Goal: Task Accomplishment & Management: Use online tool/utility

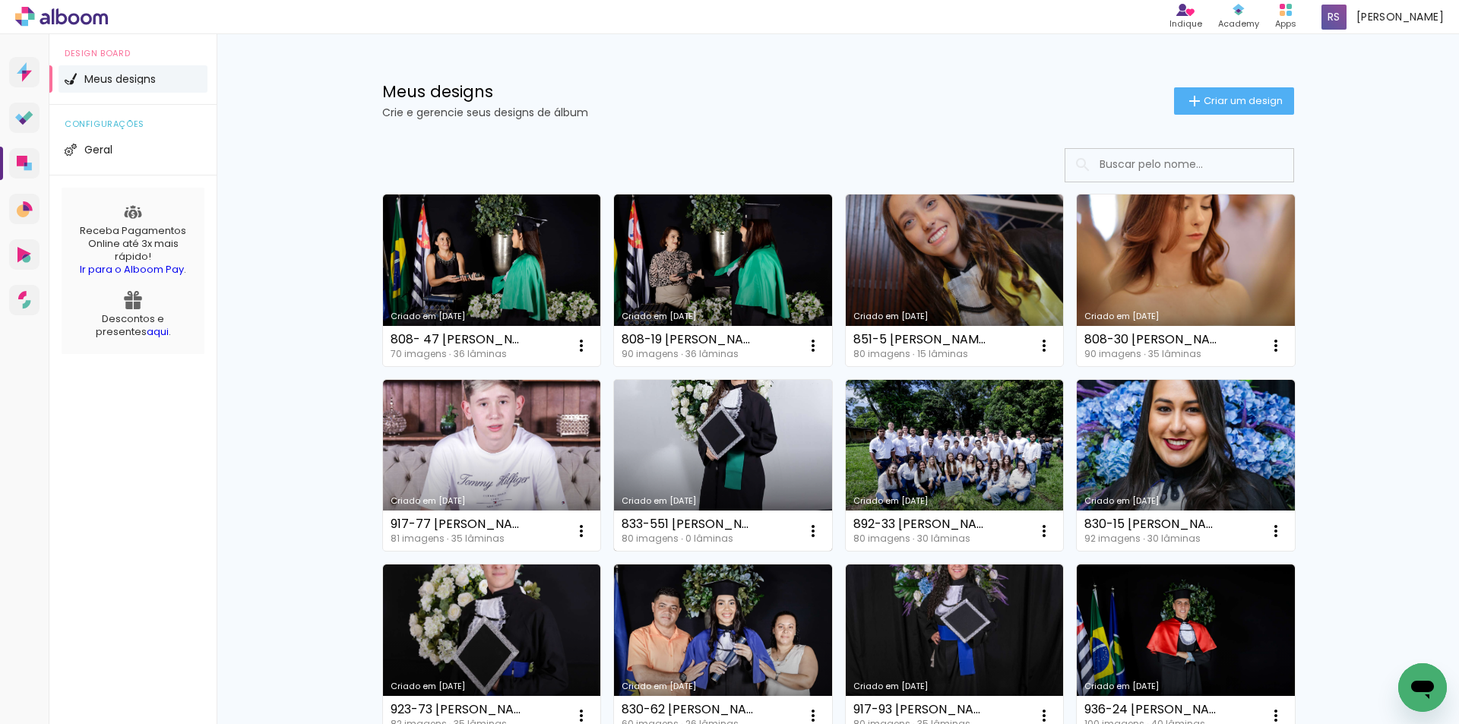
click at [754, 450] on link "Criado em [DATE]" at bounding box center [723, 466] width 218 height 172
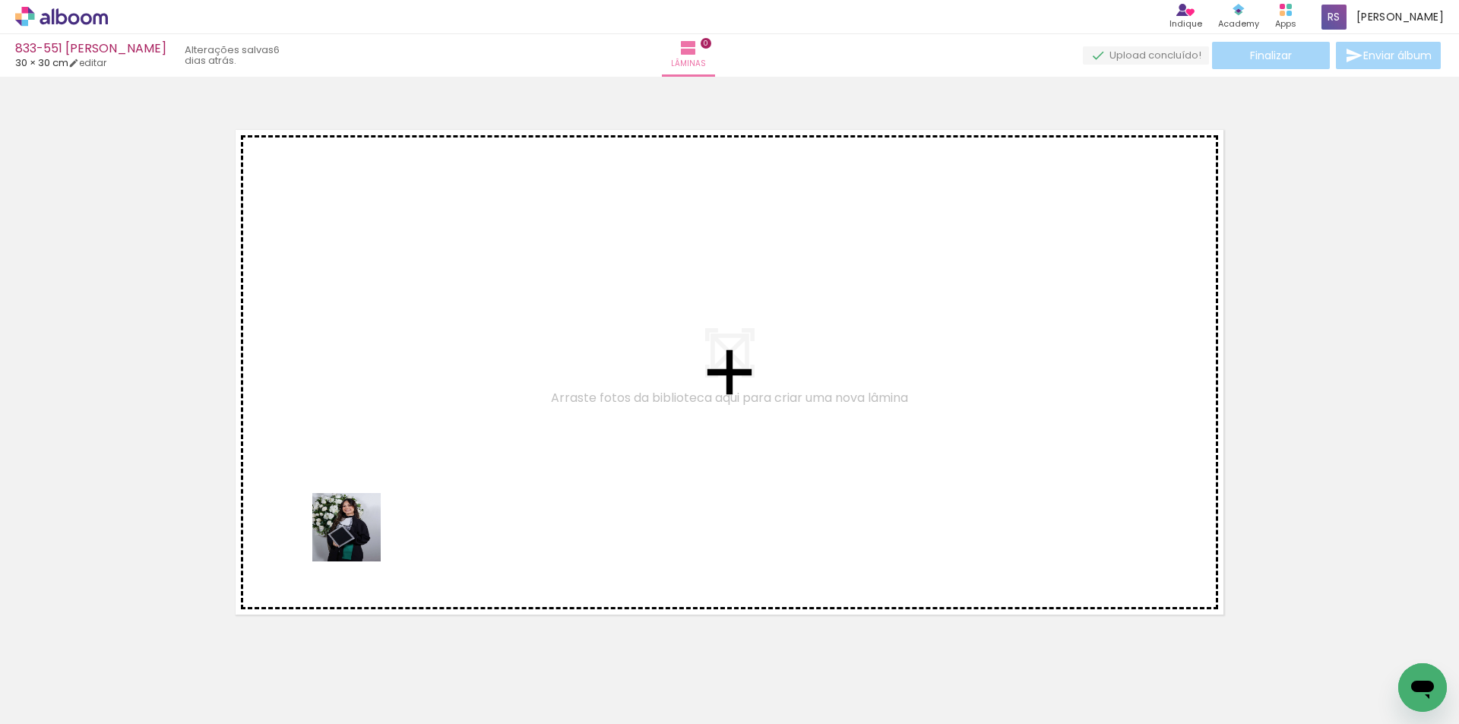
drag, startPoint x: 241, startPoint y: 675, endPoint x: 439, endPoint y: 457, distance: 294.1
click at [439, 457] on quentale-workspace at bounding box center [729, 362] width 1459 height 724
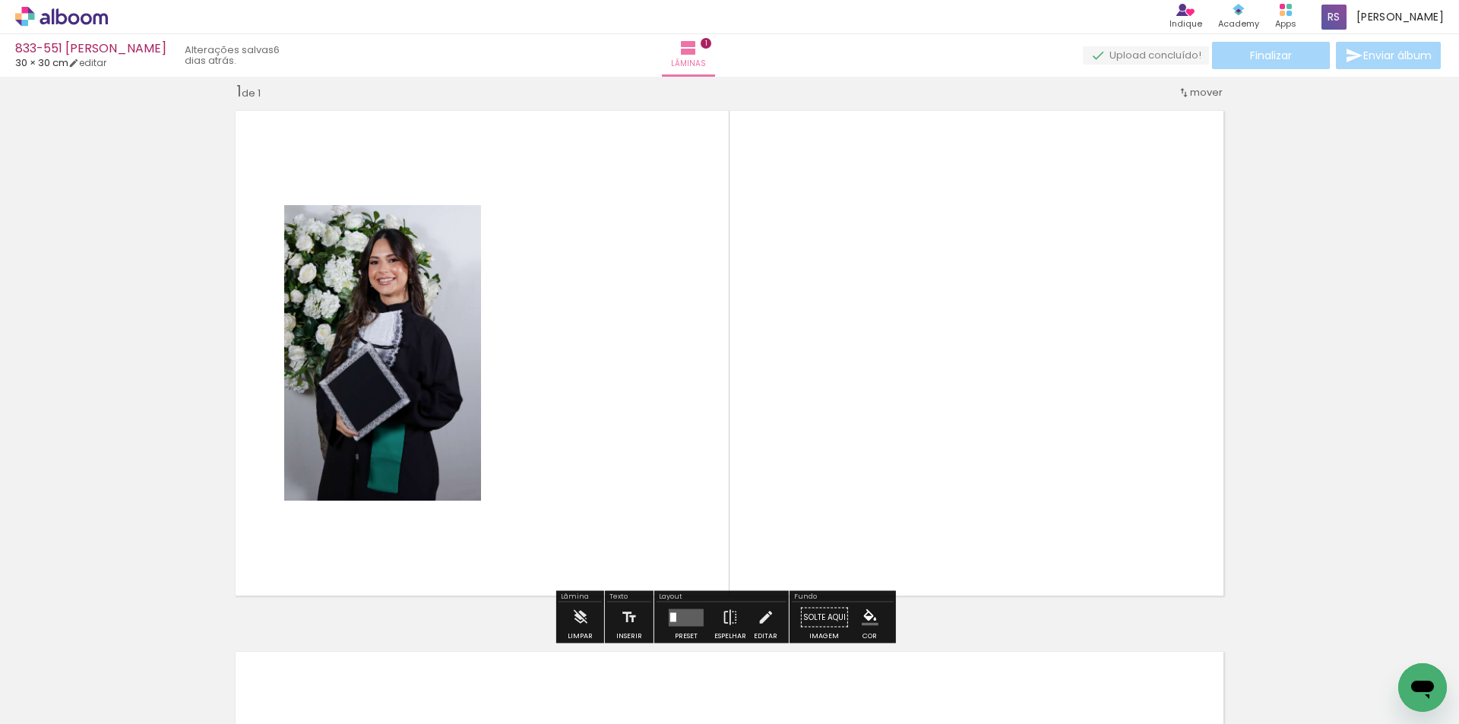
scroll to position [20, 0]
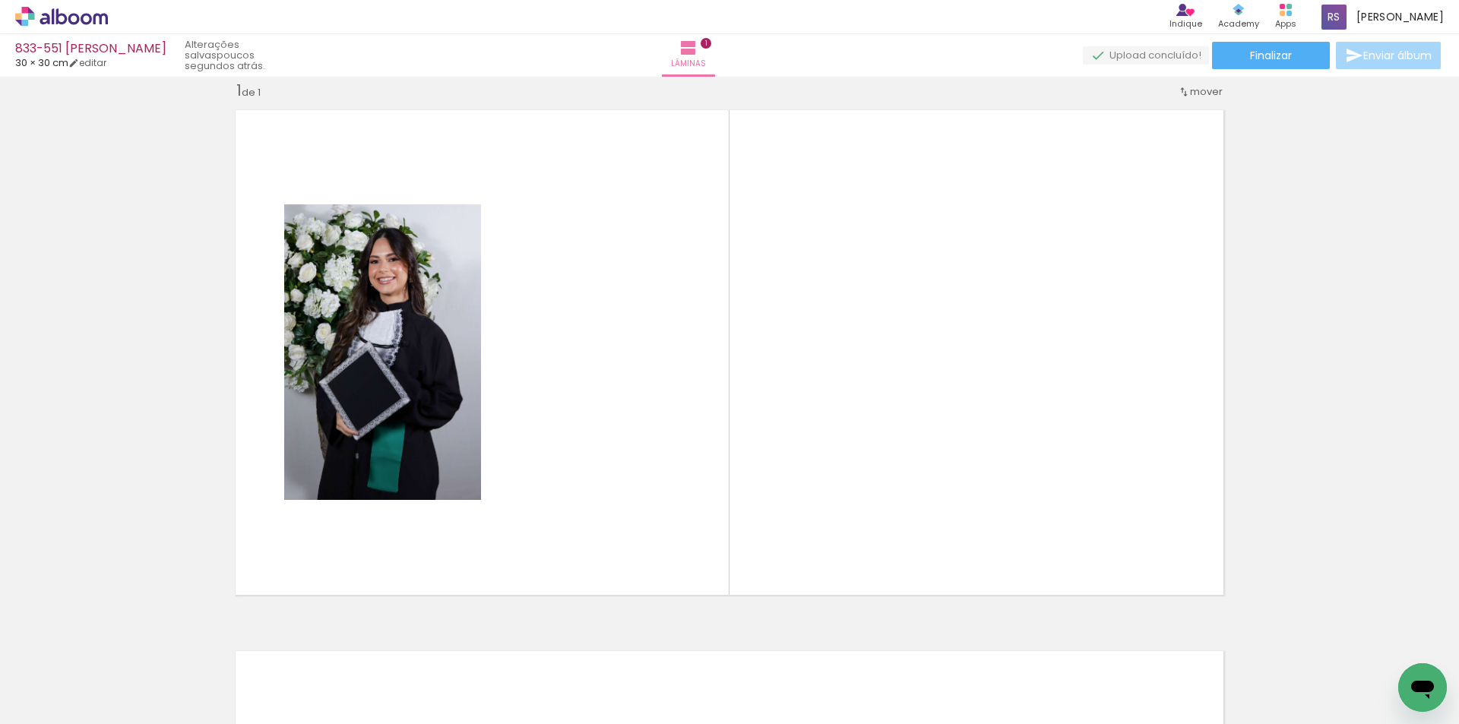
click at [30, 678] on input "Todas as fotos" at bounding box center [43, 678] width 58 height 13
click at [0, 0] on slot "Não utilizadas" at bounding box center [0, 0] width 0 height 0
type input "Não utilizadas"
drag, startPoint x: 933, startPoint y: 640, endPoint x: 899, endPoint y: 450, distance: 192.1
click at [899, 450] on quentale-workspace at bounding box center [729, 362] width 1459 height 724
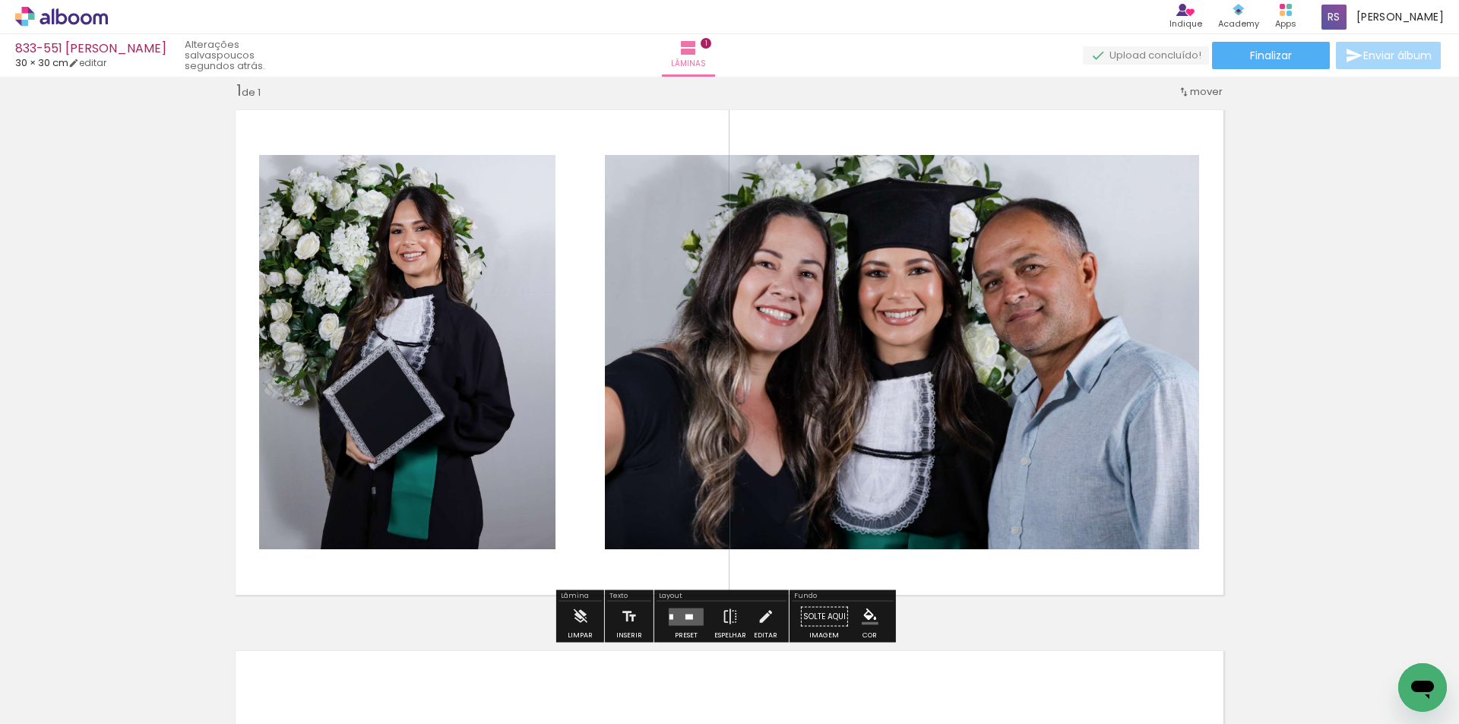
click at [685, 615] on div at bounding box center [689, 616] width 8 height 5
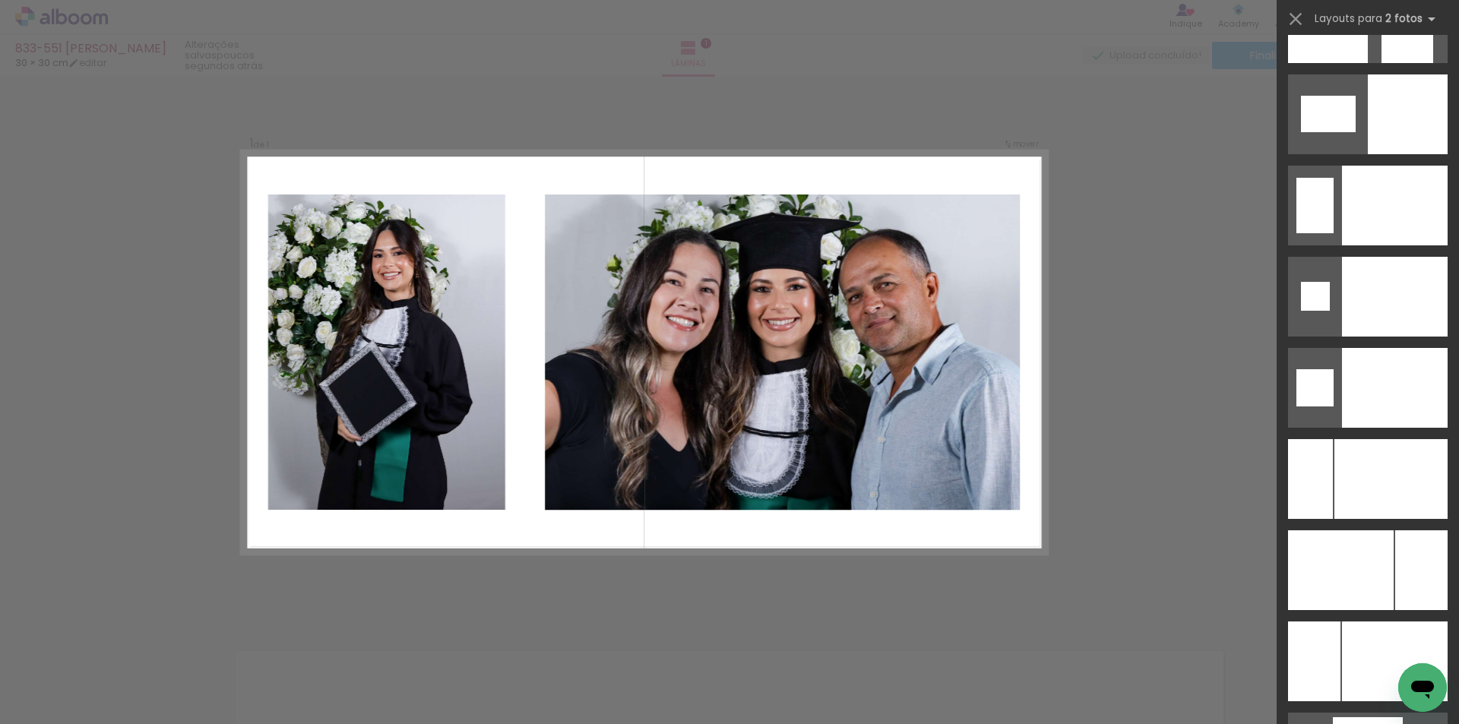
scroll to position [6282, 0]
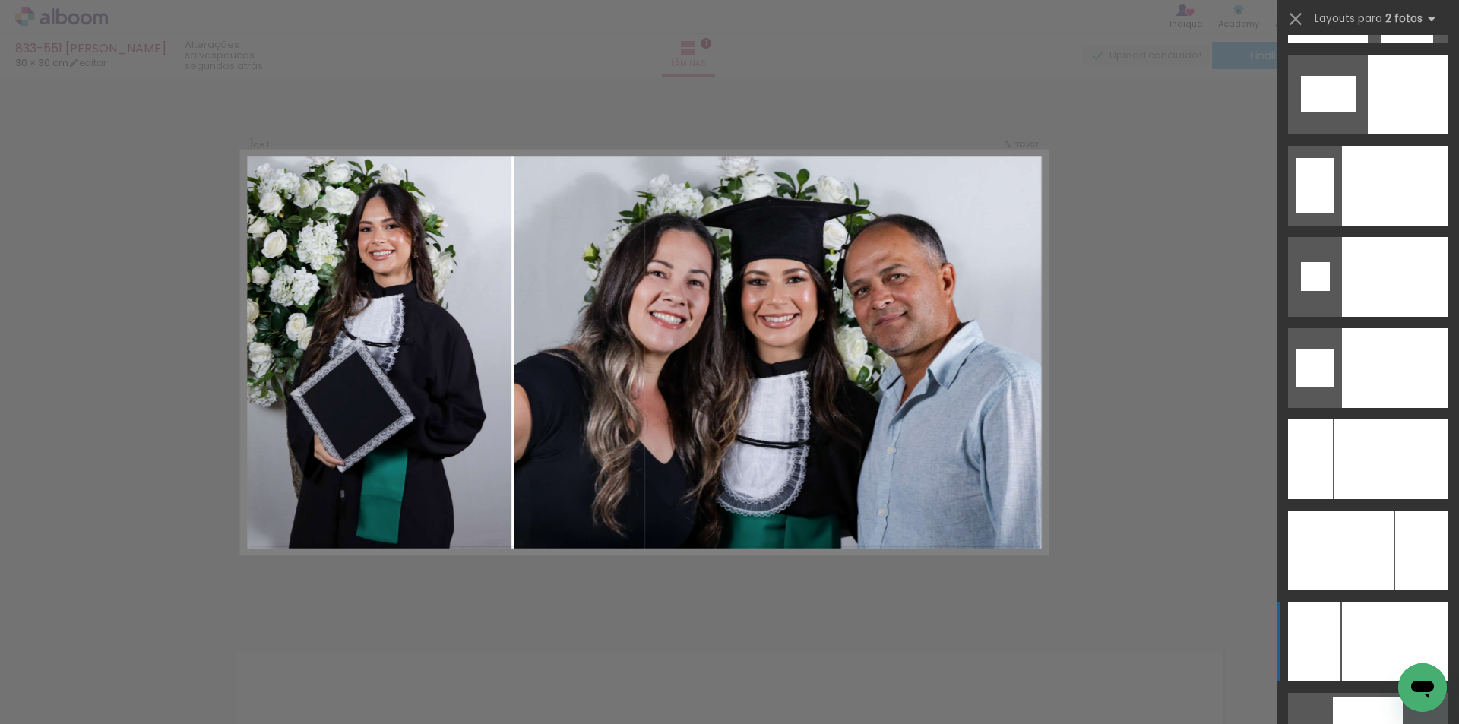
click at [1377, 499] on div at bounding box center [1390, 459] width 113 height 80
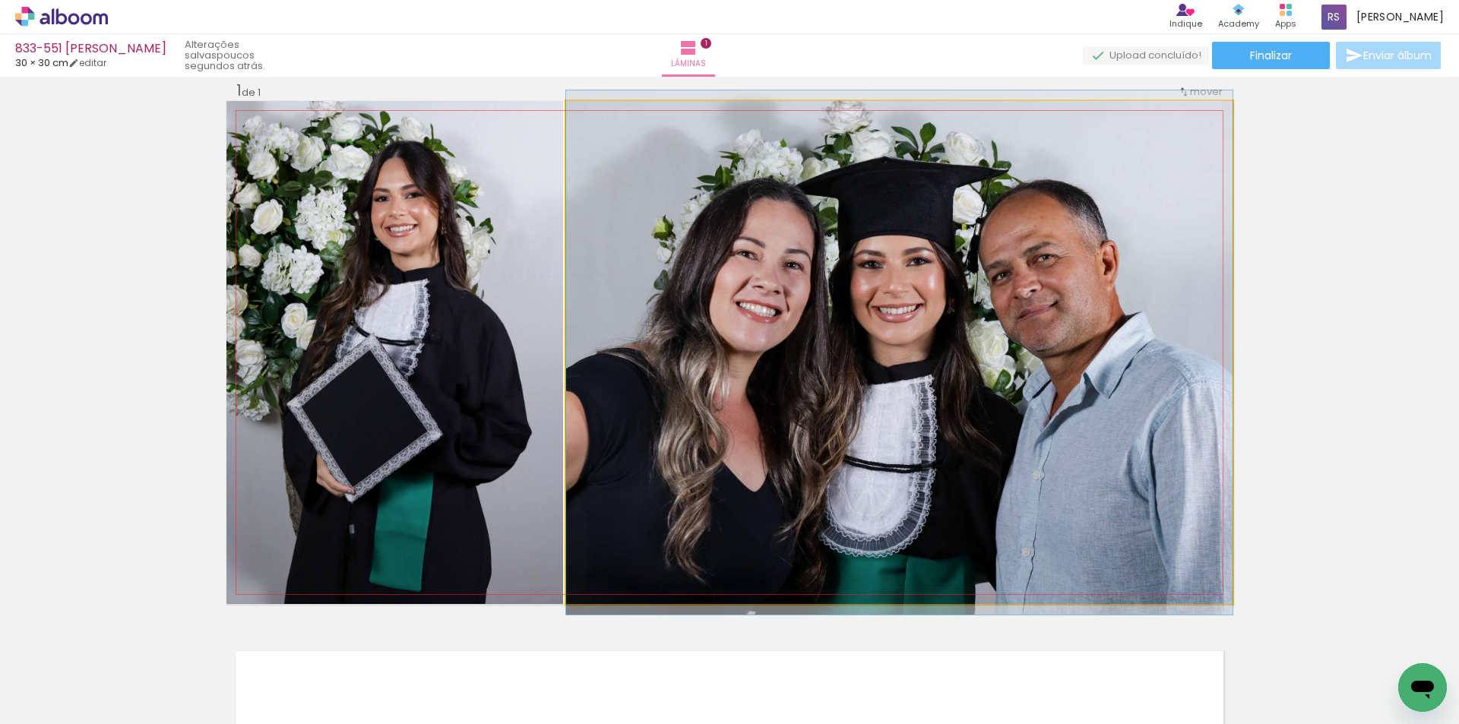
drag, startPoint x: 865, startPoint y: 481, endPoint x: 880, endPoint y: 481, distance: 15.2
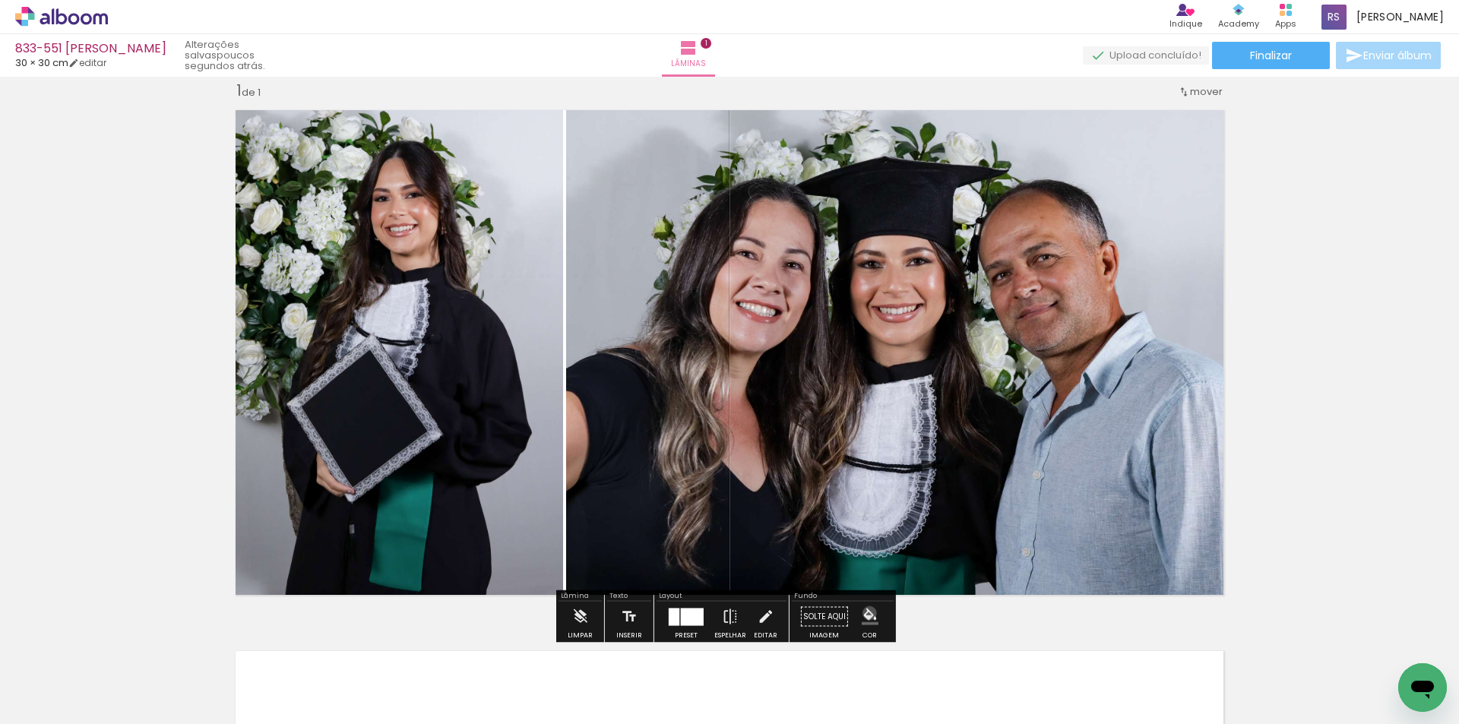
click at [864, 613] on iron-icon "color picker" at bounding box center [869, 617] width 17 height 17
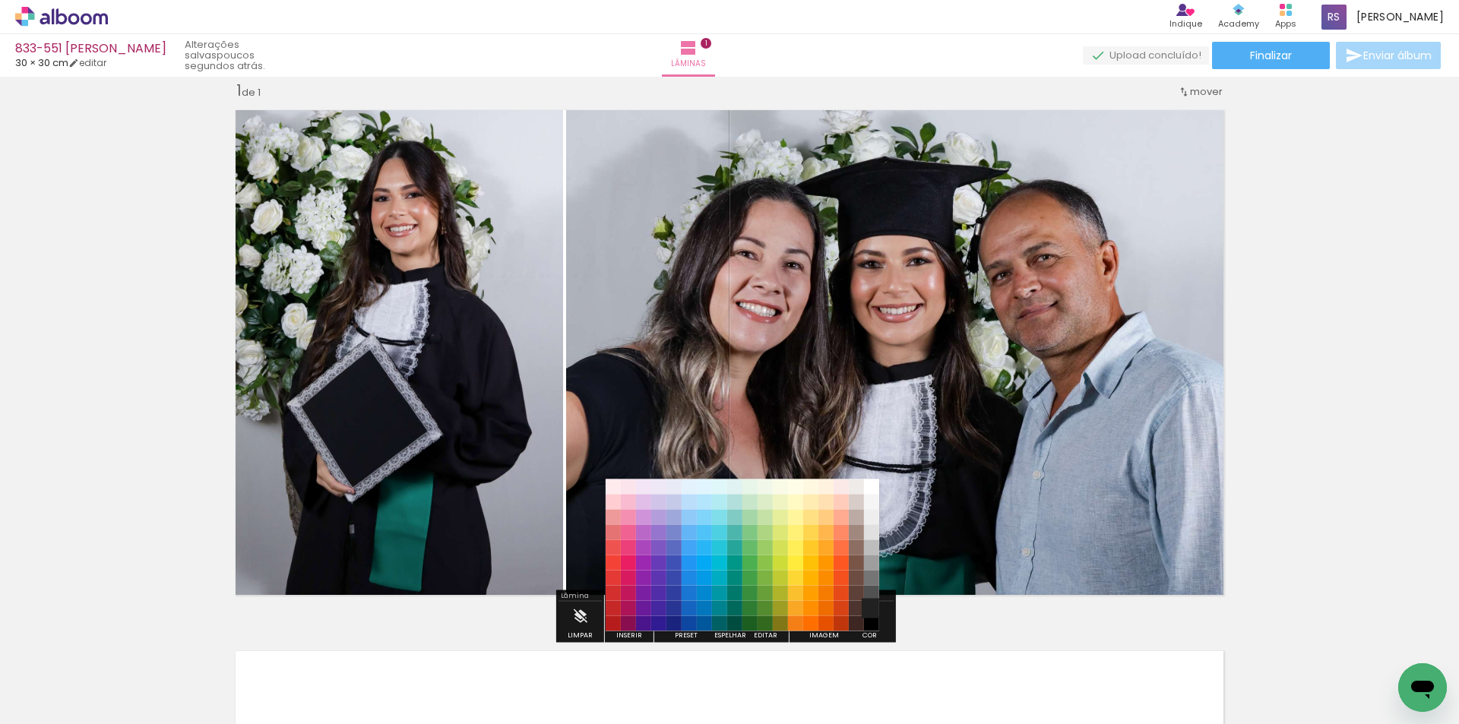
click at [871, 606] on paper-item "#212121" at bounding box center [871, 608] width 15 height 15
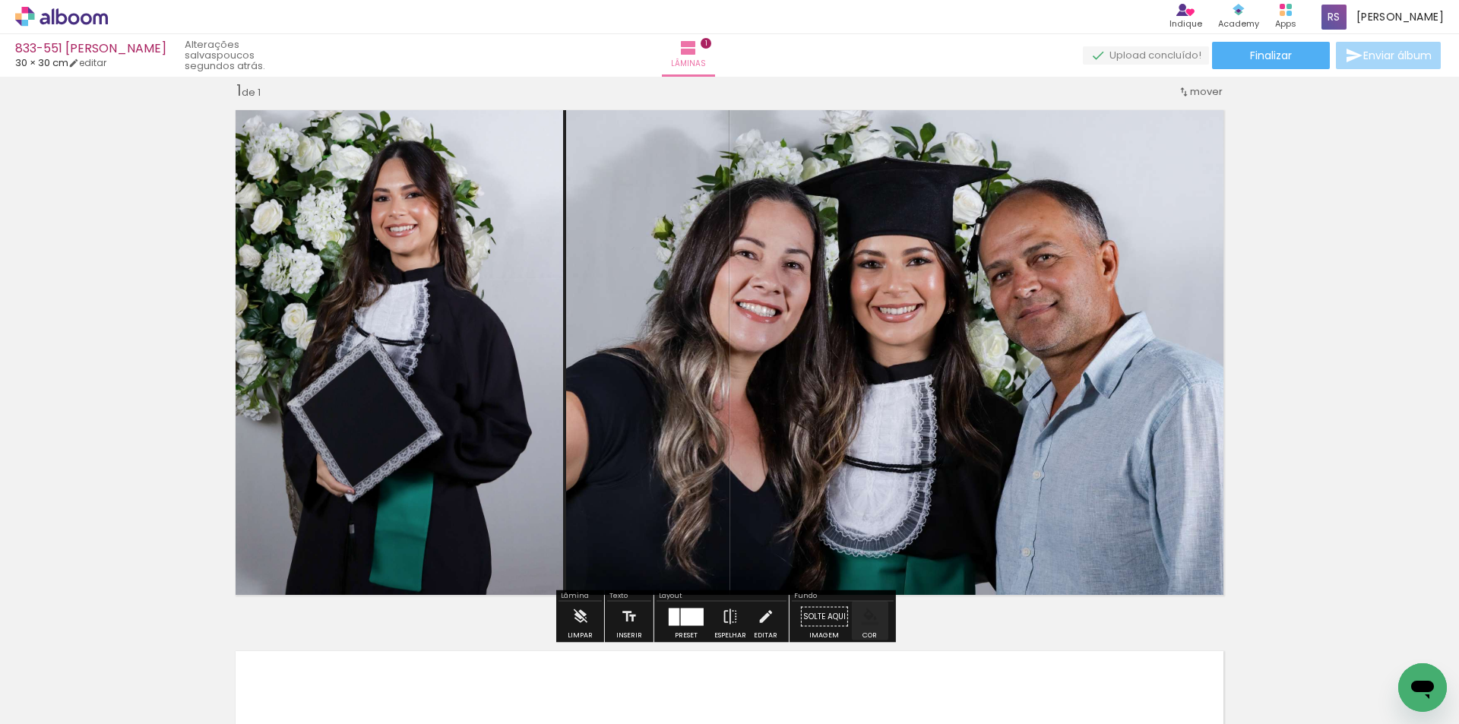
click at [870, 619] on iron-icon "color picker" at bounding box center [869, 617] width 17 height 17
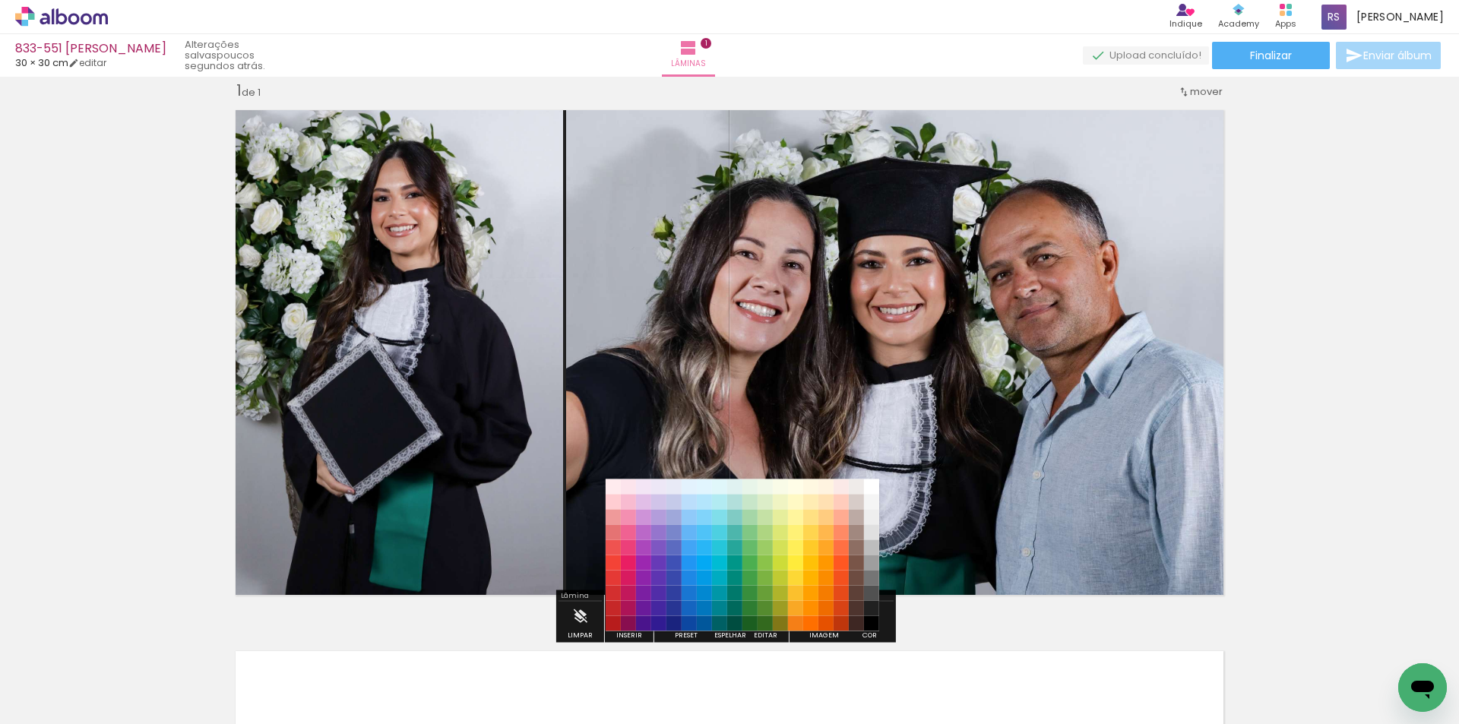
click at [868, 621] on paper-item "#000000" at bounding box center [871, 623] width 15 height 15
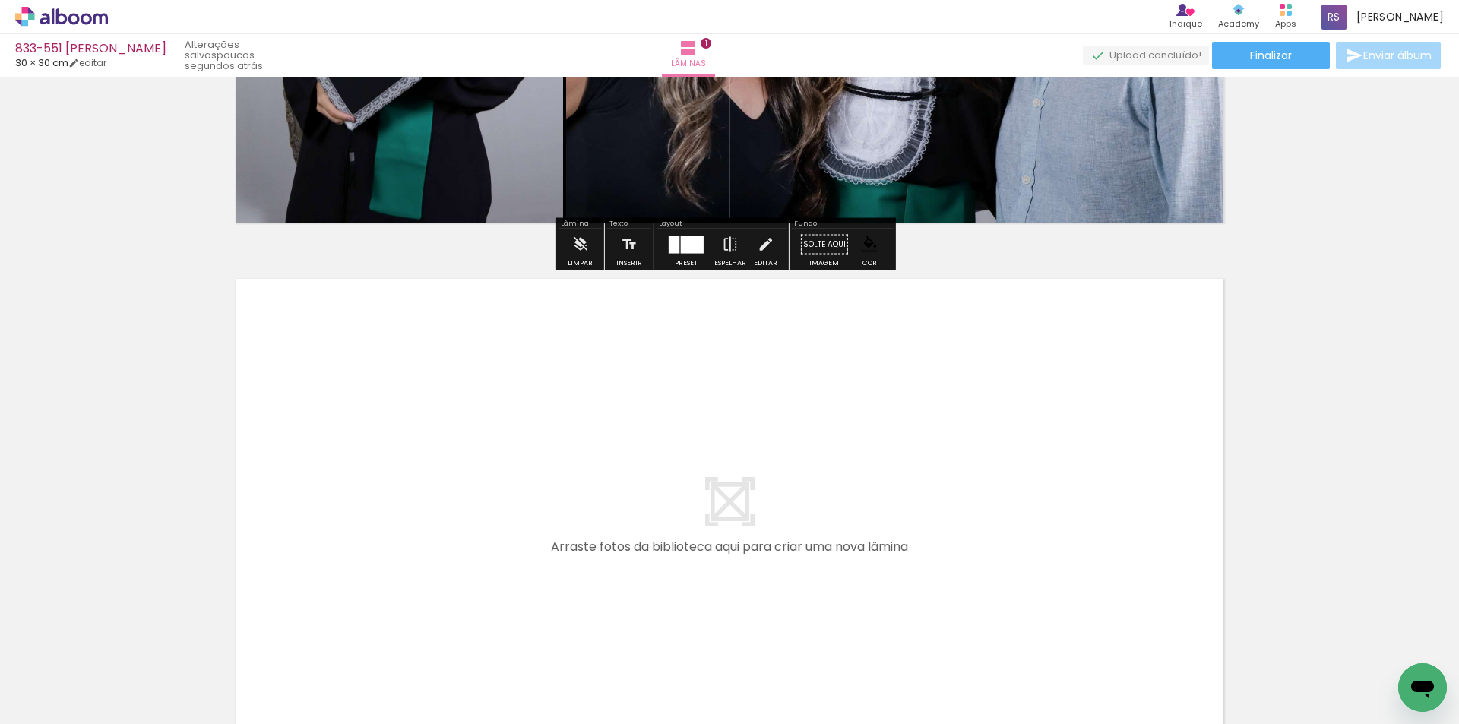
scroll to position [400, 0]
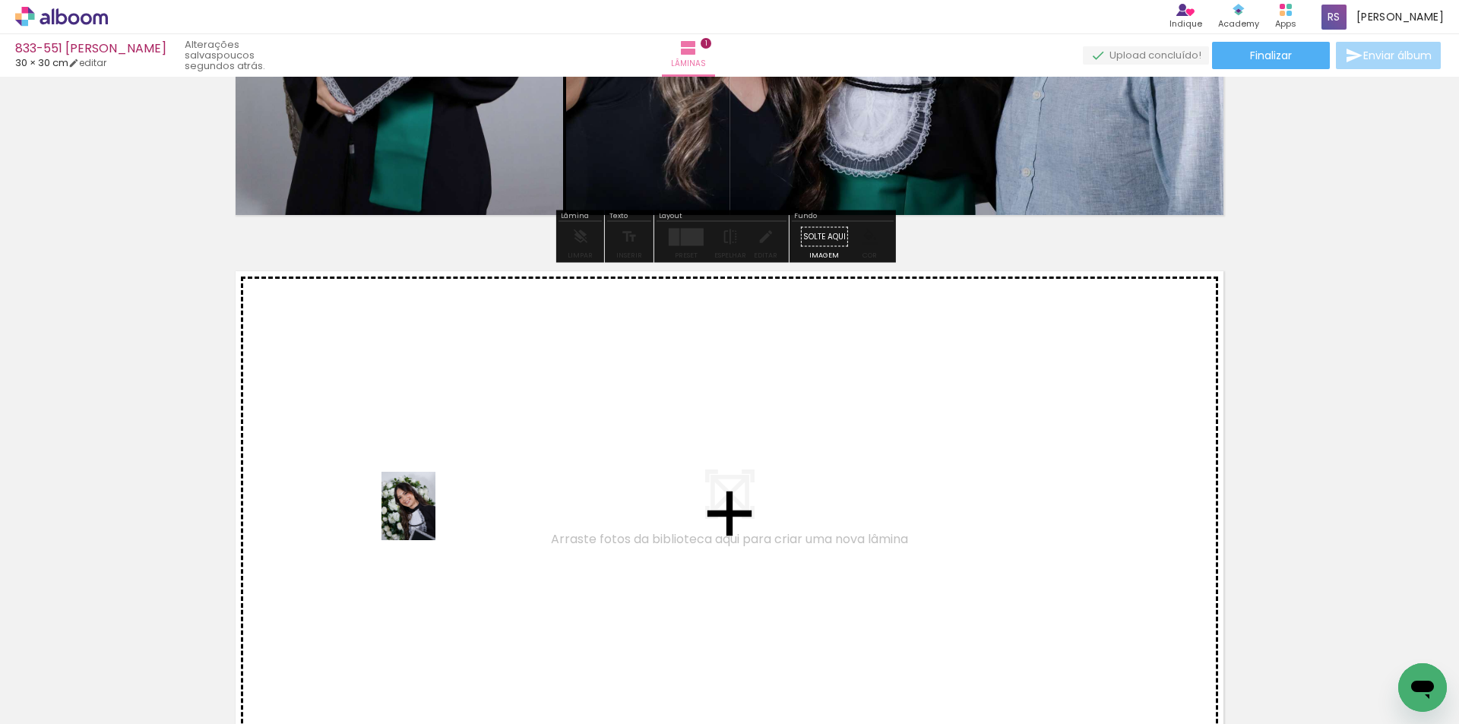
drag, startPoint x: 254, startPoint y: 669, endPoint x: 428, endPoint y: 517, distance: 230.4
click at [428, 517] on quentale-workspace at bounding box center [729, 362] width 1459 height 724
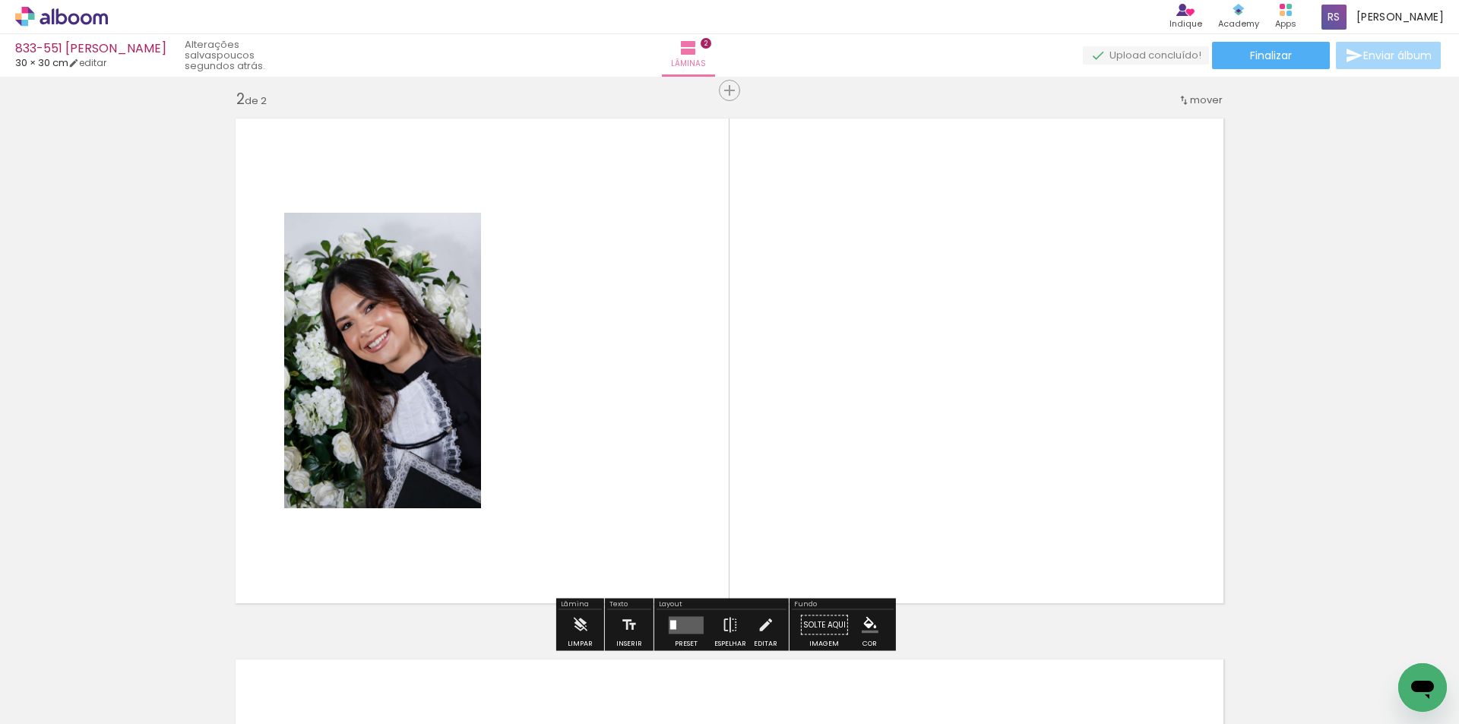
scroll to position [561, 0]
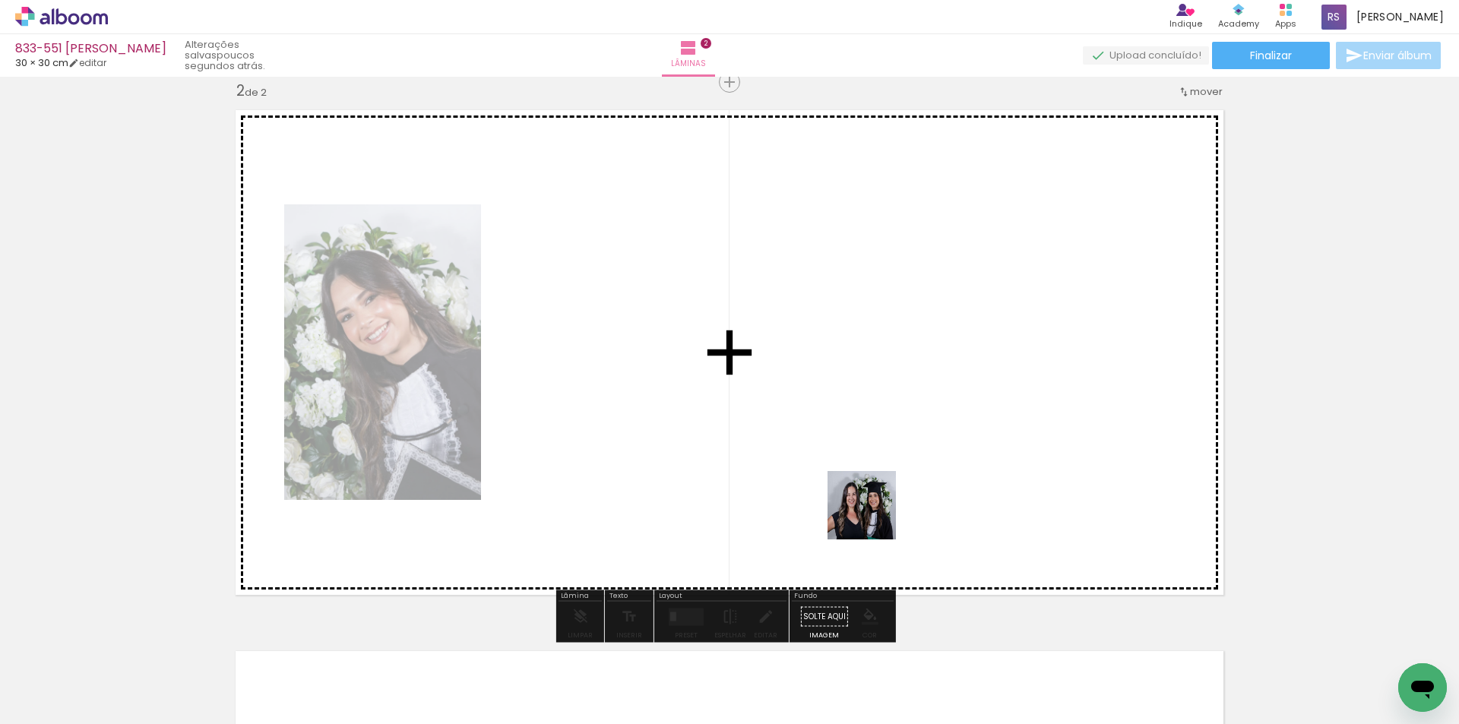
drag, startPoint x: 860, startPoint y: 641, endPoint x: 893, endPoint y: 430, distance: 213.8
click at [893, 430] on quentale-workspace at bounding box center [729, 362] width 1459 height 724
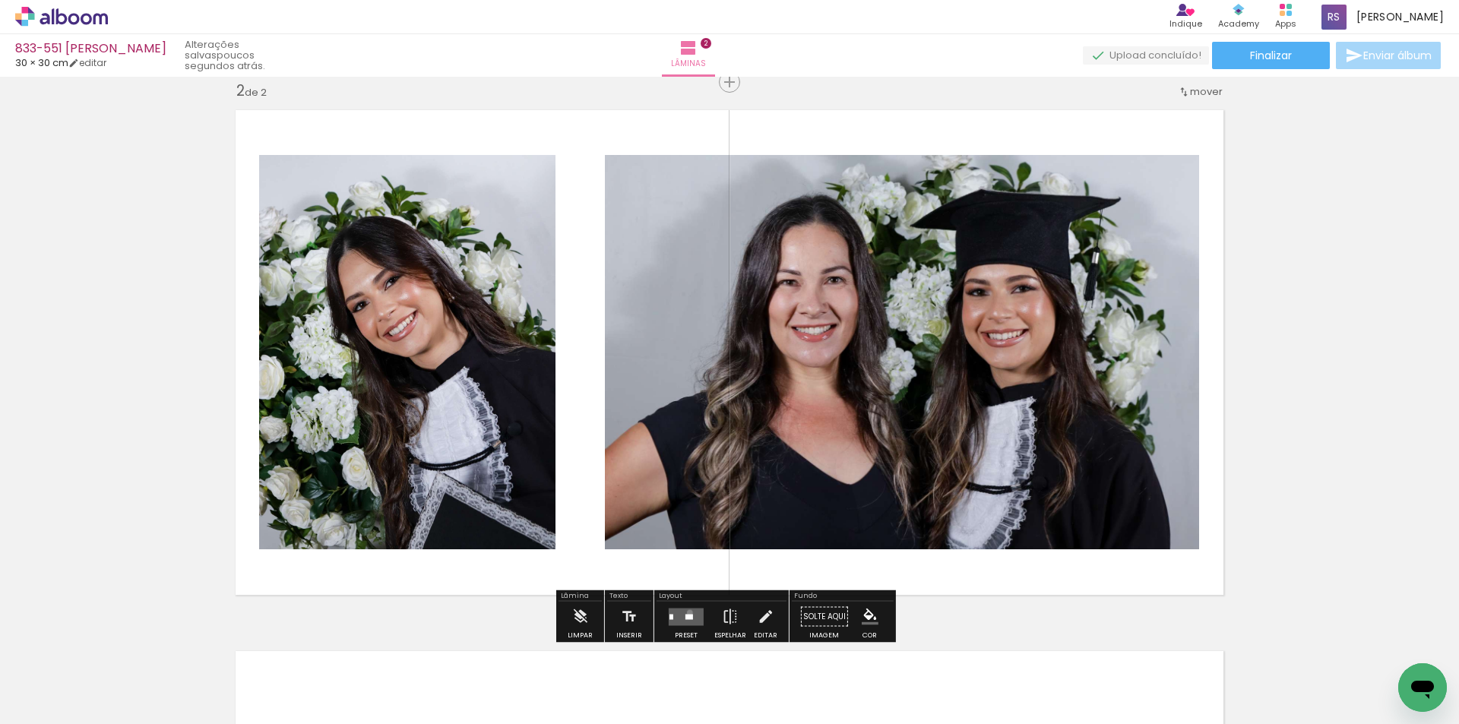
click at [686, 612] on quentale-layouter at bounding box center [686, 616] width 35 height 17
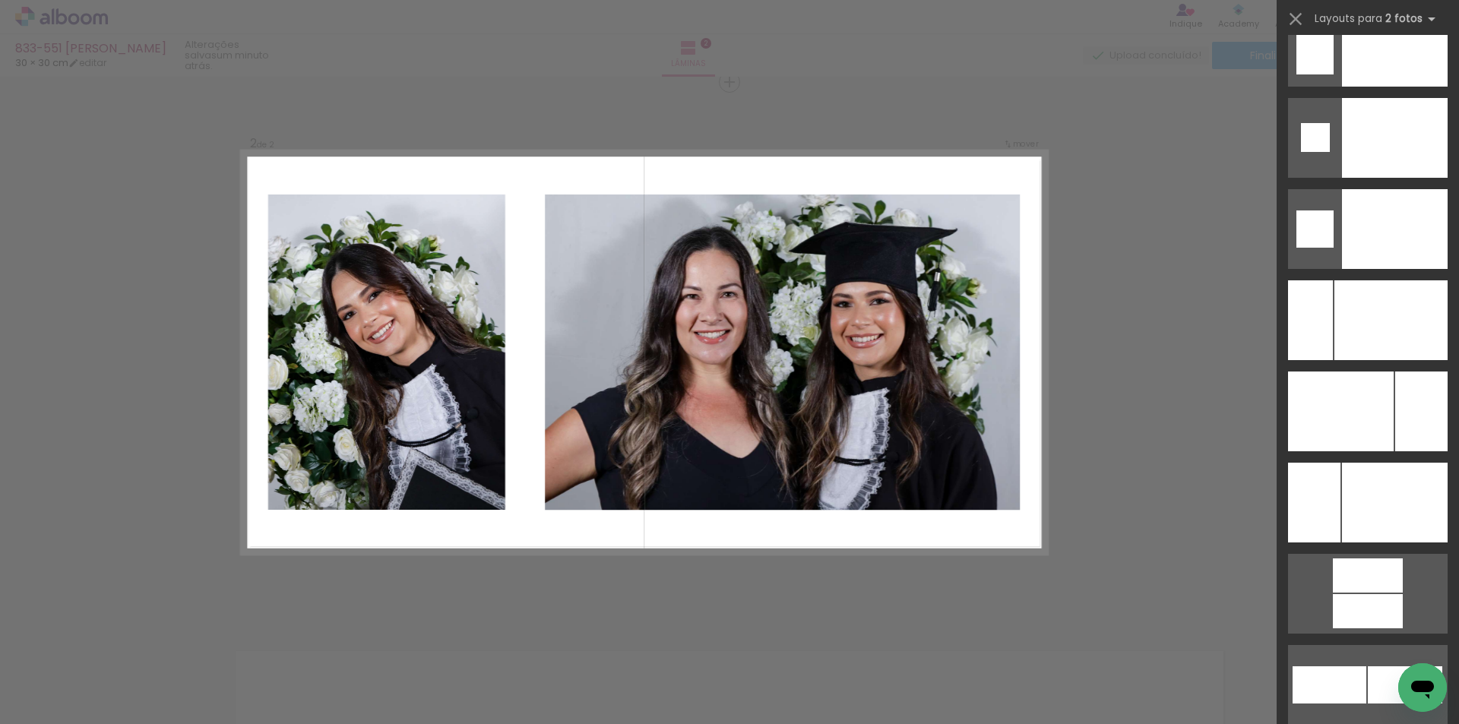
scroll to position [6441, 0]
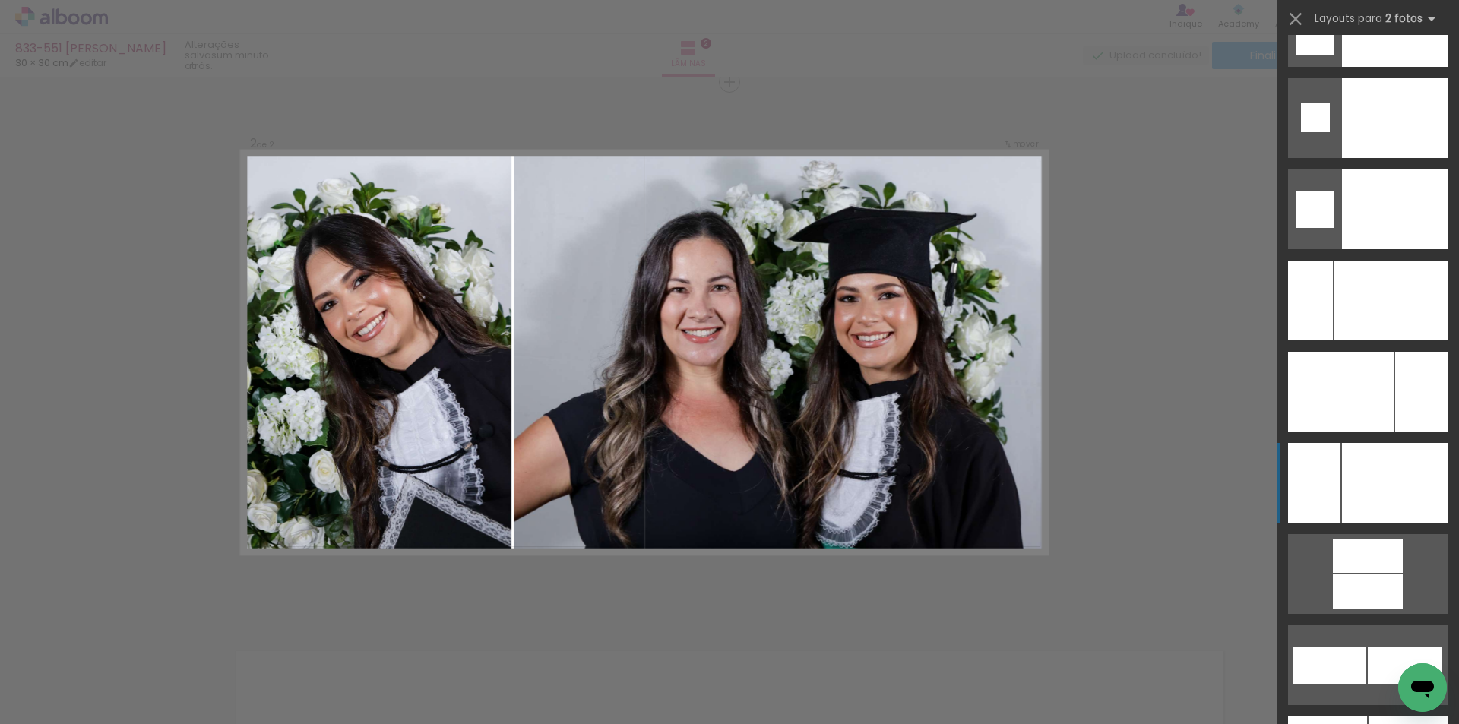
click at [1386, 67] on div at bounding box center [1395, 27] width 106 height 80
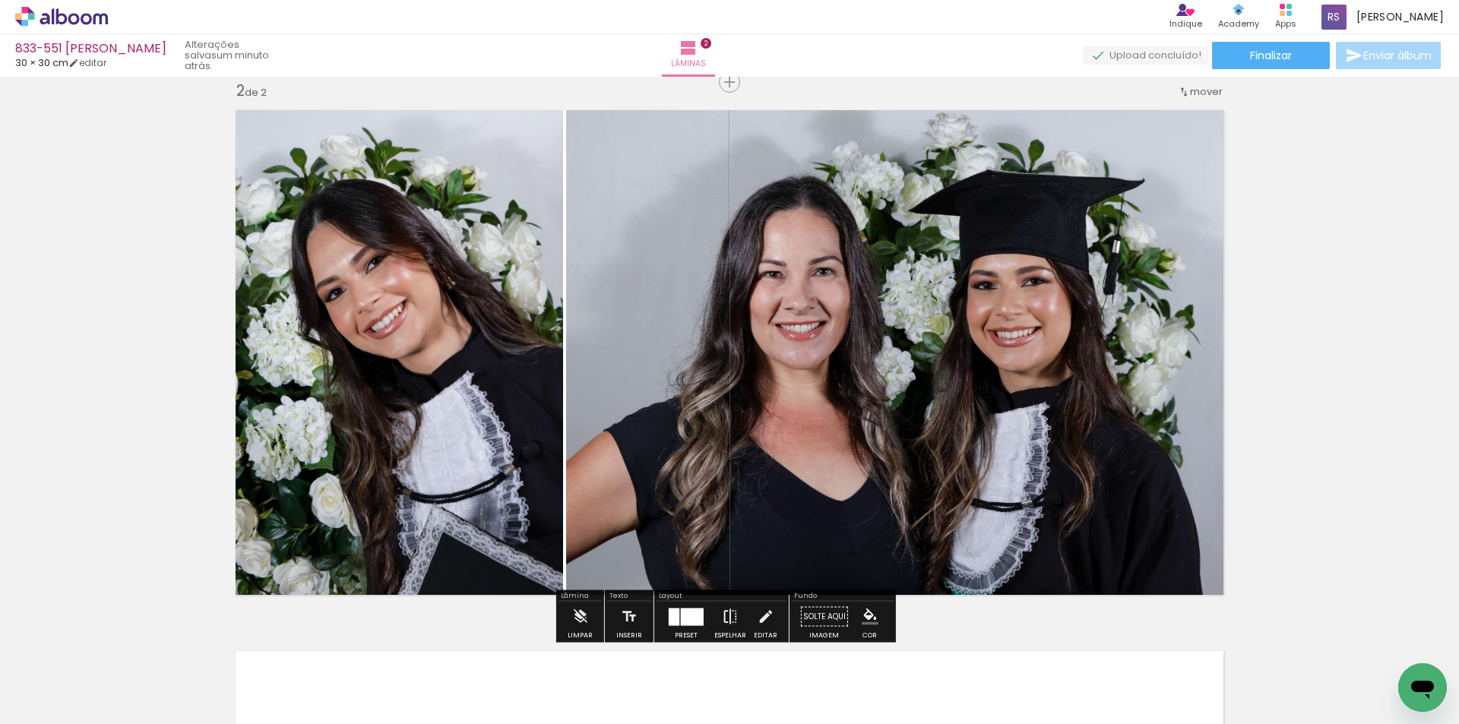
click at [735, 612] on paper-button "Espelhar" at bounding box center [730, 621] width 40 height 39
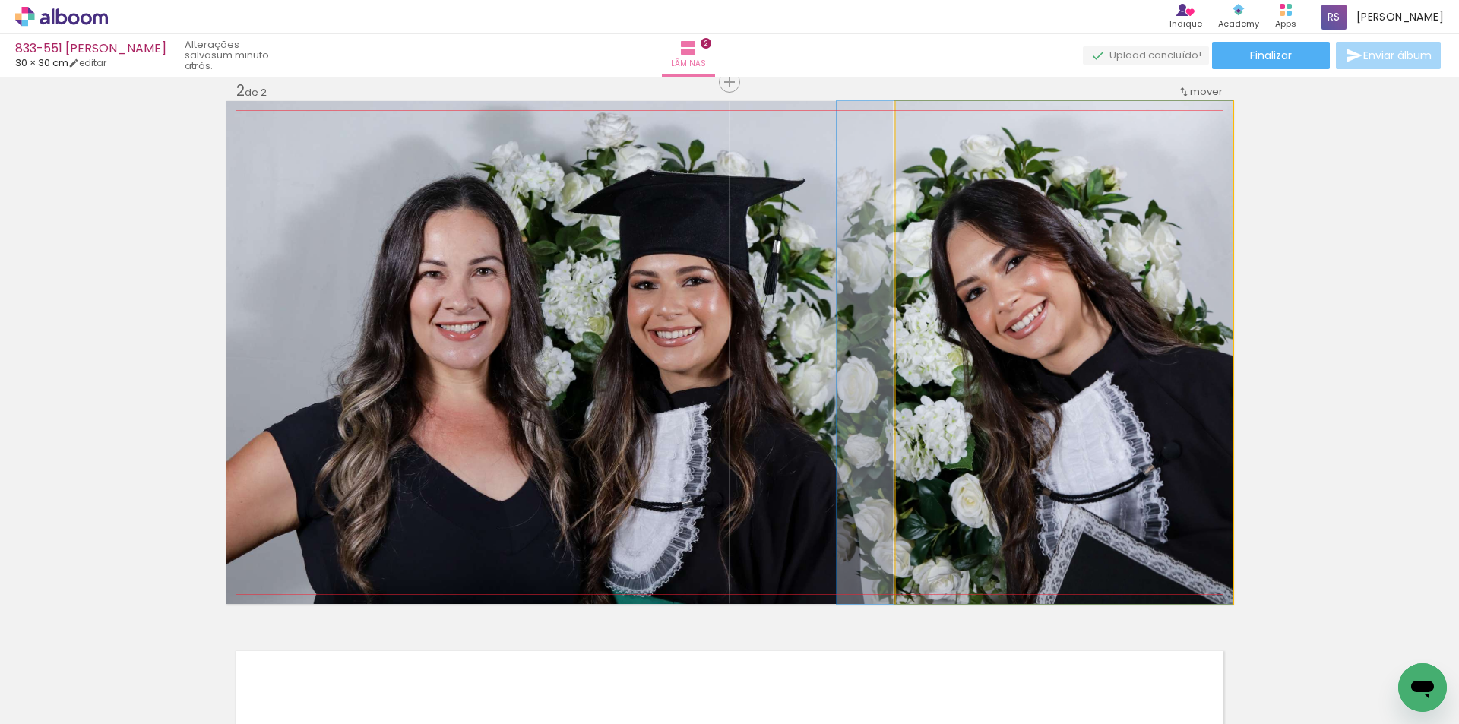
drag, startPoint x: 956, startPoint y: 390, endPoint x: 898, endPoint y: 406, distance: 59.9
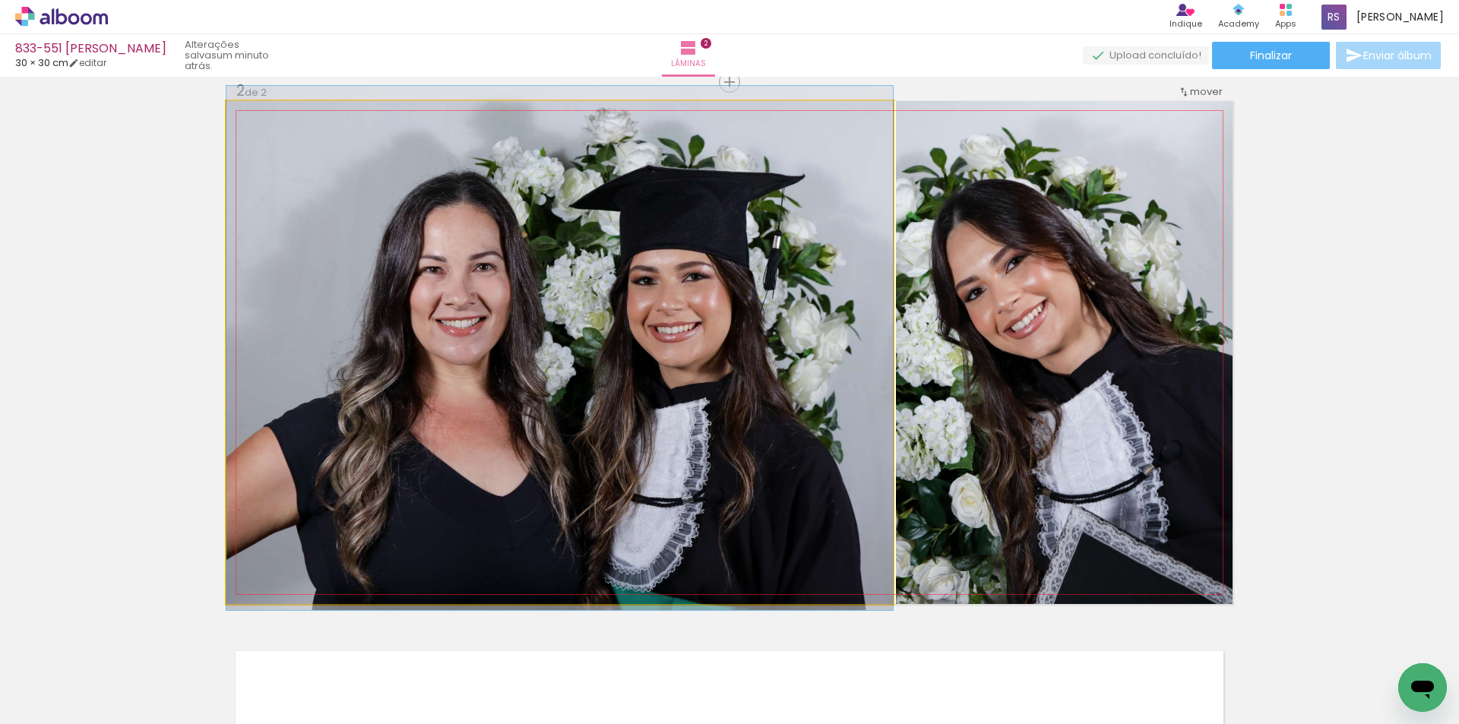
drag, startPoint x: 738, startPoint y: 520, endPoint x: 763, endPoint y: 515, distance: 25.5
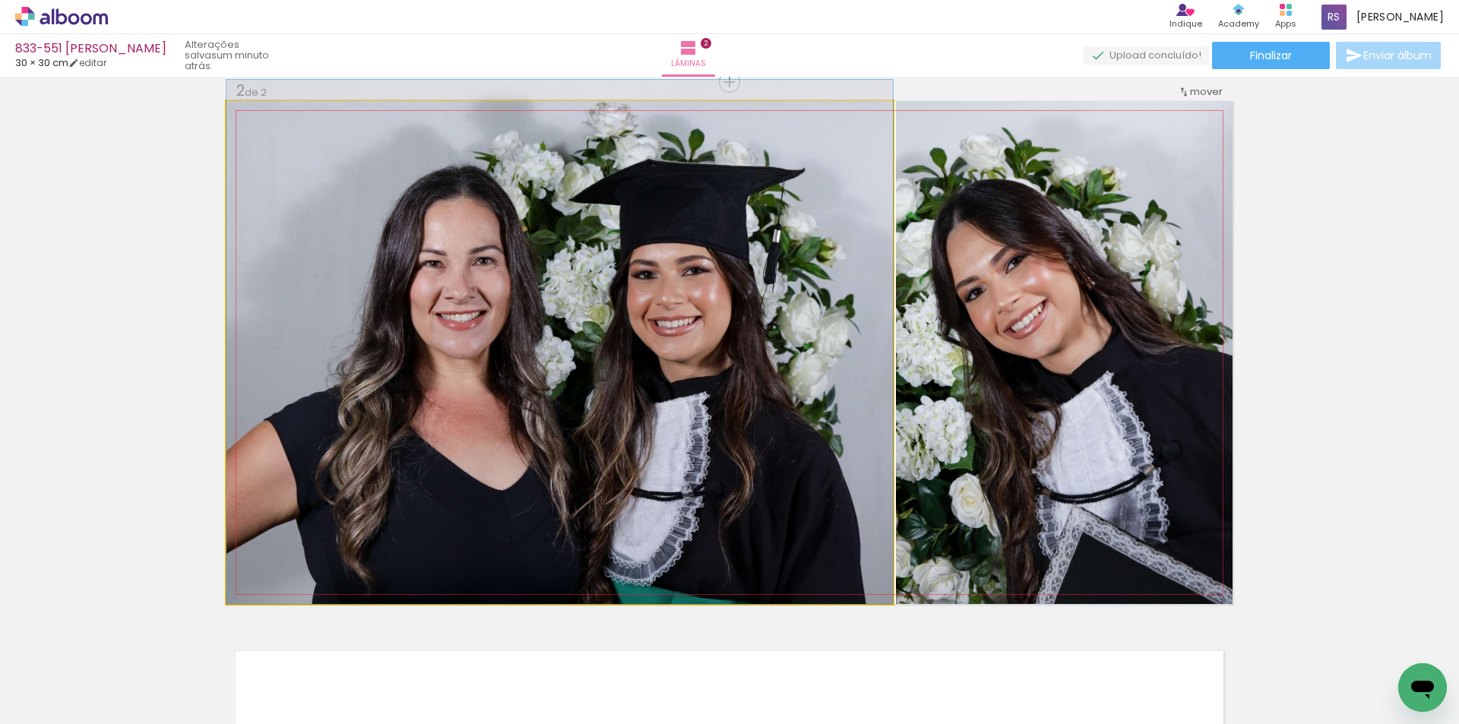
drag, startPoint x: 767, startPoint y: 526, endPoint x: 768, endPoint y: 468, distance: 57.8
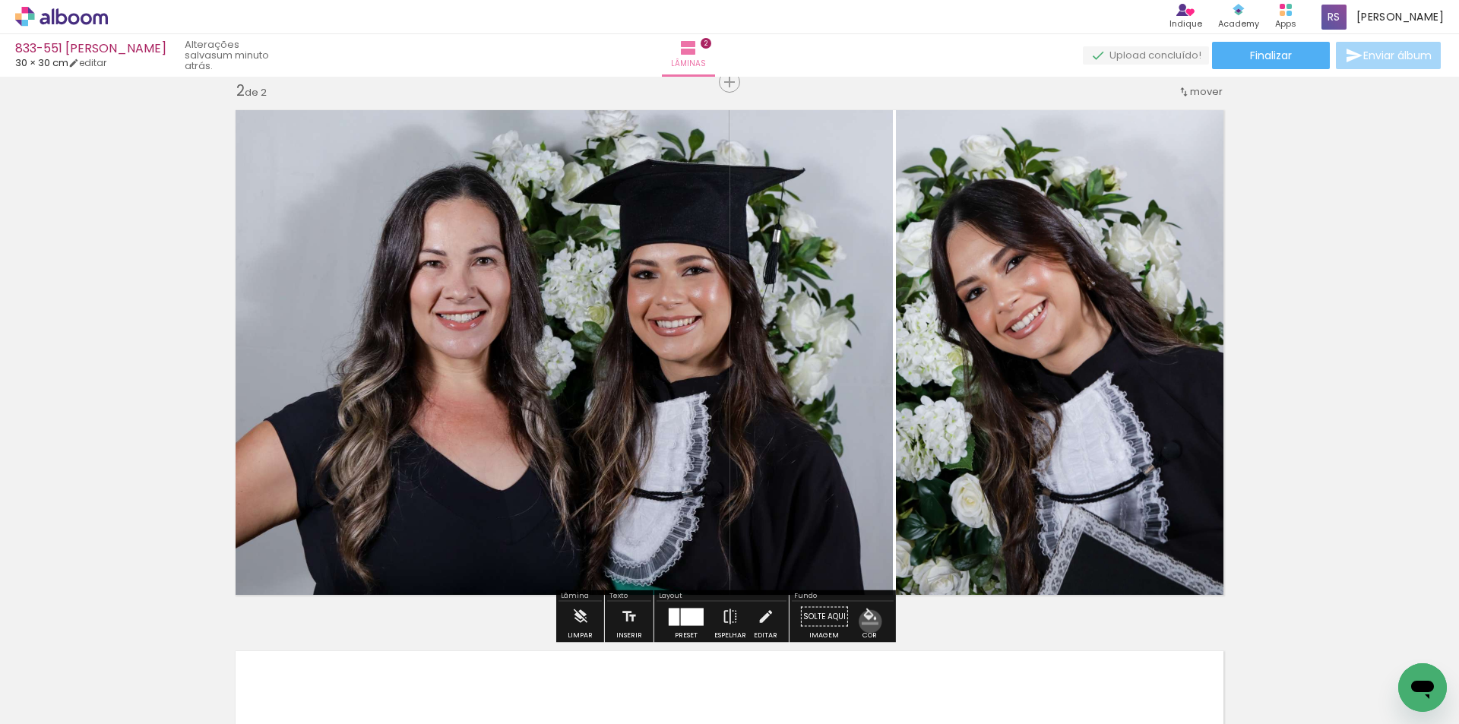
click at [865, 621] on iron-icon "color picker" at bounding box center [869, 617] width 17 height 17
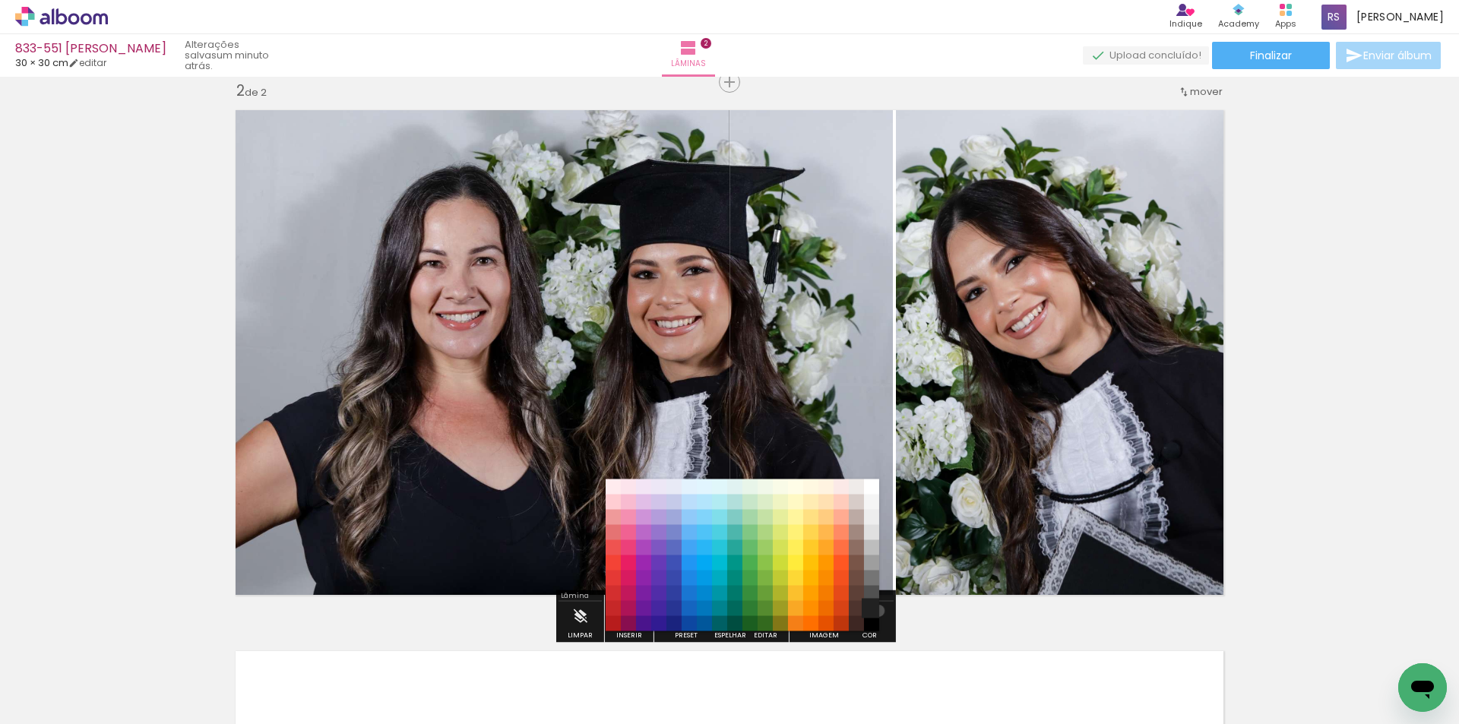
click at [874, 611] on paper-item "#212121" at bounding box center [871, 608] width 15 height 15
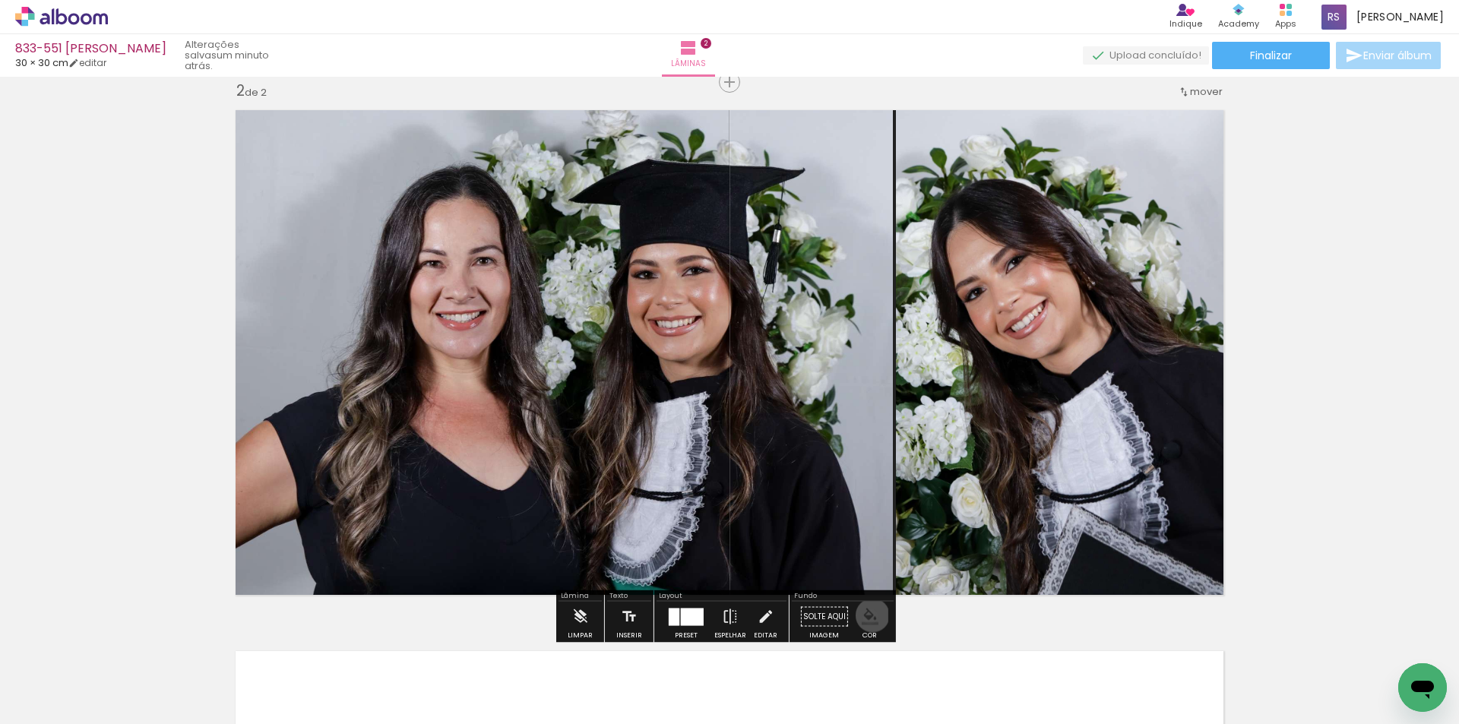
click at [866, 616] on iron-icon "color picker" at bounding box center [869, 617] width 17 height 17
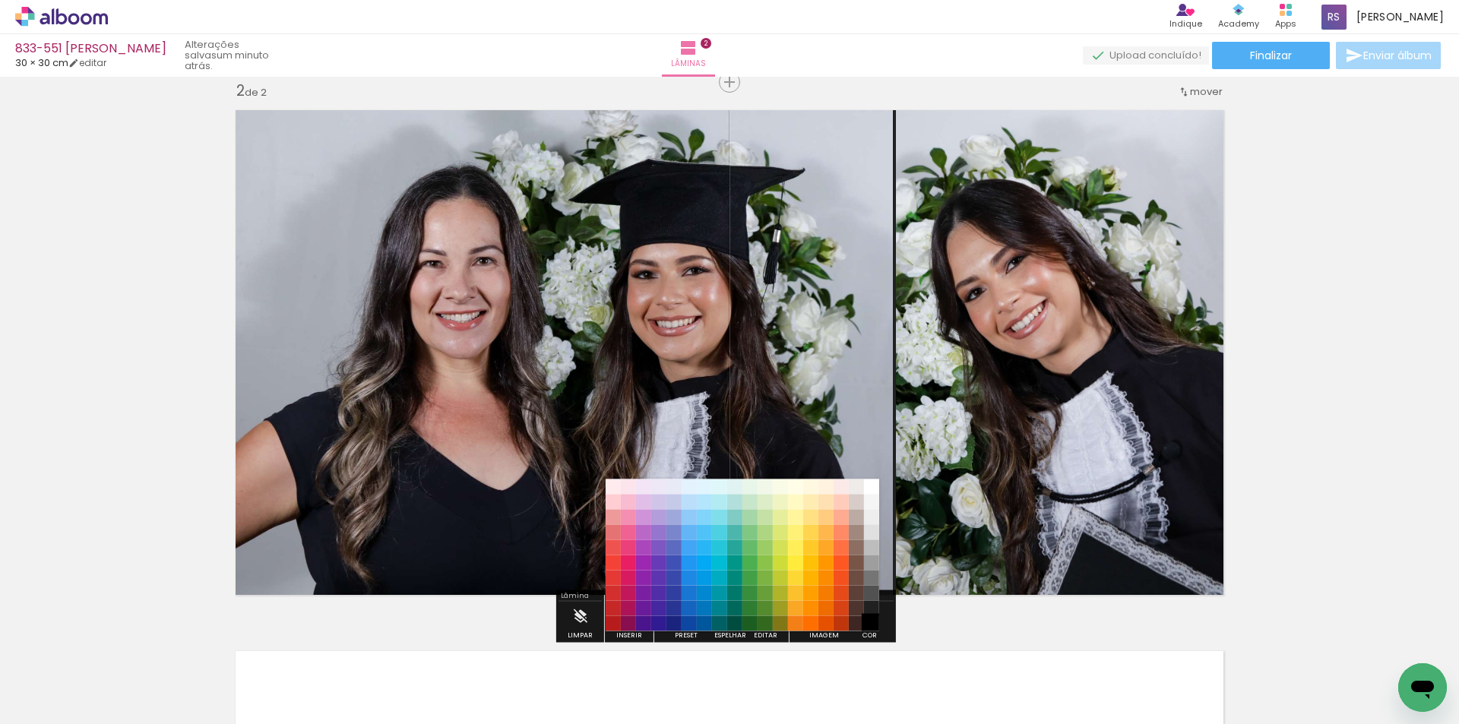
click at [869, 623] on paper-item "#000000" at bounding box center [871, 623] width 15 height 15
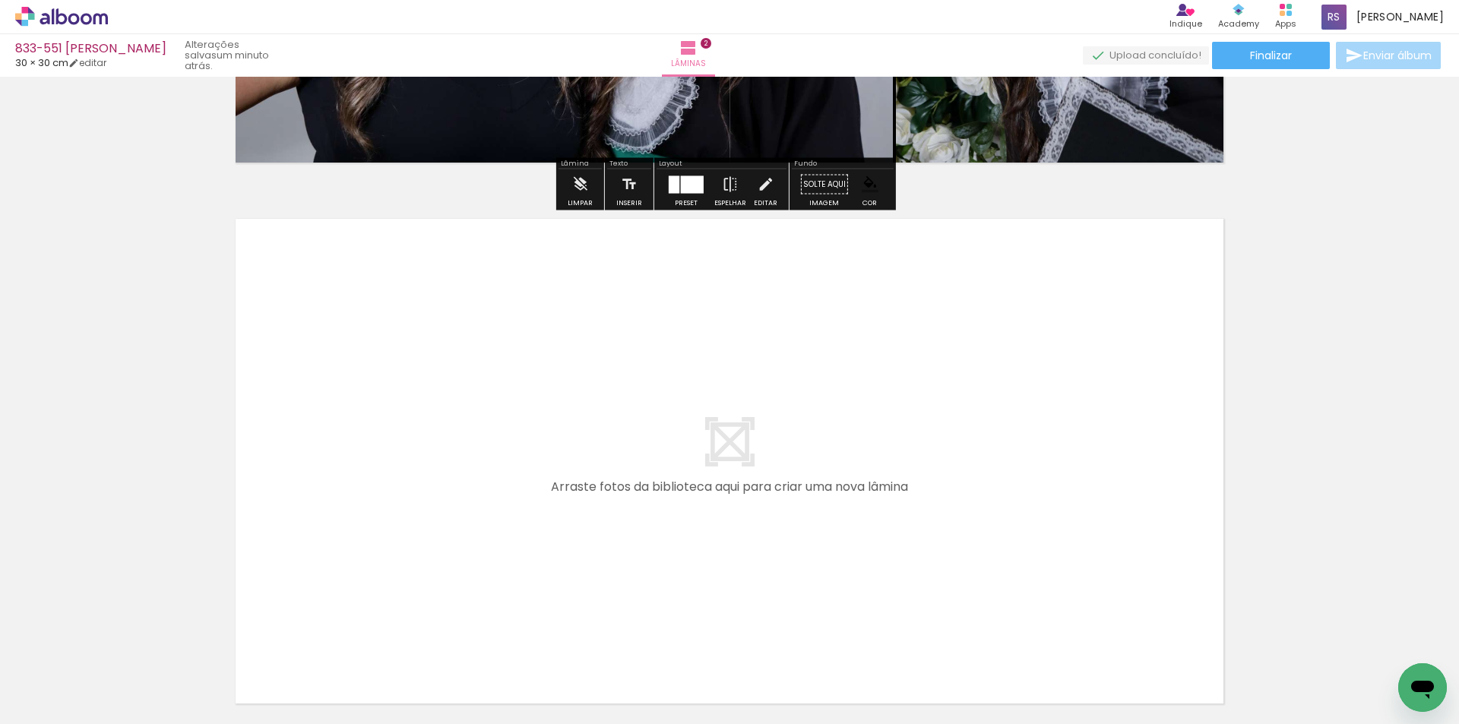
scroll to position [1016, 0]
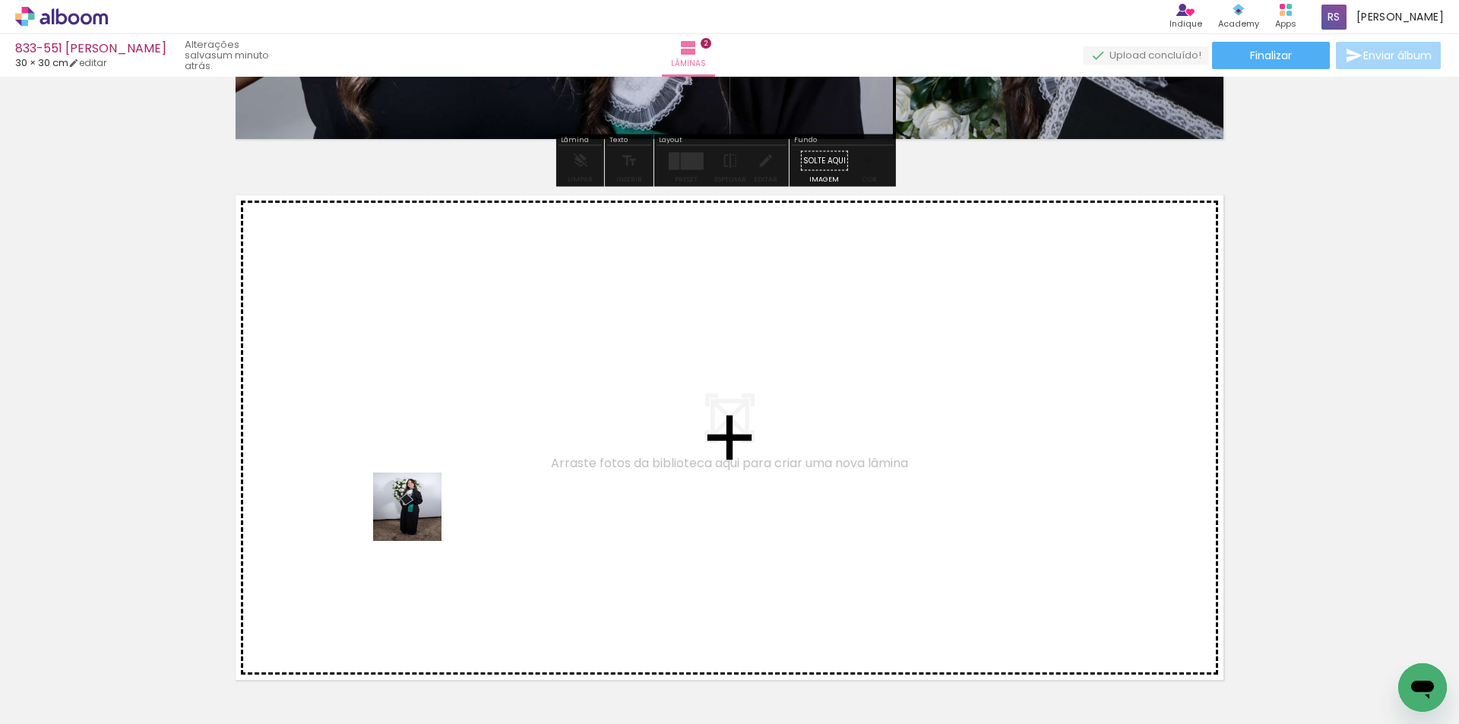
drag, startPoint x: 161, startPoint y: 672, endPoint x: 481, endPoint y: 477, distance: 374.7
click at [481, 477] on quentale-workspace at bounding box center [729, 362] width 1459 height 724
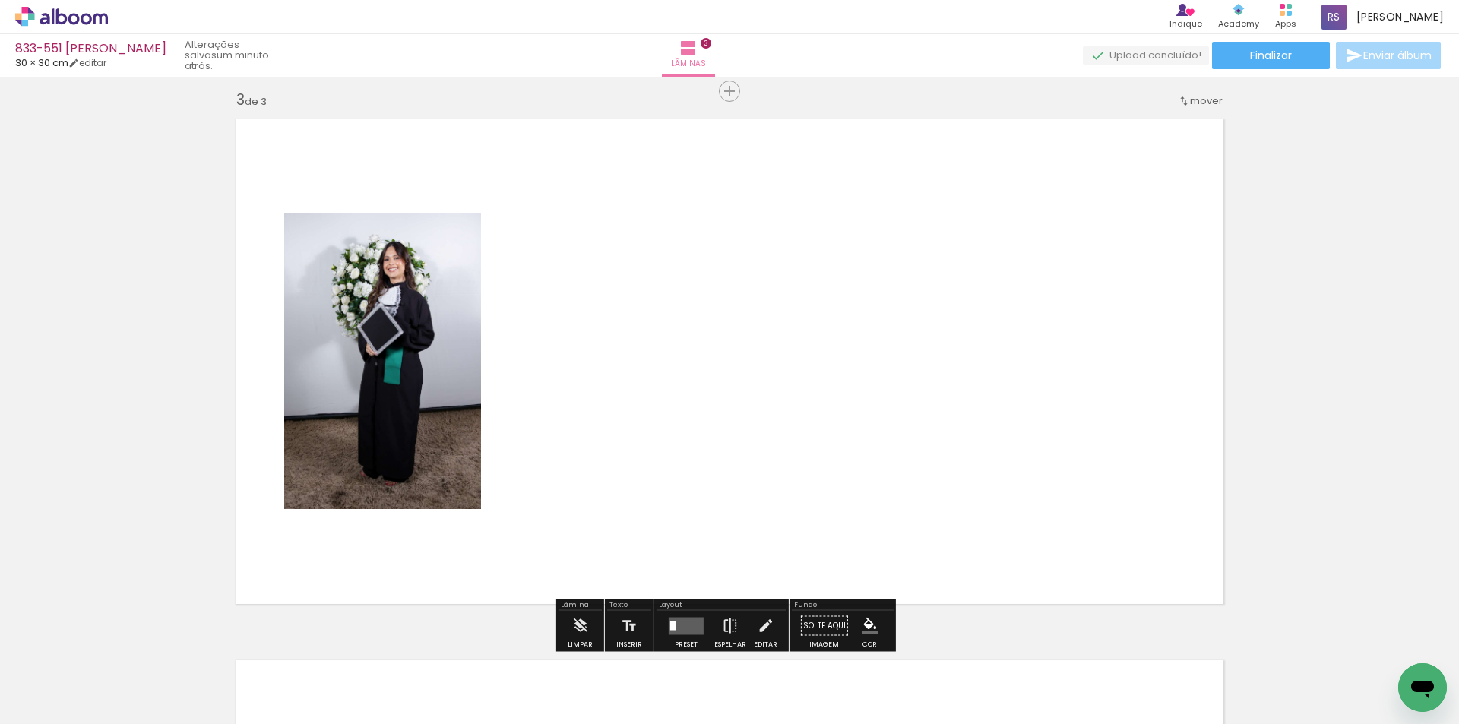
scroll to position [1102, 0]
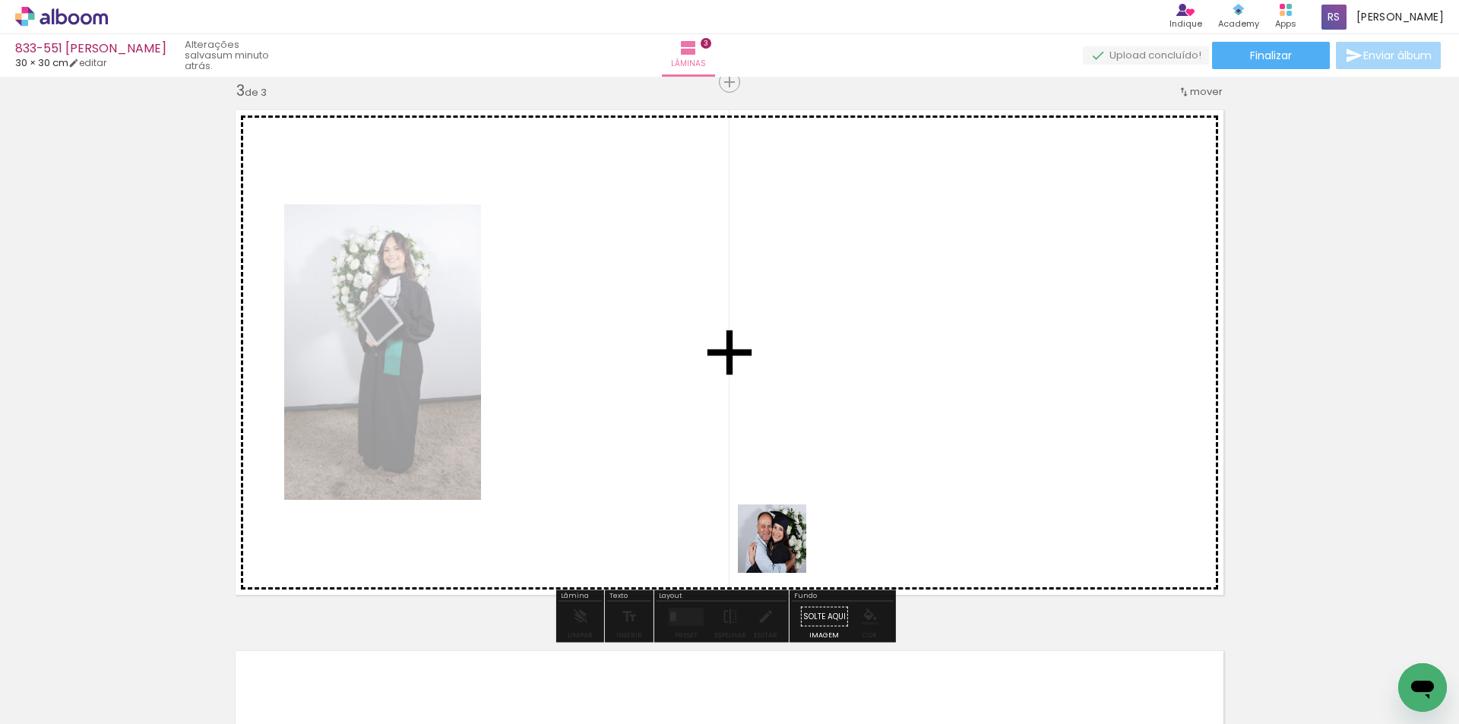
drag, startPoint x: 755, startPoint y: 684, endPoint x: 846, endPoint y: 392, distance: 306.1
click at [846, 392] on quentale-workspace at bounding box center [729, 362] width 1459 height 724
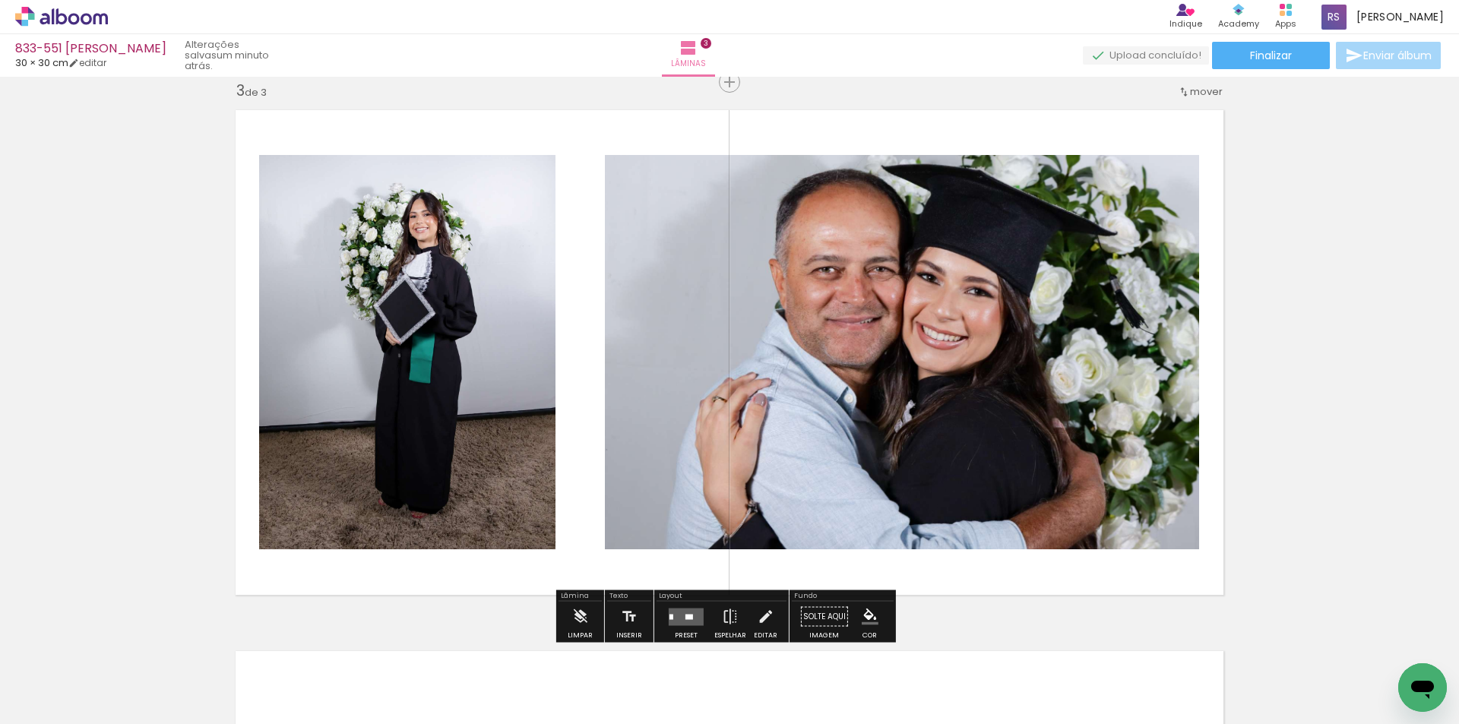
click at [686, 624] on quentale-layouter at bounding box center [686, 616] width 35 height 17
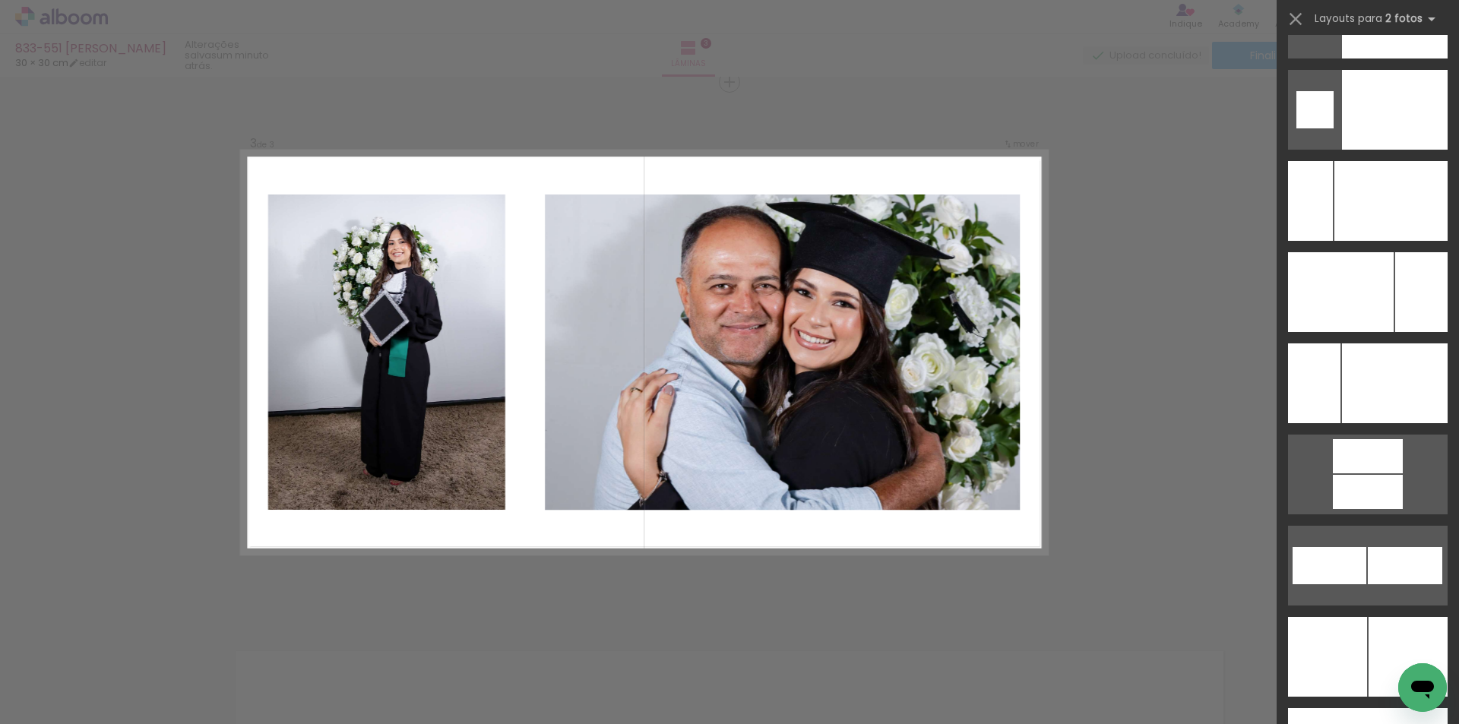
scroll to position [6769, 0]
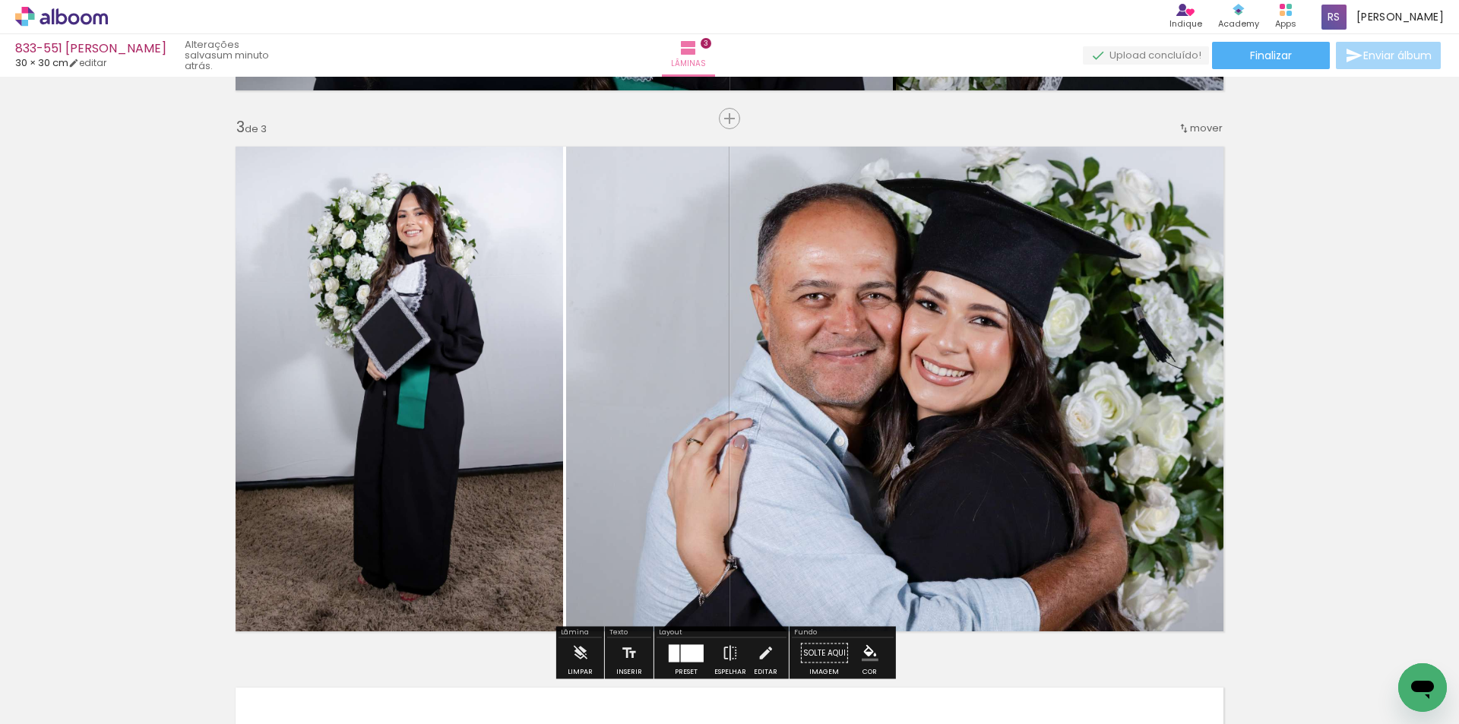
scroll to position [1102, 0]
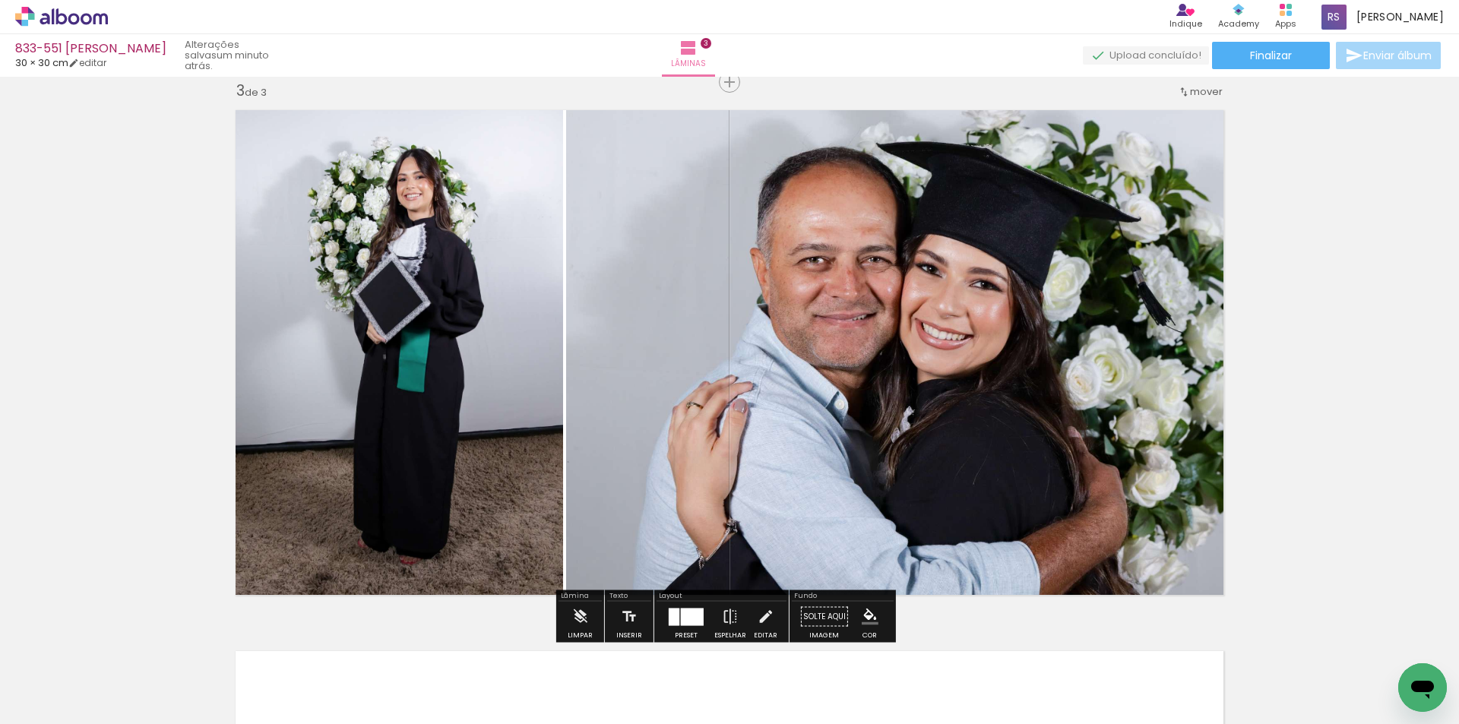
click at [862, 618] on iron-icon "color picker" at bounding box center [869, 617] width 17 height 17
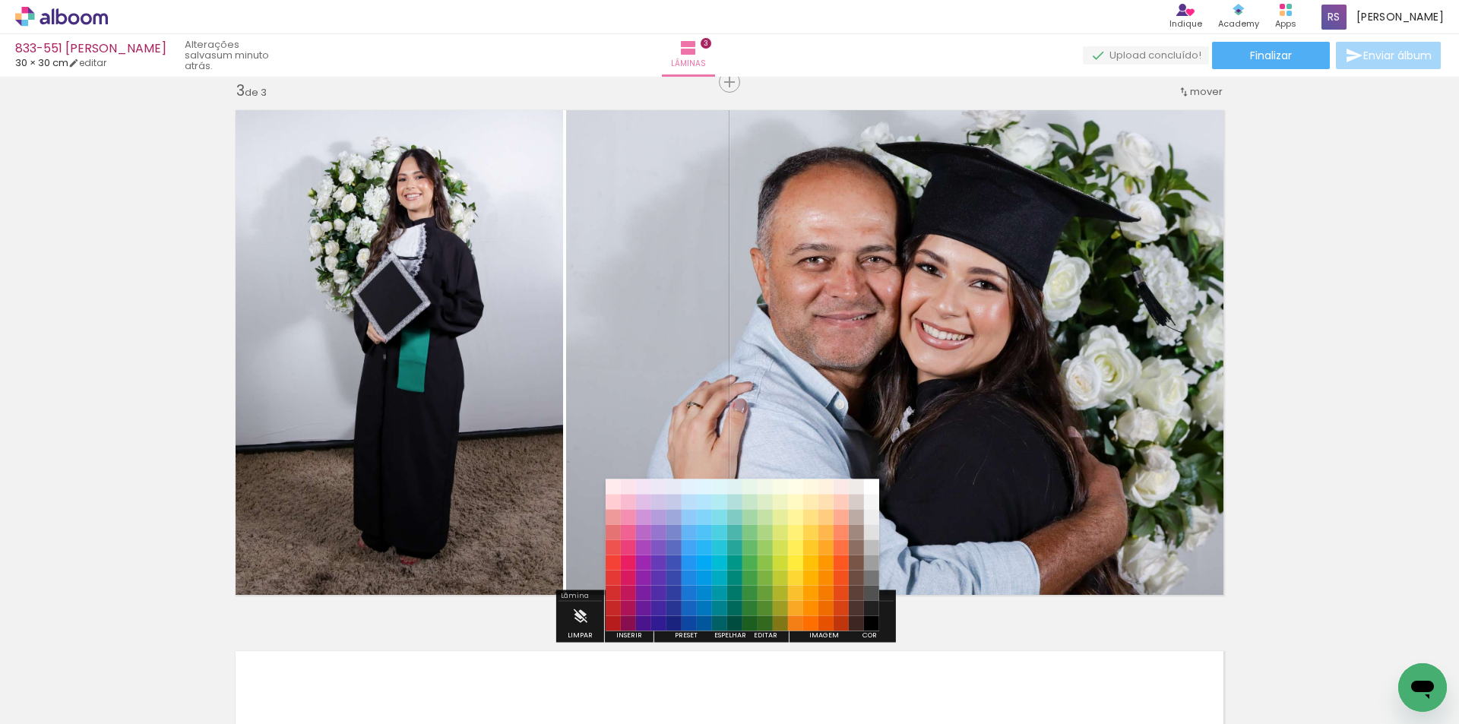
click at [872, 609] on paper-item "#212121" at bounding box center [871, 608] width 15 height 15
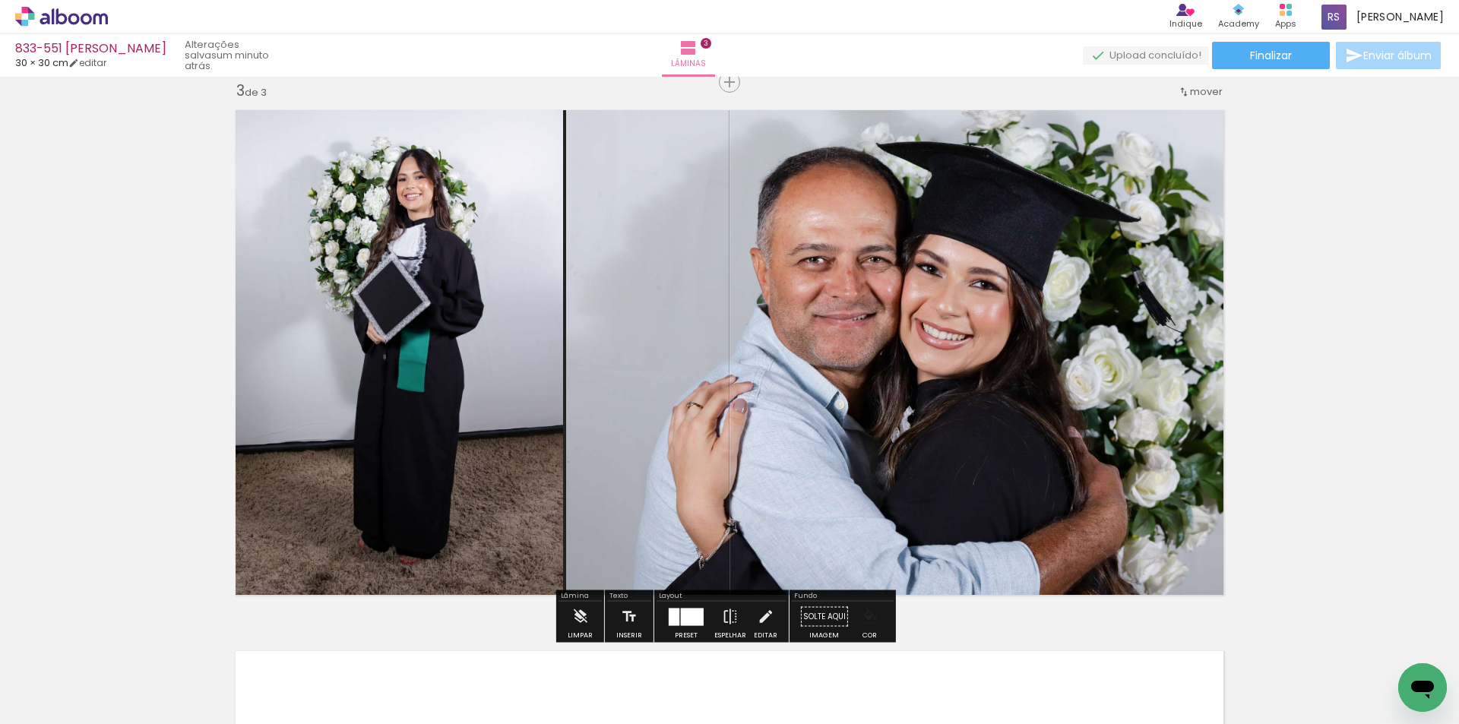
click at [861, 618] on iron-icon "color picker" at bounding box center [869, 617] width 17 height 17
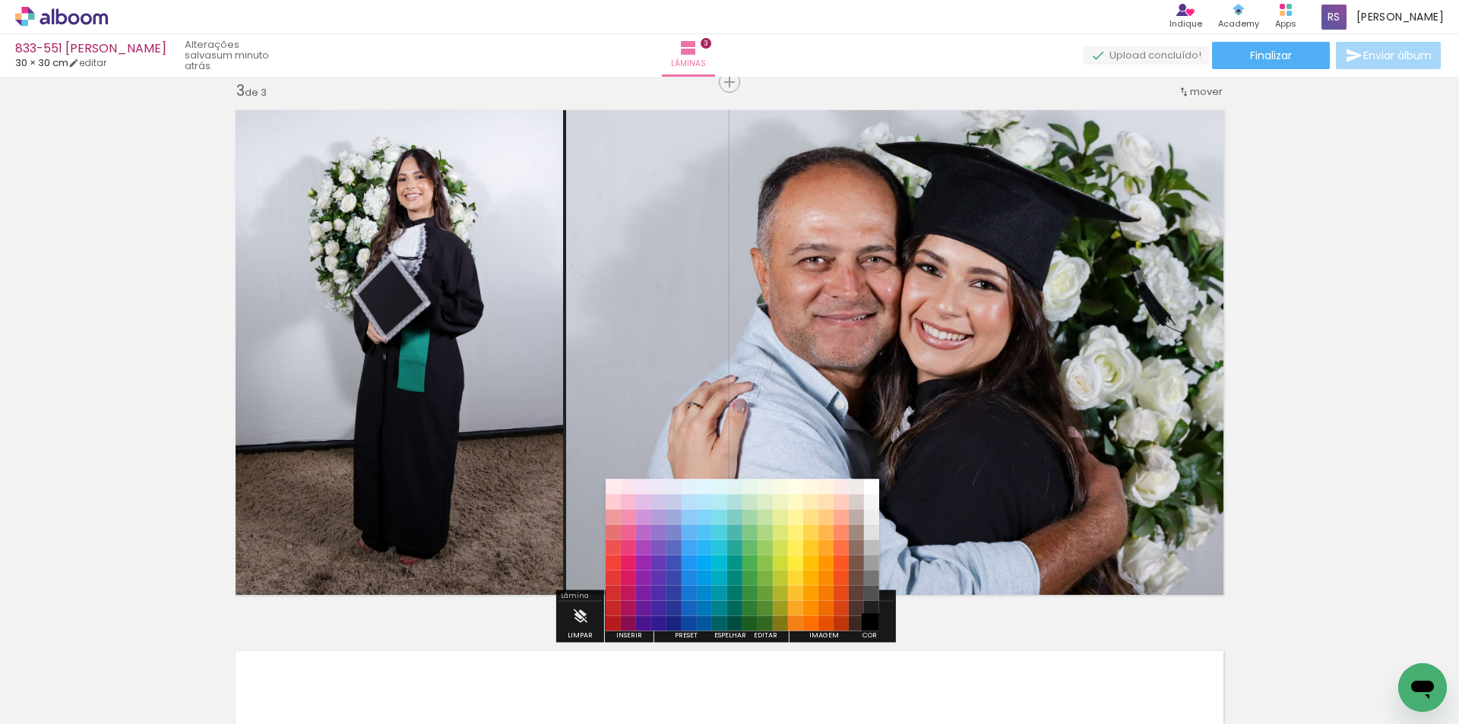
click at [872, 622] on paper-item "#000000" at bounding box center [871, 623] width 15 height 15
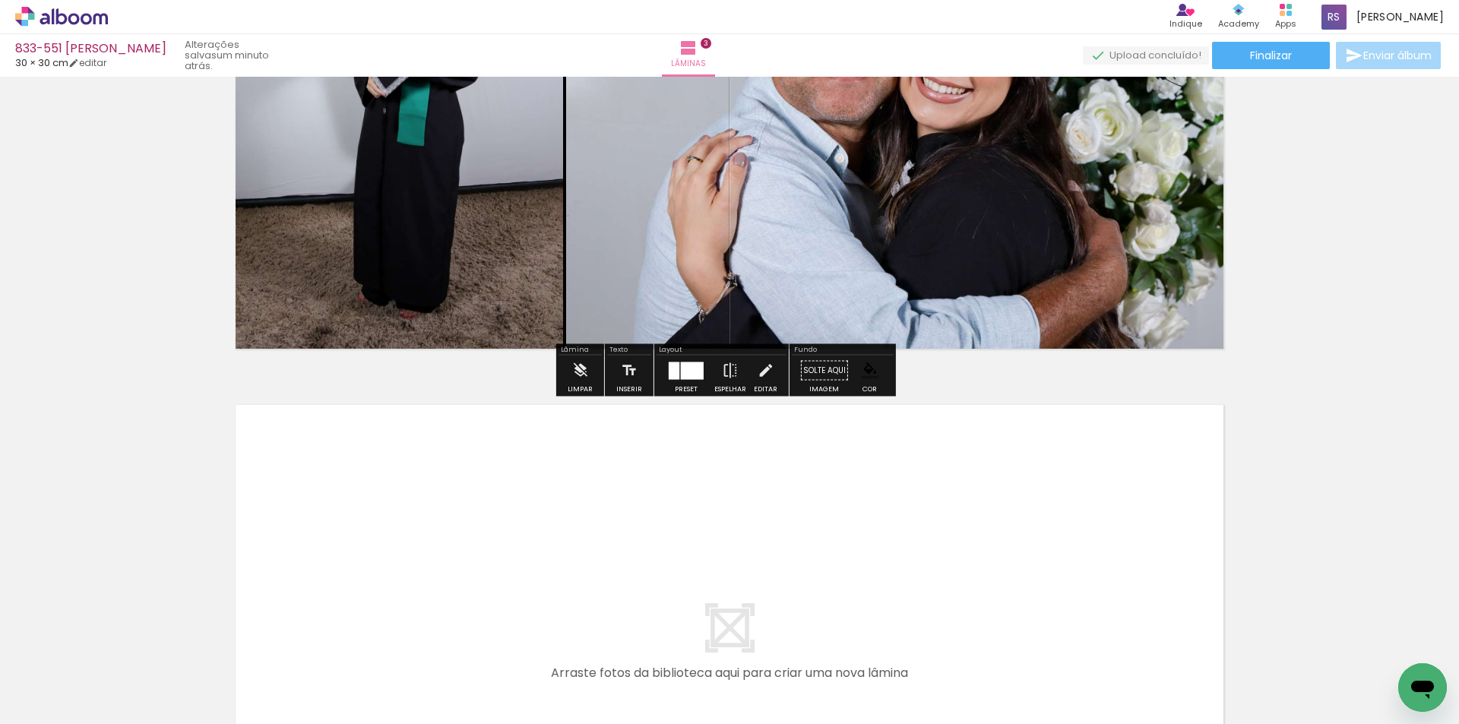
scroll to position [1405, 0]
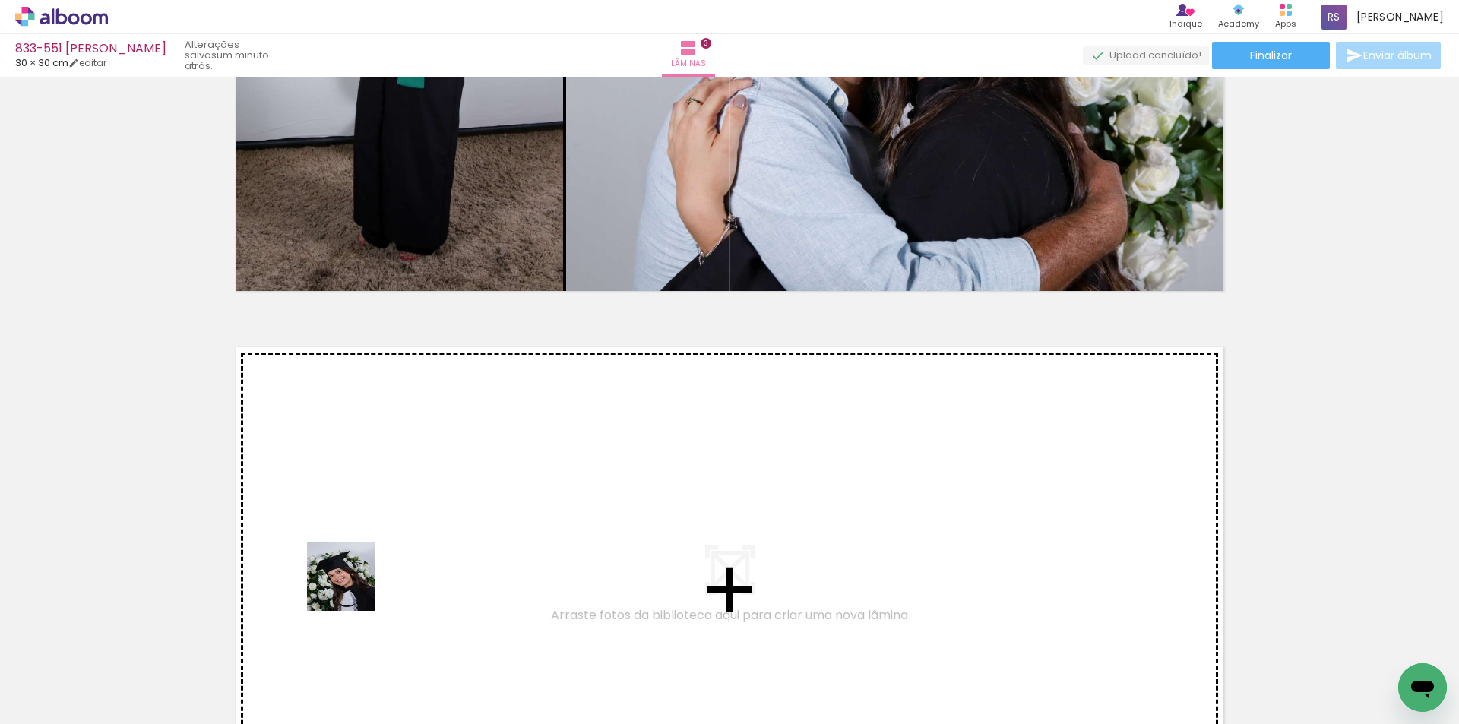
drag, startPoint x: 229, startPoint y: 681, endPoint x: 460, endPoint y: 507, distance: 288.7
click at [460, 507] on quentale-workspace at bounding box center [729, 362] width 1459 height 724
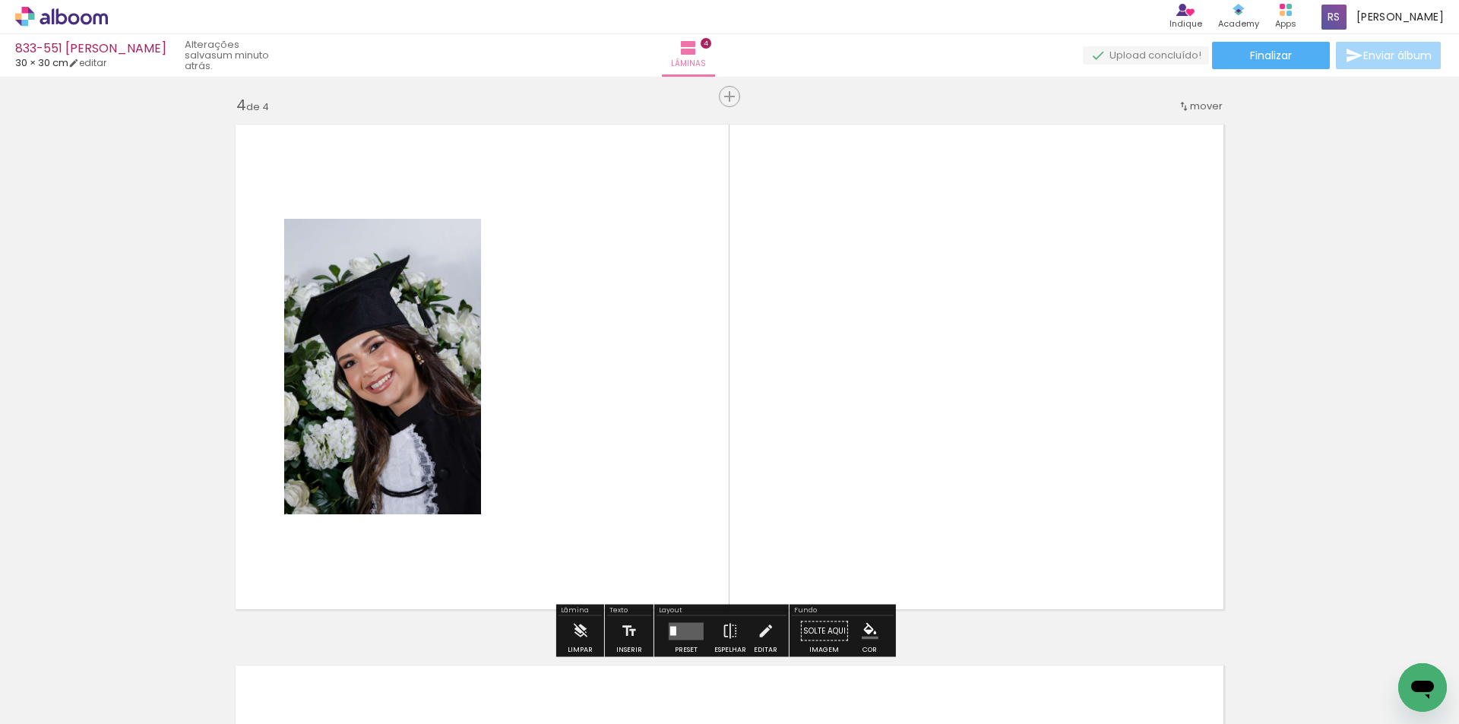
scroll to position [1642, 0]
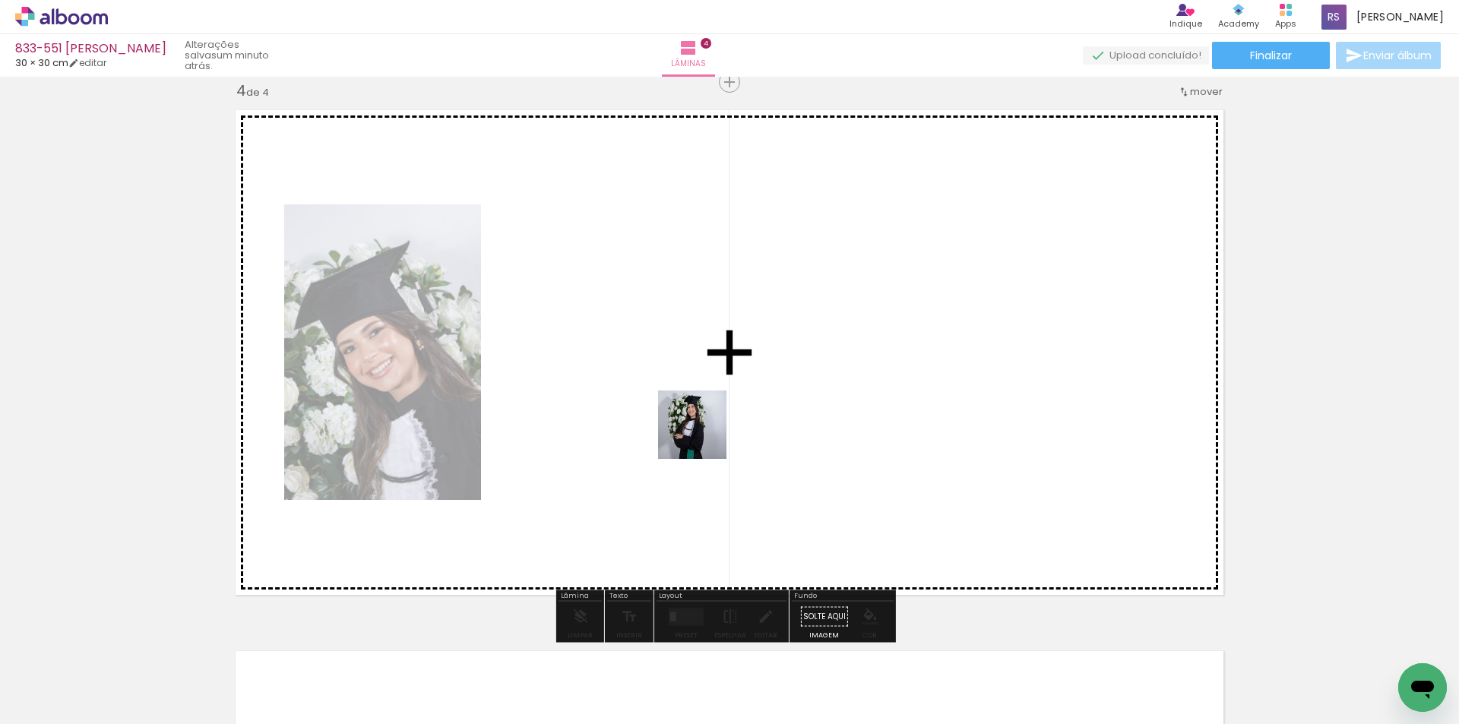
drag, startPoint x: 336, startPoint y: 676, endPoint x: 726, endPoint y: 422, distance: 465.0
click at [726, 422] on quentale-workspace at bounding box center [729, 362] width 1459 height 724
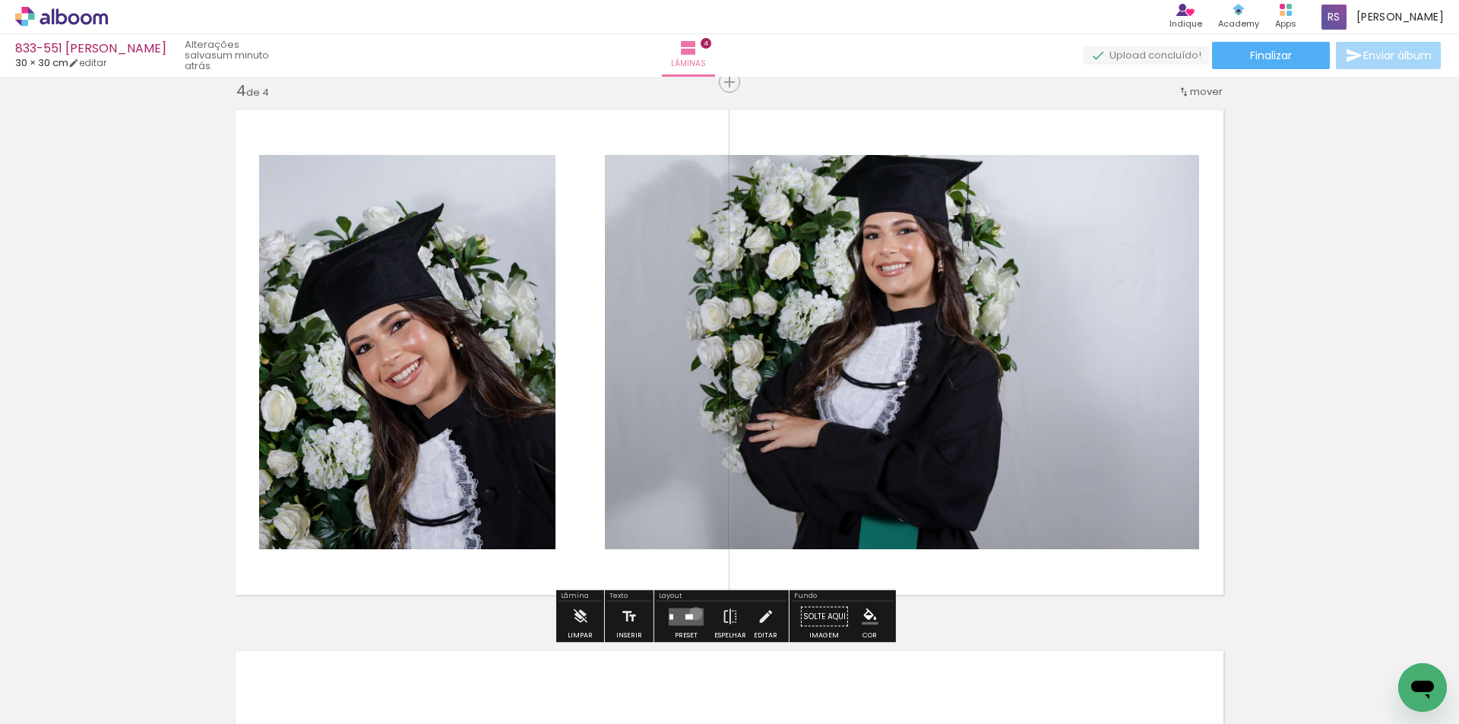
click at [692, 613] on quentale-layouter at bounding box center [686, 616] width 35 height 17
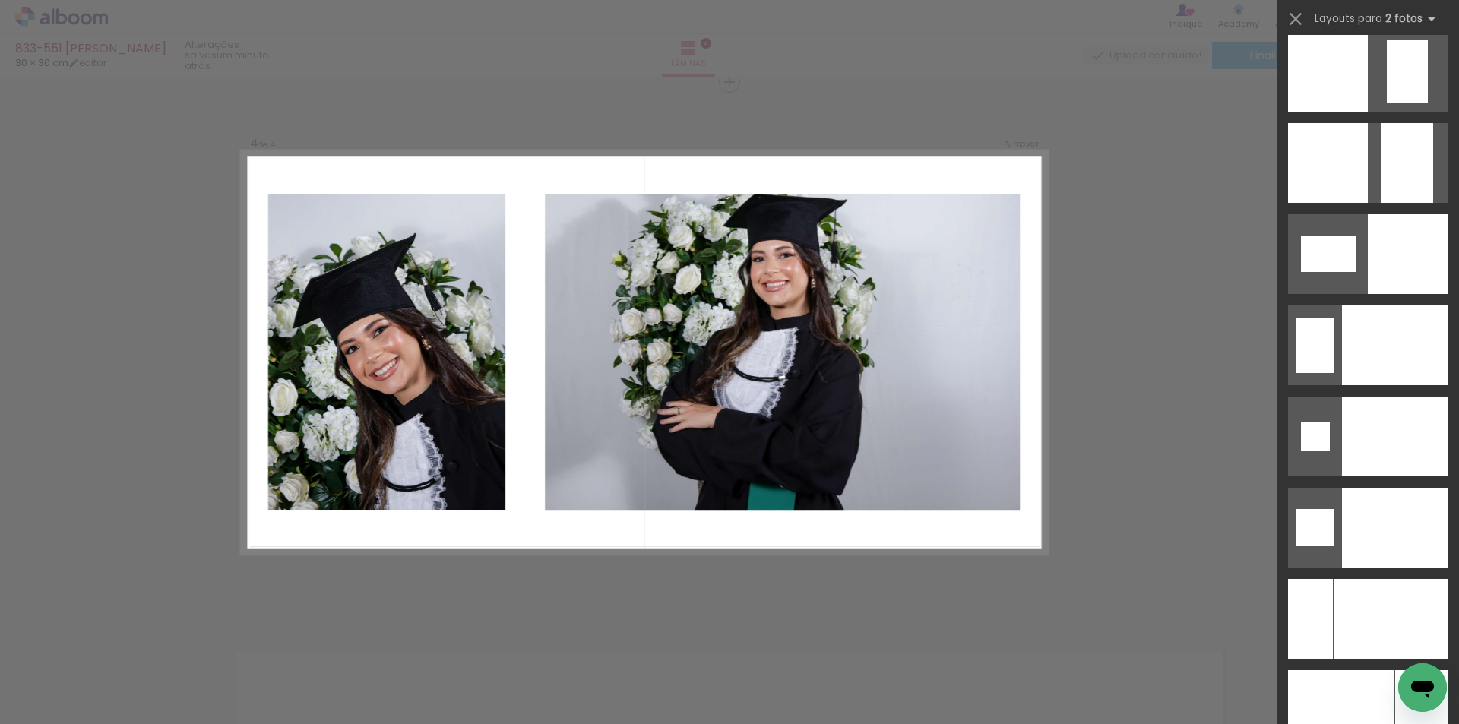
scroll to position [6520, 0]
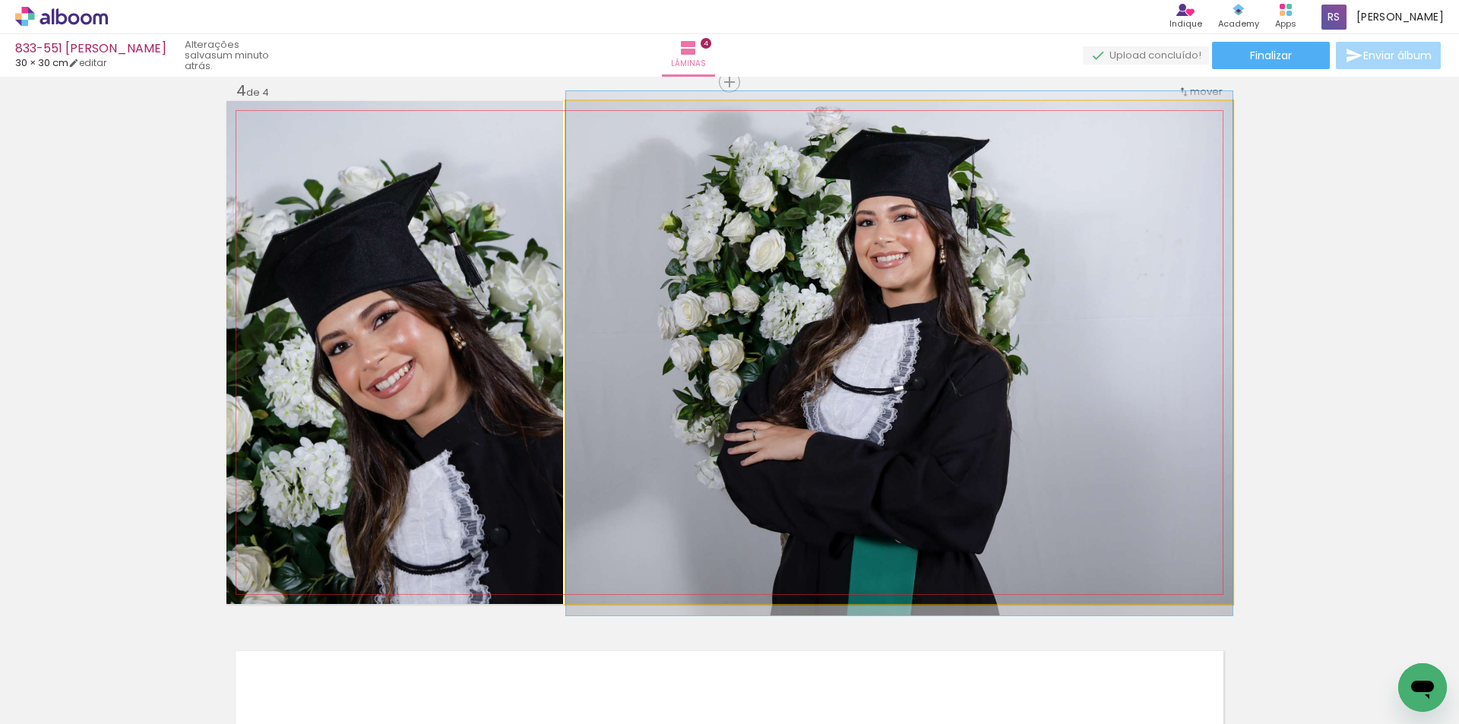
drag, startPoint x: 662, startPoint y: 479, endPoint x: 760, endPoint y: 479, distance: 98.0
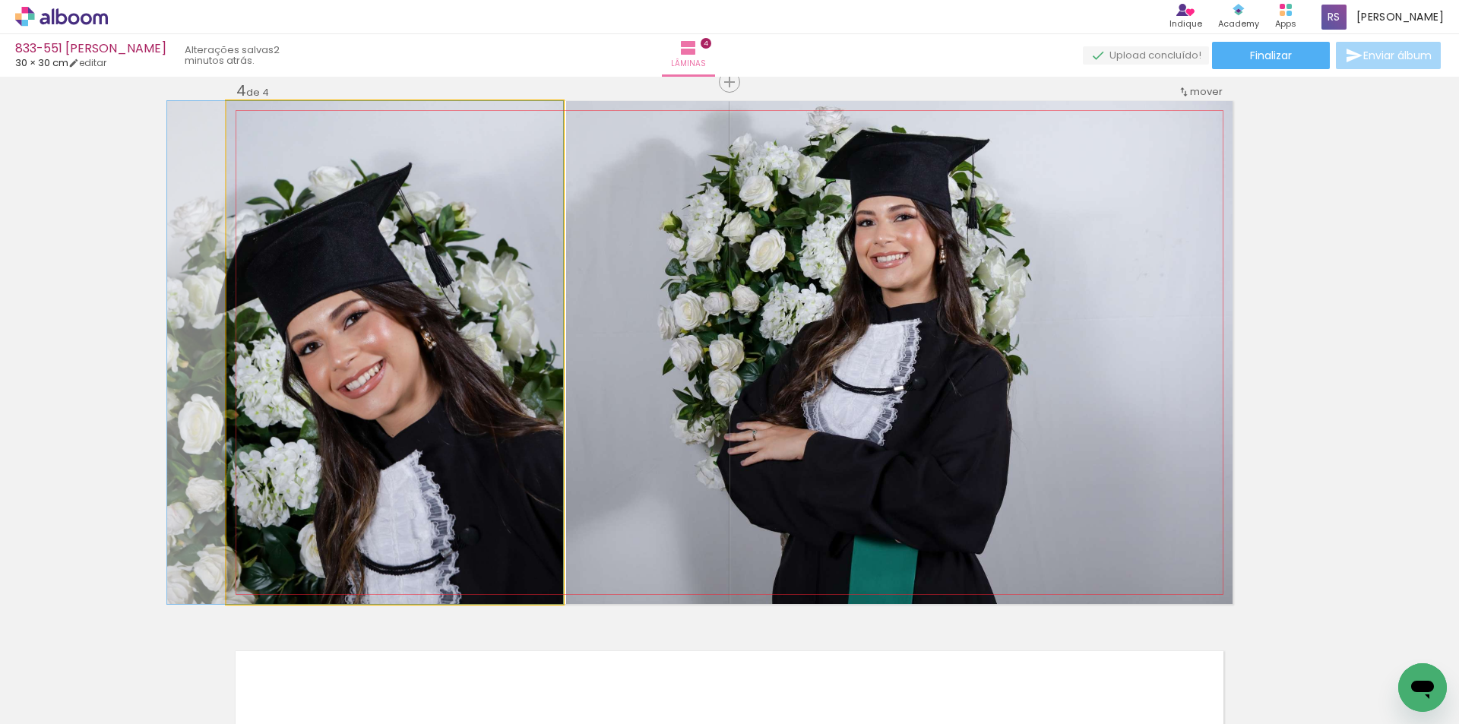
drag, startPoint x: 417, startPoint y: 411, endPoint x: 367, endPoint y: 403, distance: 50.7
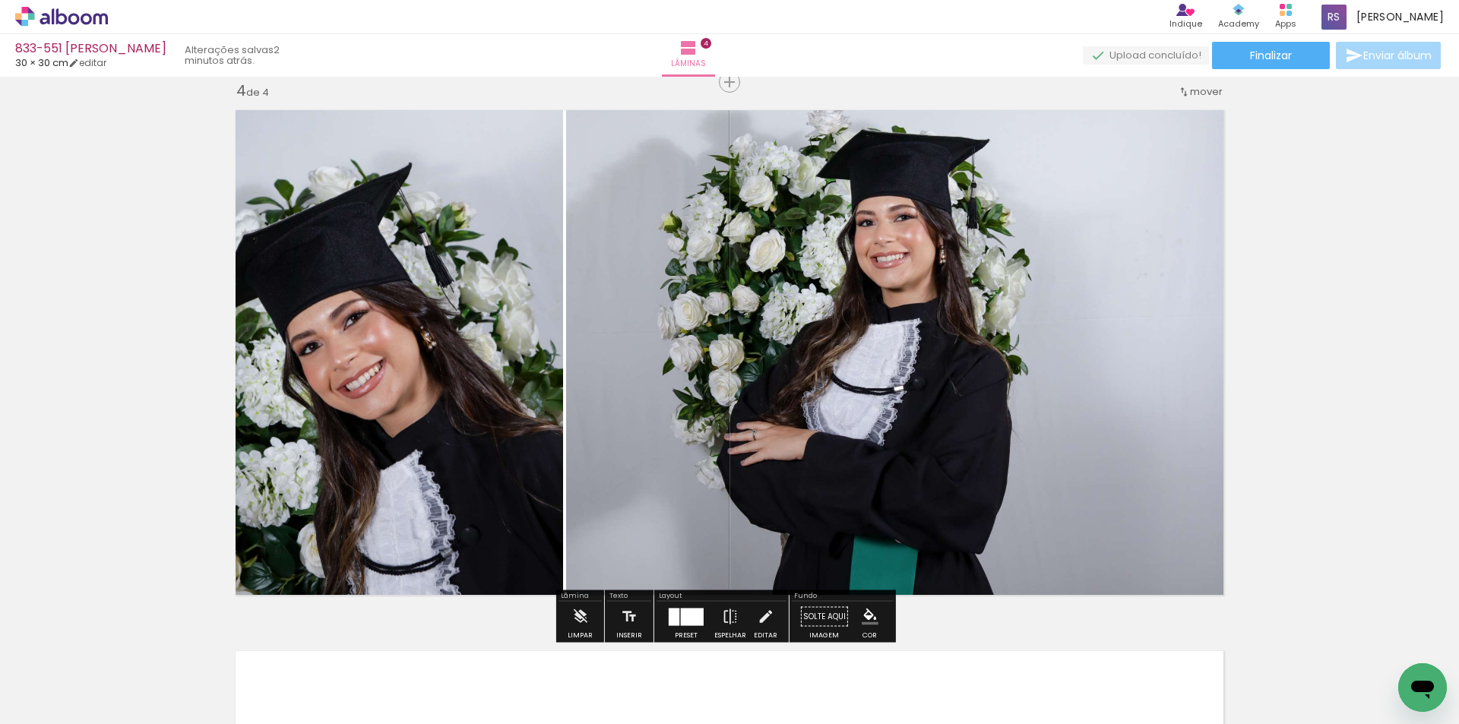
click at [757, 616] on iron-icon at bounding box center [765, 617] width 17 height 30
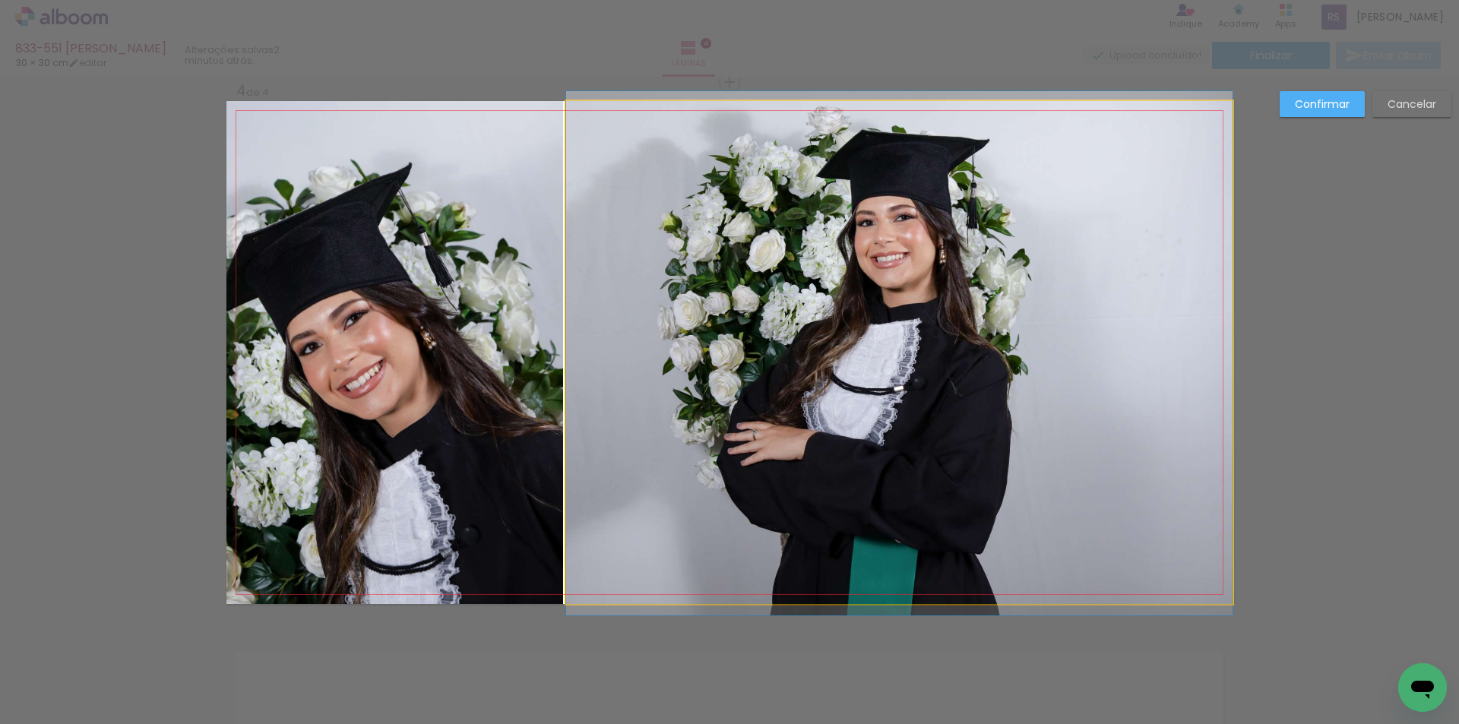
drag, startPoint x: 688, startPoint y: 375, endPoint x: 603, endPoint y: 346, distance: 89.4
click at [687, 373] on quentale-photo at bounding box center [899, 352] width 666 height 503
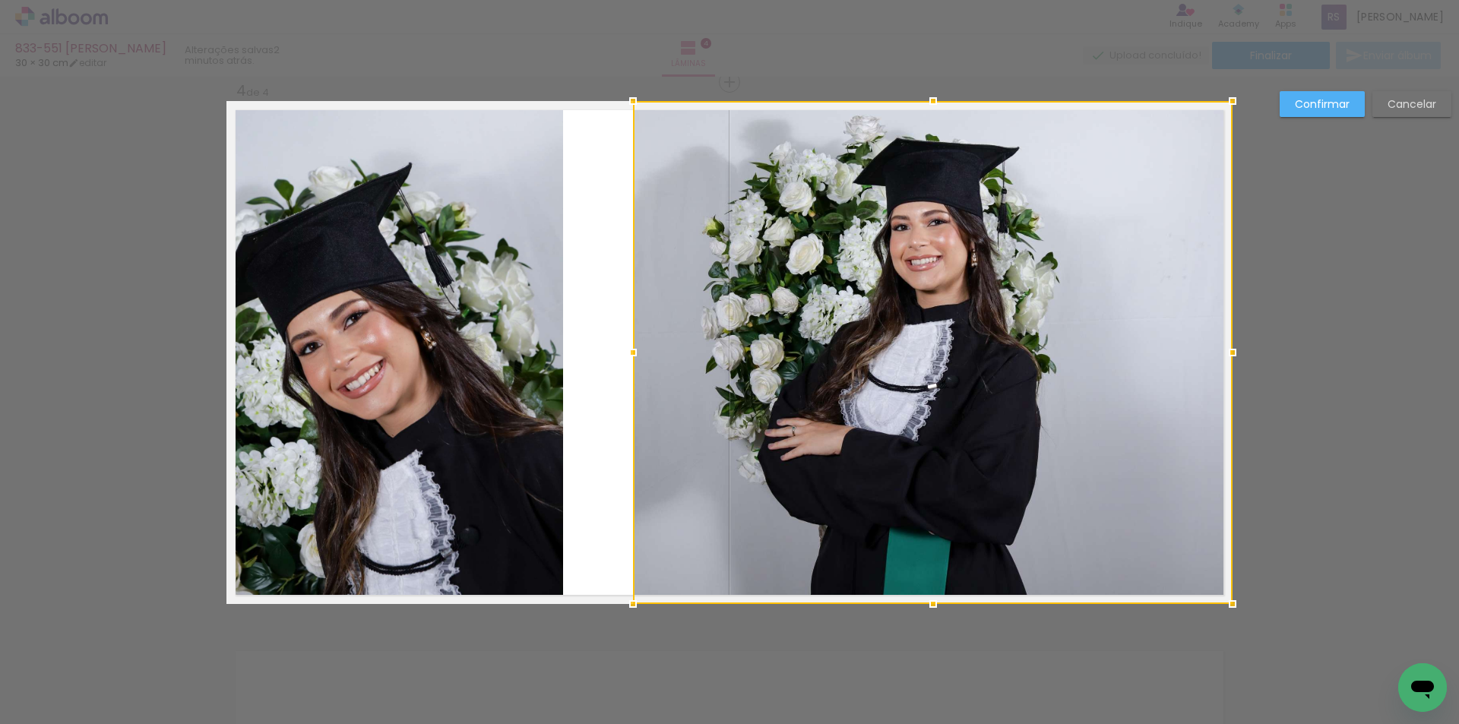
drag, startPoint x: 558, startPoint y: 352, endPoint x: 624, endPoint y: 352, distance: 66.9
click at [624, 352] on div at bounding box center [633, 352] width 30 height 30
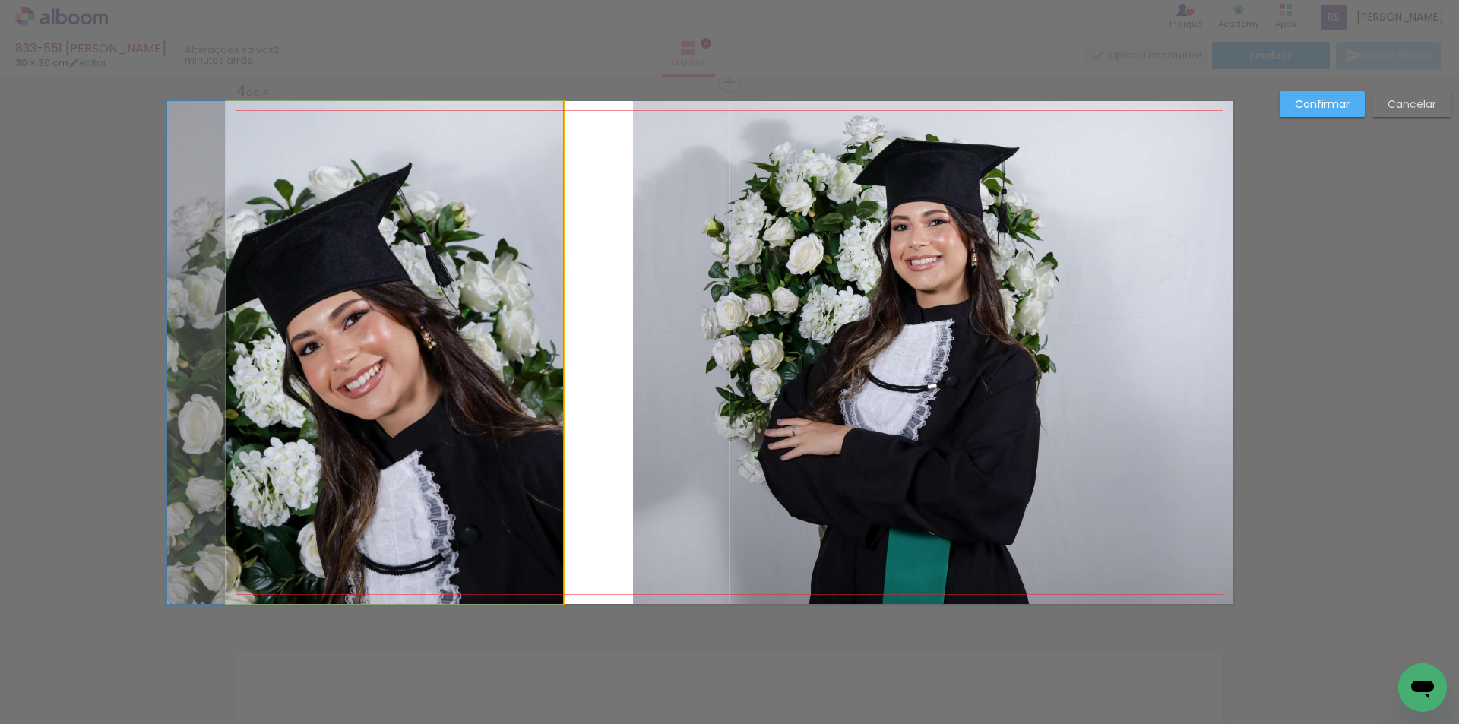
click at [523, 359] on quentale-photo at bounding box center [394, 352] width 337 height 503
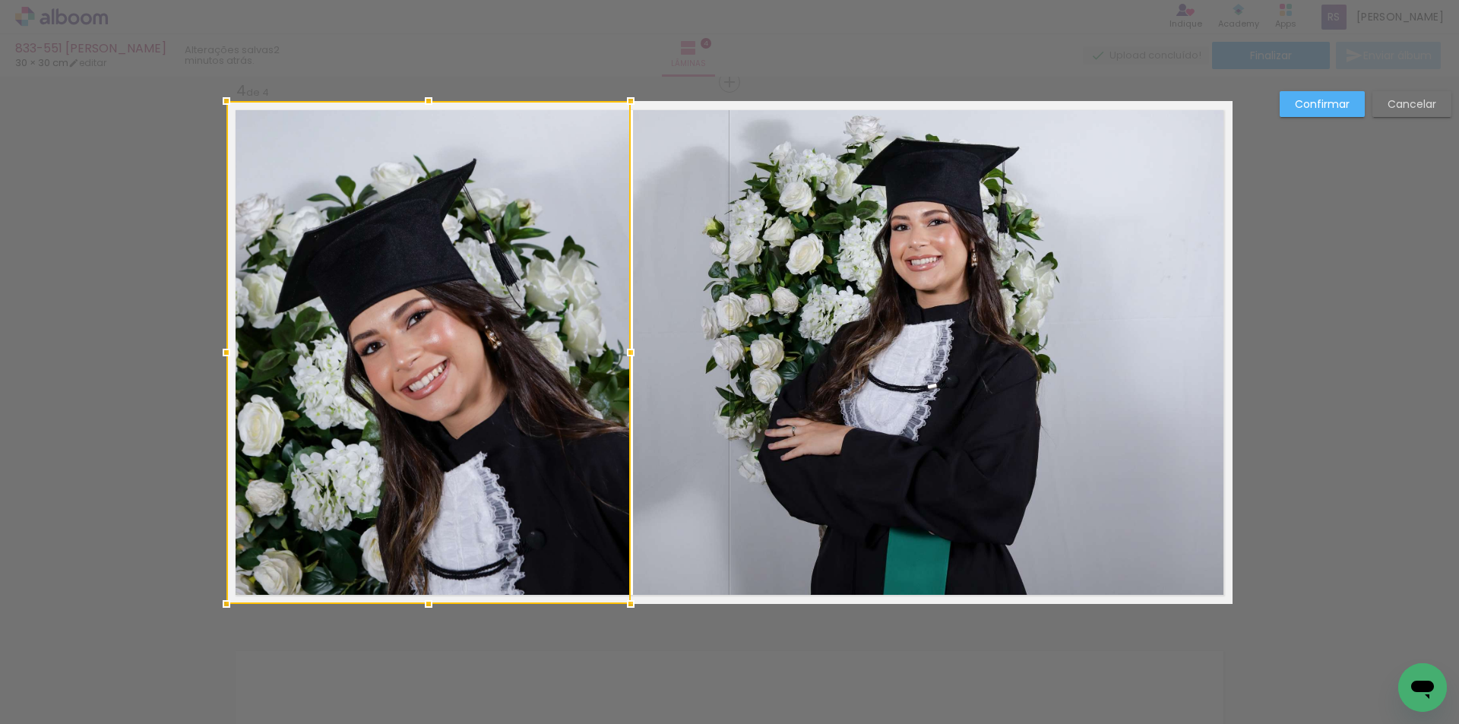
drag, startPoint x: 569, startPoint y: 356, endPoint x: 630, endPoint y: 356, distance: 60.8
click at [630, 356] on div at bounding box center [630, 352] width 30 height 30
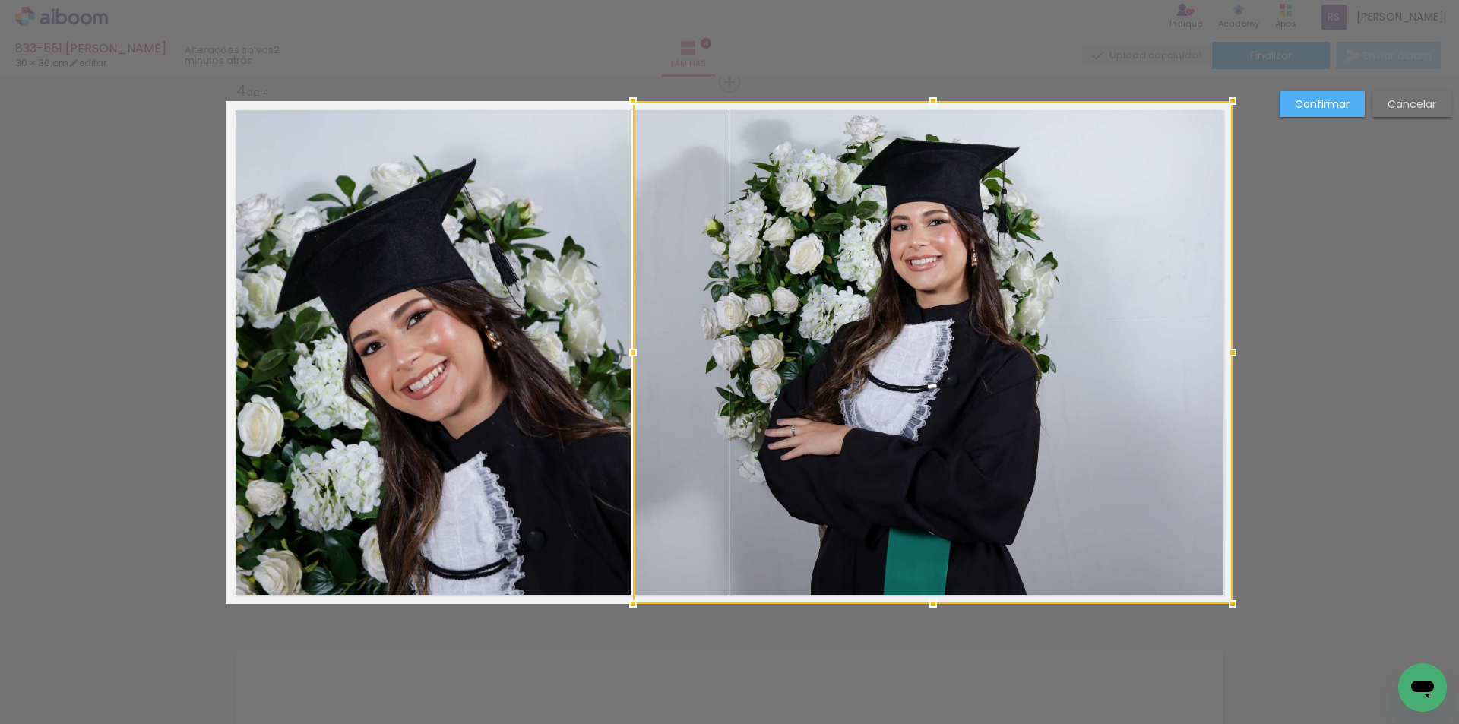
click at [0, 0] on slot "Confirmar" at bounding box center [0, 0] width 0 height 0
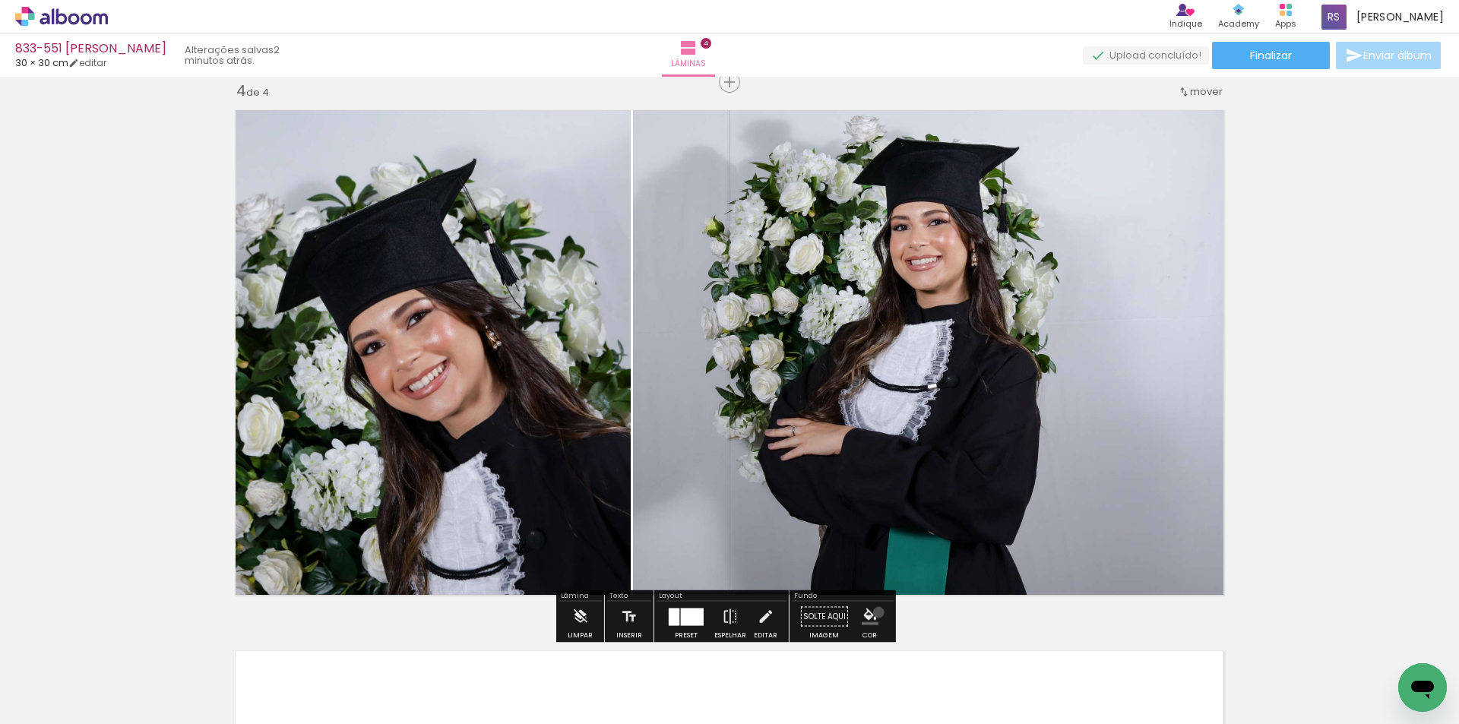
click at [872, 612] on iron-icon "color picker" at bounding box center [869, 617] width 17 height 17
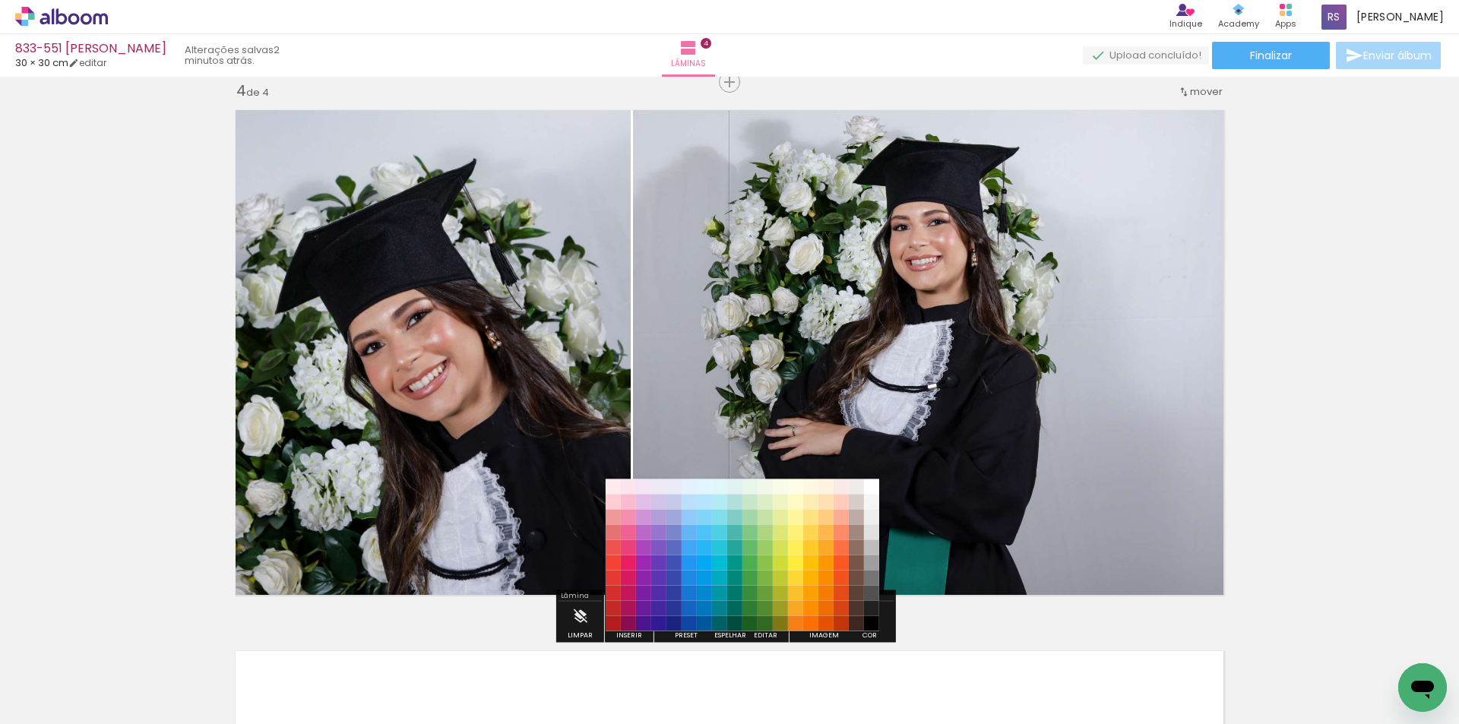
click at [873, 608] on paper-item "#212121" at bounding box center [871, 608] width 15 height 15
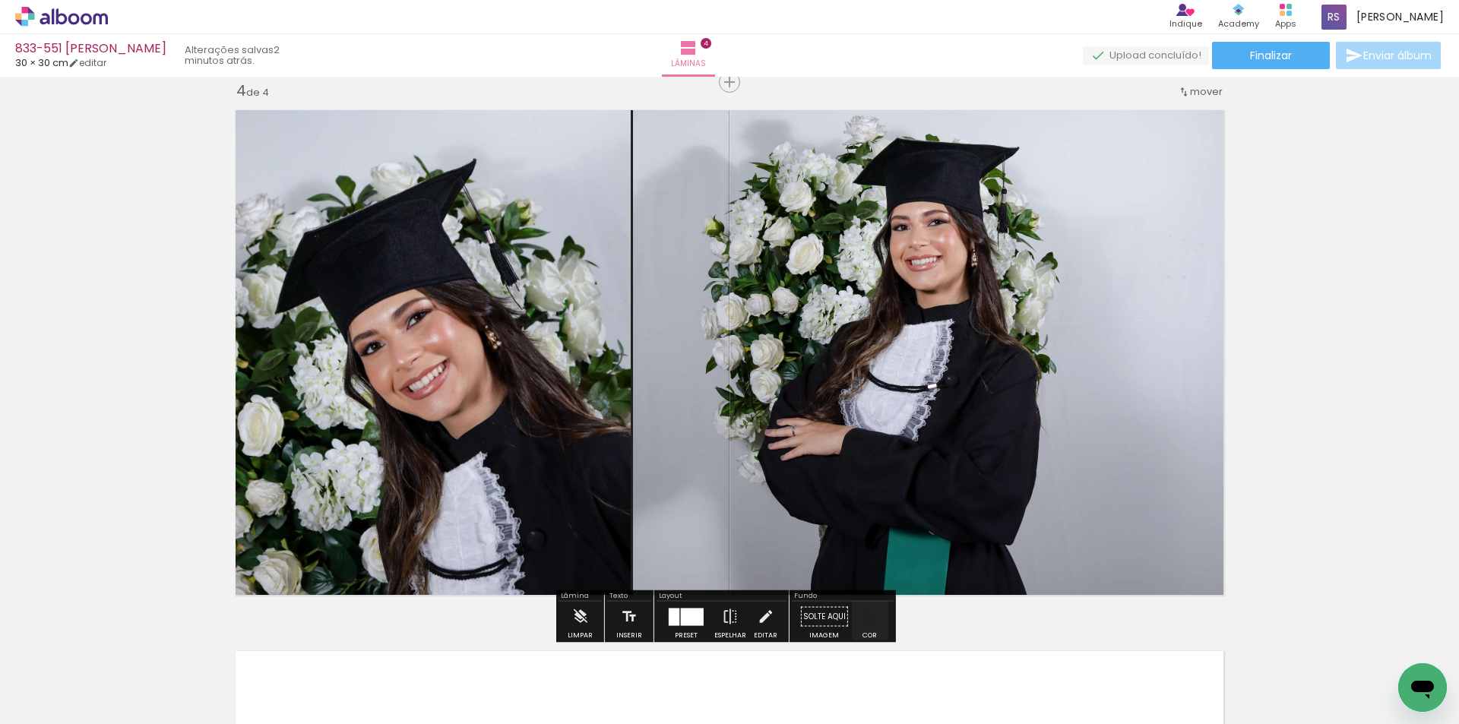
click at [861, 612] on iron-icon "color picker" at bounding box center [869, 617] width 17 height 17
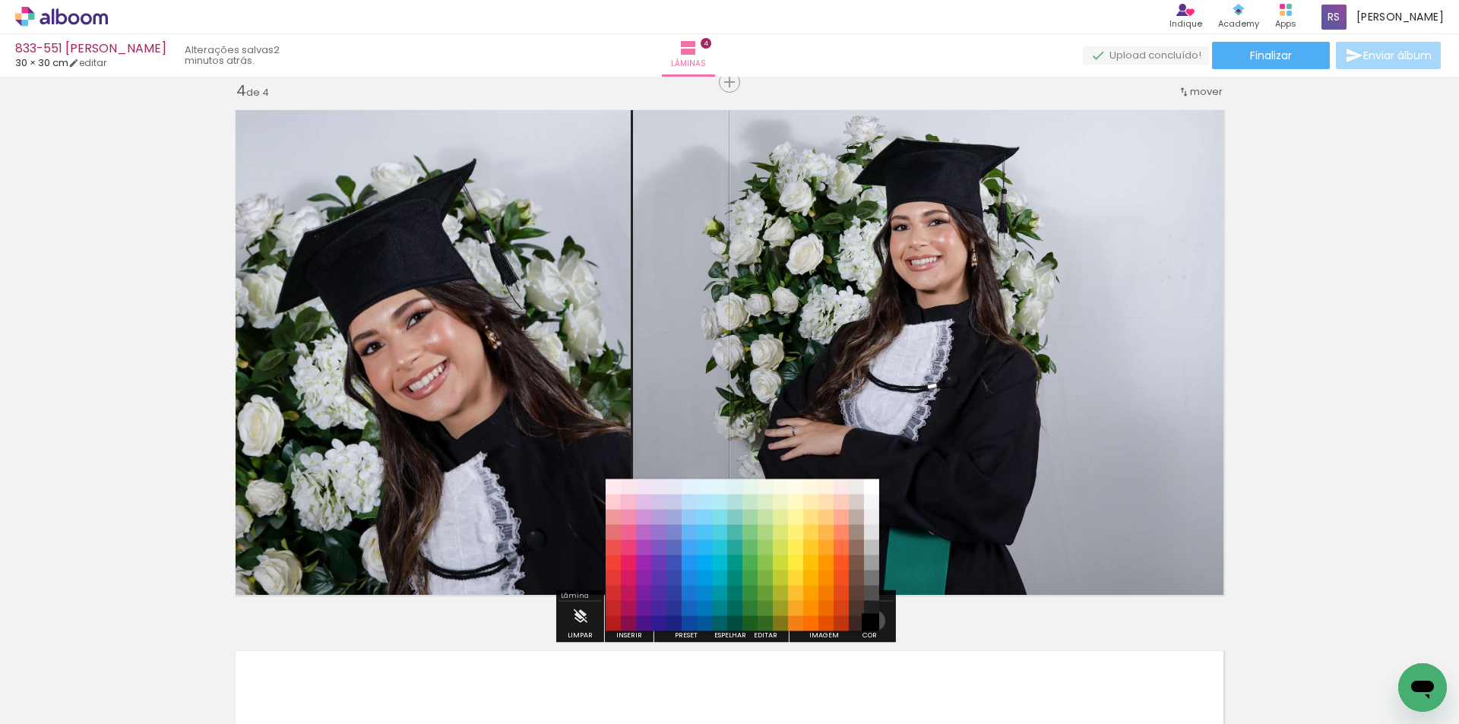
click at [870, 621] on paper-item "#000000" at bounding box center [871, 623] width 15 height 15
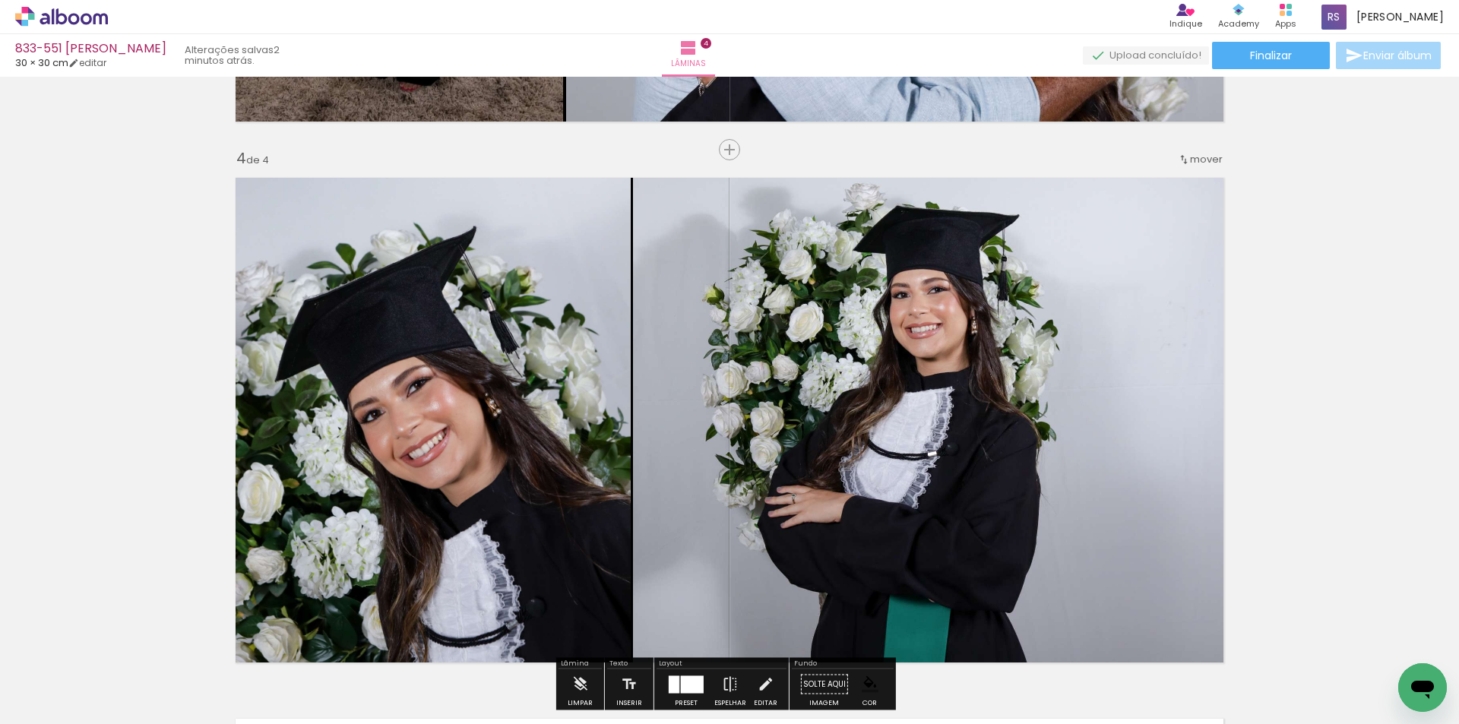
scroll to position [1491, 0]
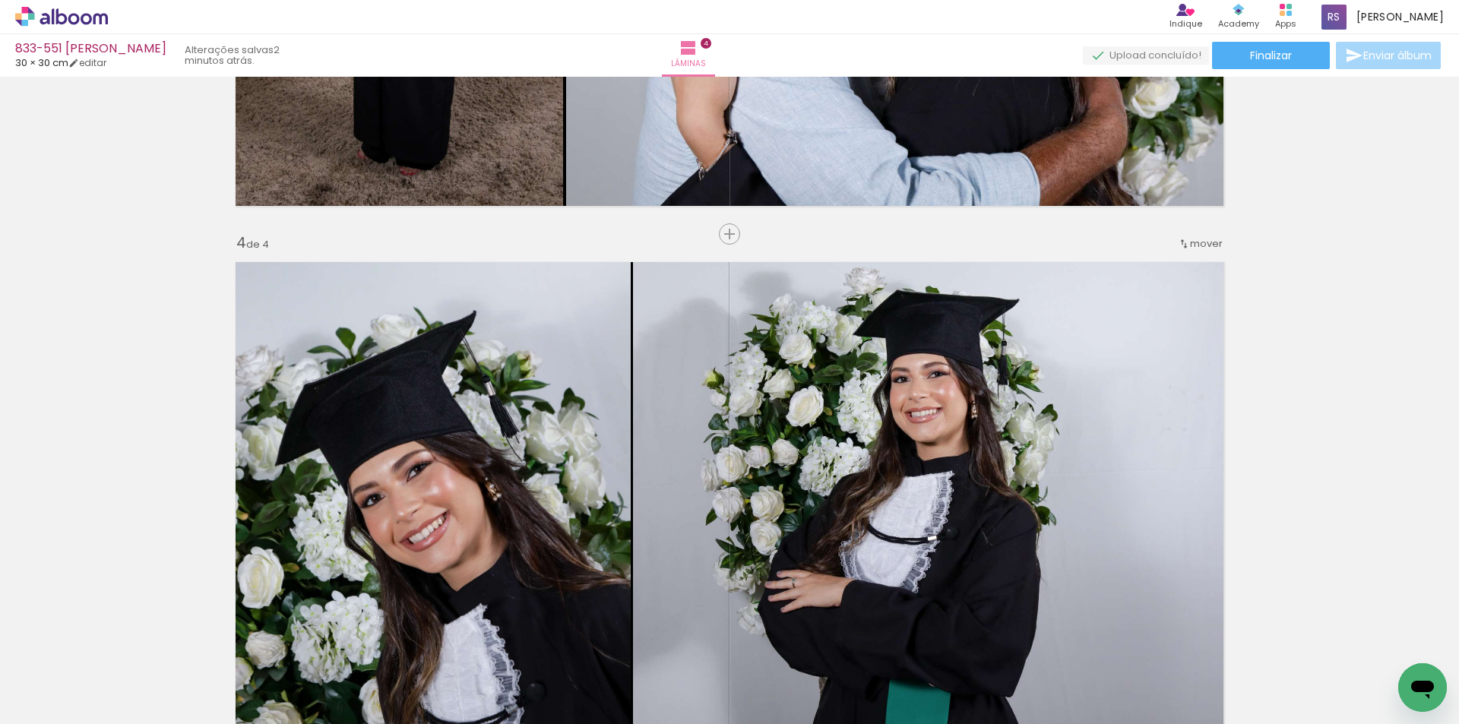
click at [1213, 241] on span "mover" at bounding box center [1206, 243] width 33 height 14
click at [1140, 248] on span "antes da" at bounding box center [1138, 241] width 44 height 25
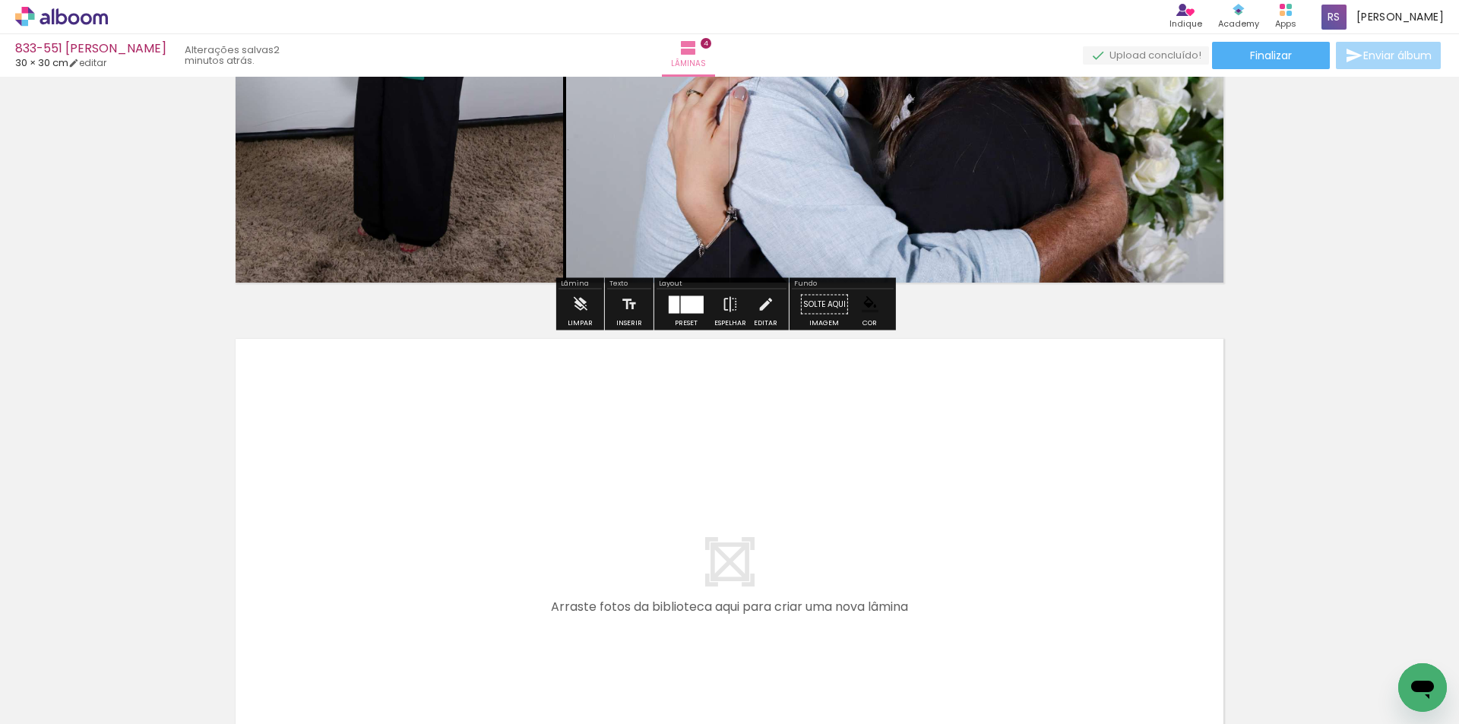
scroll to position [1995, 0]
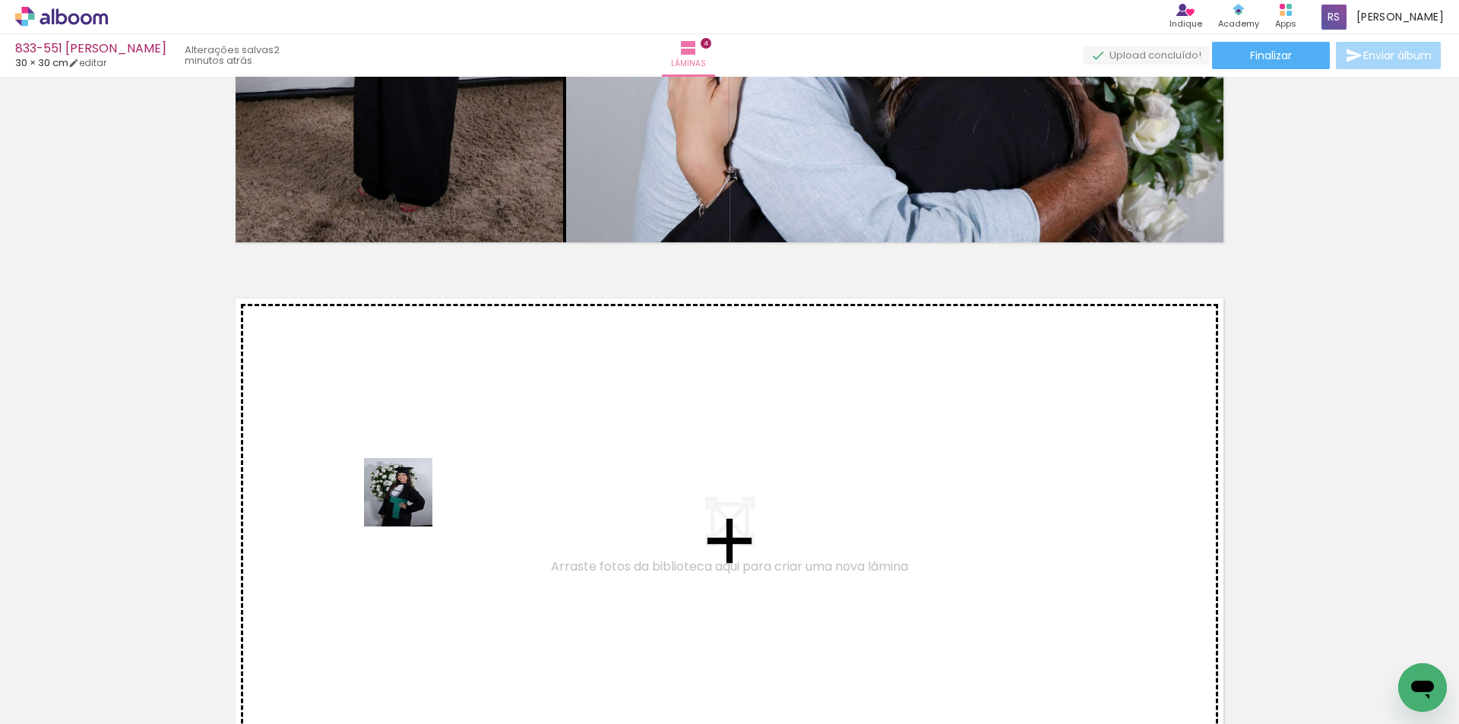
drag, startPoint x: 161, startPoint y: 683, endPoint x: 444, endPoint y: 477, distance: 349.6
click at [444, 477] on quentale-workspace at bounding box center [729, 362] width 1459 height 724
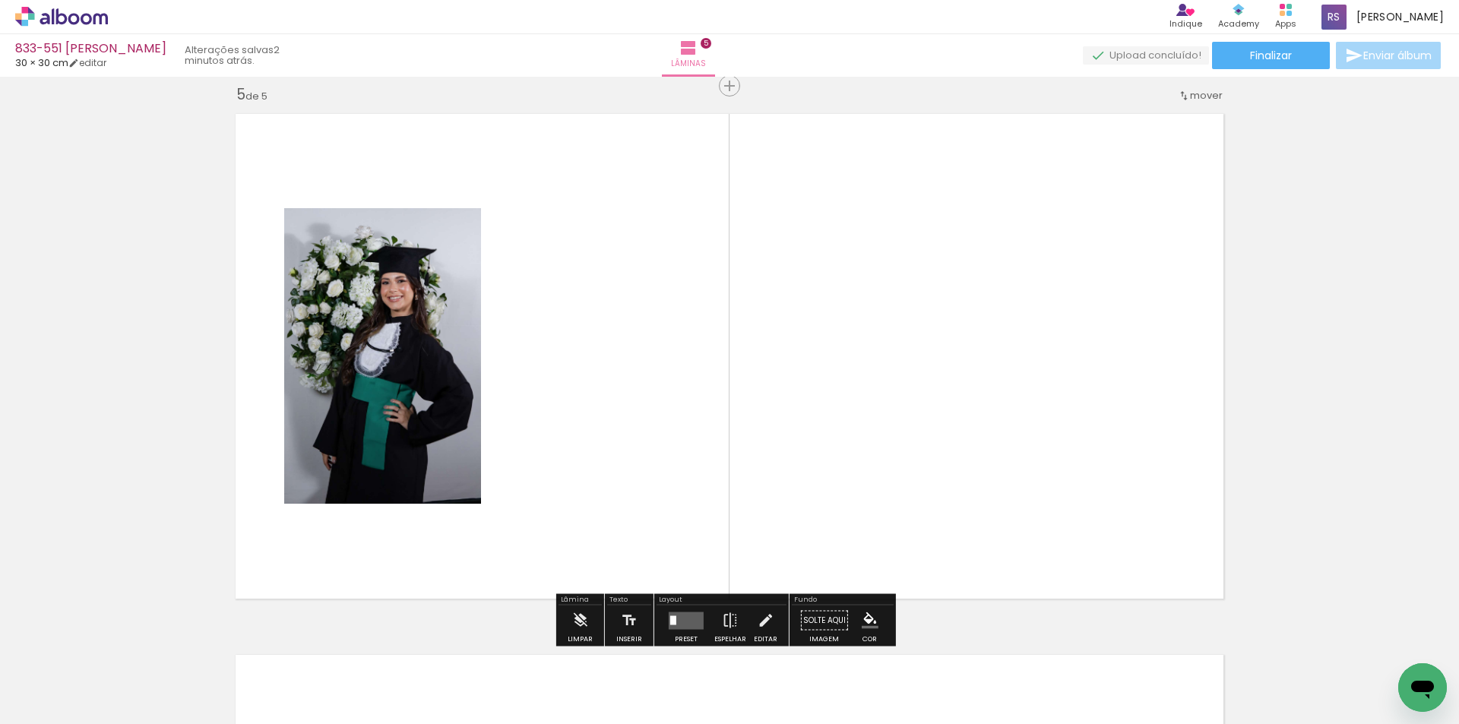
scroll to position [2183, 0]
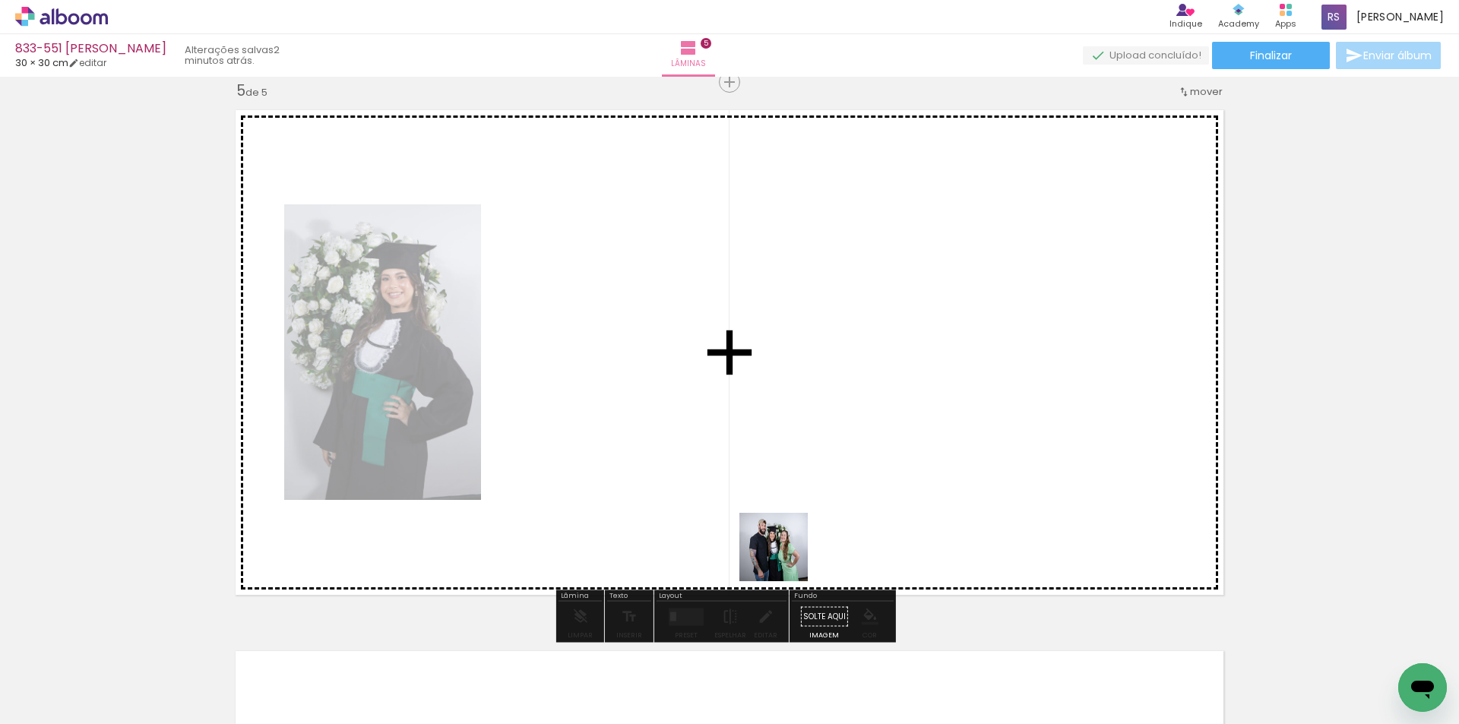
drag, startPoint x: 768, startPoint y: 680, endPoint x: 827, endPoint y: 352, distance: 333.5
click at [827, 352] on quentale-workspace at bounding box center [729, 362] width 1459 height 724
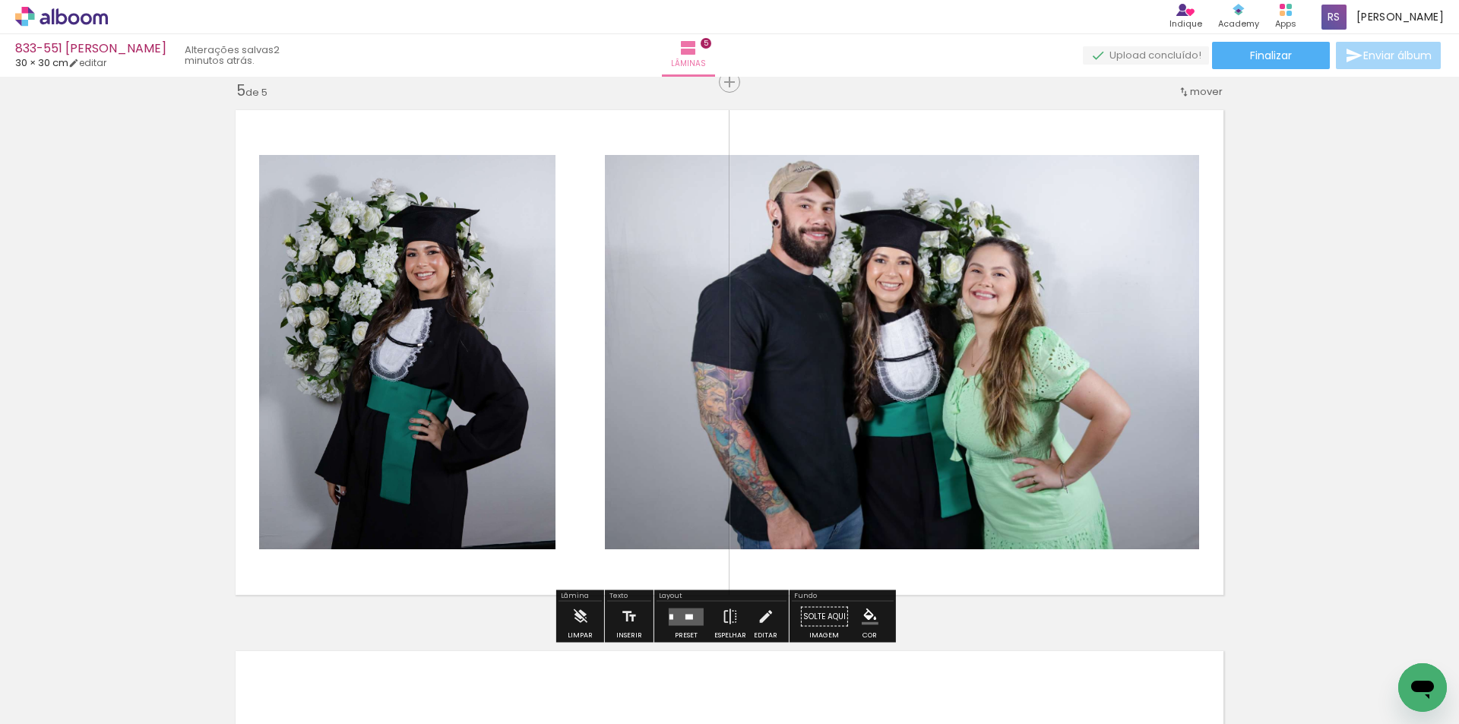
click at [686, 618] on div at bounding box center [689, 616] width 8 height 5
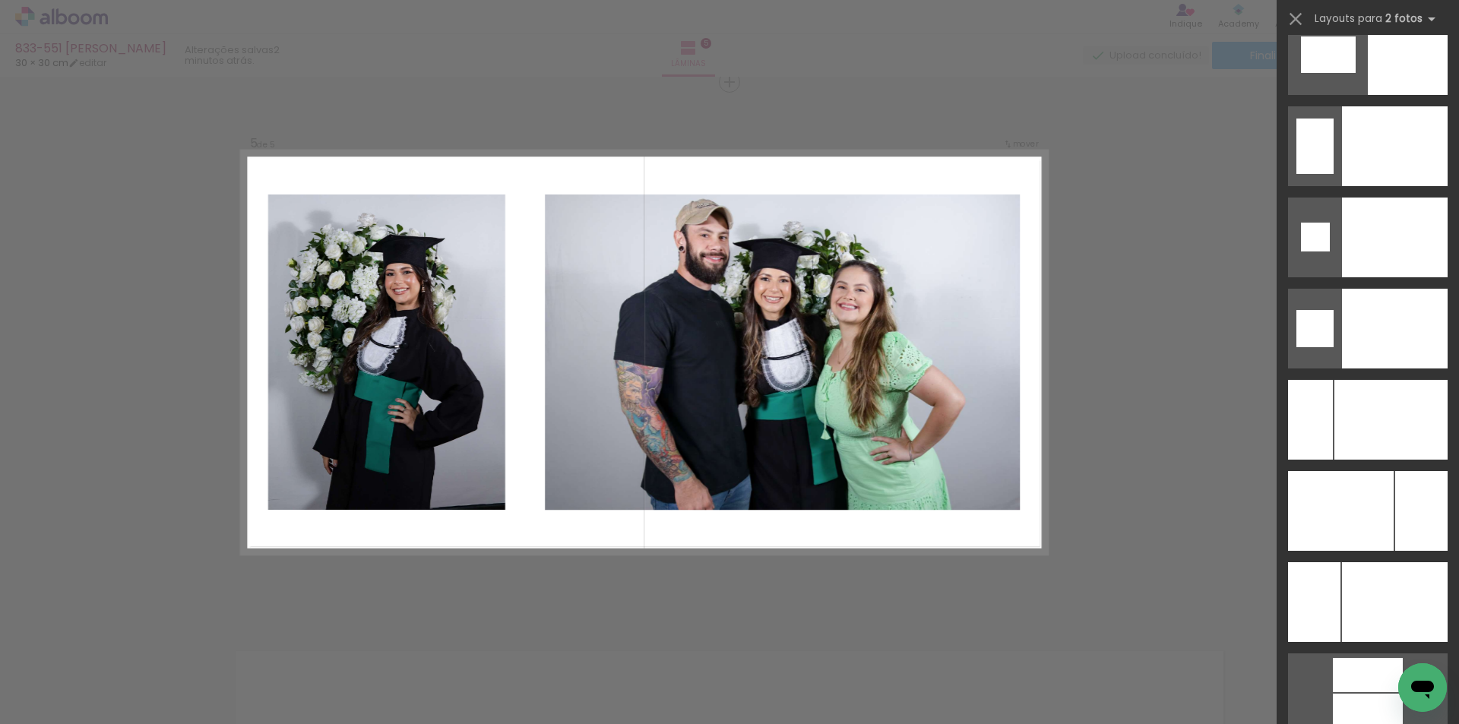
scroll to position [6331, 0]
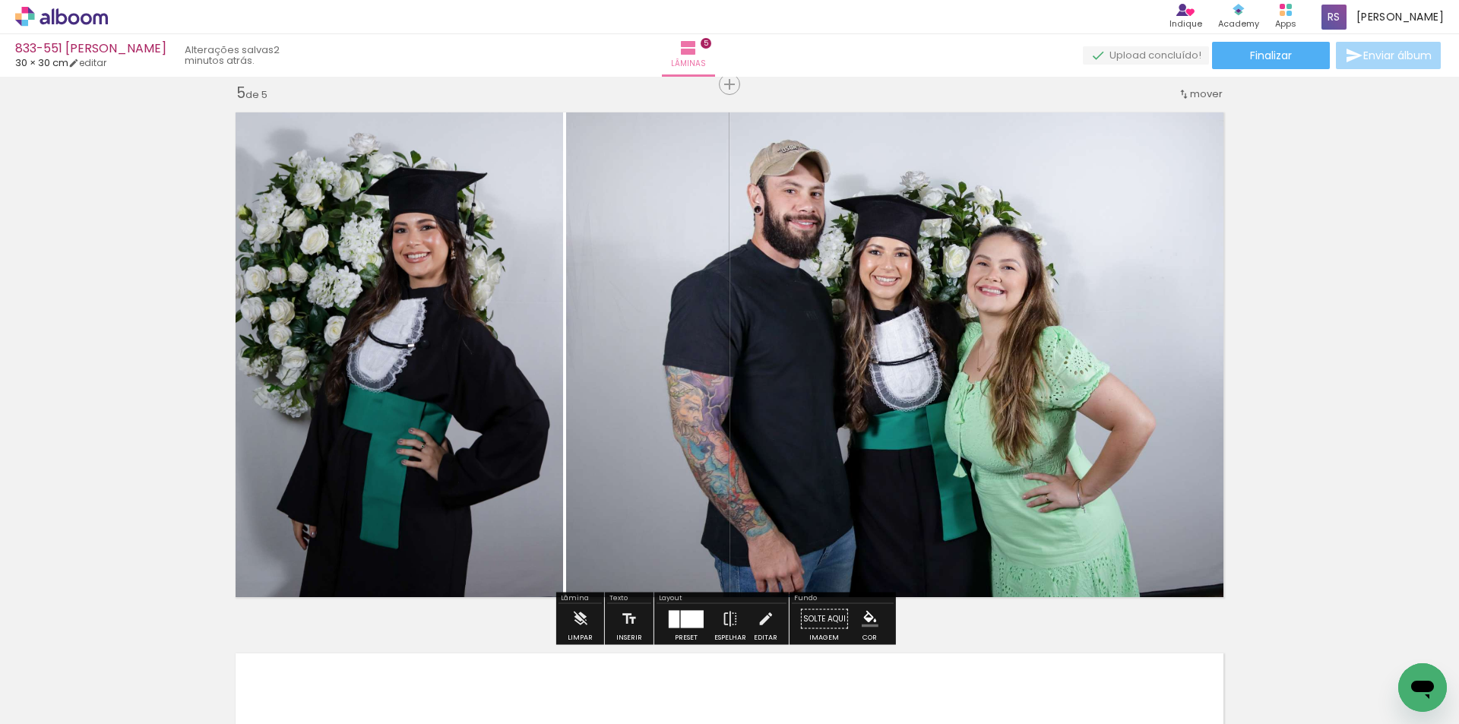
scroll to position [2183, 0]
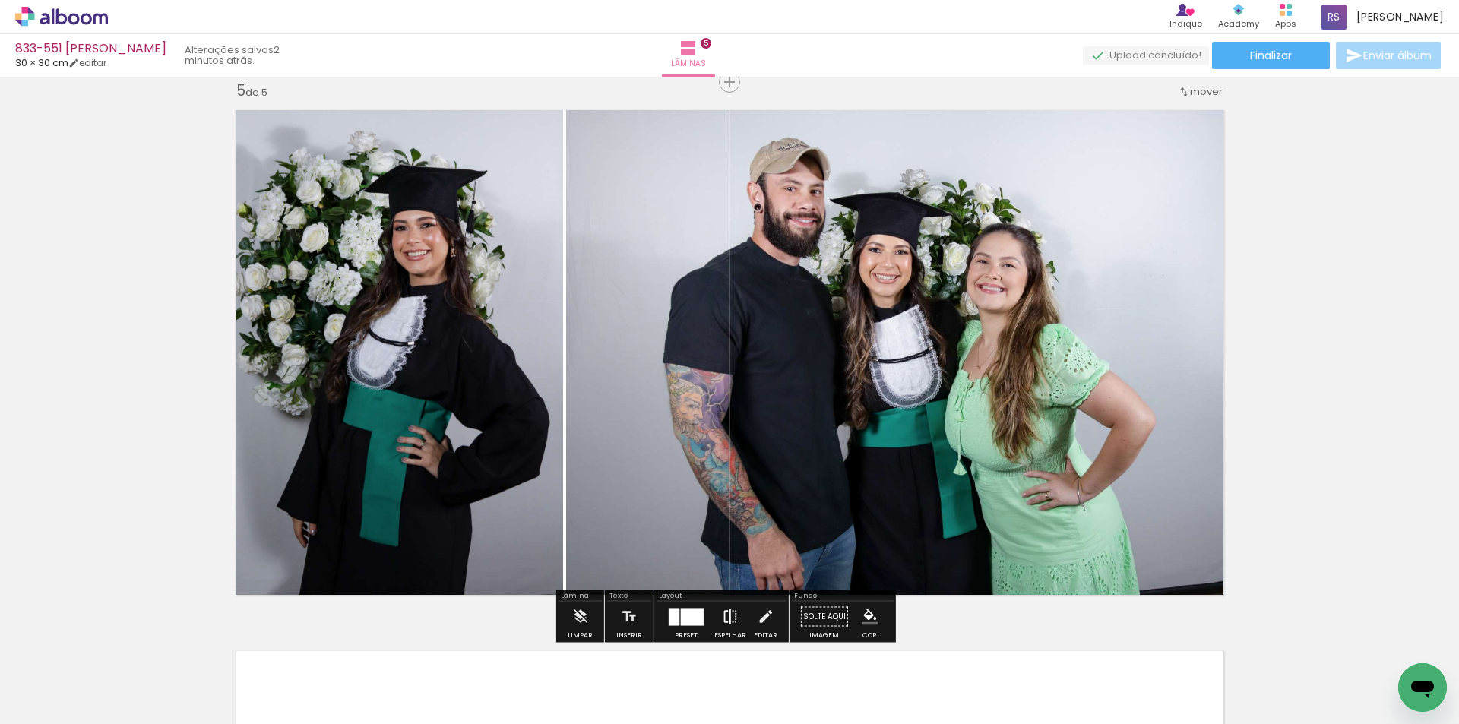
click at [733, 612] on iron-icon at bounding box center [730, 617] width 17 height 30
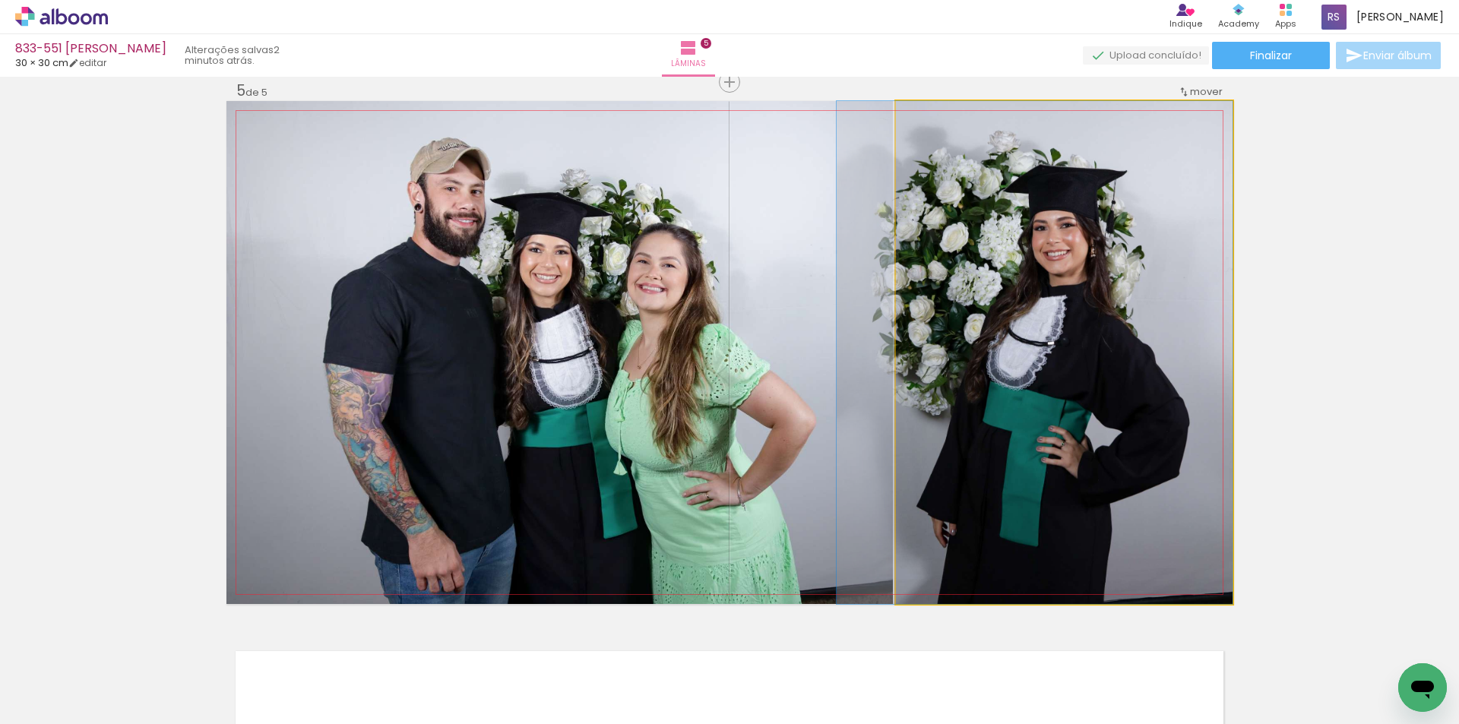
drag, startPoint x: 969, startPoint y: 452, endPoint x: 906, endPoint y: 454, distance: 63.1
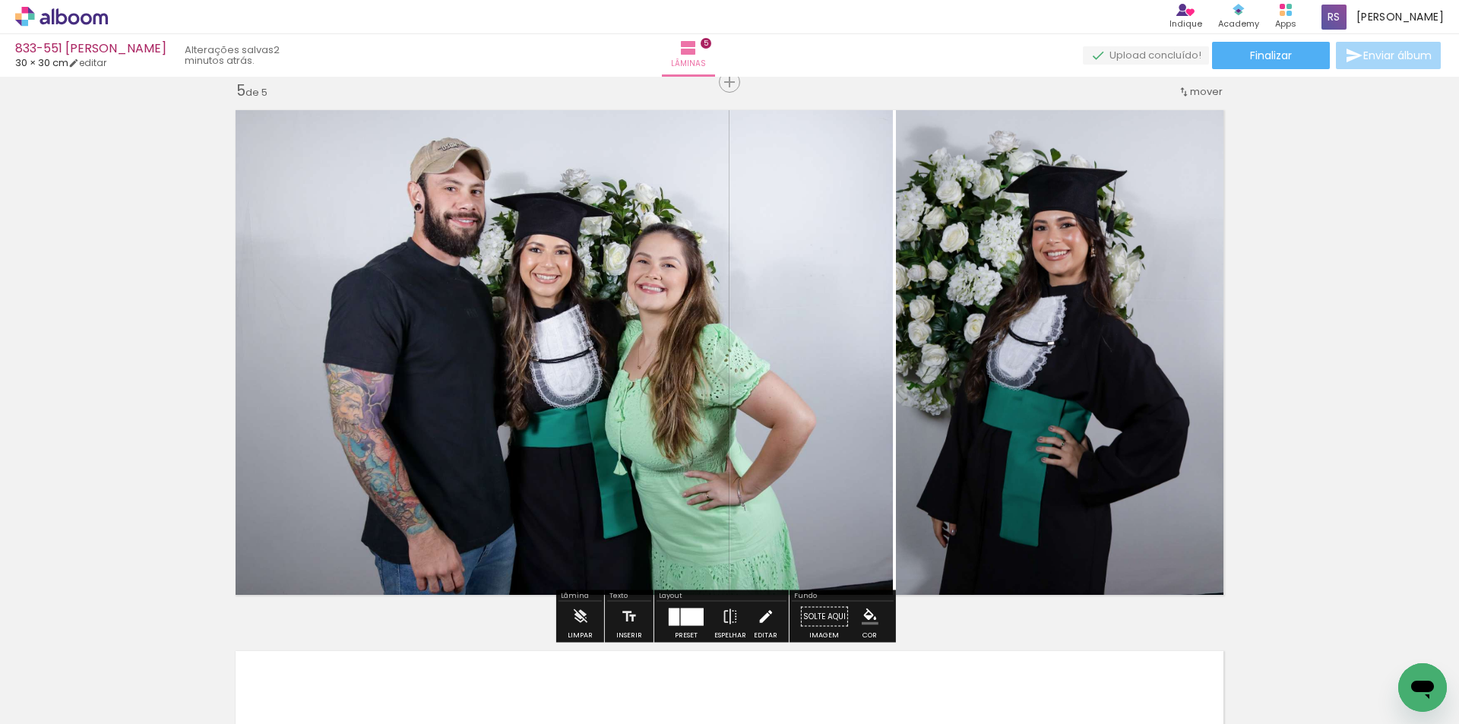
click at [761, 615] on iron-icon at bounding box center [765, 617] width 17 height 30
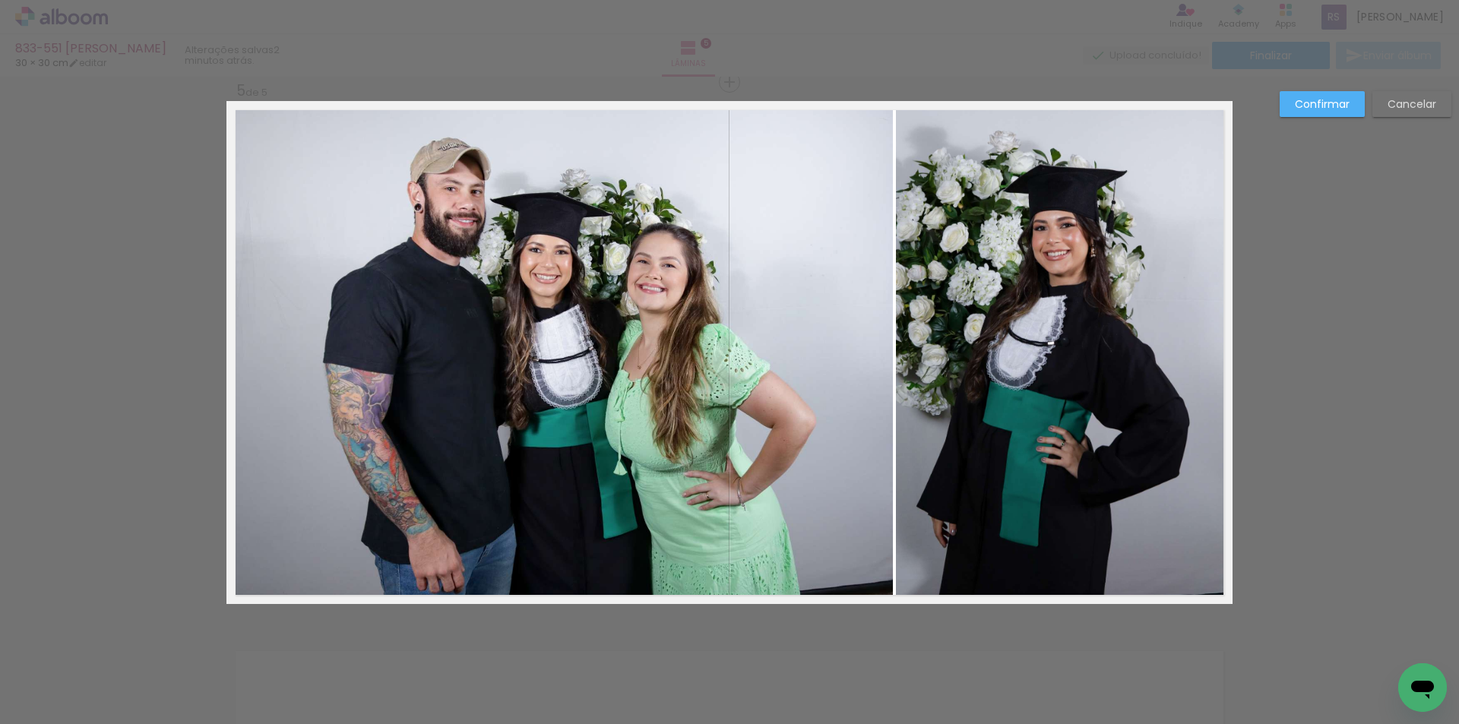
click at [777, 448] on quentale-photo at bounding box center [559, 352] width 666 height 503
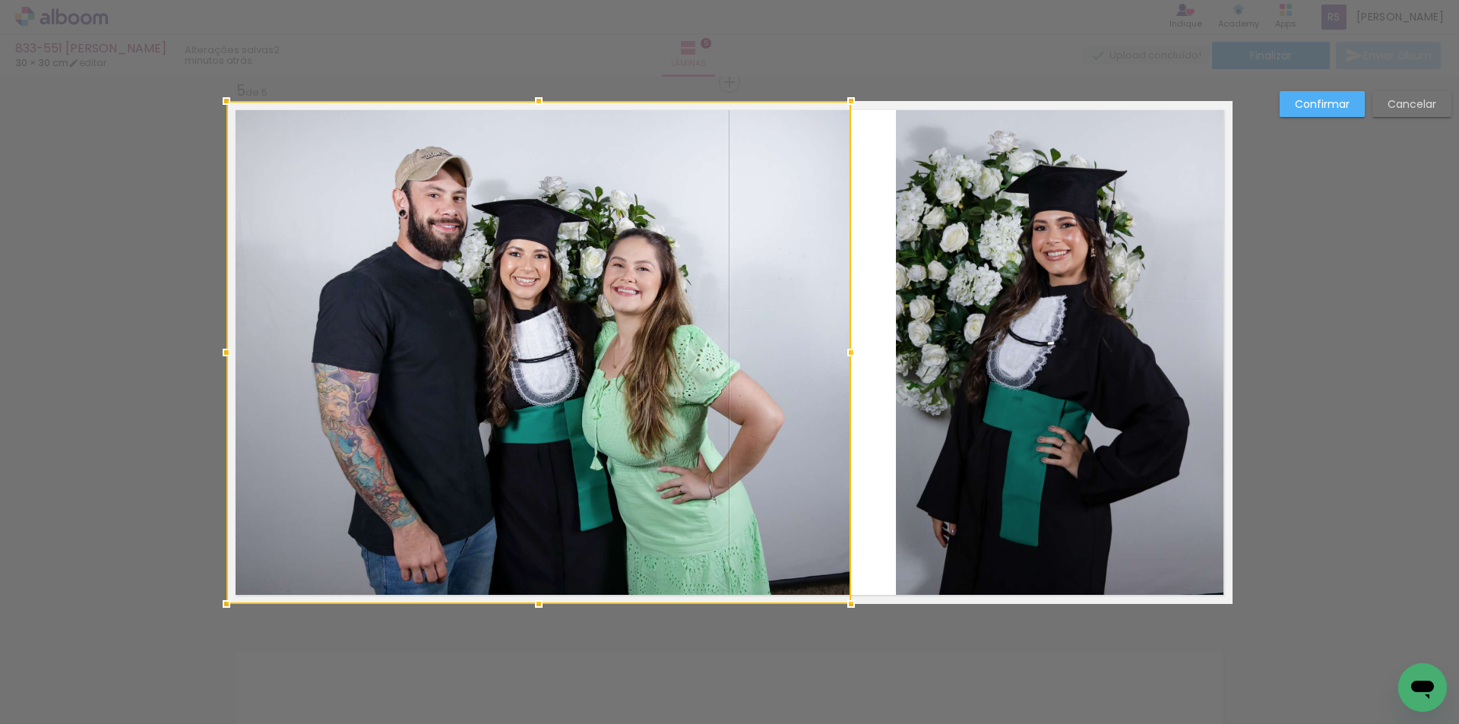
drag, startPoint x: 890, startPoint y: 356, endPoint x: 848, endPoint y: 352, distance: 41.9
click at [848, 352] on div at bounding box center [851, 352] width 30 height 30
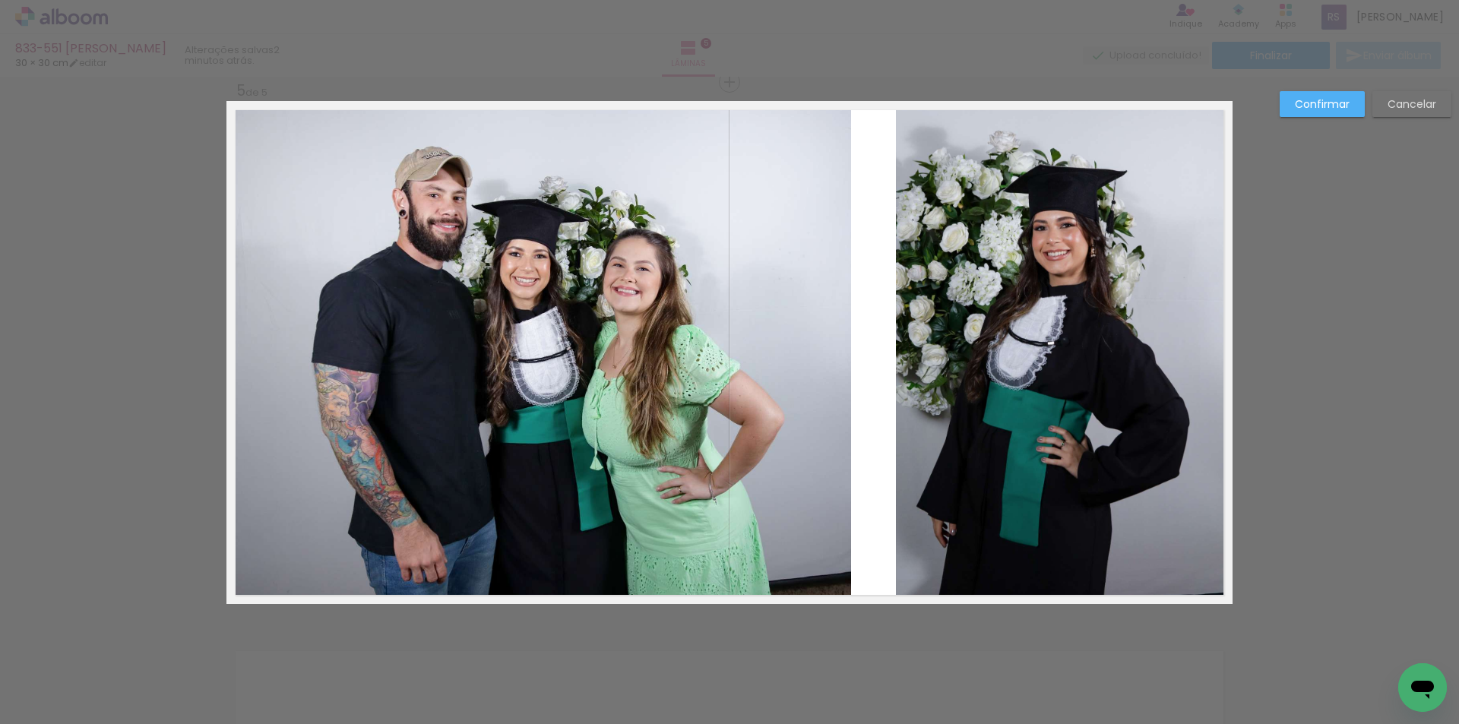
click at [954, 366] on quentale-photo at bounding box center [1064, 352] width 337 height 503
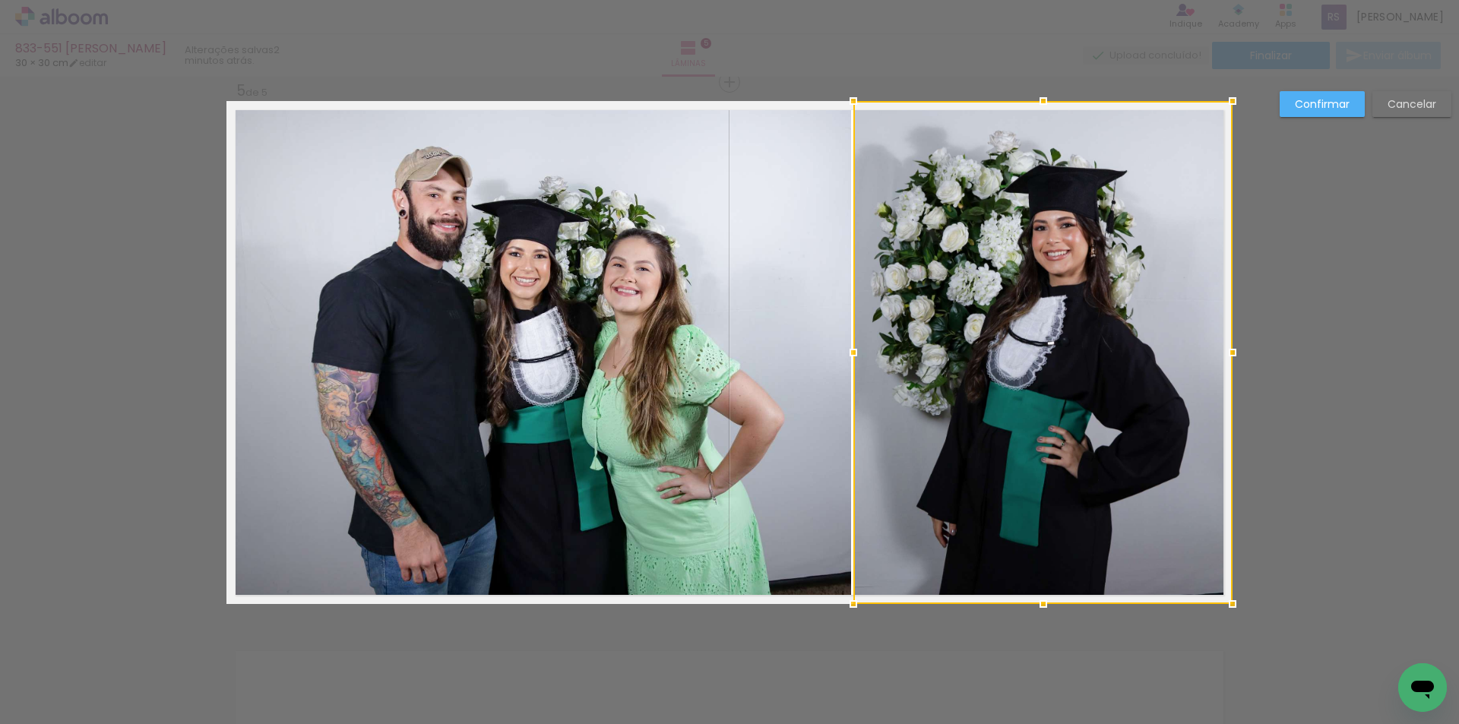
drag, startPoint x: 896, startPoint y: 357, endPoint x: 854, endPoint y: 352, distance: 42.0
click at [854, 352] on div at bounding box center [853, 352] width 30 height 30
click at [0, 0] on slot "Confirmar" at bounding box center [0, 0] width 0 height 0
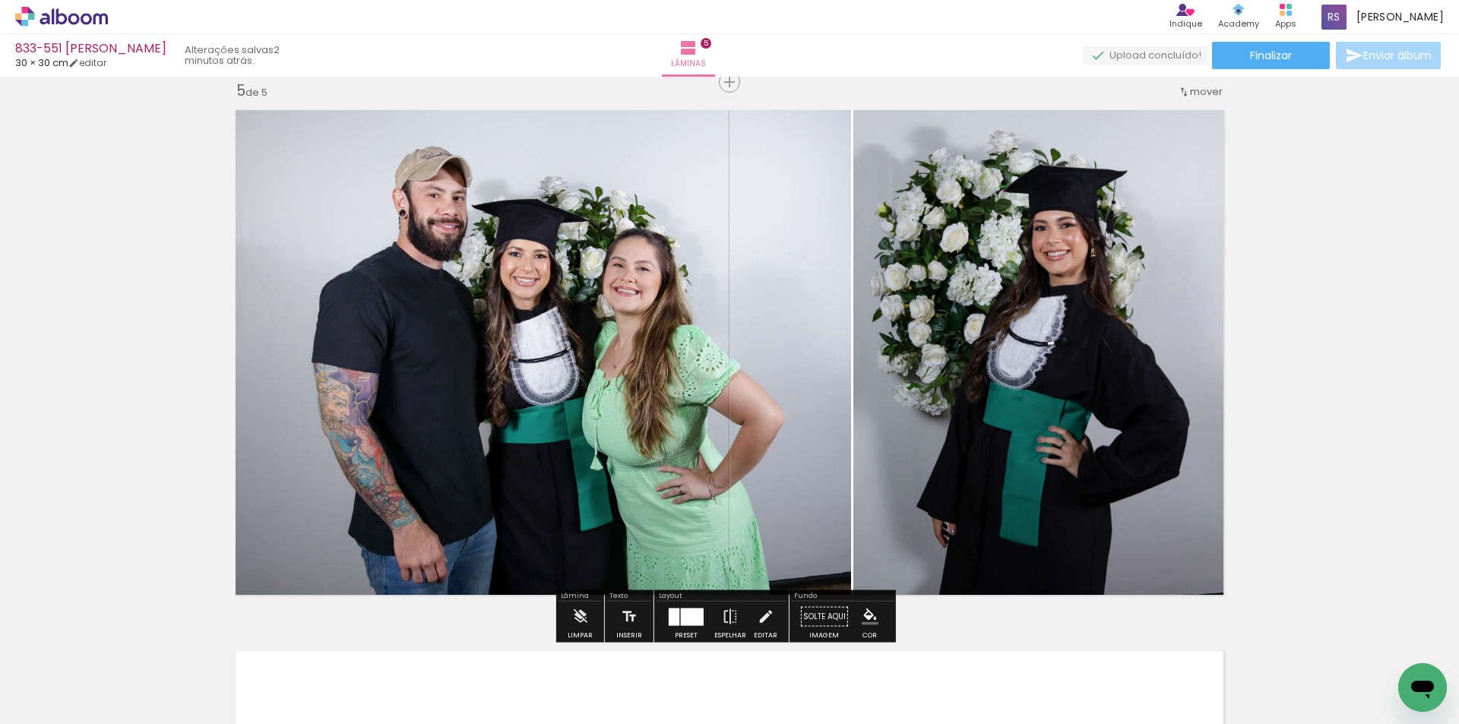
click at [861, 613] on iron-icon "color picker" at bounding box center [869, 617] width 17 height 17
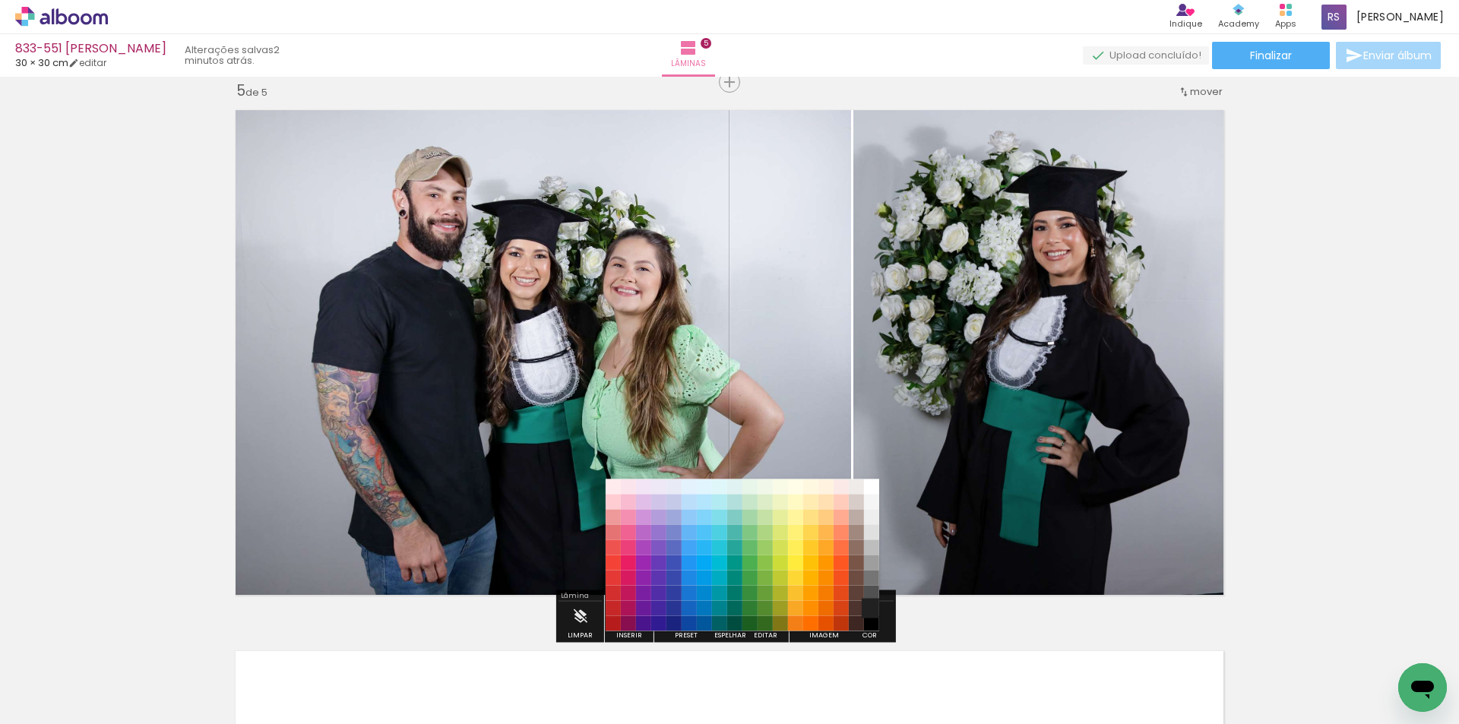
click at [871, 602] on paper-item "#212121" at bounding box center [871, 608] width 15 height 15
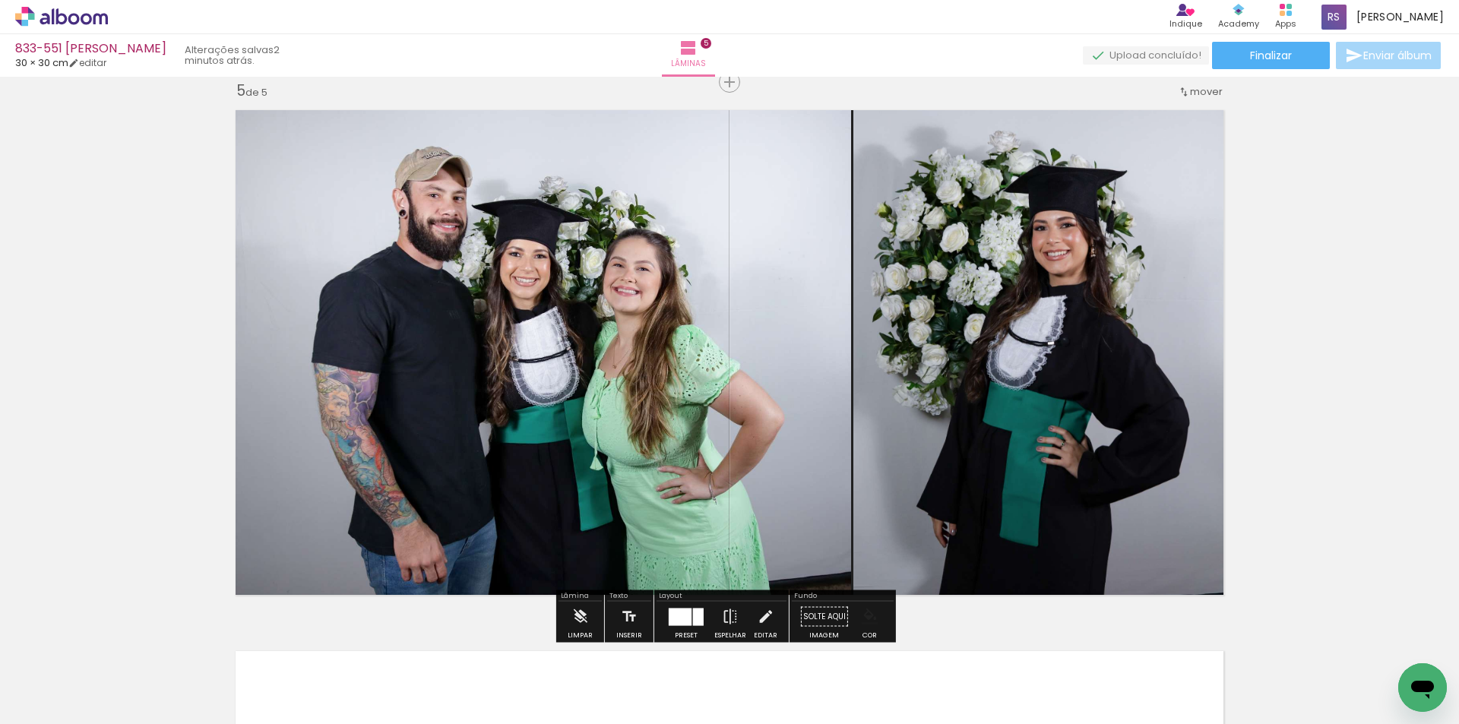
click at [865, 614] on iron-icon "color picker" at bounding box center [869, 617] width 17 height 17
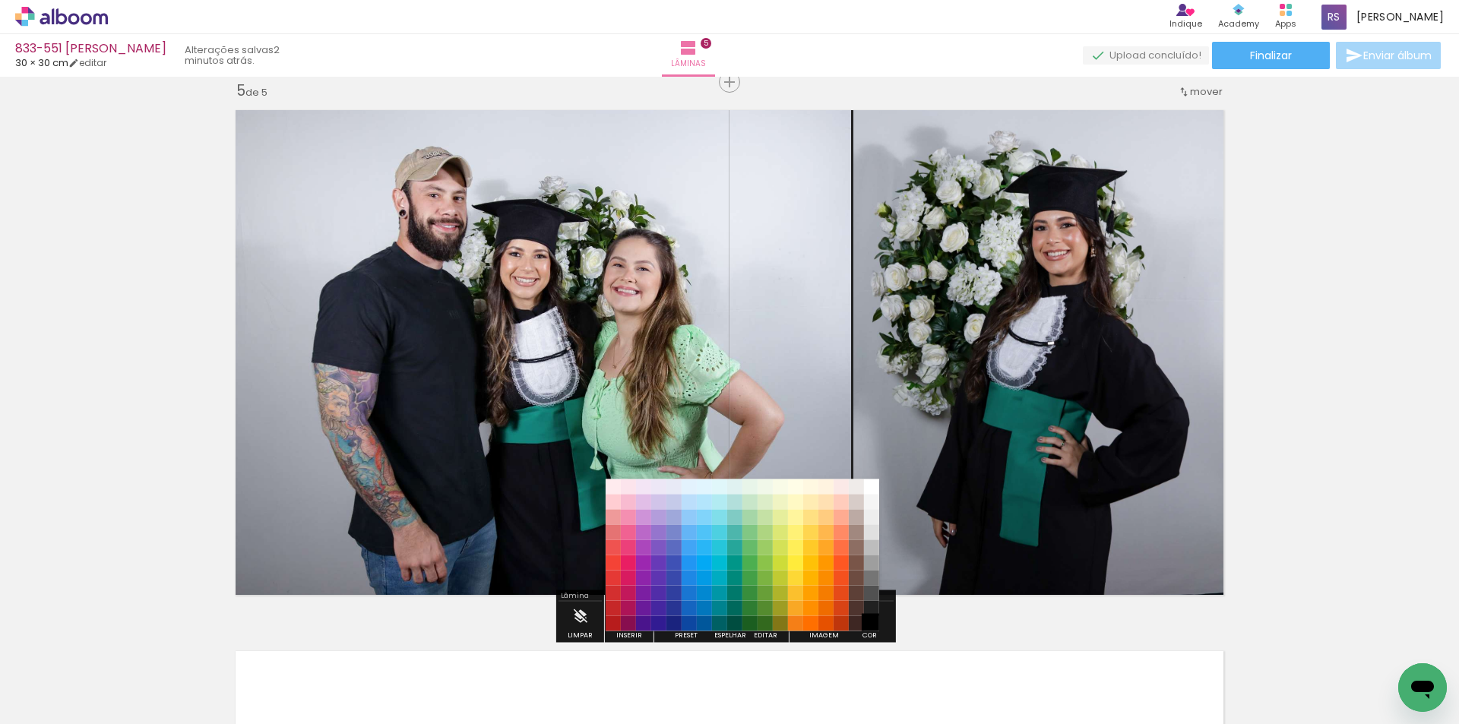
click at [874, 621] on paper-item "#000000" at bounding box center [871, 623] width 15 height 15
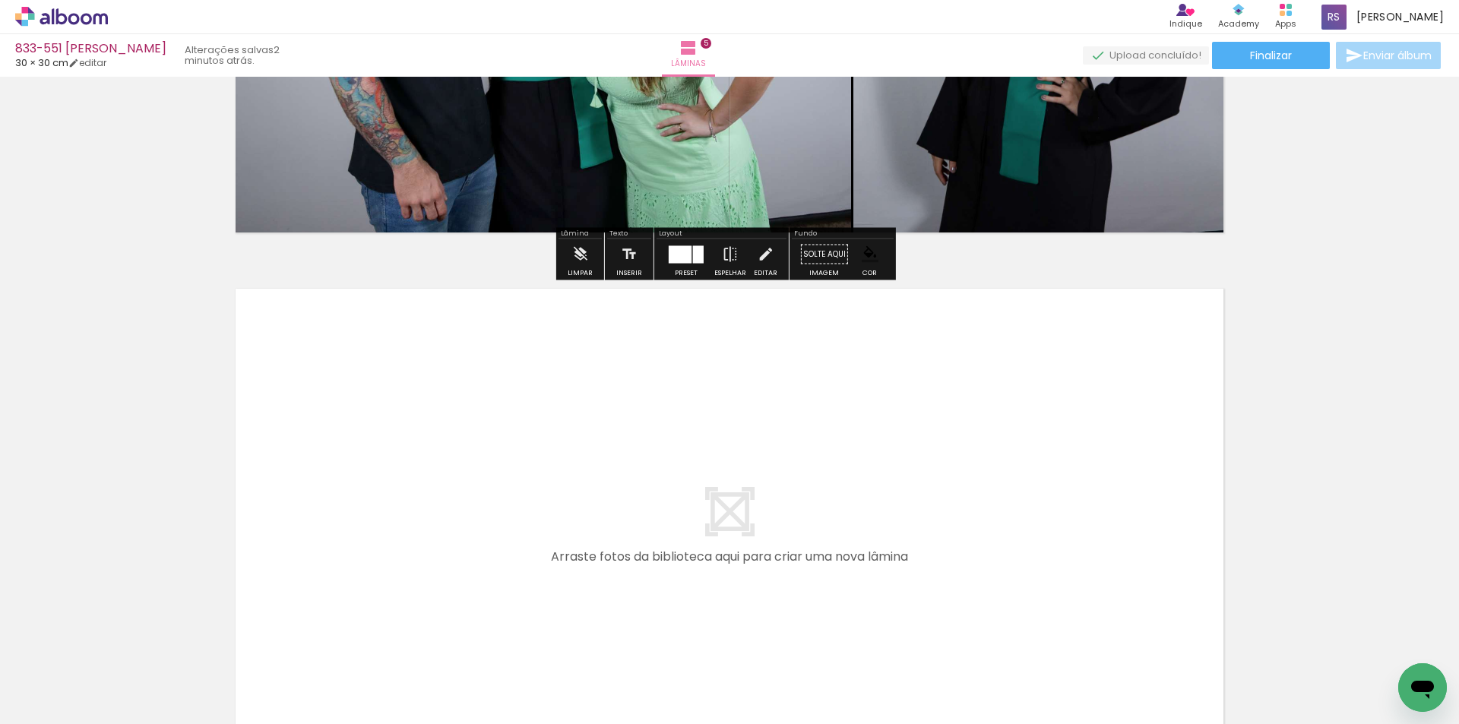
scroll to position [2563, 0]
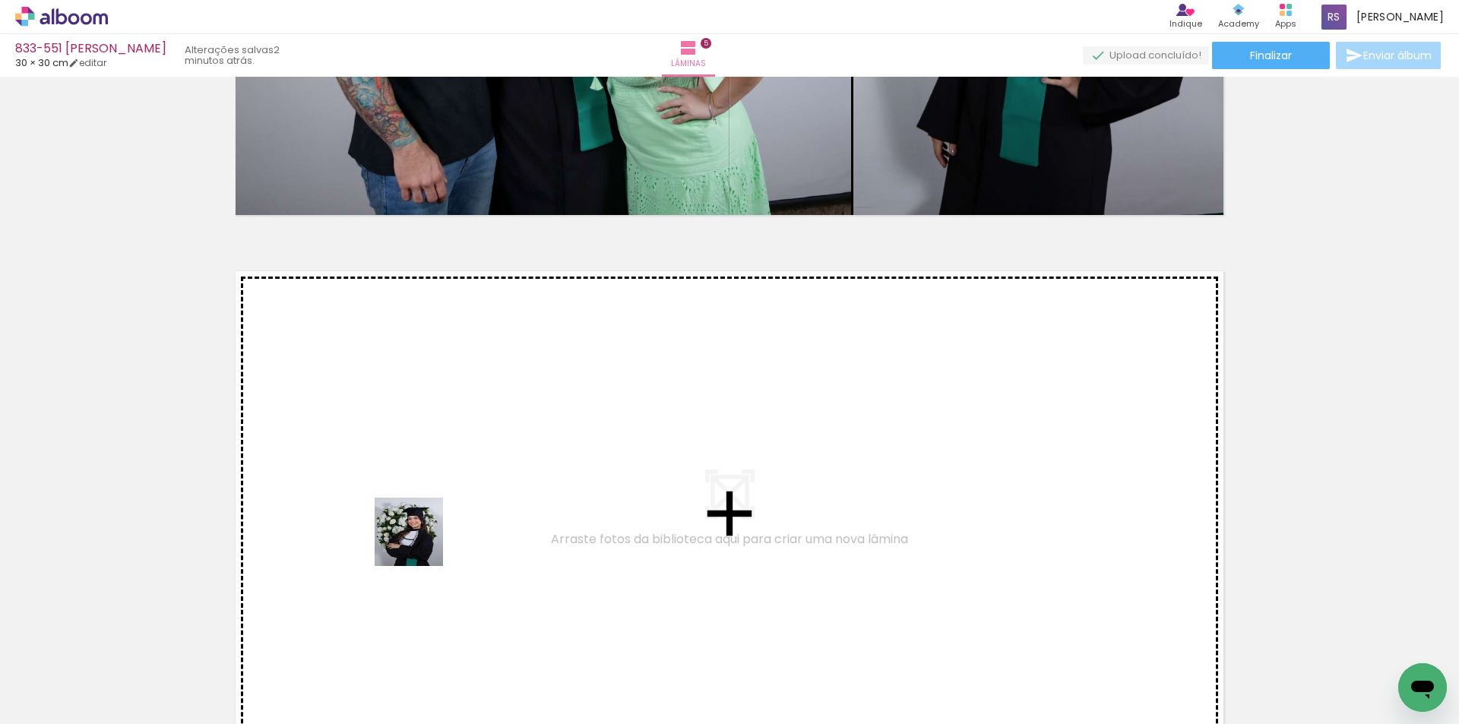
drag, startPoint x: 148, startPoint y: 684, endPoint x: 371, endPoint y: 651, distance: 225.1
click at [427, 534] on quentale-workspace at bounding box center [729, 362] width 1459 height 724
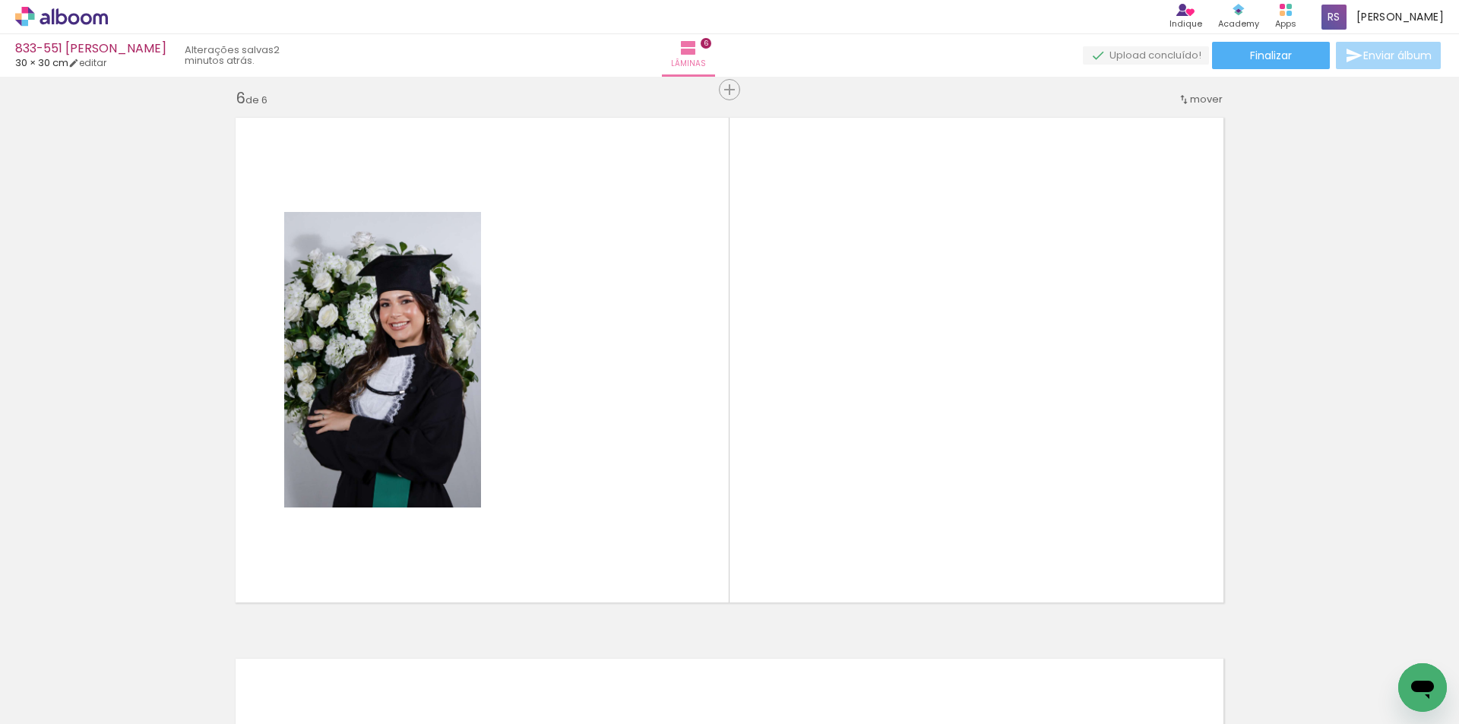
scroll to position [2724, 0]
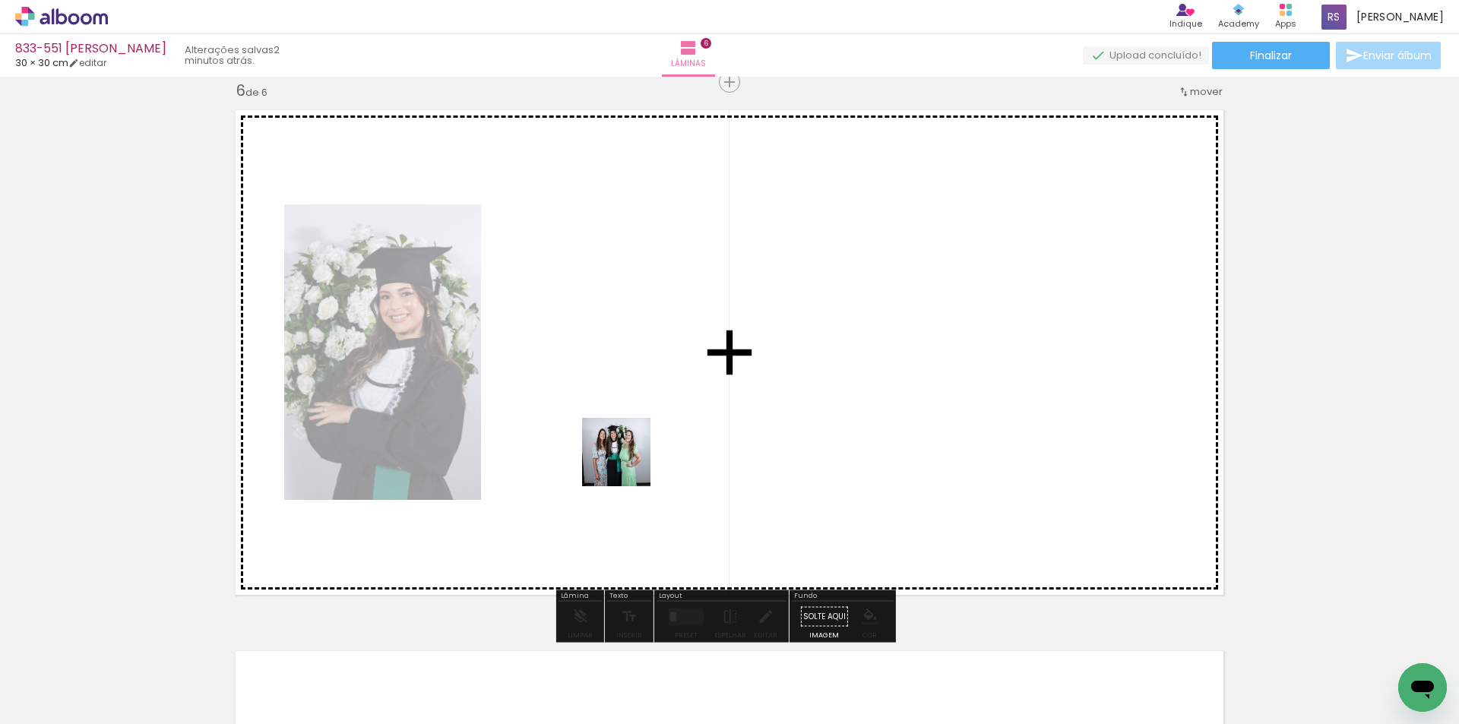
drag, startPoint x: 457, startPoint y: 663, endPoint x: 631, endPoint y: 460, distance: 267.8
click at [631, 460] on quentale-workspace at bounding box center [729, 362] width 1459 height 724
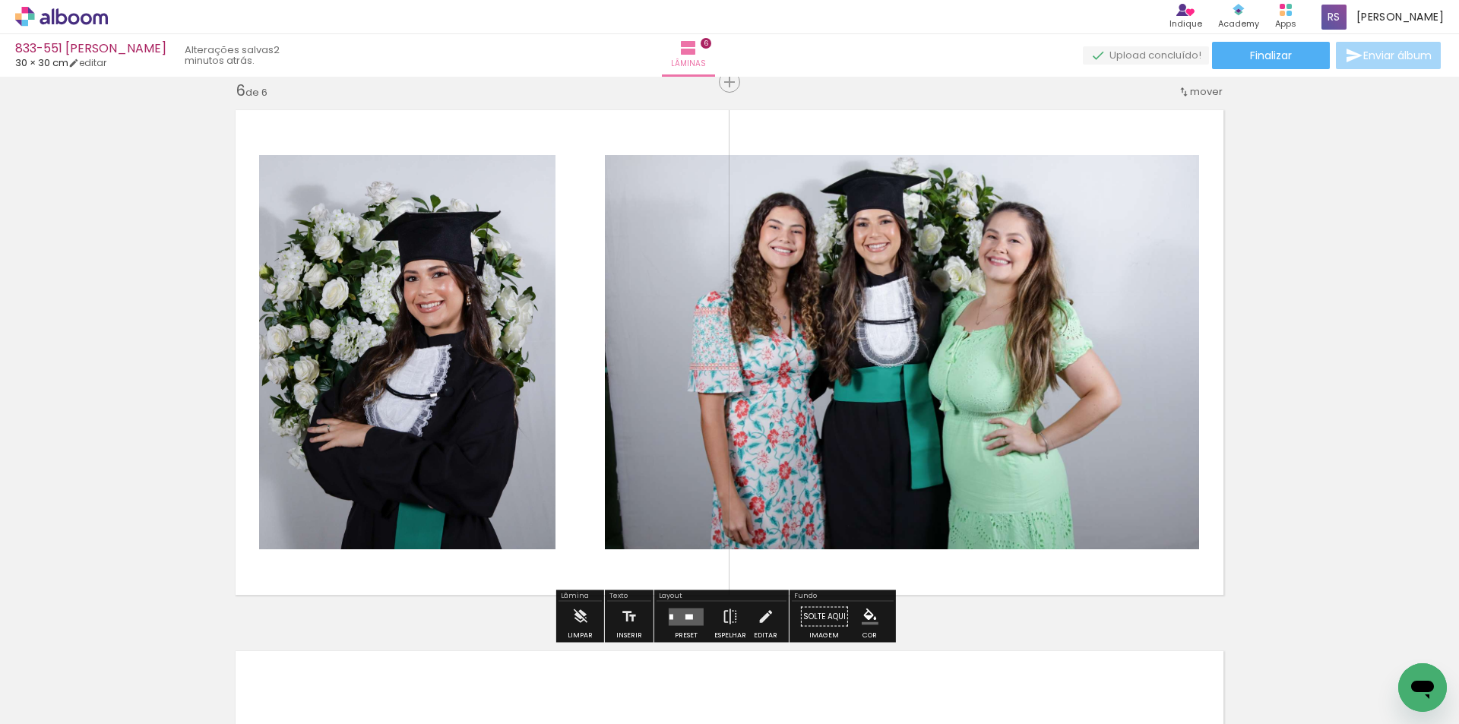
click at [675, 607] on div at bounding box center [685, 617] width 41 height 30
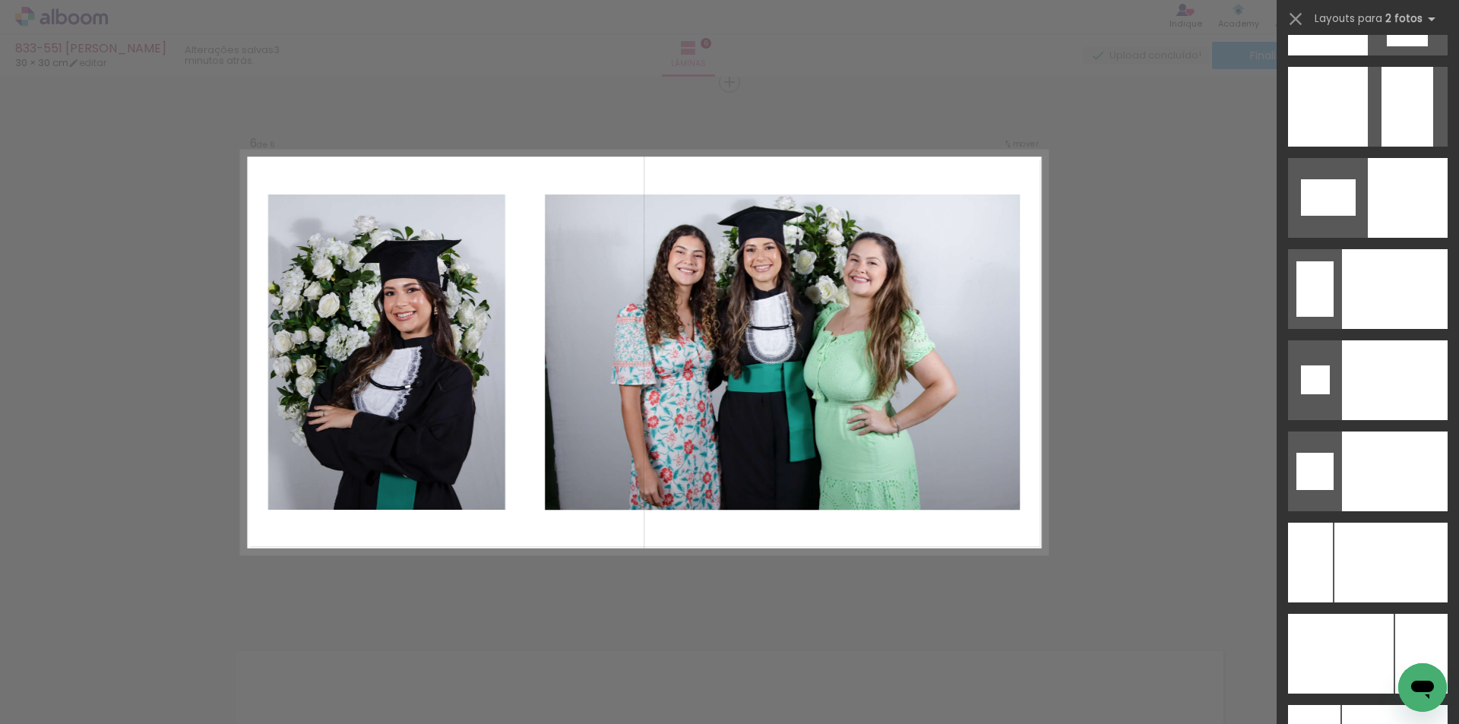
scroll to position [6397, 0]
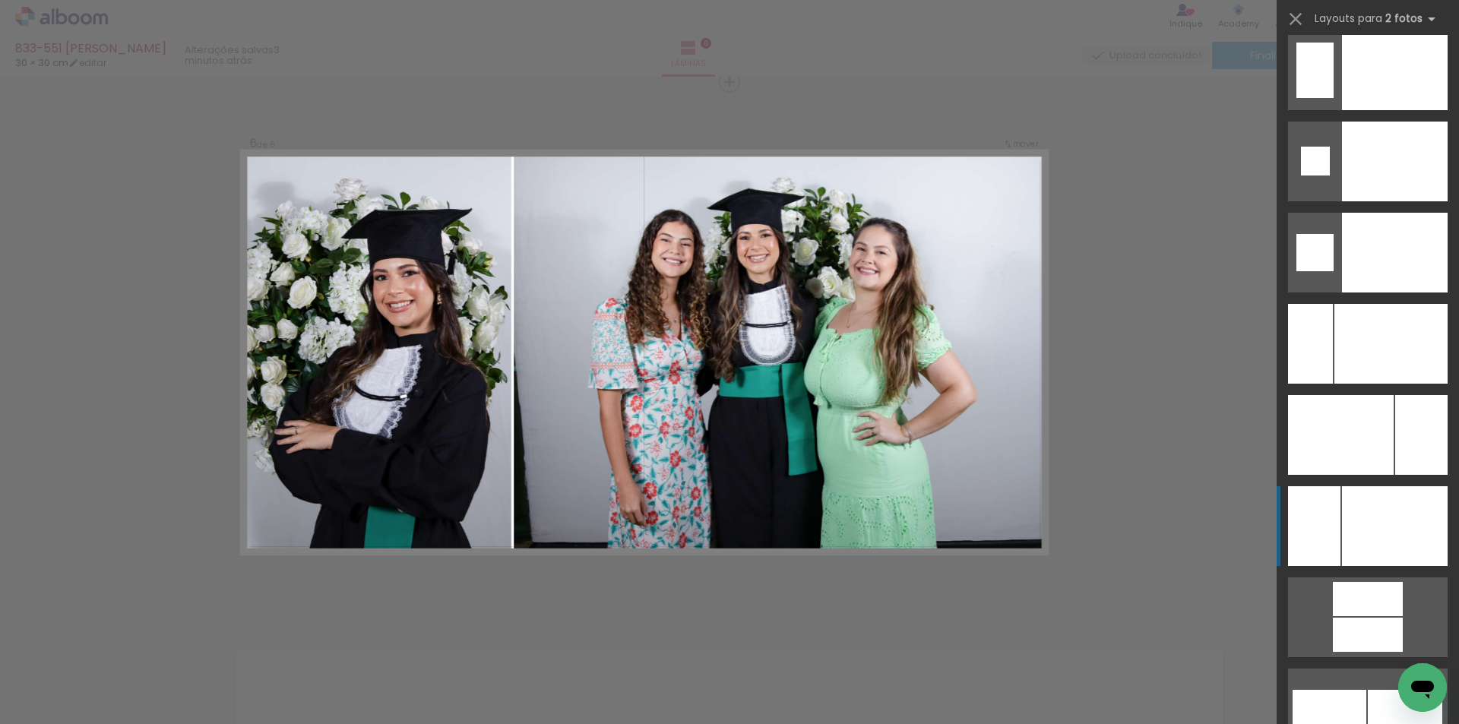
click at [1414, 110] on div at bounding box center [1395, 70] width 106 height 80
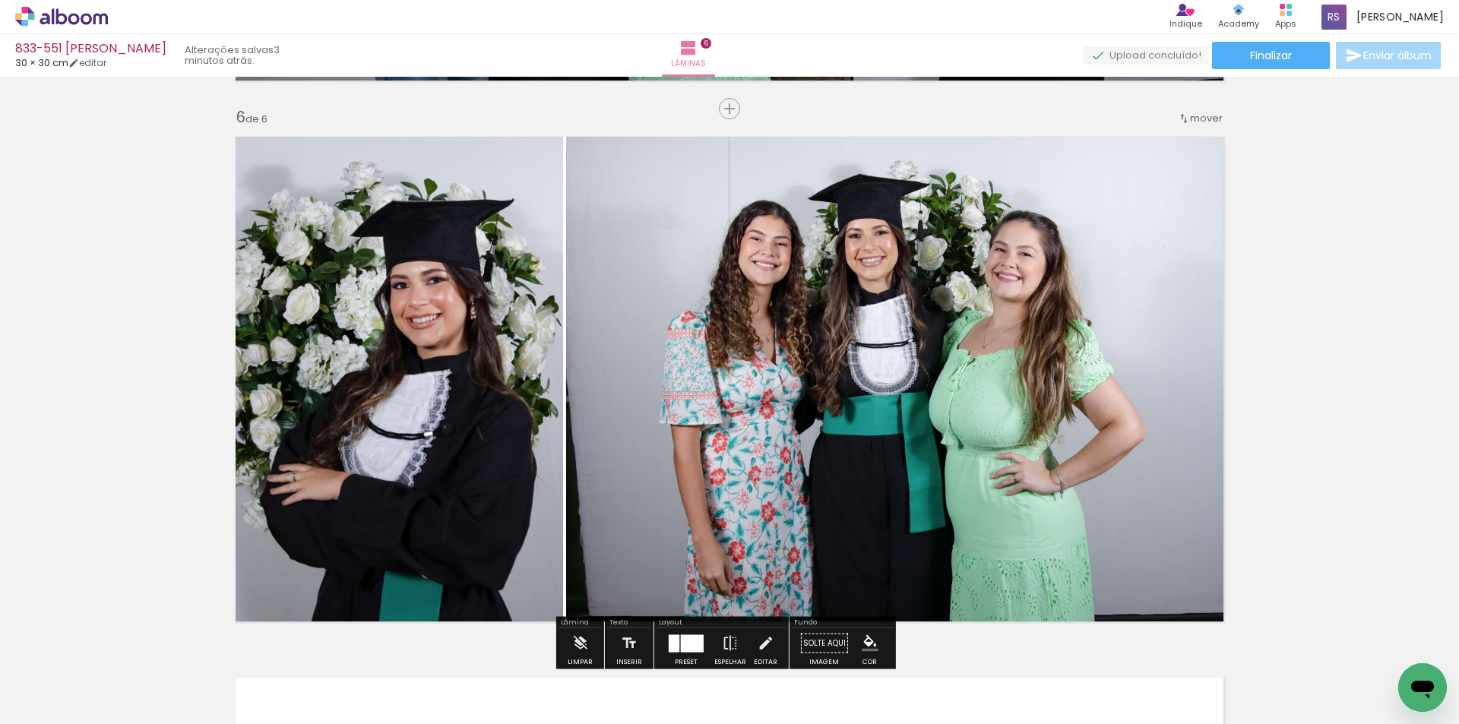
scroll to position [2724, 0]
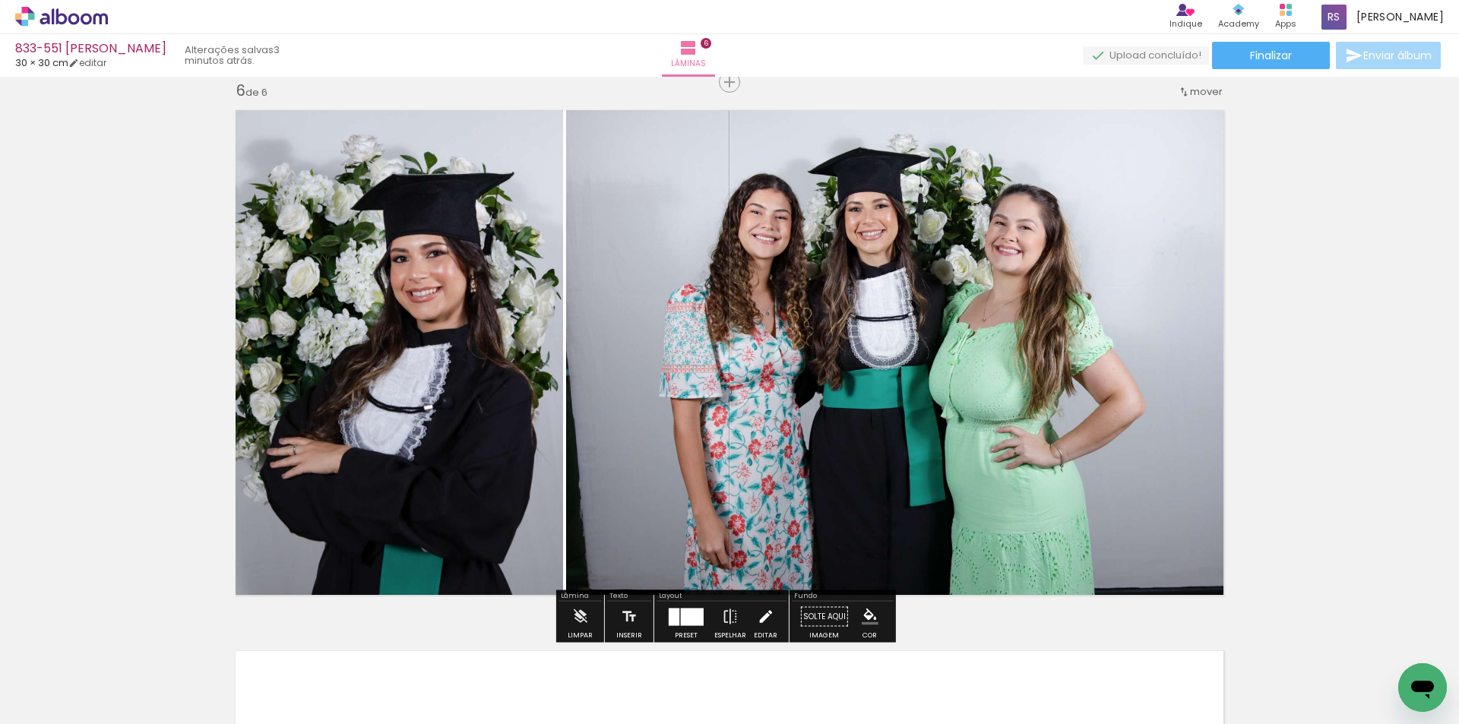
click at [757, 621] on iron-icon at bounding box center [765, 617] width 17 height 30
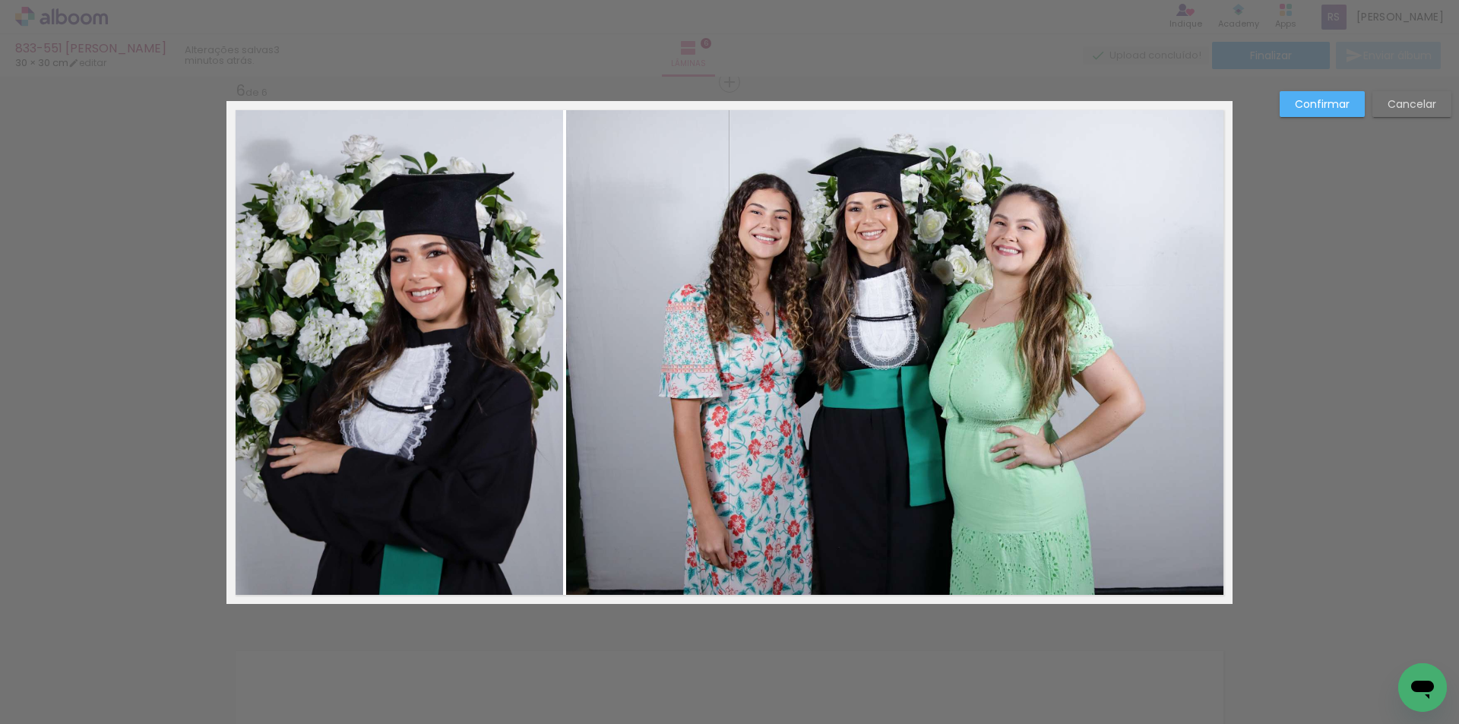
click at [751, 458] on quentale-photo at bounding box center [899, 352] width 666 height 503
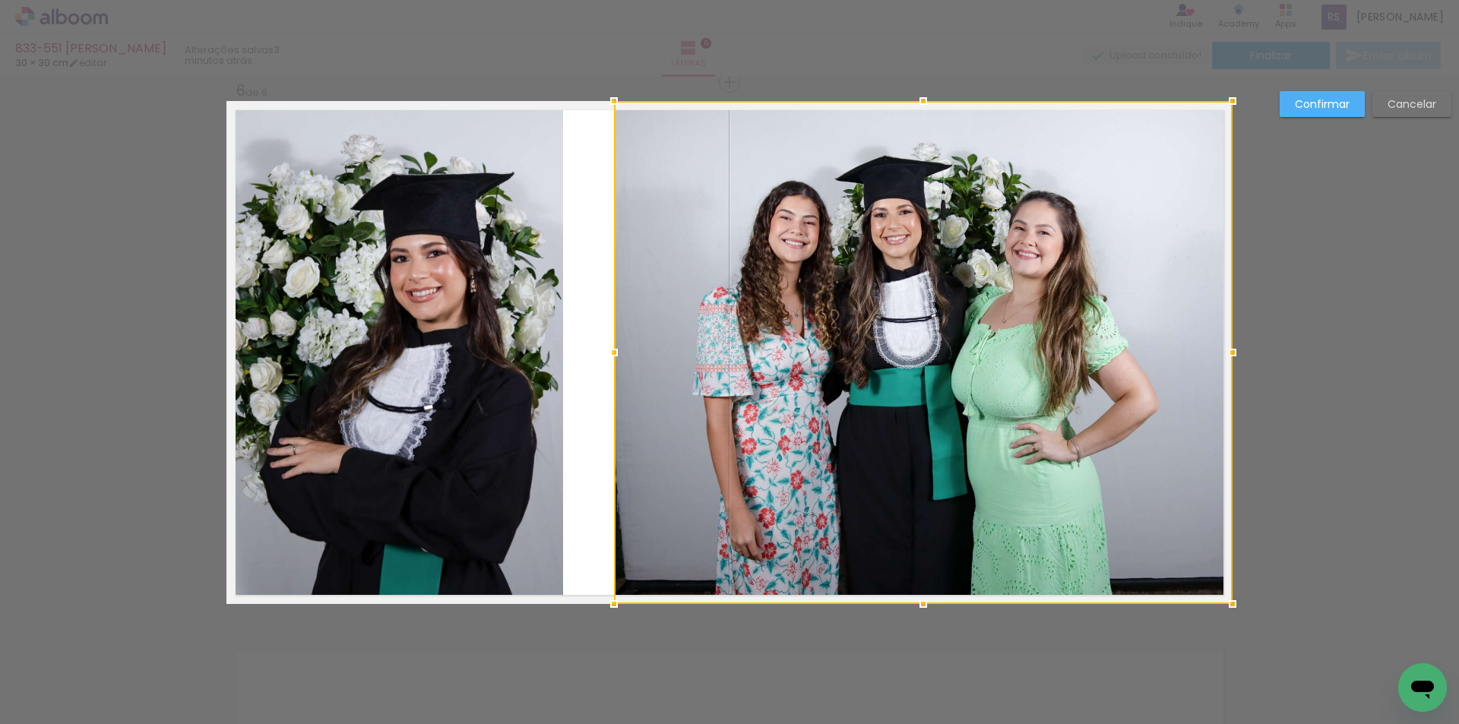
drag, startPoint x: 564, startPoint y: 354, endPoint x: 613, endPoint y: 350, distance: 48.8
click at [613, 350] on div at bounding box center [614, 352] width 30 height 30
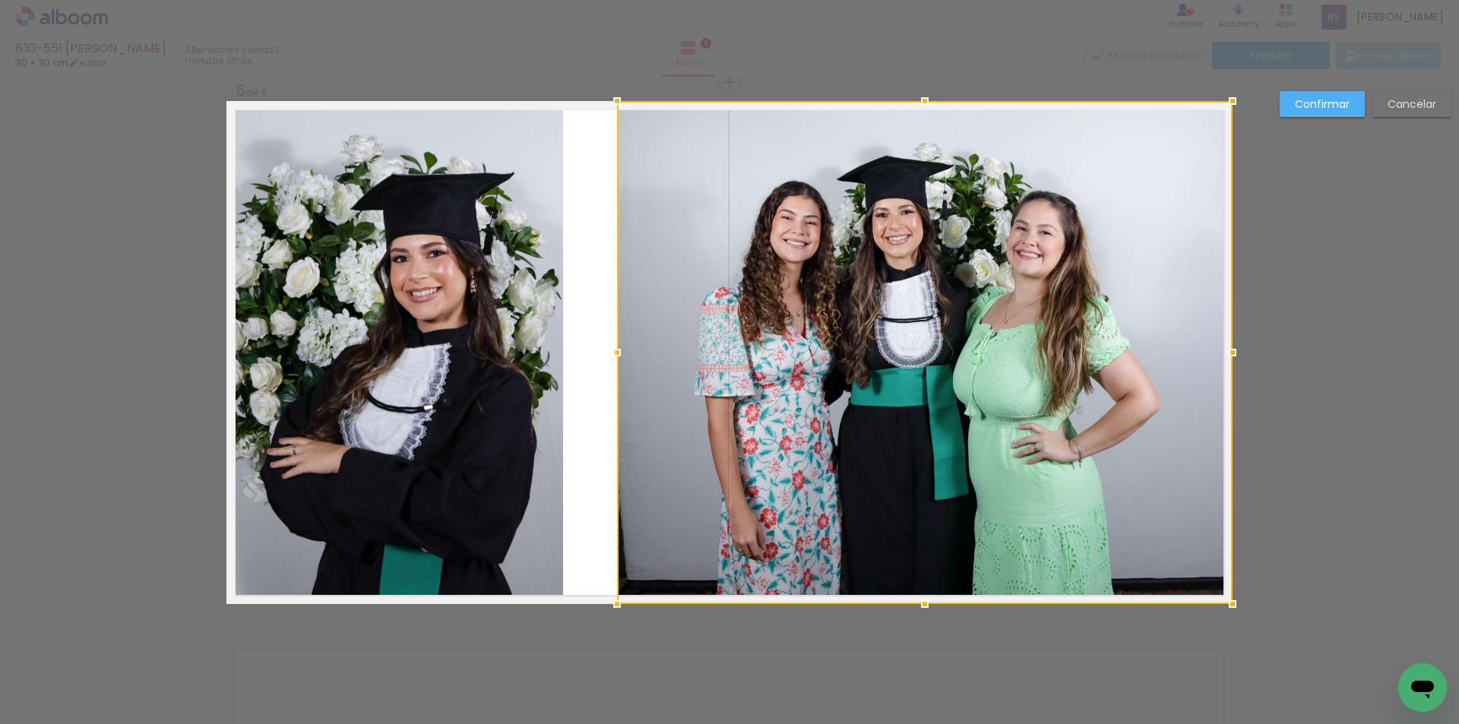
click at [536, 322] on quentale-photo at bounding box center [394, 352] width 337 height 503
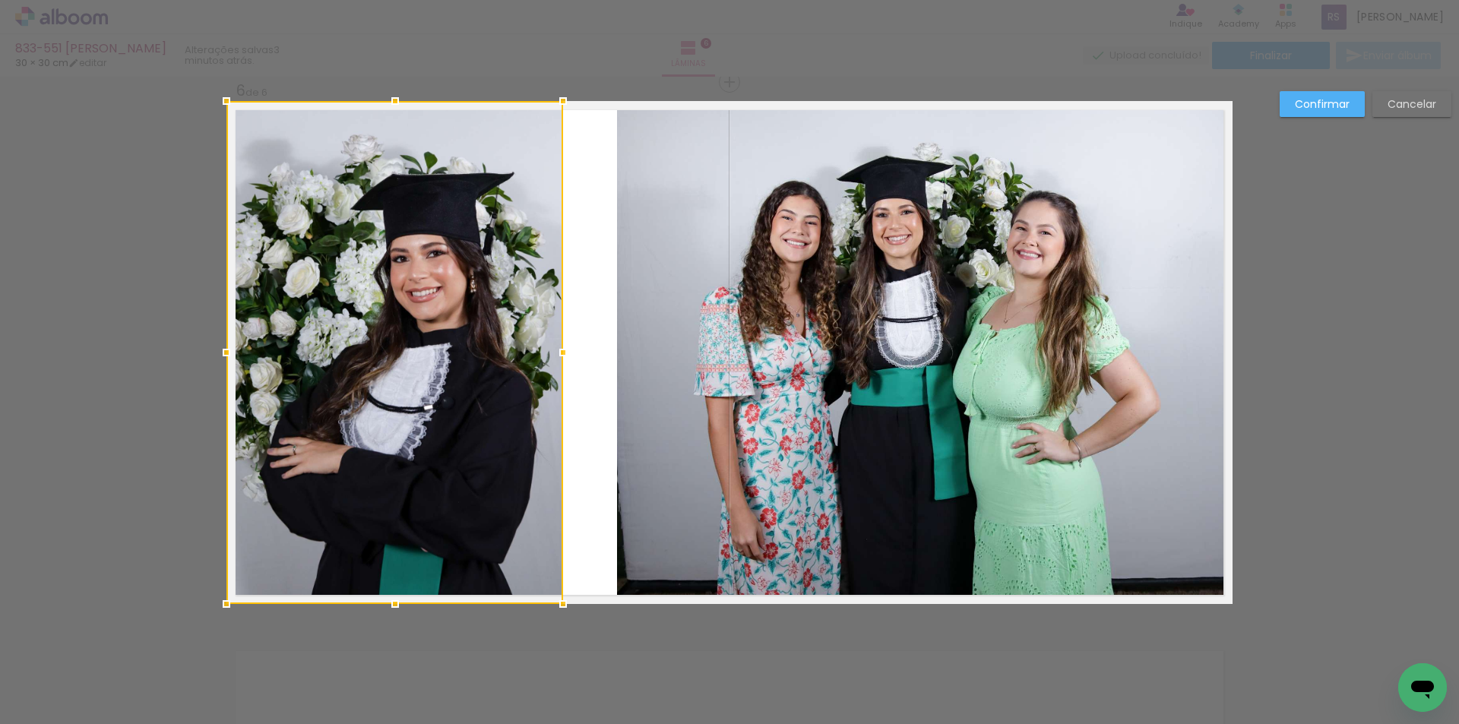
drag, startPoint x: 561, startPoint y: 332, endPoint x: 577, endPoint y: 334, distance: 16.8
click at [577, 334] on quentale-layouter at bounding box center [729, 352] width 1006 height 503
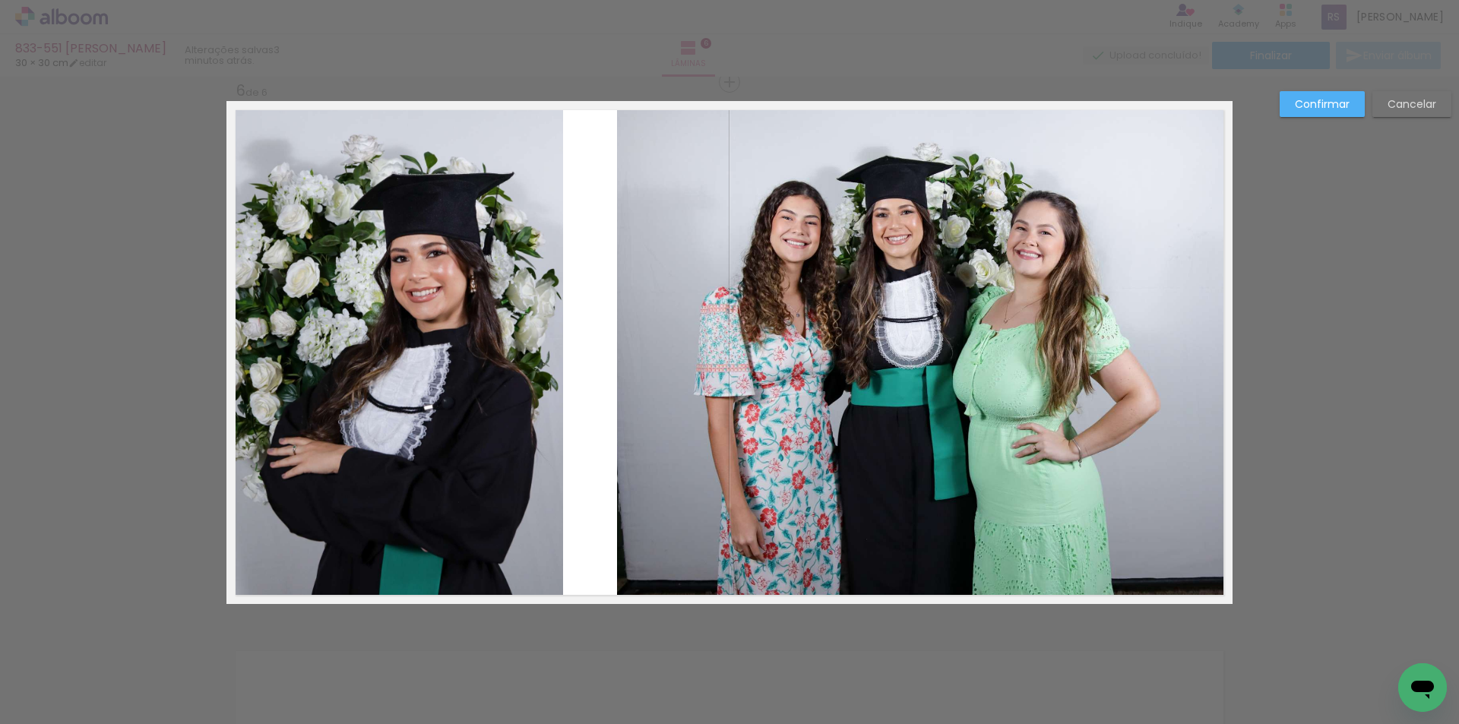
click at [552, 360] on quentale-photo at bounding box center [394, 352] width 337 height 503
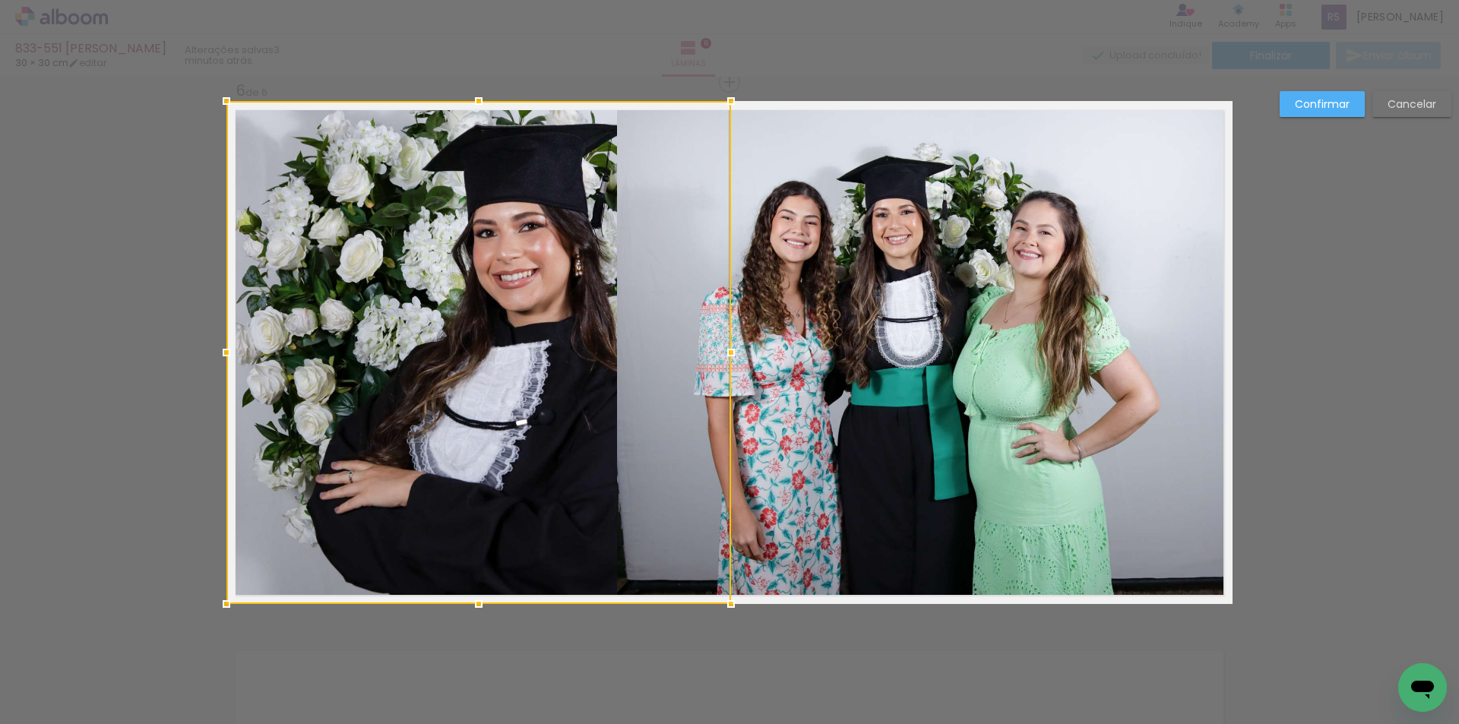
drag, startPoint x: 612, startPoint y: 351, endPoint x: 720, endPoint y: 348, distance: 107.9
click at [720, 348] on div at bounding box center [731, 352] width 30 height 30
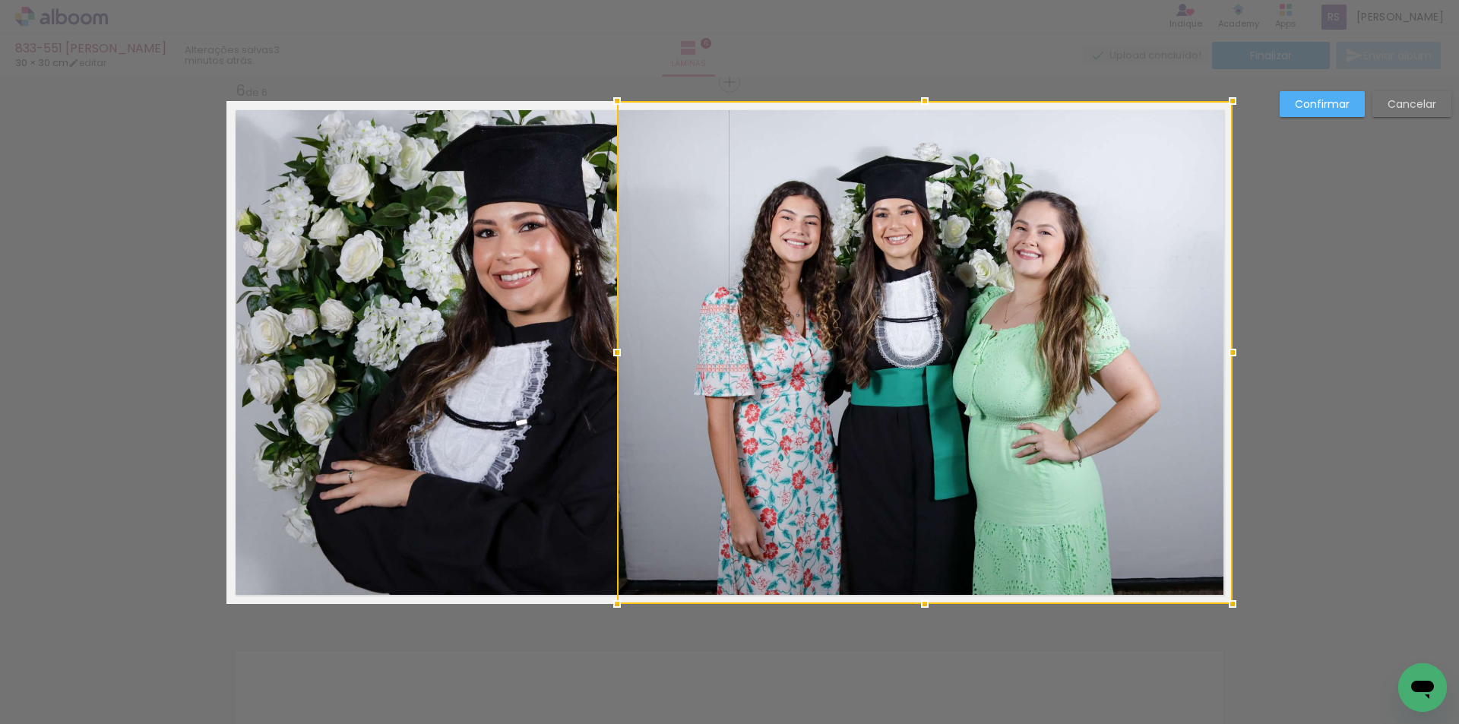
click at [1386, 106] on paper-button "Cancelar" at bounding box center [1411, 104] width 79 height 26
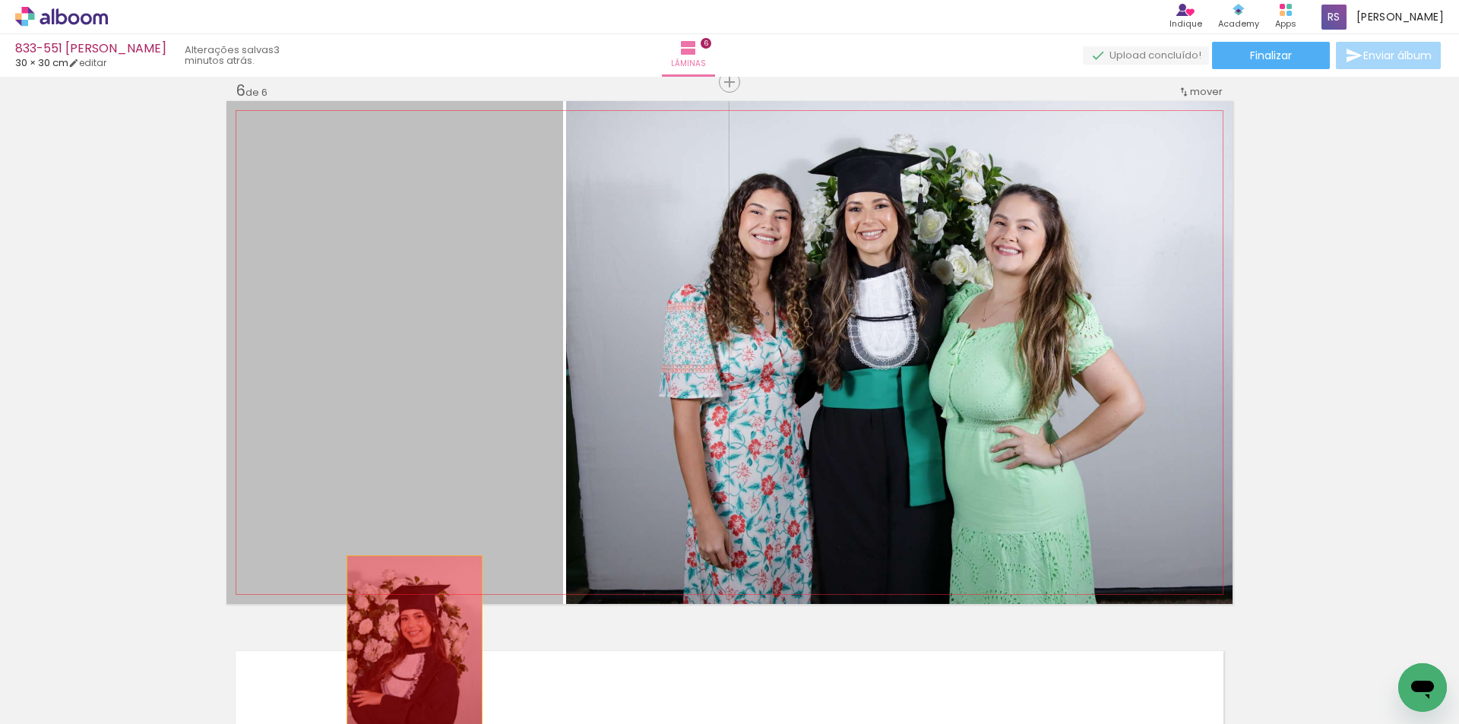
drag, startPoint x: 453, startPoint y: 346, endPoint x: 409, endPoint y: 656, distance: 313.1
click at [409, 656] on quentale-workspace at bounding box center [729, 362] width 1459 height 724
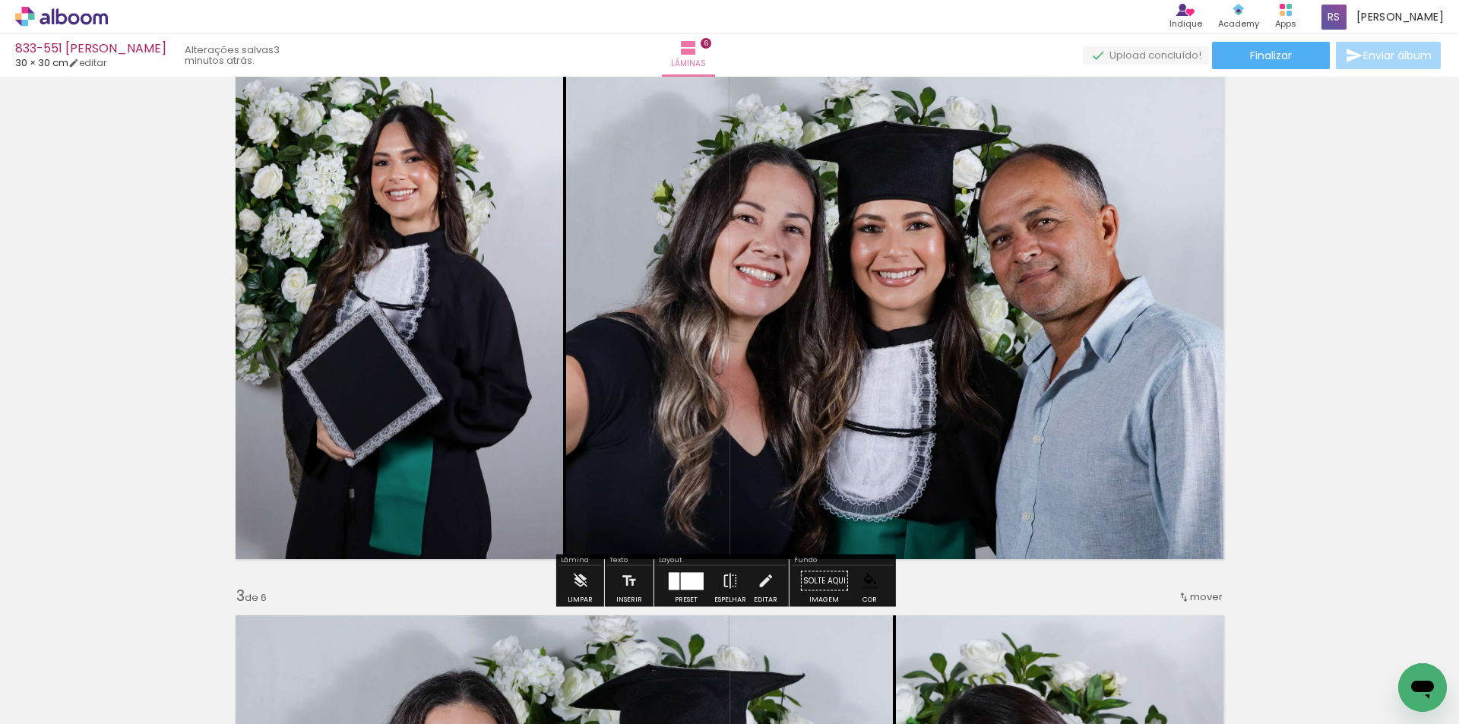
scroll to position [608, 0]
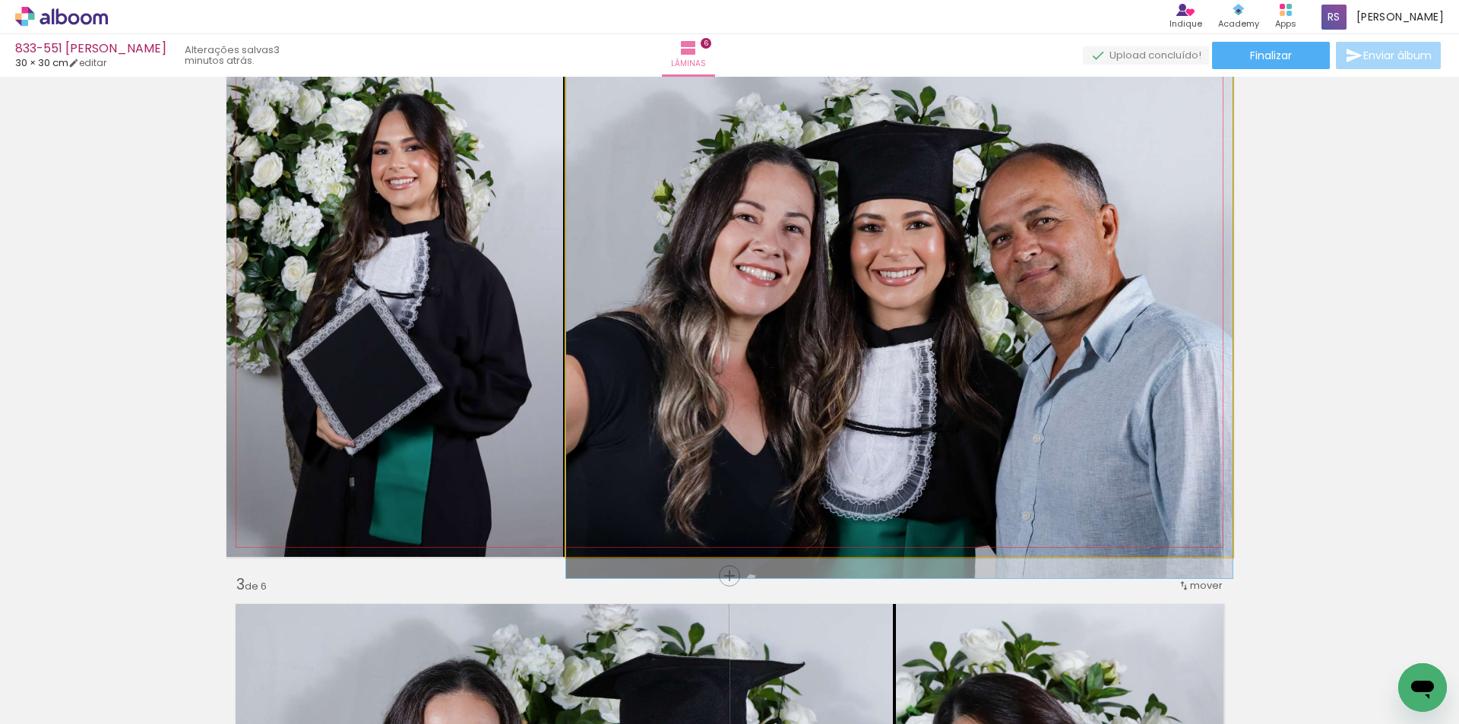
drag, startPoint x: 757, startPoint y: 348, endPoint x: 623, endPoint y: 631, distance: 313.0
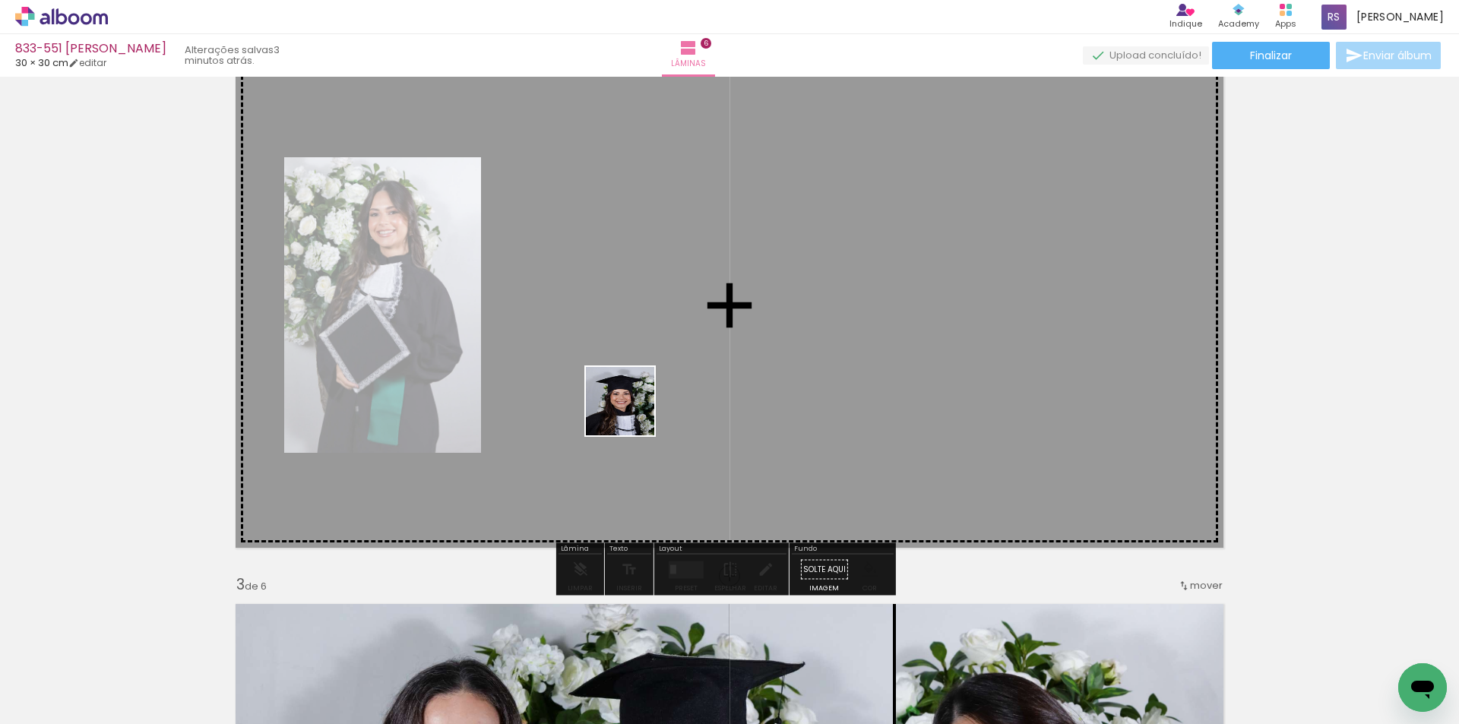
drag, startPoint x: 330, startPoint y: 669, endPoint x: 741, endPoint y: 330, distance: 533.1
click at [741, 330] on quentale-workspace at bounding box center [729, 362] width 1459 height 724
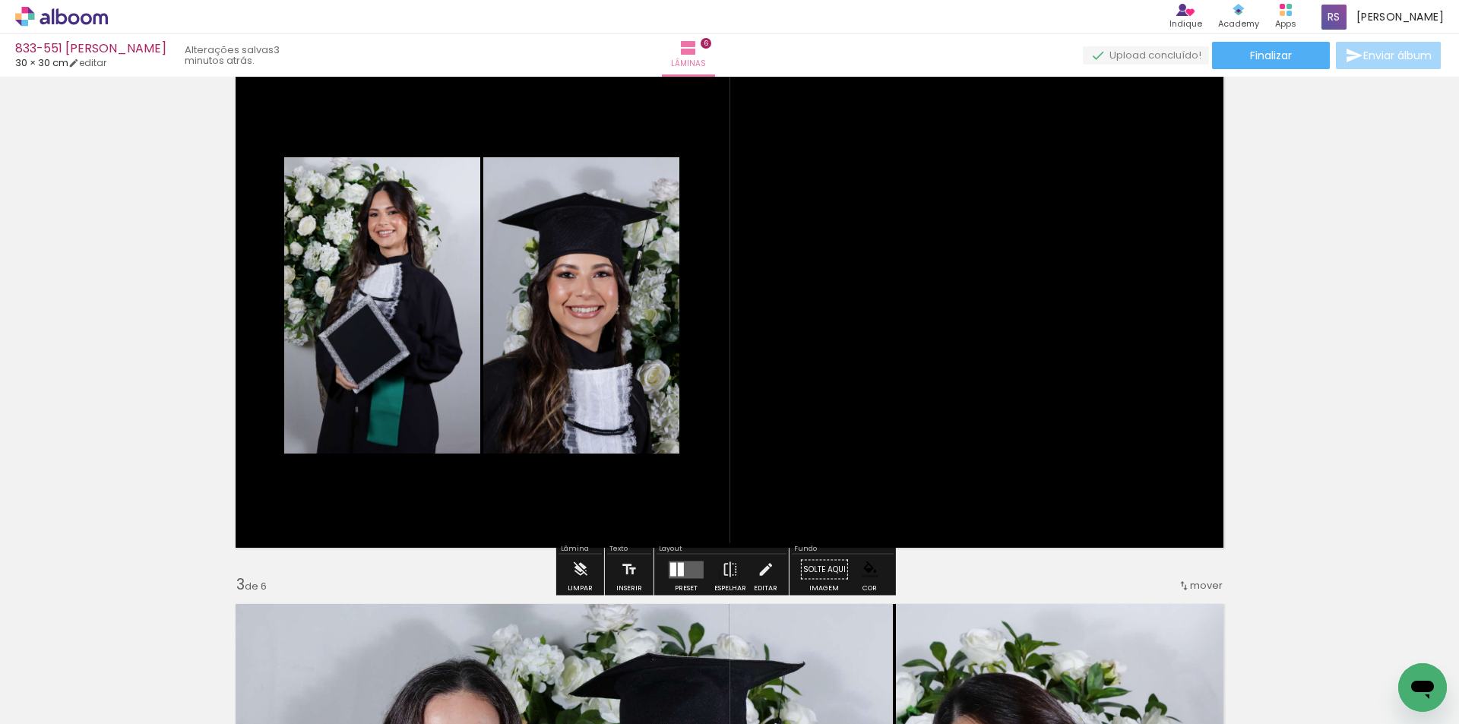
click at [681, 574] on quentale-layouter at bounding box center [686, 569] width 35 height 17
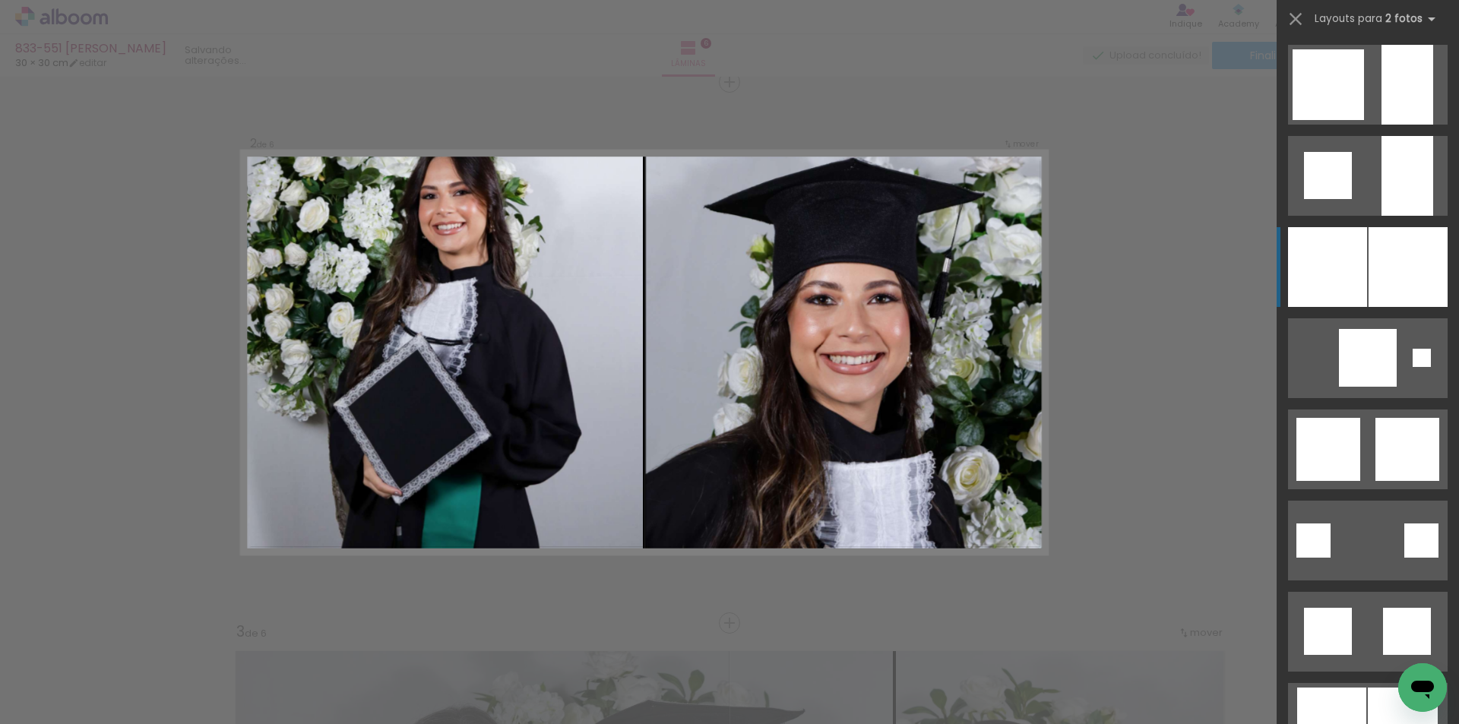
scroll to position [1367, 0]
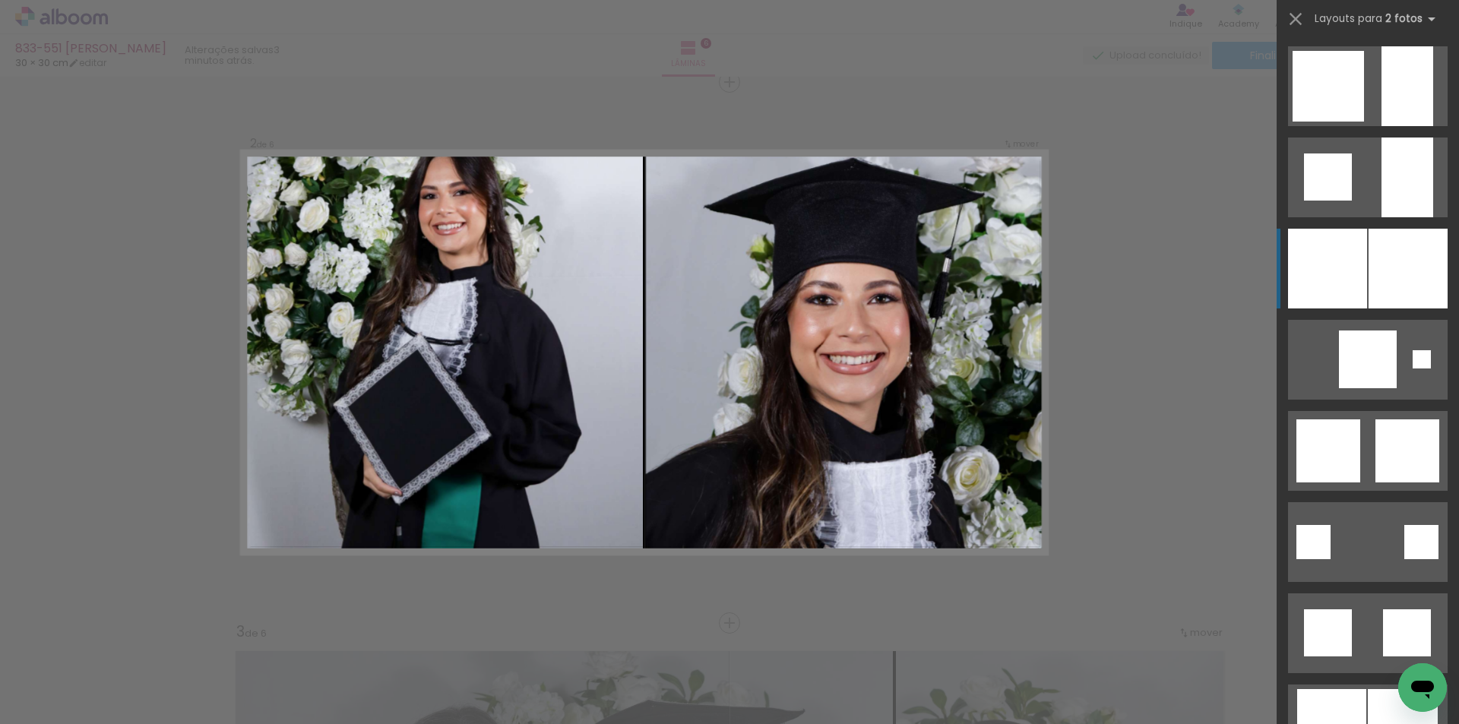
click at [1381, 126] on div at bounding box center [1407, 86] width 52 height 80
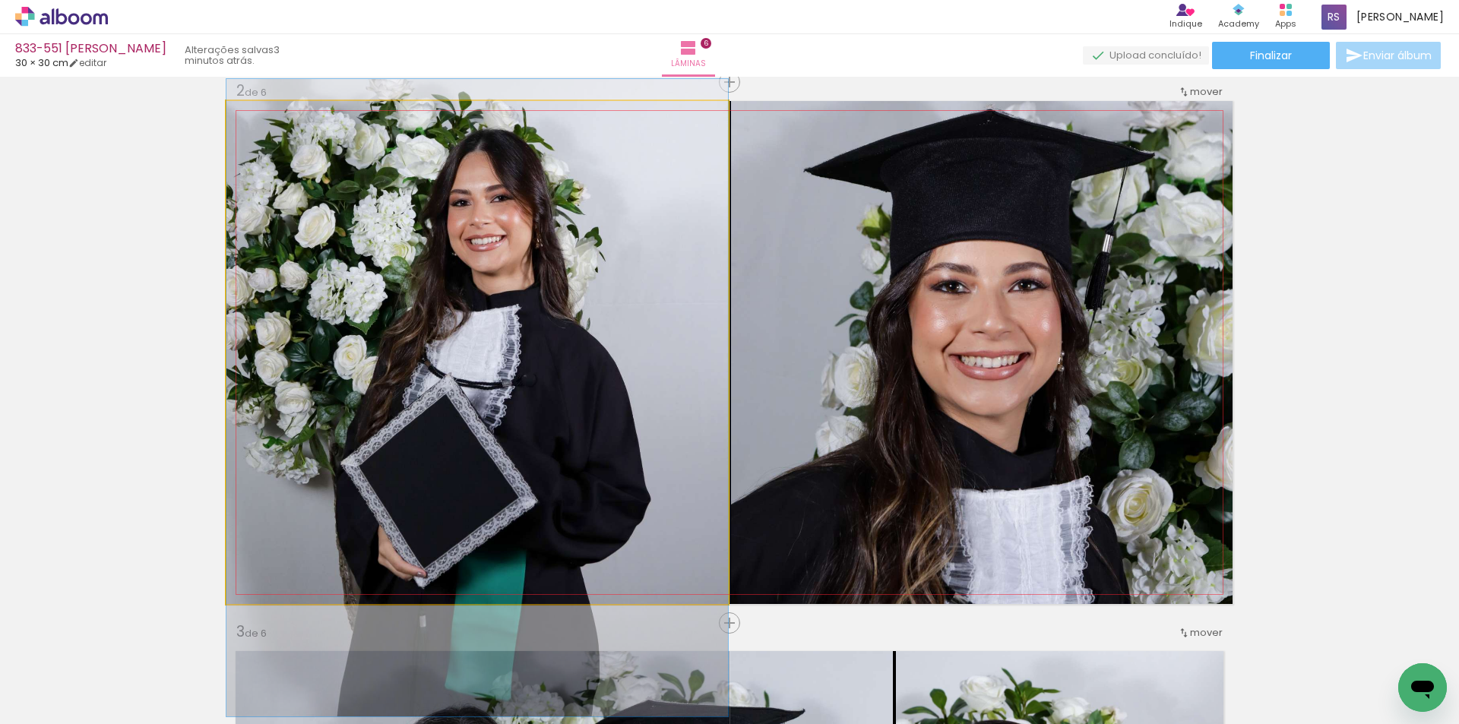
drag, startPoint x: 644, startPoint y: 356, endPoint x: 616, endPoint y: 391, distance: 45.4
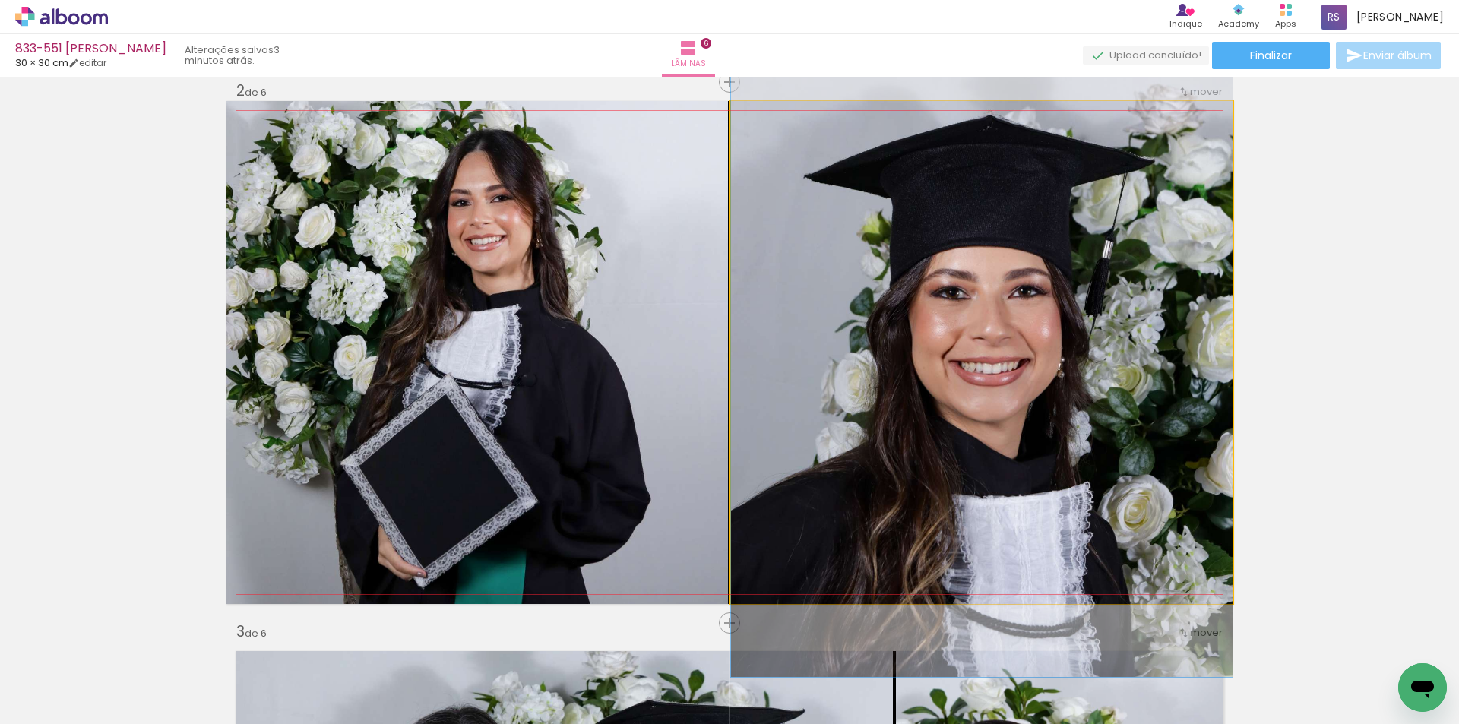
drag, startPoint x: 826, startPoint y: 453, endPoint x: 848, endPoint y: 459, distance: 22.9
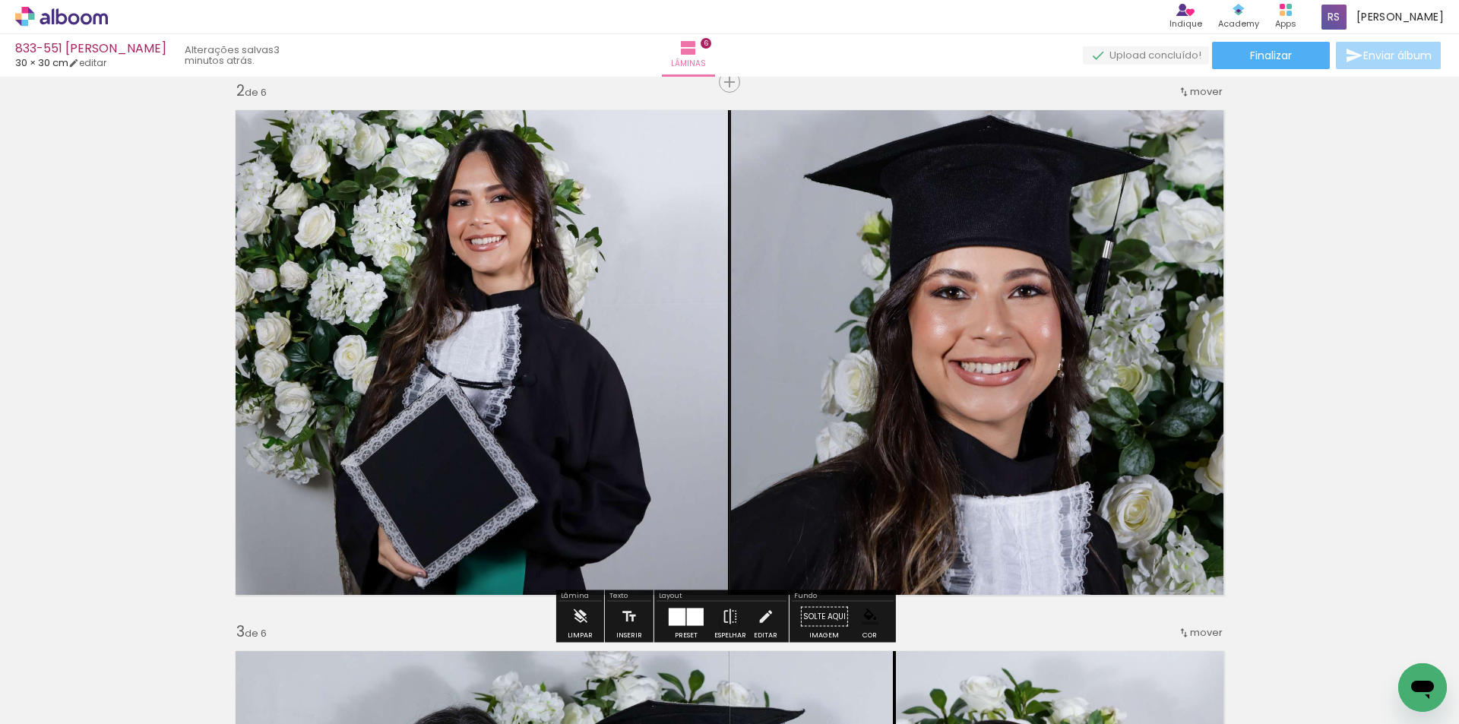
scroll to position [637, 0]
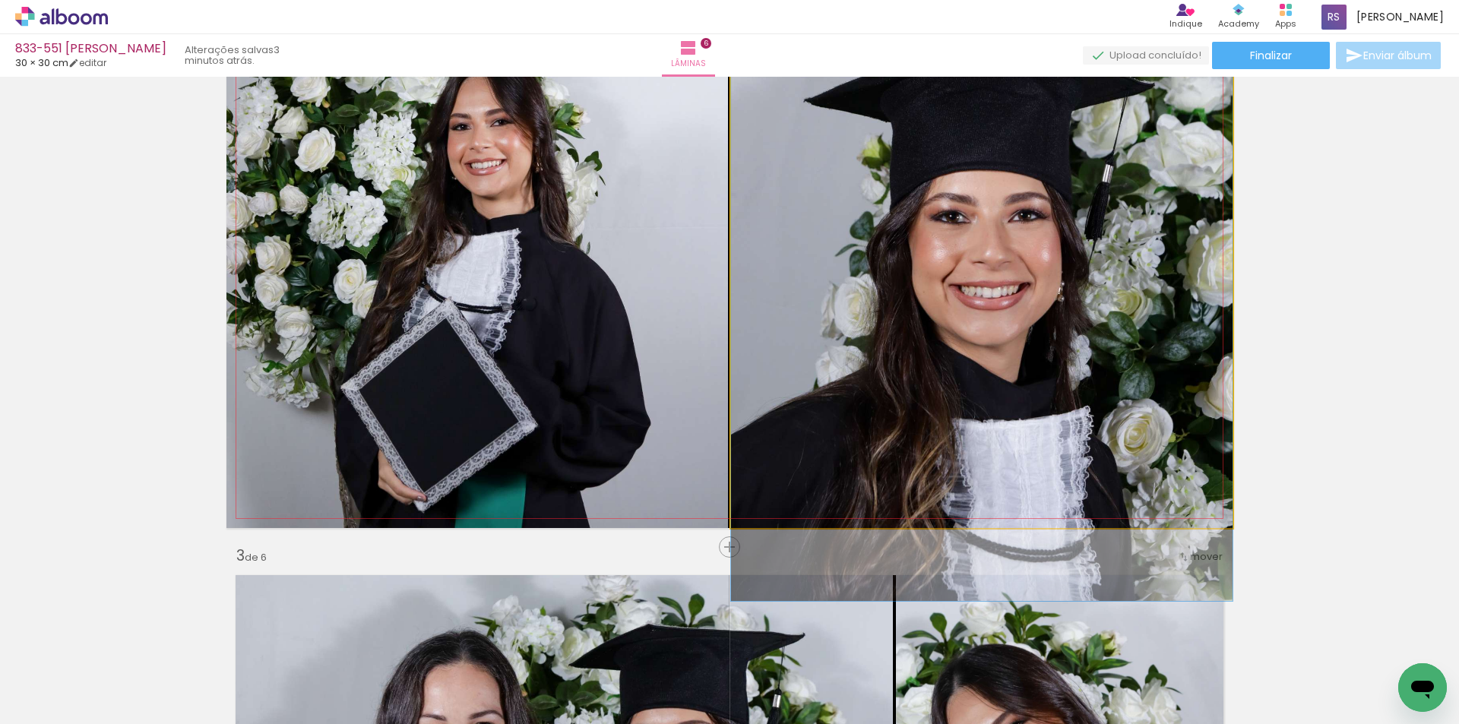
click at [1023, 349] on quentale-photo at bounding box center [981, 276] width 501 height 503
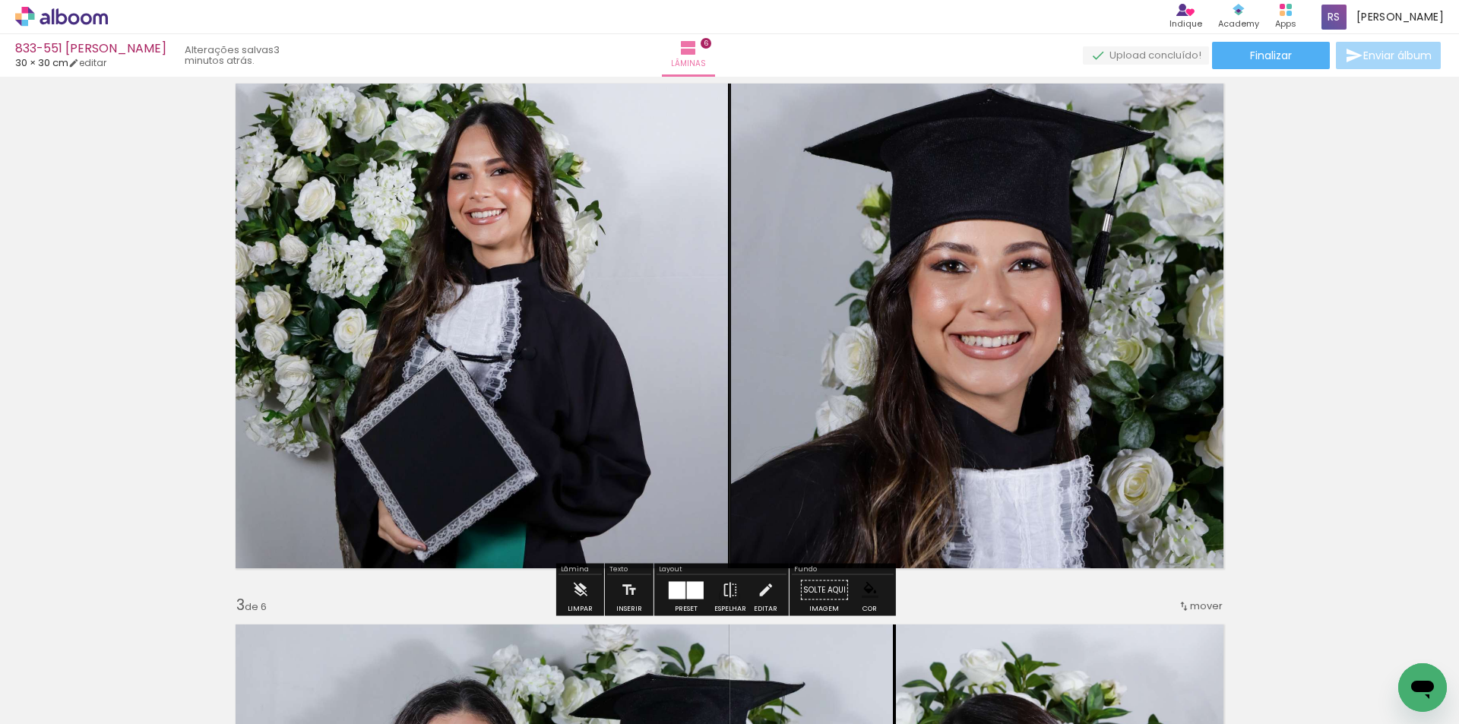
scroll to position [561, 0]
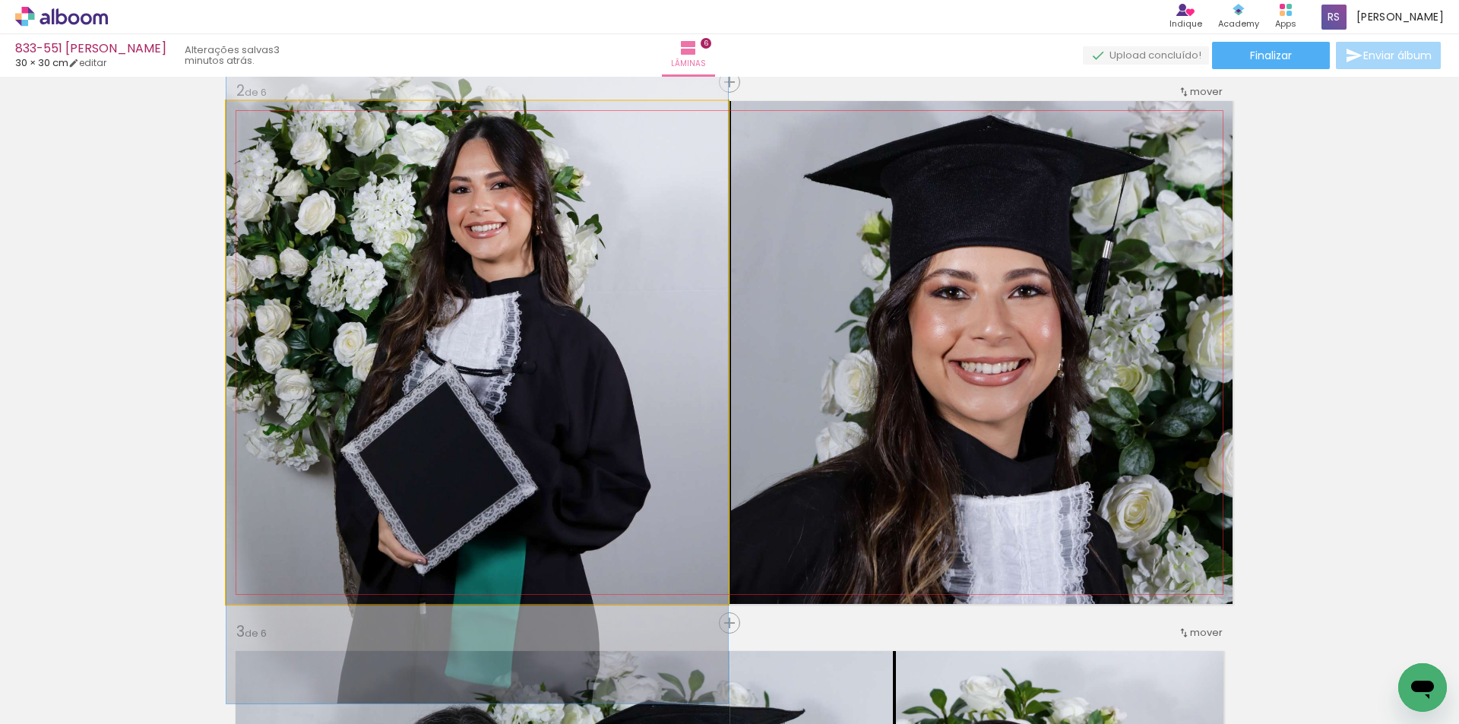
drag, startPoint x: 541, startPoint y: 494, endPoint x: 537, endPoint y: 481, distance: 13.5
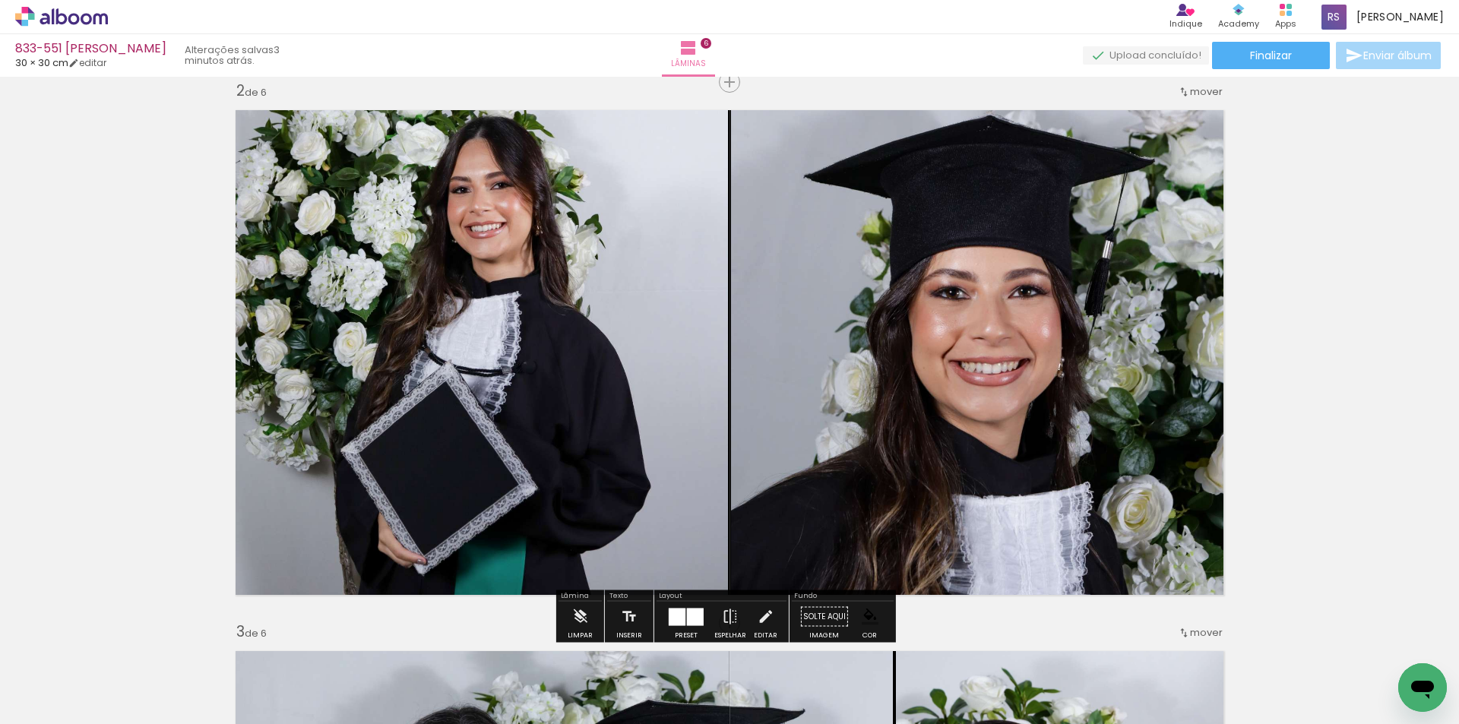
click at [689, 610] on div at bounding box center [695, 616] width 17 height 17
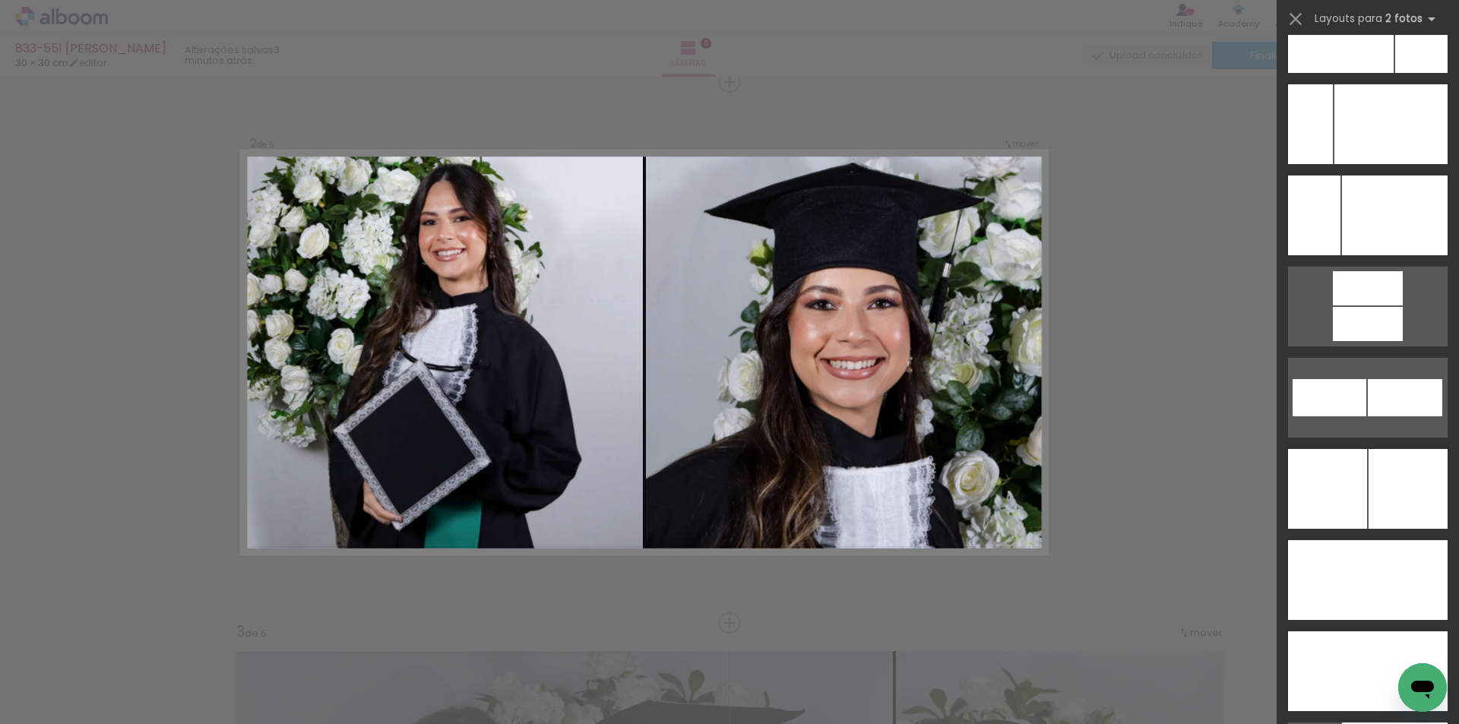
scroll to position [6768, 0]
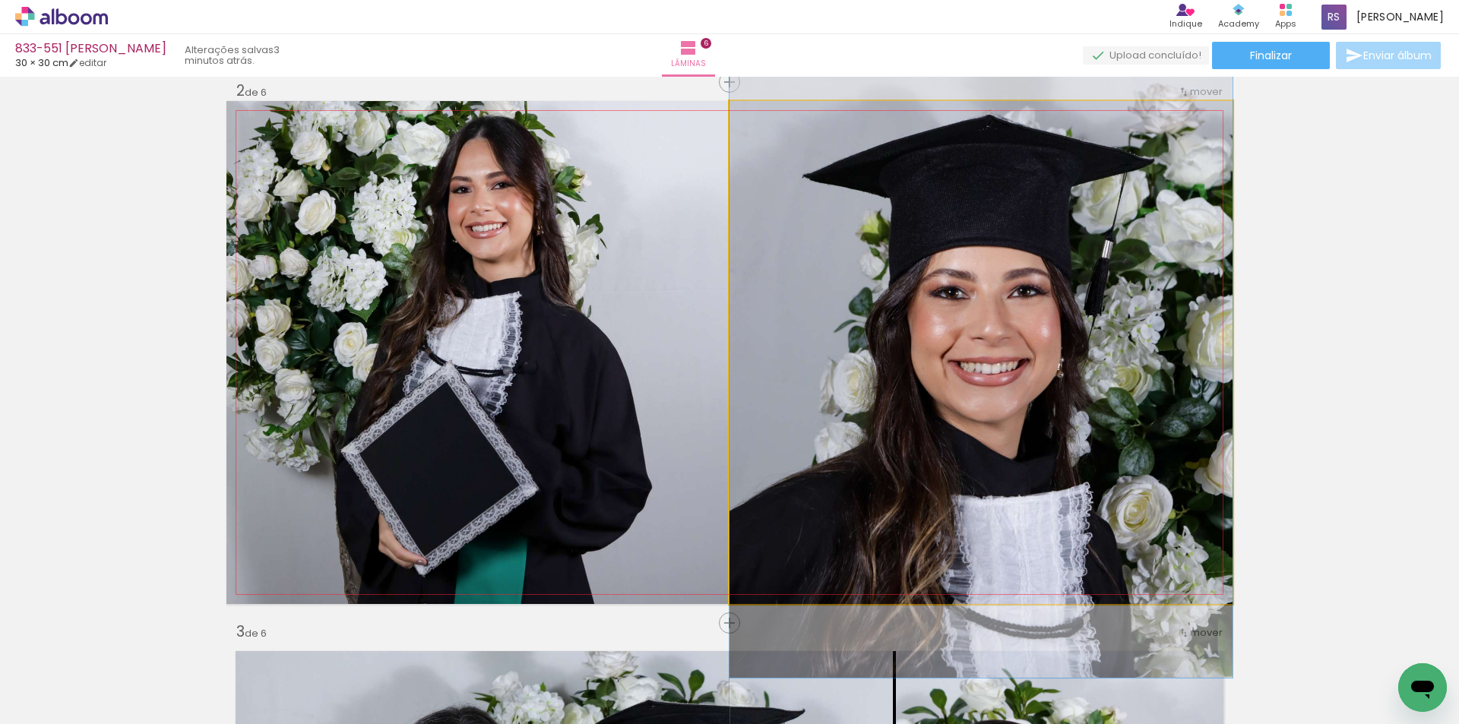
click at [1130, 292] on quentale-photo at bounding box center [980, 352] width 503 height 503
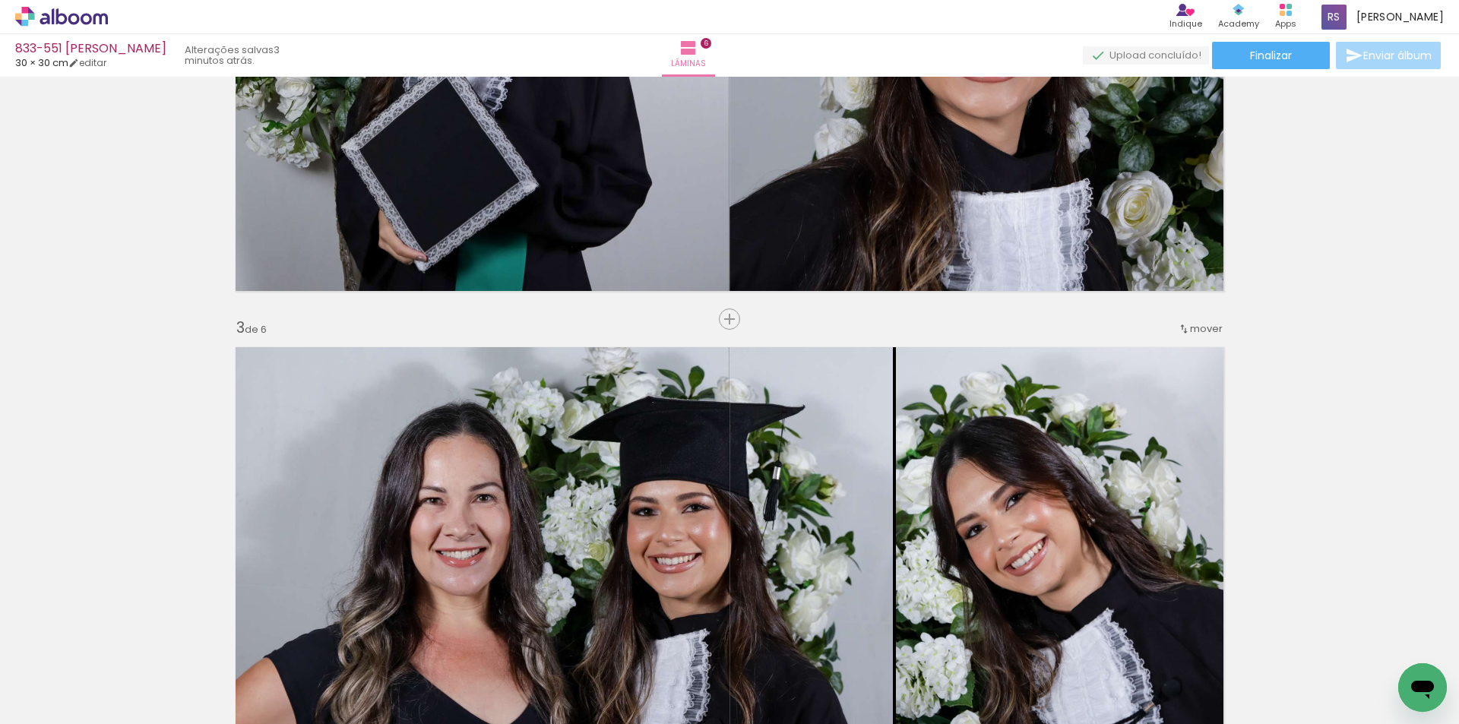
scroll to position [940, 0]
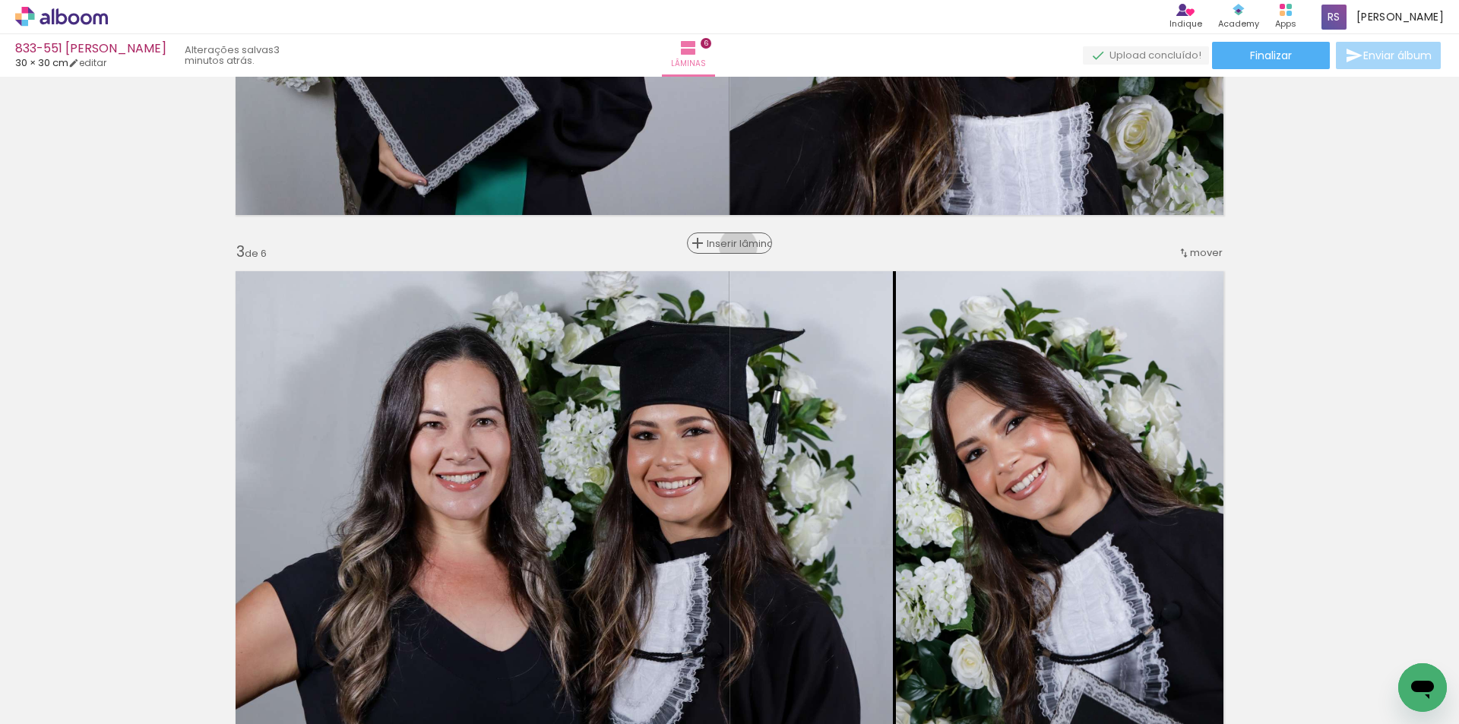
click at [732, 247] on span "Inserir lâmina" at bounding box center [736, 244] width 59 height 10
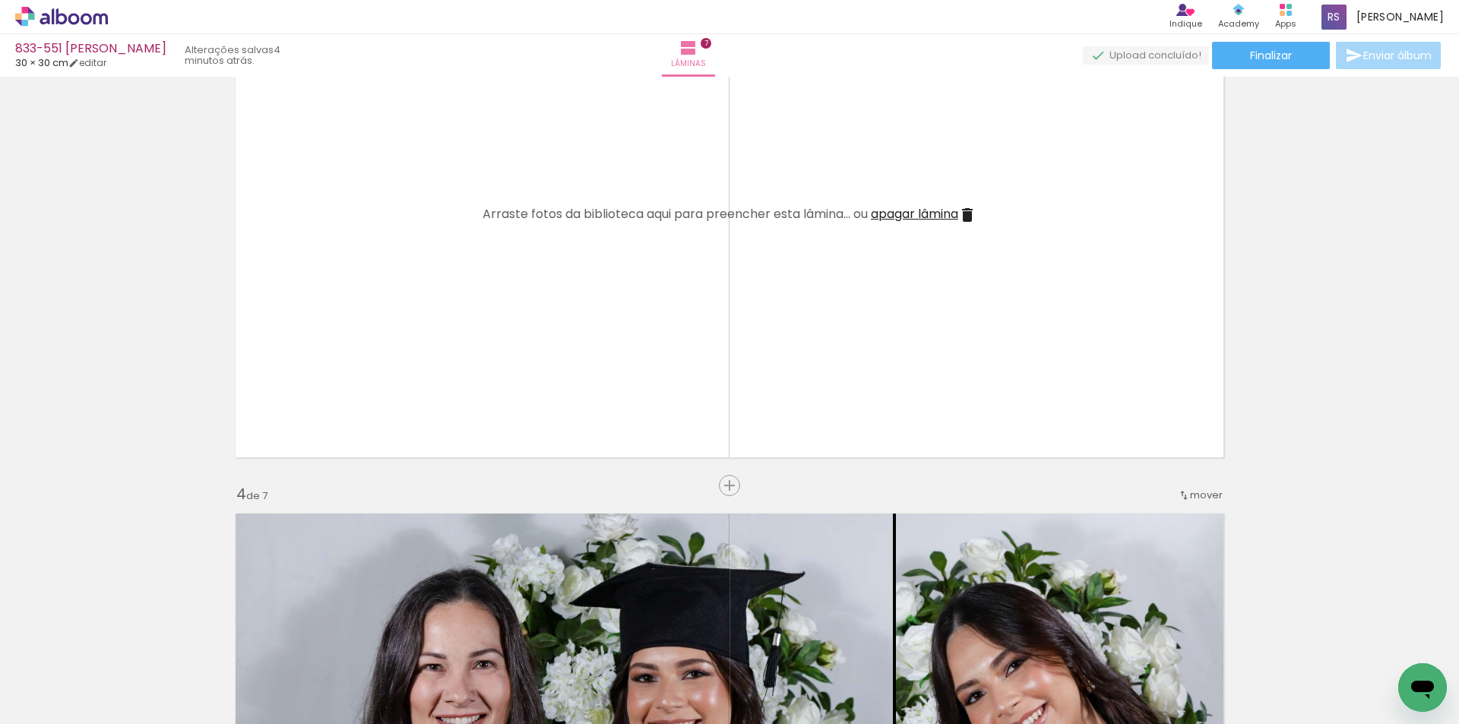
scroll to position [1244, 0]
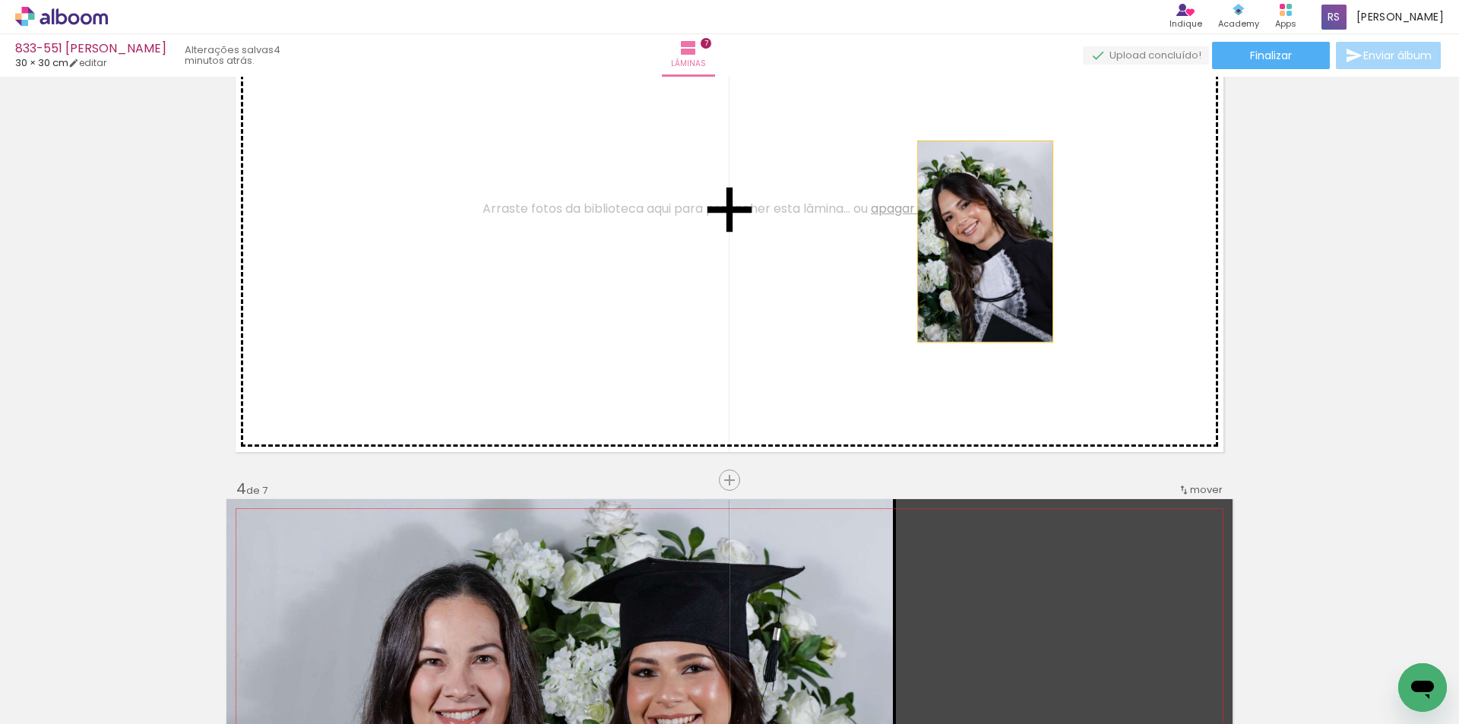
drag, startPoint x: 1072, startPoint y: 596, endPoint x: 975, endPoint y: 228, distance: 381.1
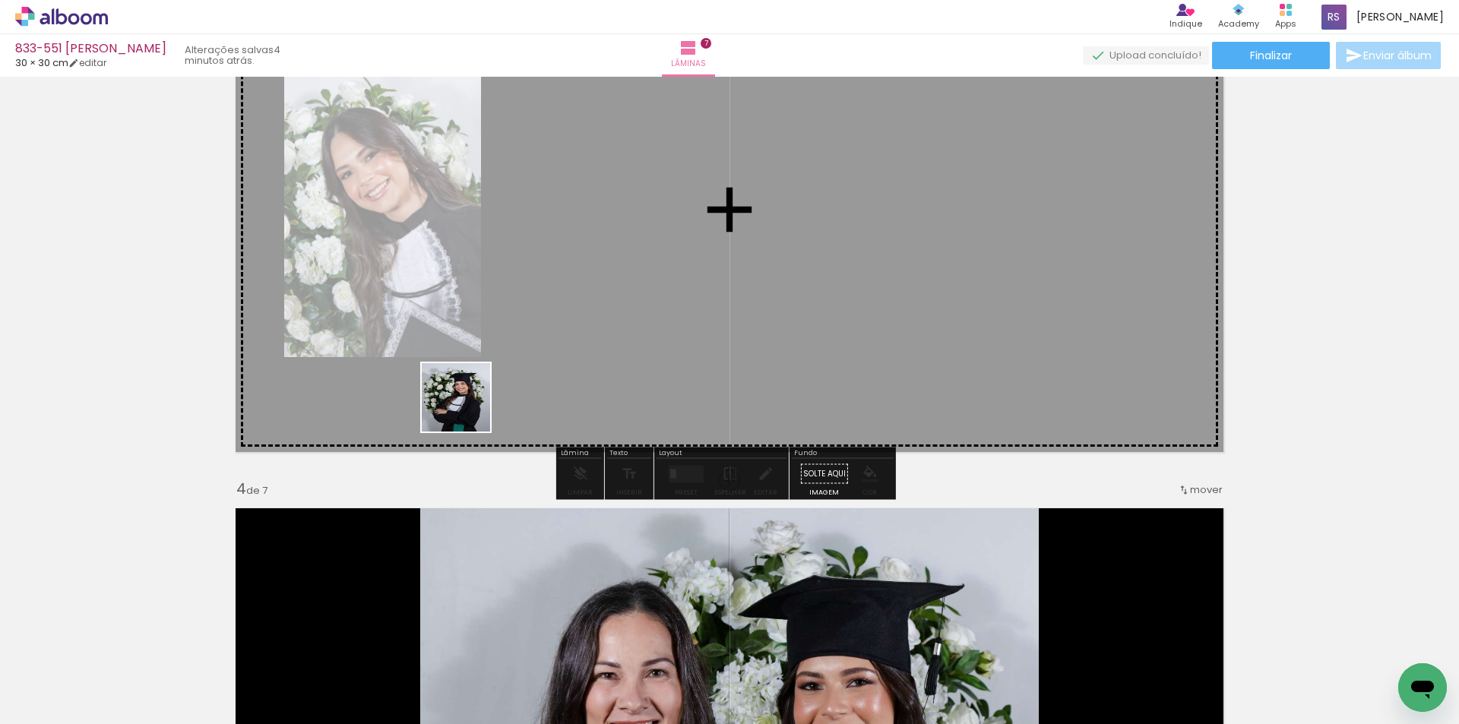
drag, startPoint x: 175, startPoint y: 672, endPoint x: 468, endPoint y: 408, distance: 394.3
click at [468, 408] on quentale-workspace at bounding box center [729, 362] width 1459 height 724
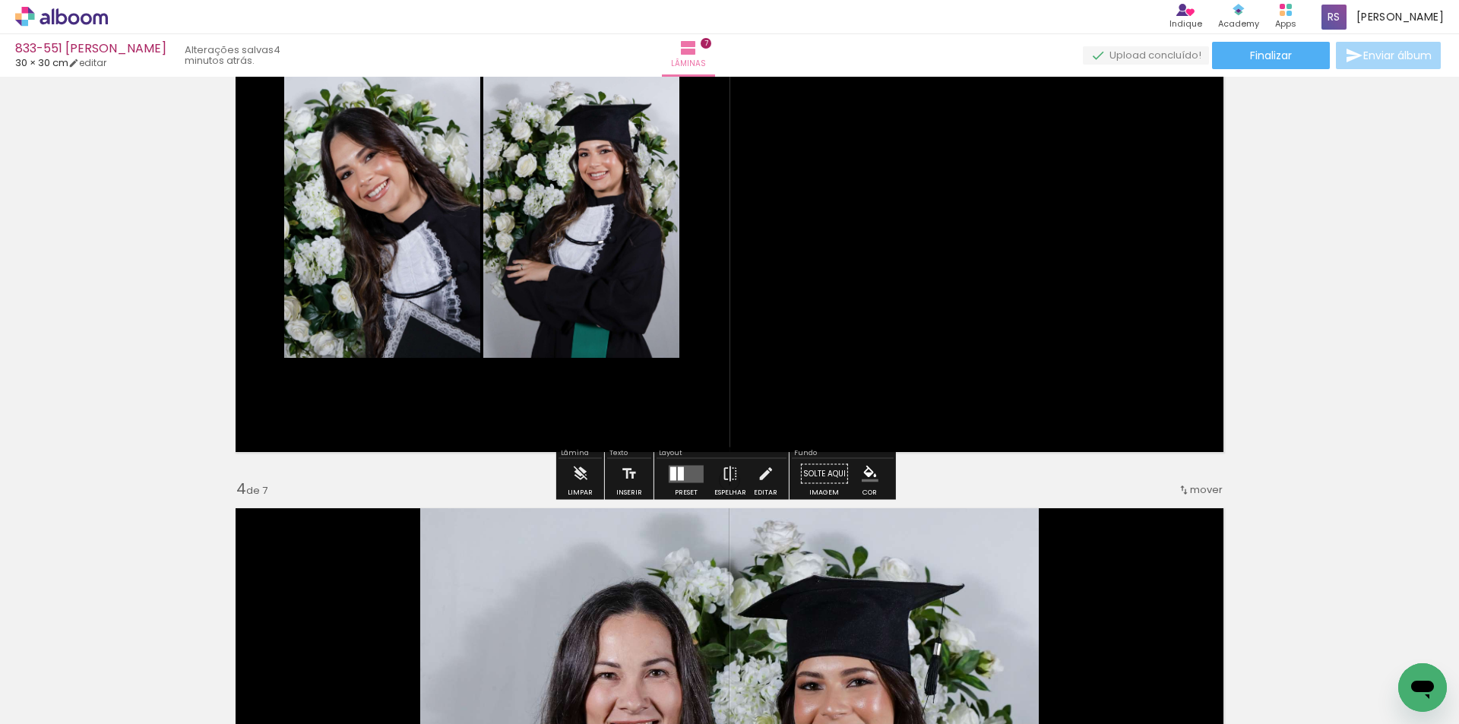
drag, startPoint x: 680, startPoint y: 468, endPoint x: 770, endPoint y: 458, distance: 90.2
click at [680, 469] on div at bounding box center [681, 473] width 6 height 14
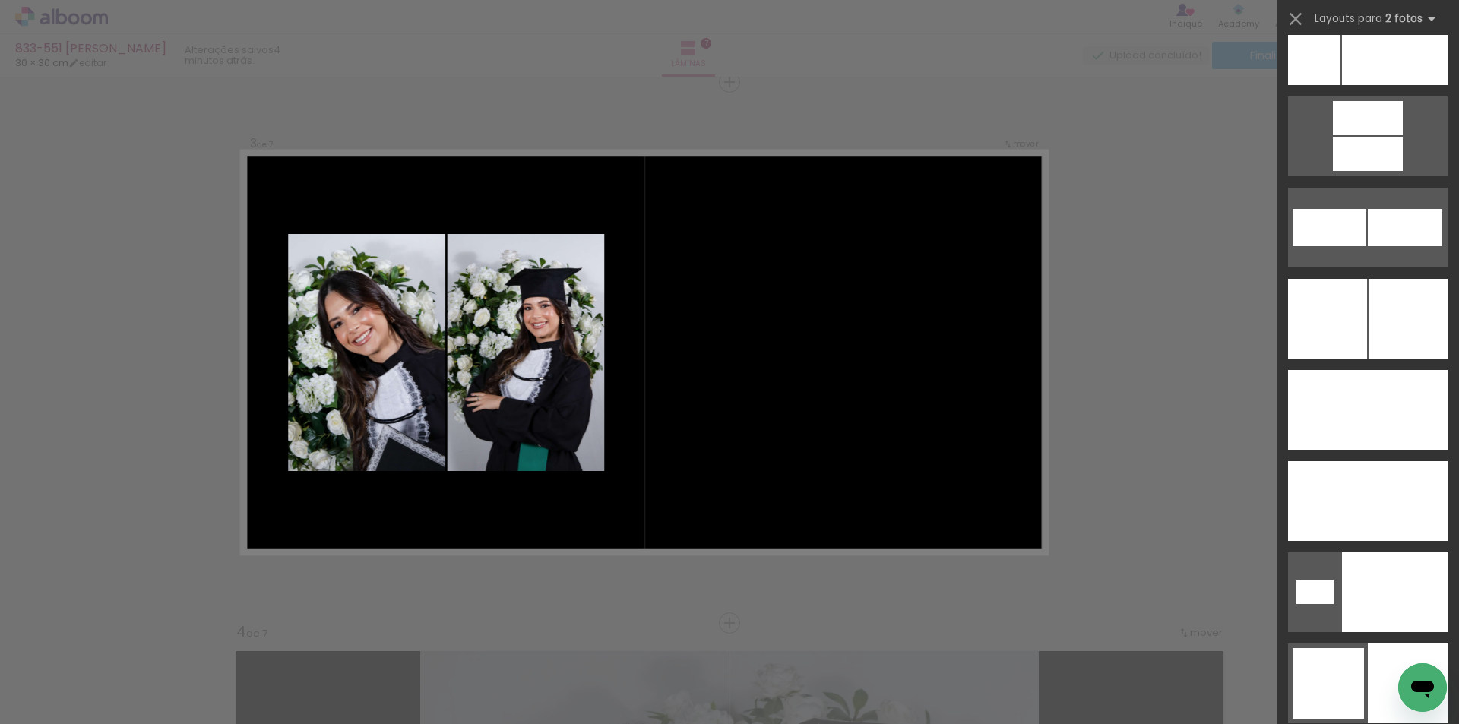
scroll to position [6957, 0]
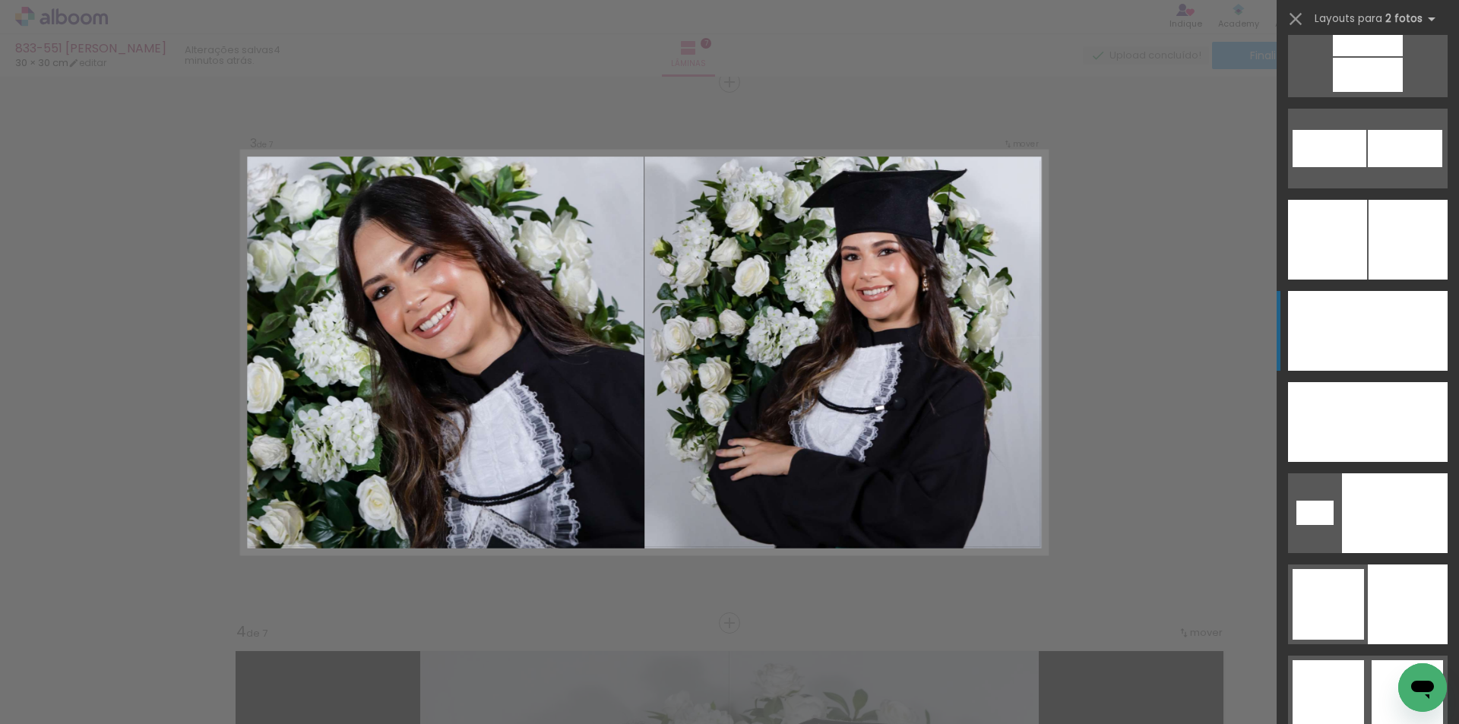
click at [1369, 328] on div at bounding box center [1407, 331] width 80 height 80
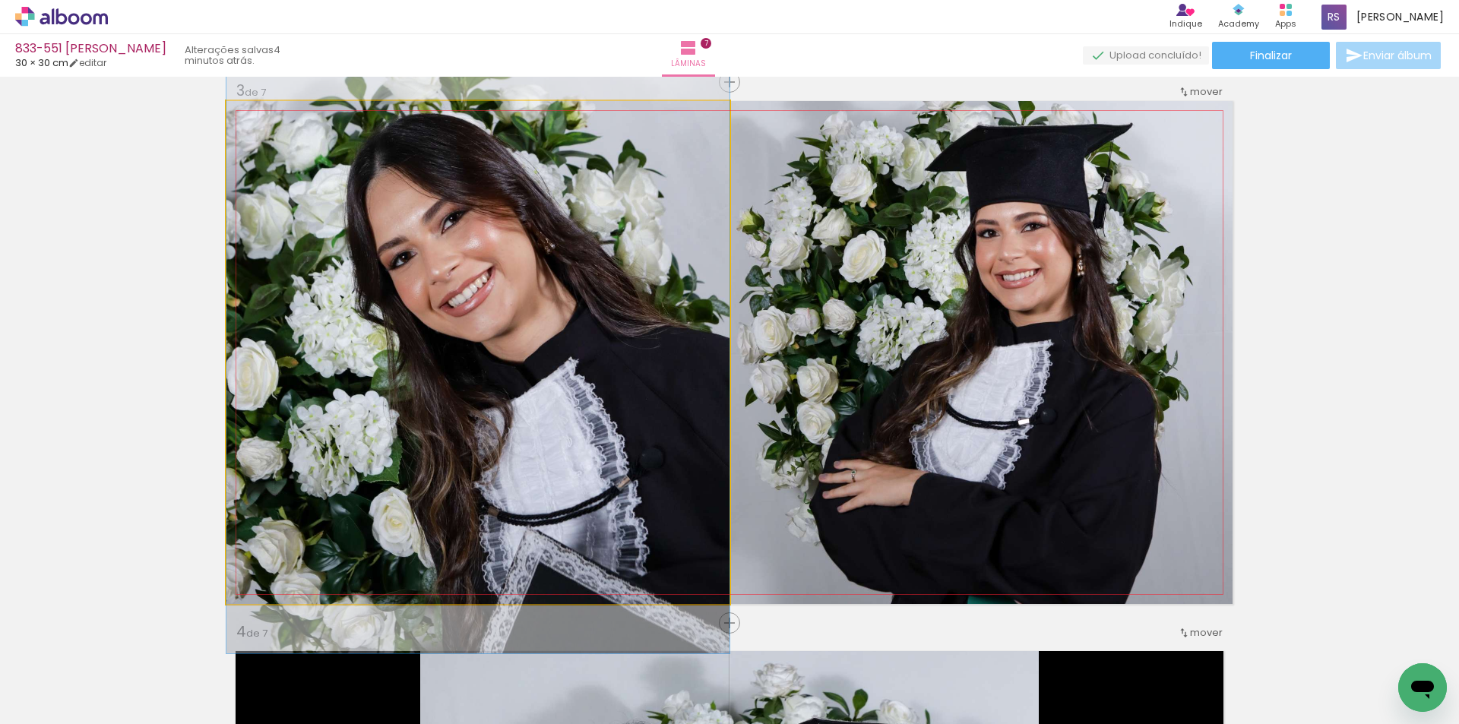
drag, startPoint x: 530, startPoint y: 423, endPoint x: 492, endPoint y: 405, distance: 42.1
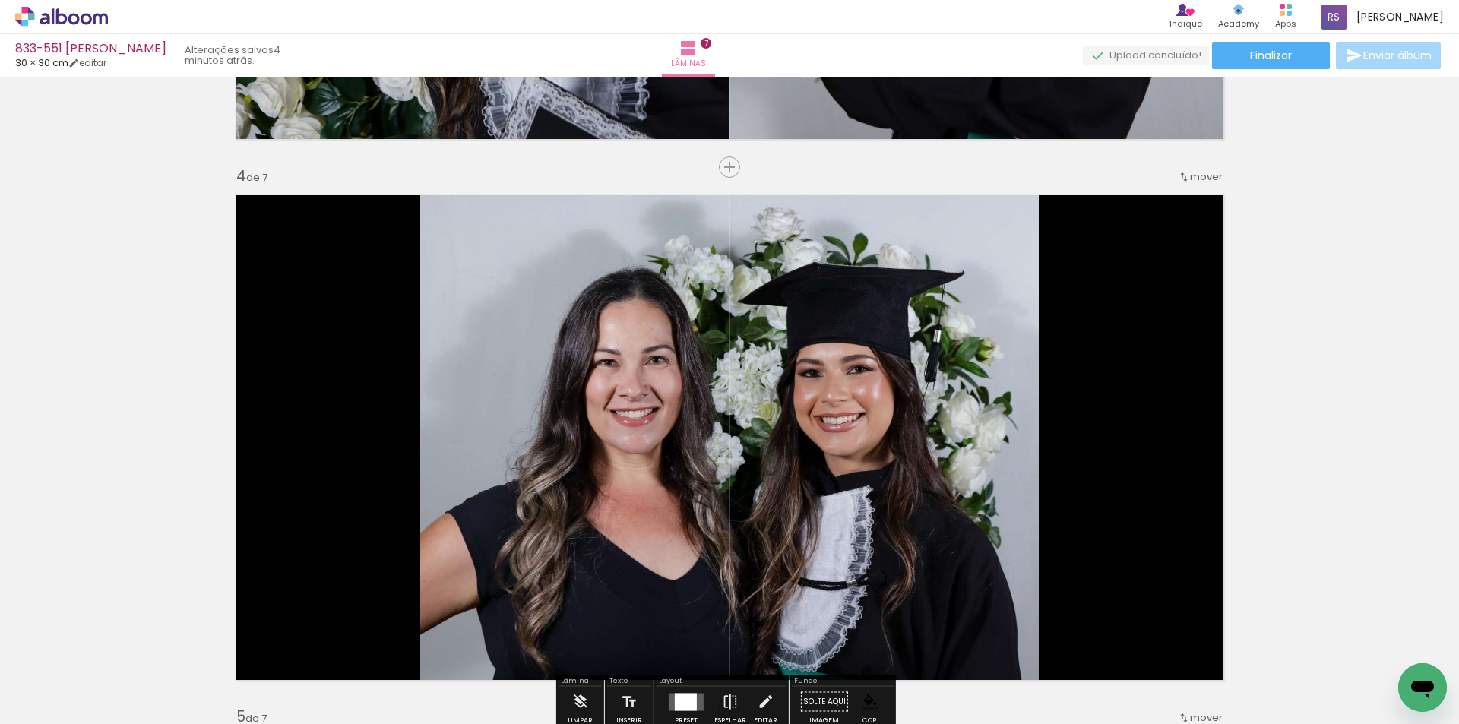
scroll to position [1633, 0]
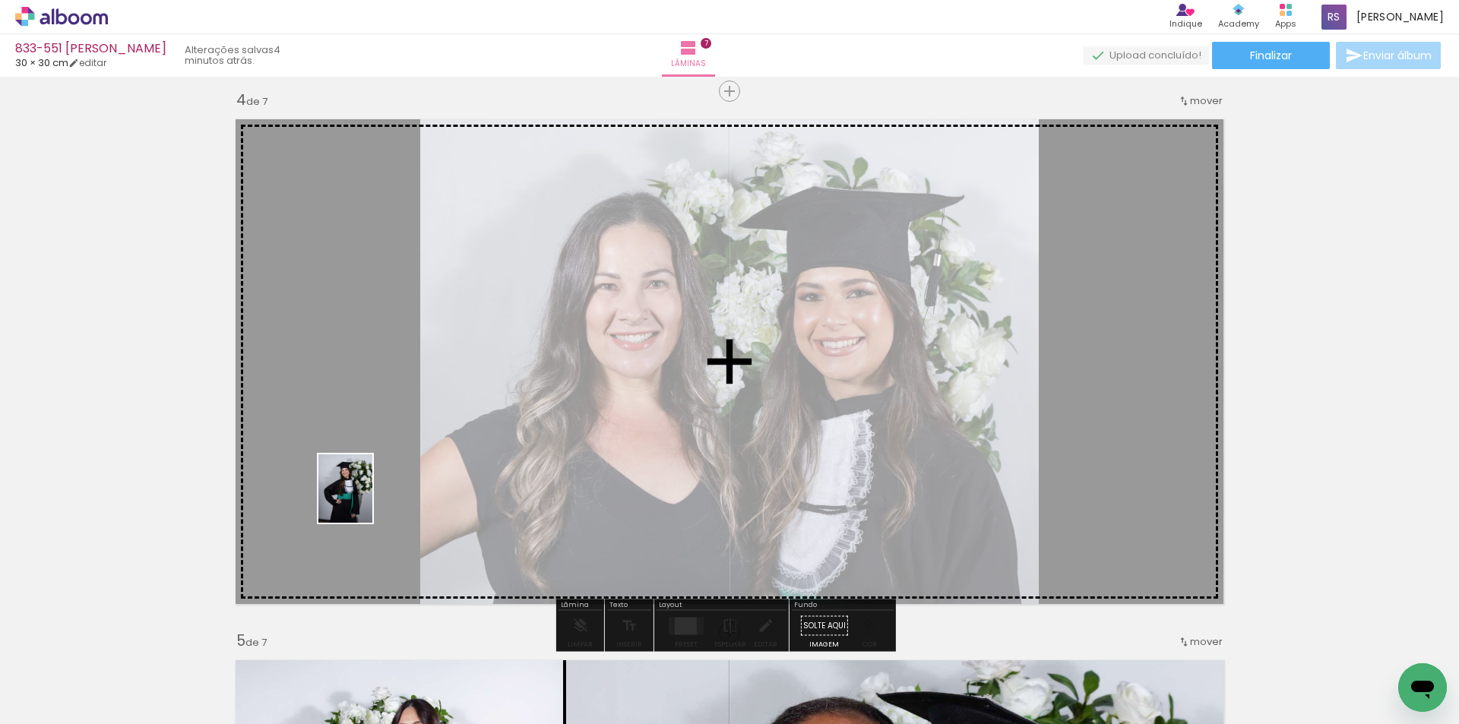
drag, startPoint x: 183, startPoint y: 672, endPoint x: 547, endPoint y: 537, distance: 388.2
click at [377, 478] on quentale-workspace at bounding box center [729, 362] width 1459 height 724
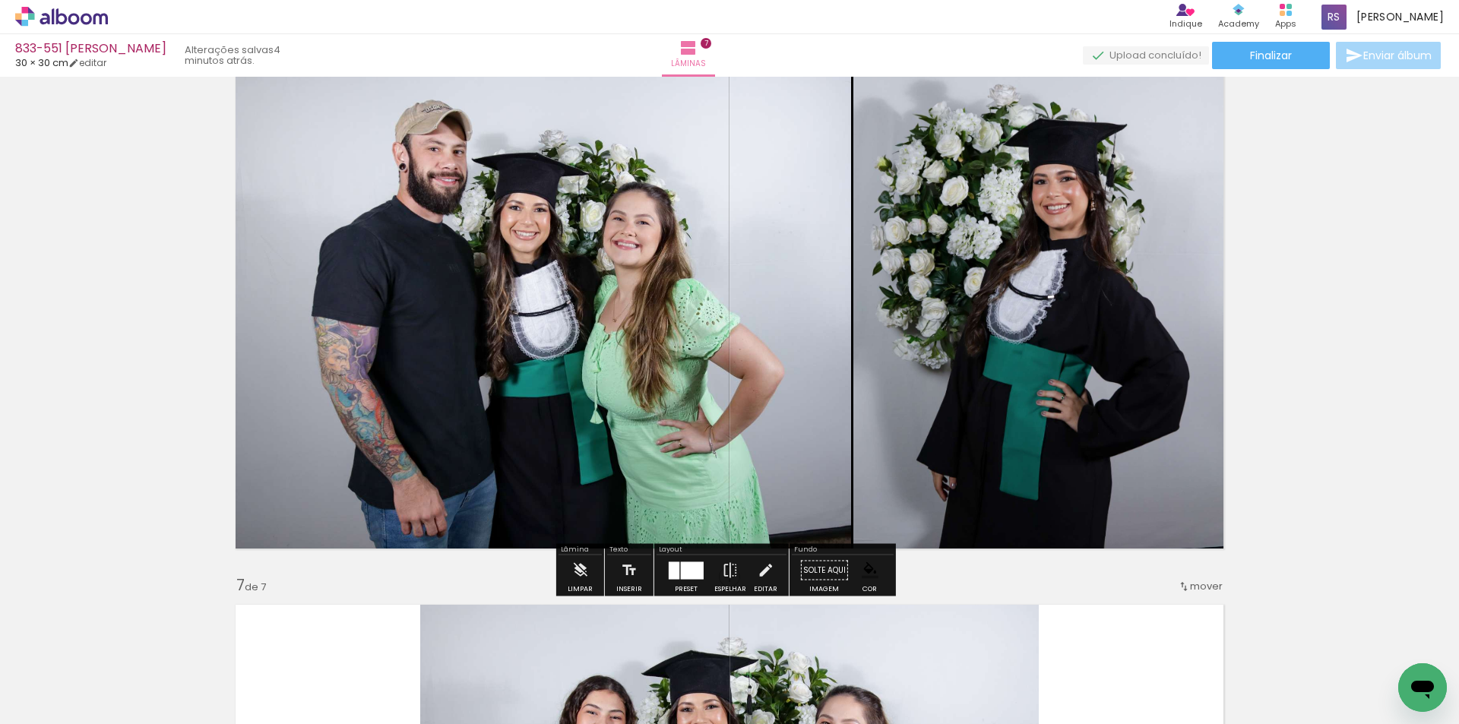
scroll to position [2773, 0]
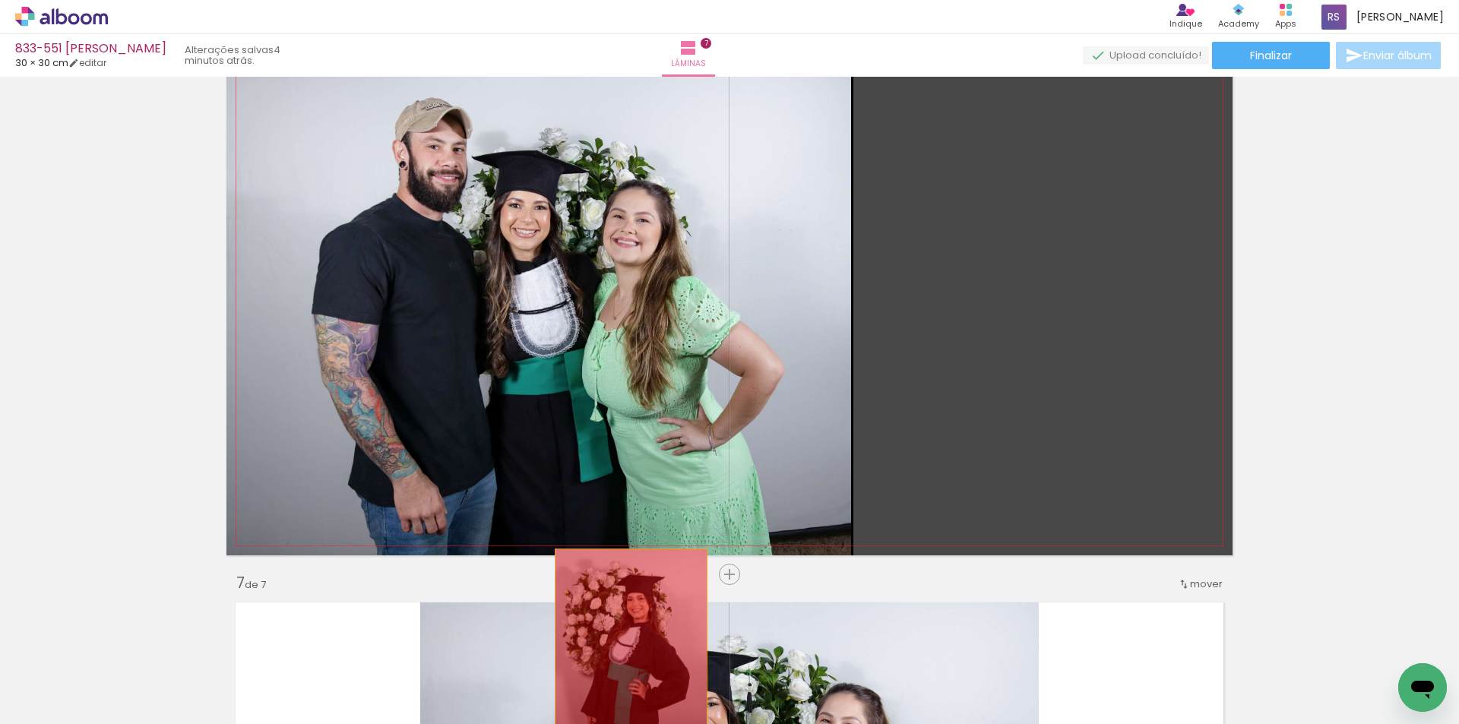
drag, startPoint x: 969, startPoint y: 341, endPoint x: 640, endPoint y: 602, distance: 420.2
click at [622, 662] on quentale-workspace at bounding box center [729, 362] width 1459 height 724
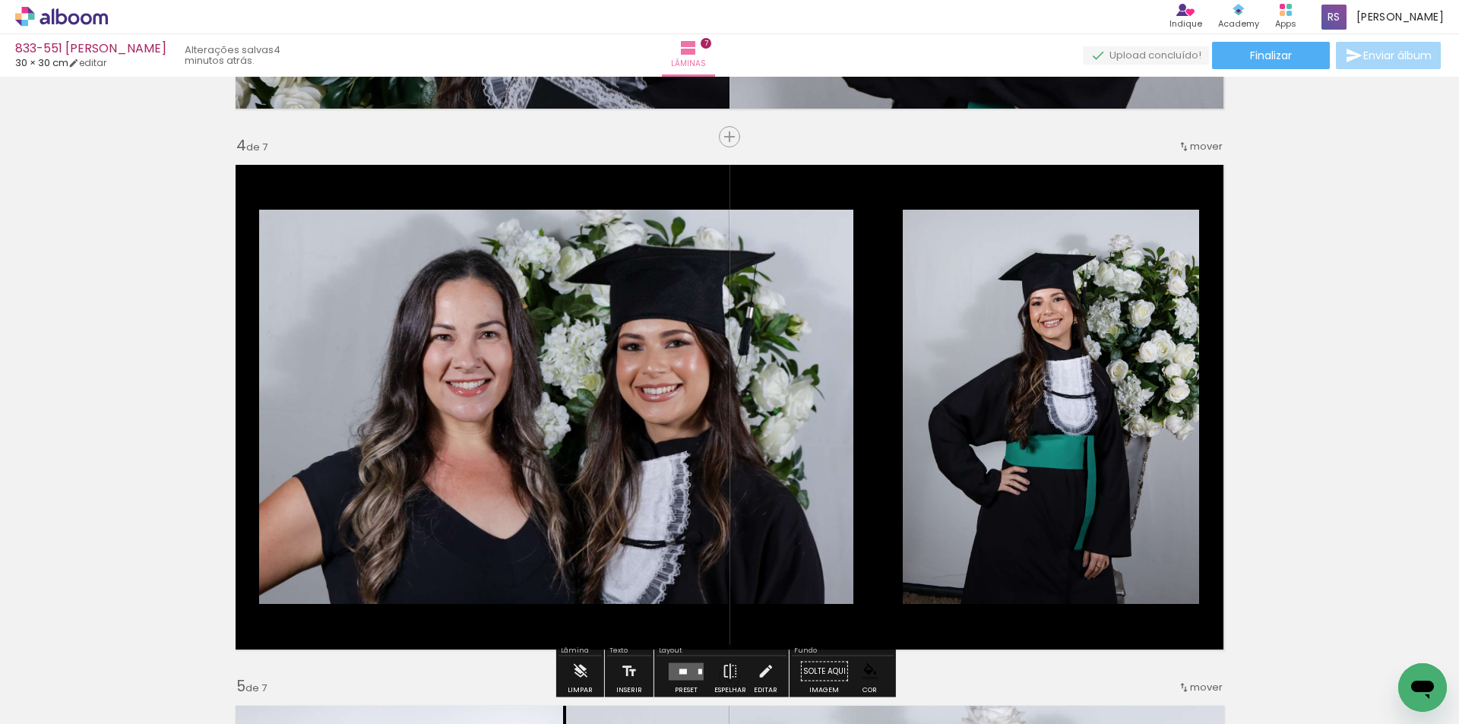
scroll to position [1557, 0]
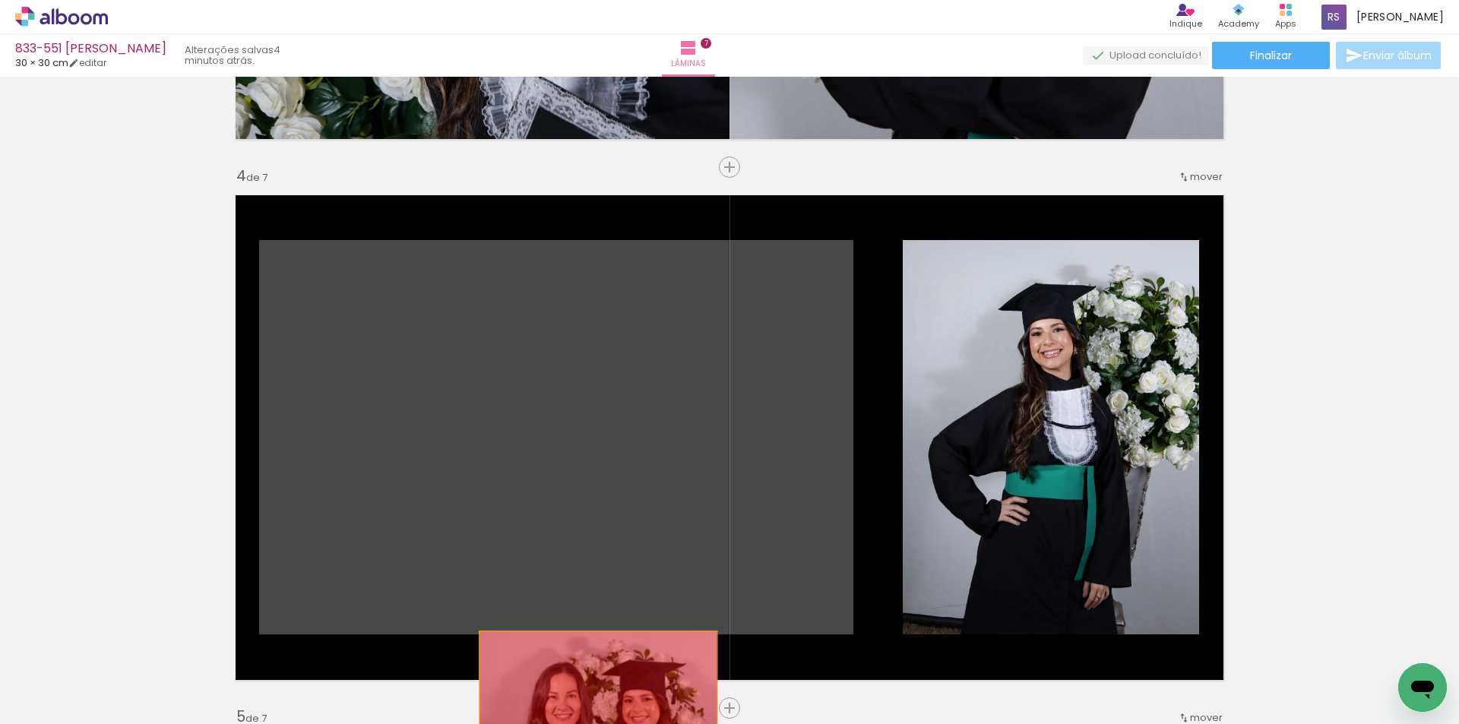
drag, startPoint x: 650, startPoint y: 387, endPoint x: 593, endPoint y: 711, distance: 329.5
click at [593, 711] on quentale-workspace at bounding box center [729, 362] width 1459 height 724
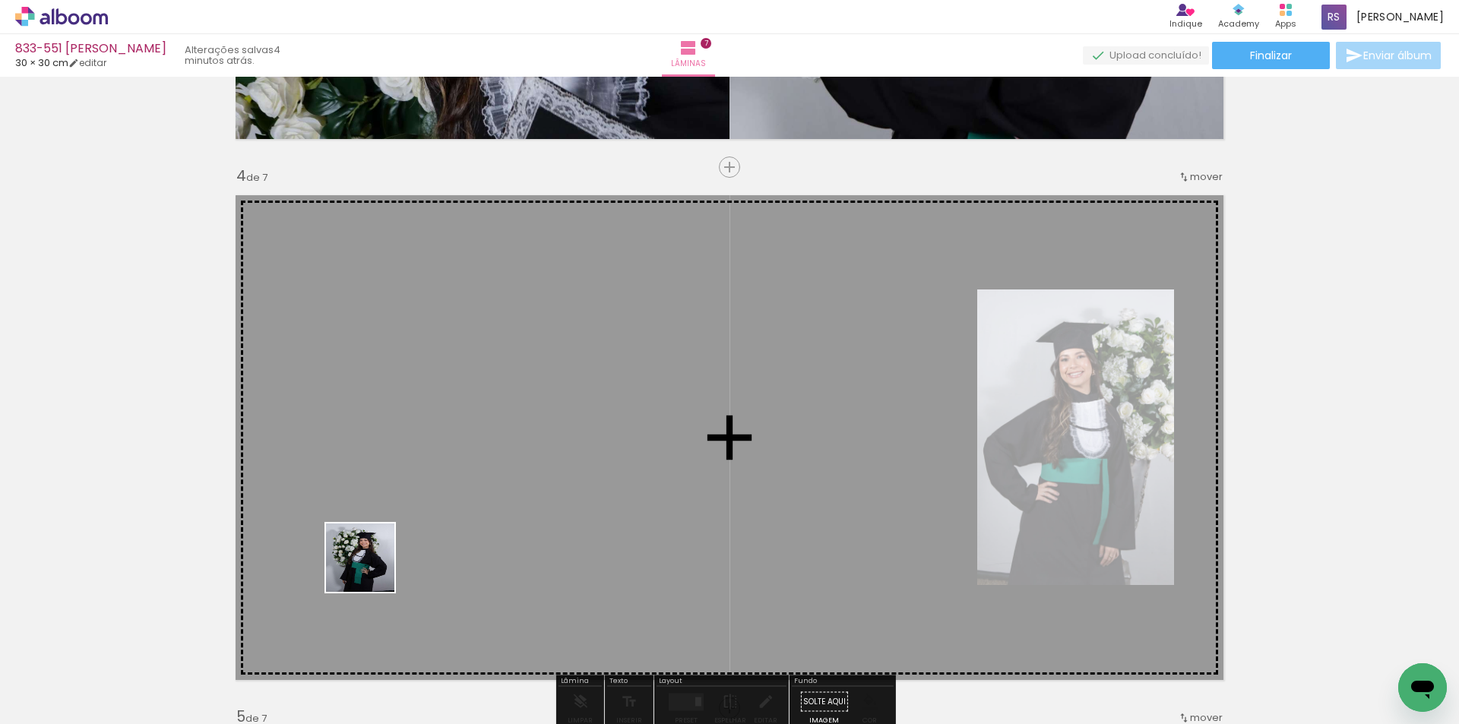
drag, startPoint x: 172, startPoint y: 672, endPoint x: 486, endPoint y: 509, distance: 354.0
click at [486, 509] on quentale-workspace at bounding box center [729, 362] width 1459 height 724
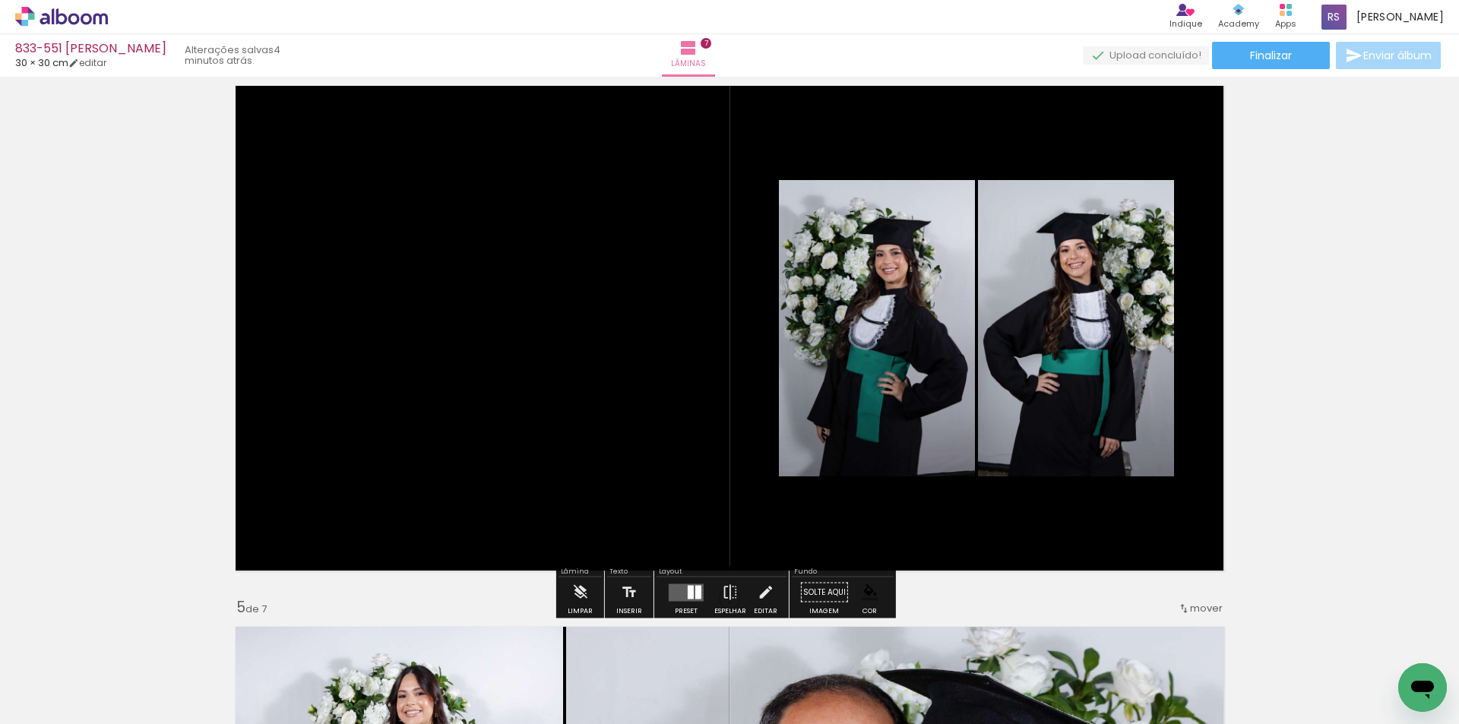
scroll to position [1709, 0]
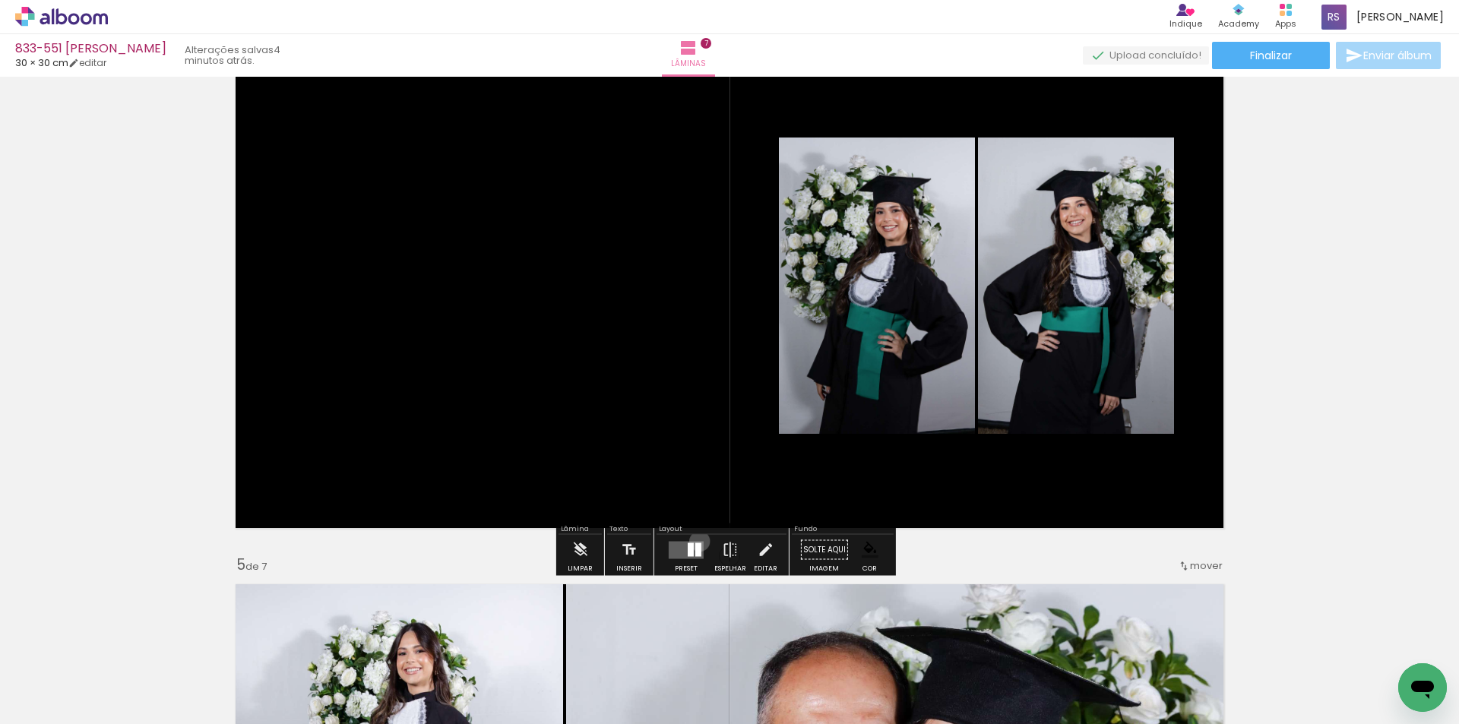
click at [696, 541] on quentale-layouter at bounding box center [686, 549] width 35 height 17
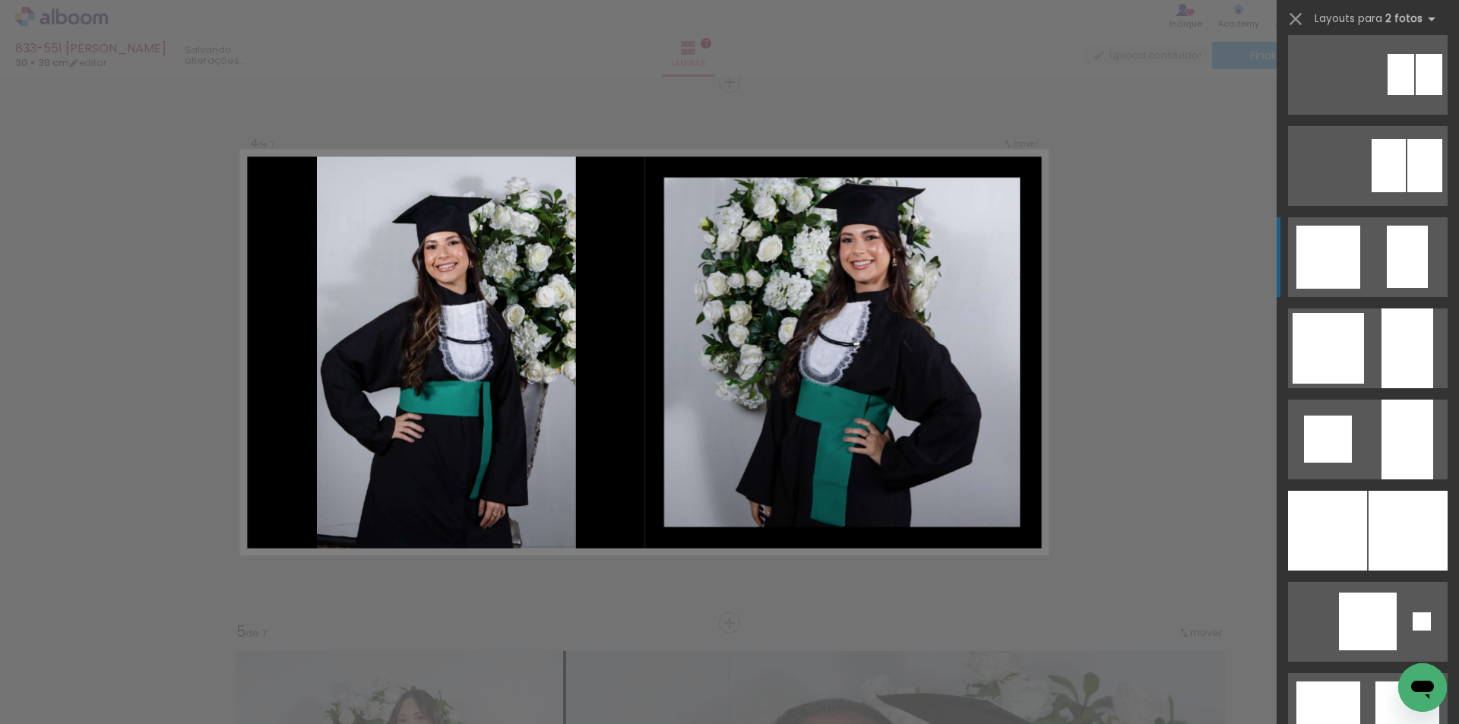
scroll to position [1291, 0]
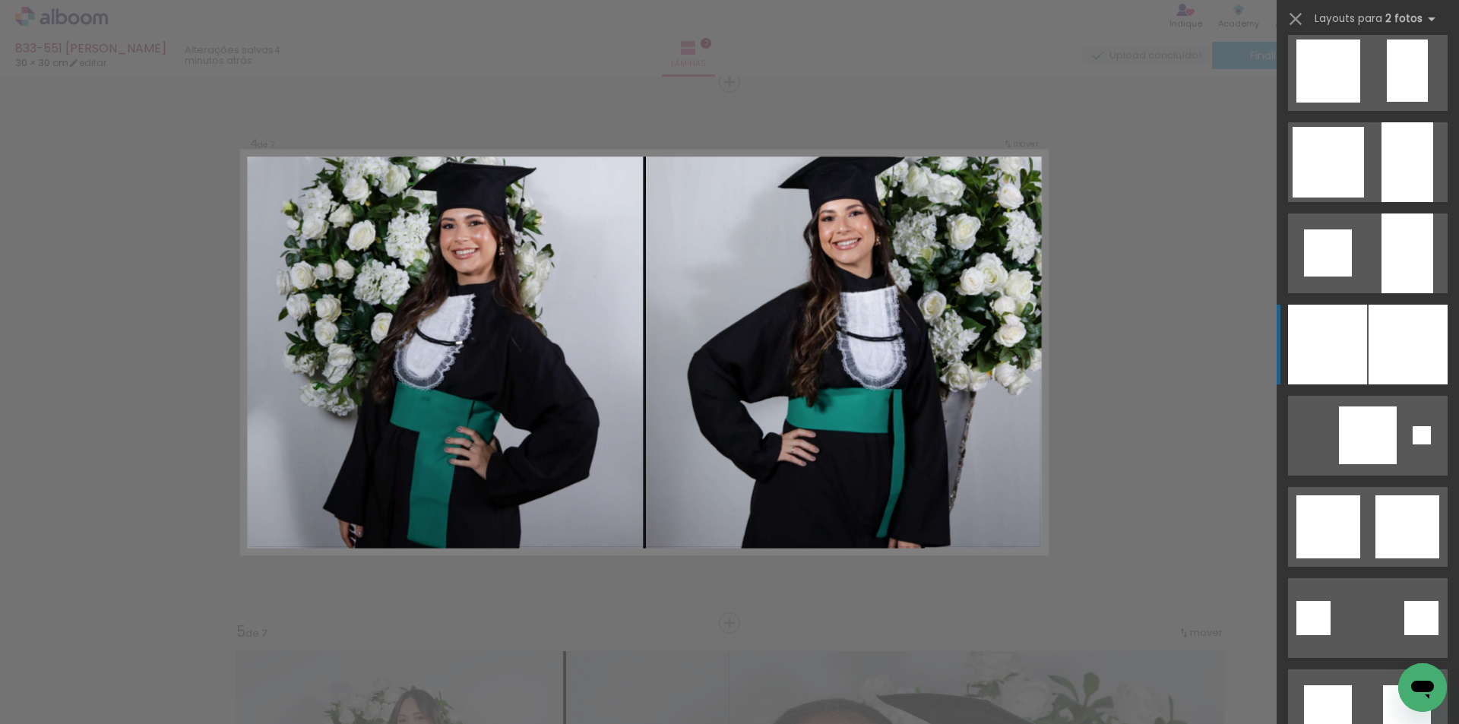
click at [1352, 357] on div at bounding box center [1327, 345] width 79 height 80
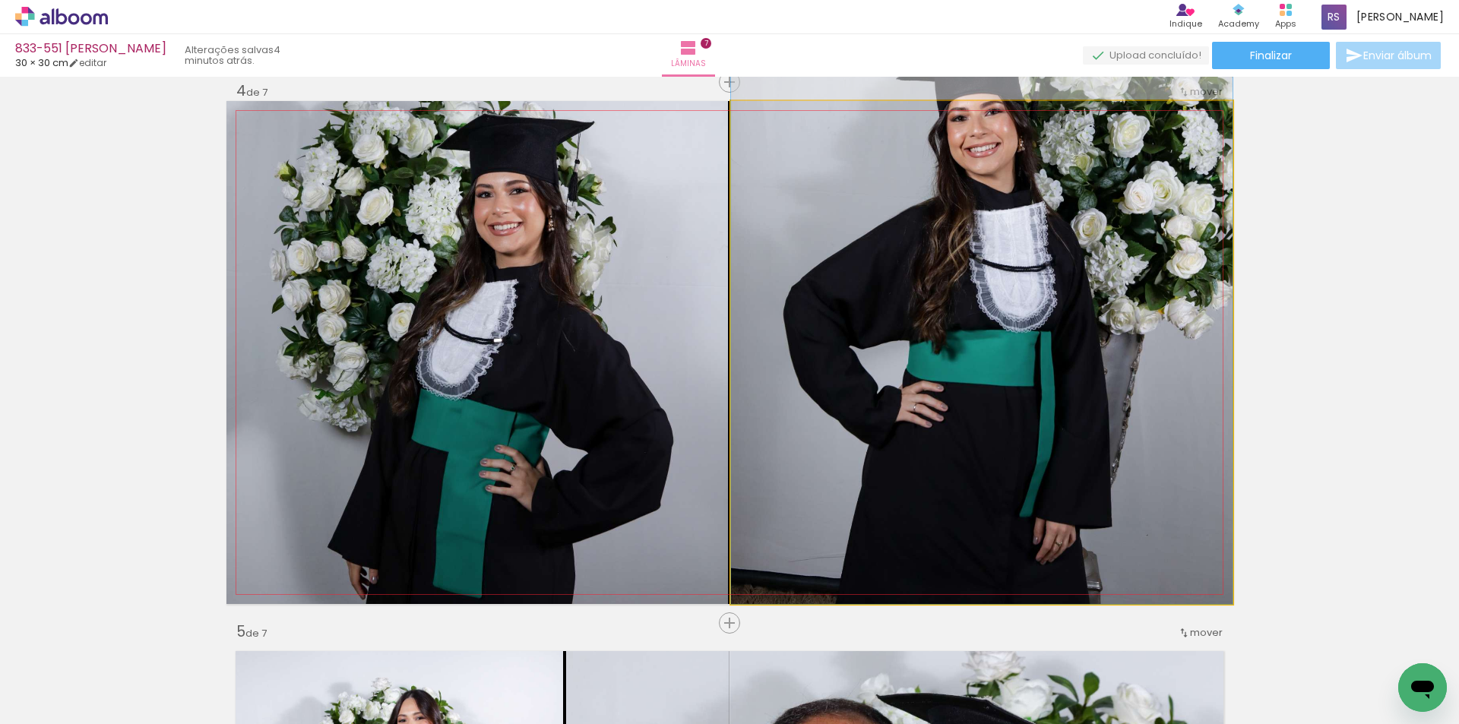
drag, startPoint x: 956, startPoint y: 397, endPoint x: 963, endPoint y: 296, distance: 101.3
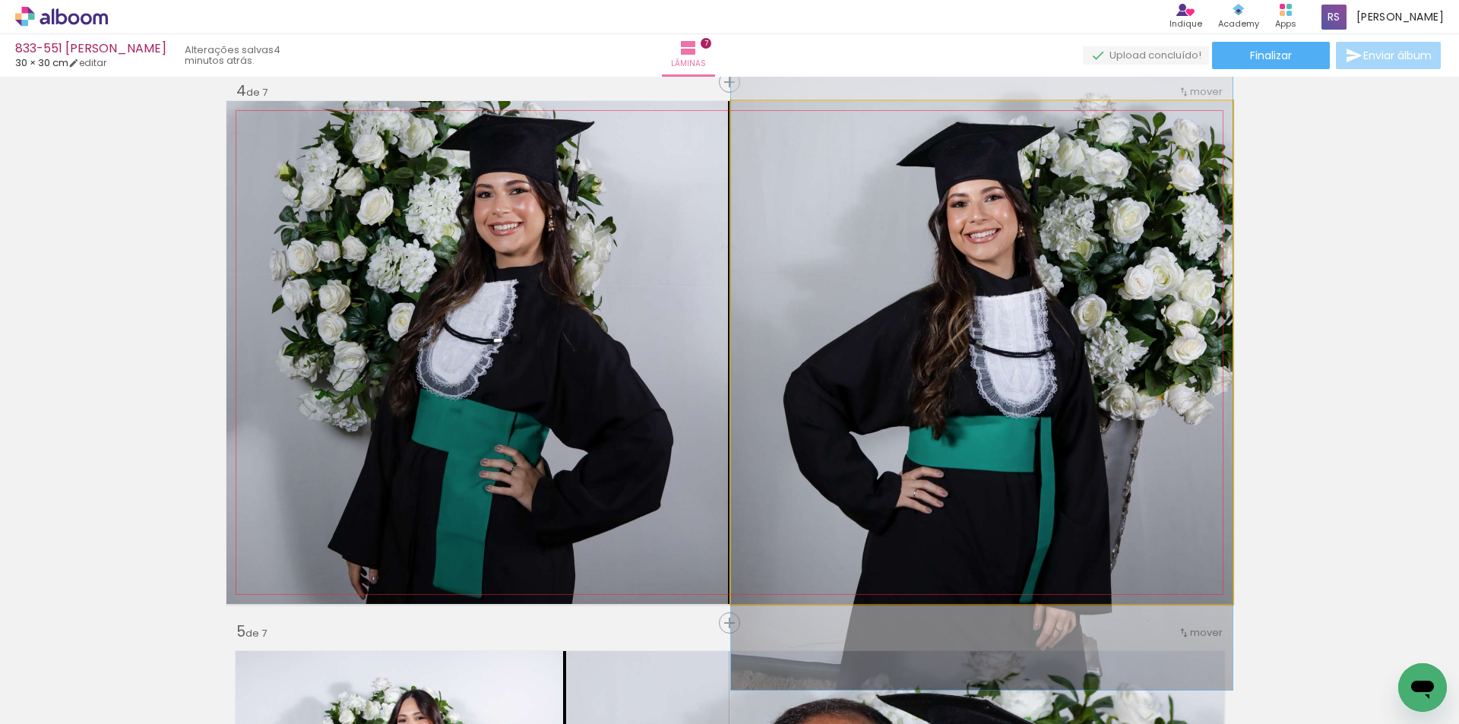
drag, startPoint x: 963, startPoint y: 297, endPoint x: 962, endPoint y: 383, distance: 85.9
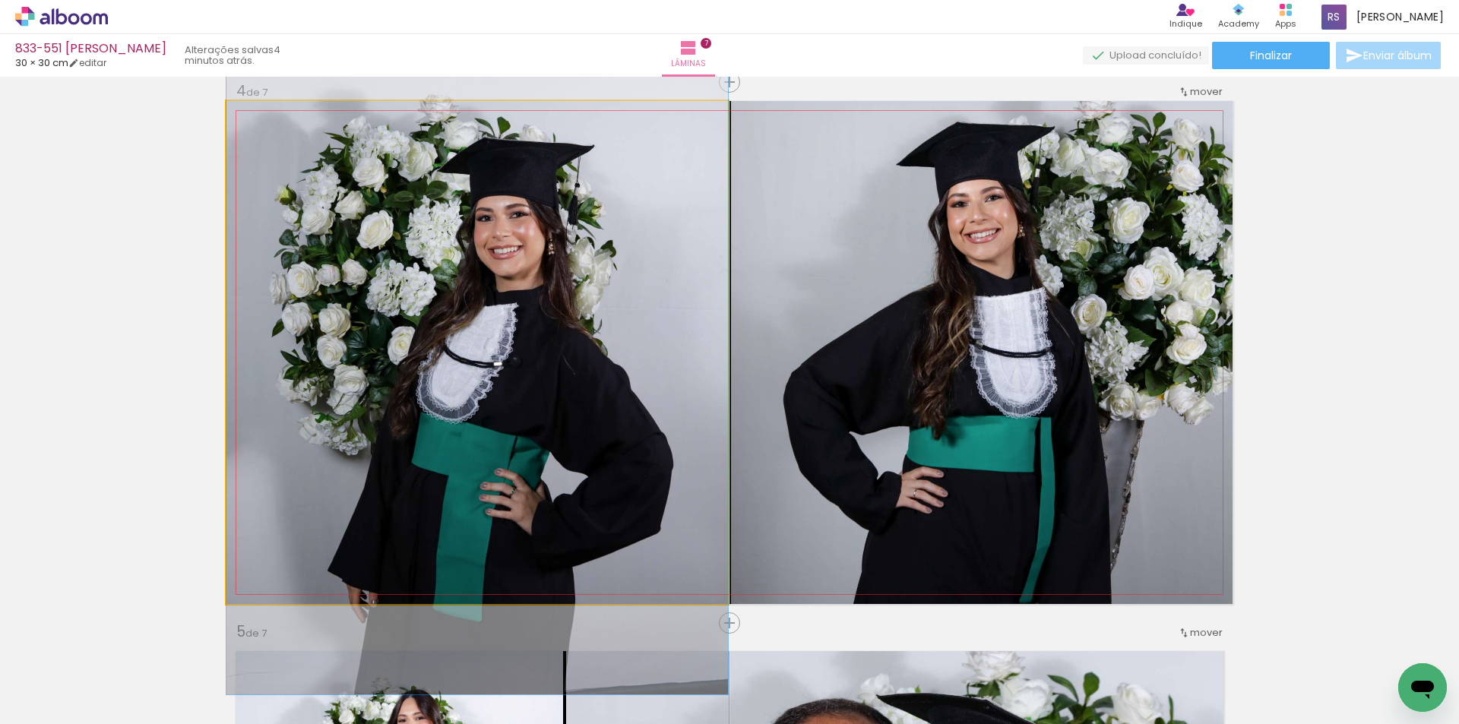
drag, startPoint x: 651, startPoint y: 406, endPoint x: 704, endPoint y: 429, distance: 58.2
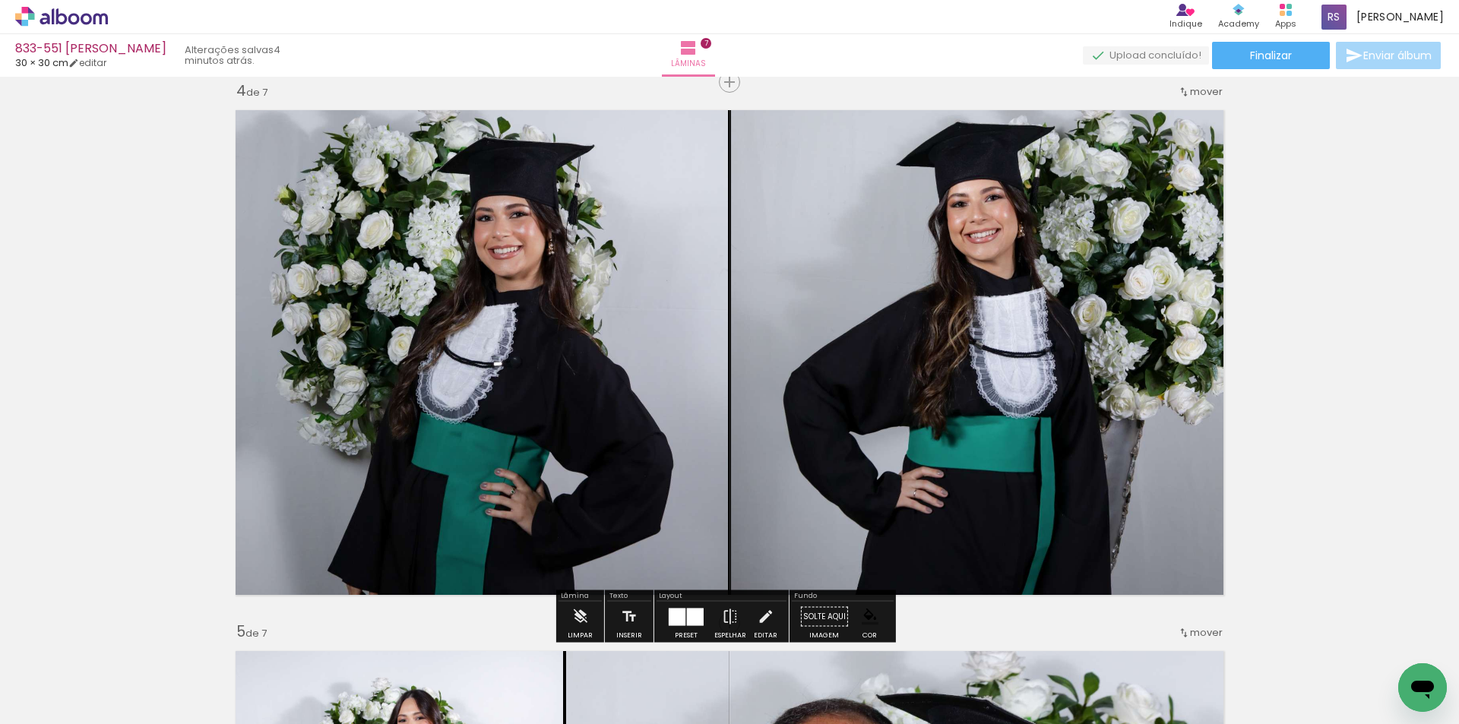
click at [757, 616] on iron-icon at bounding box center [765, 617] width 17 height 30
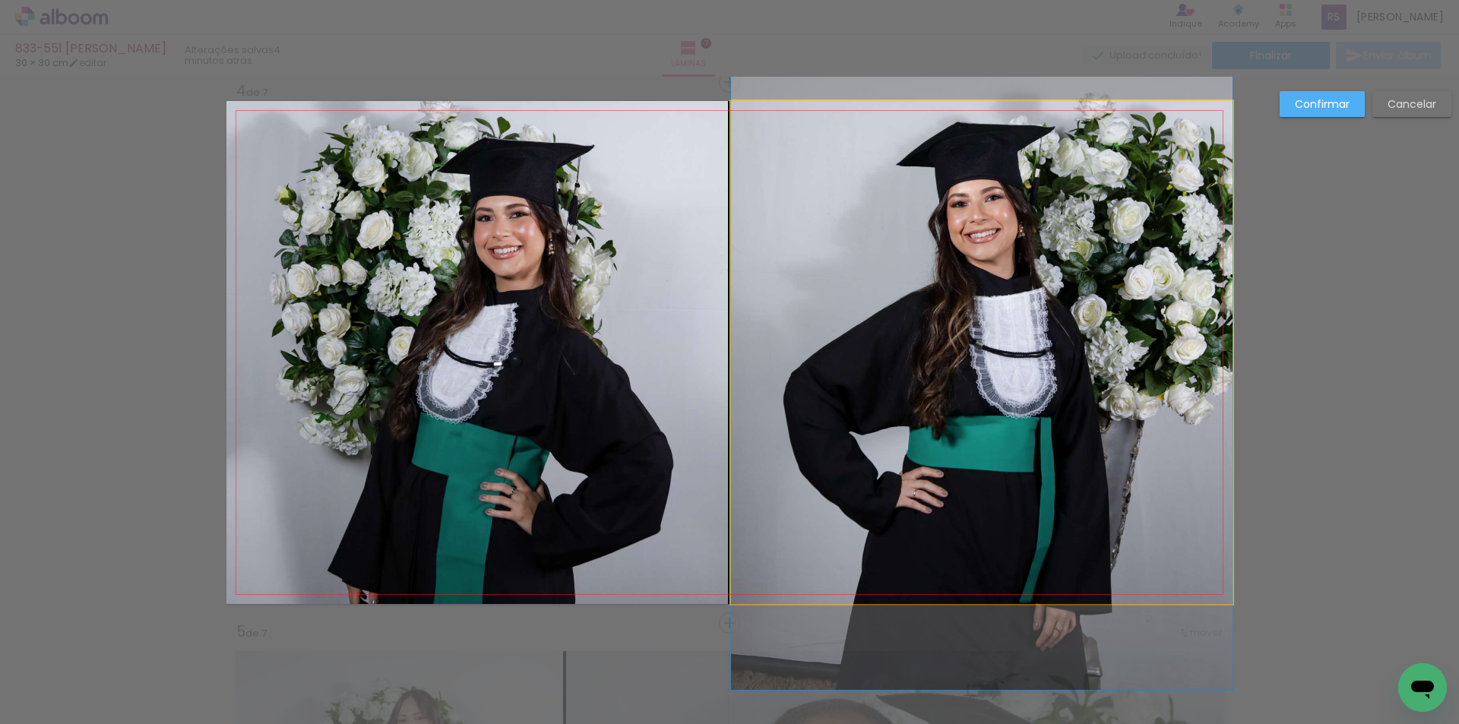
click at [887, 377] on quentale-photo at bounding box center [981, 352] width 501 height 503
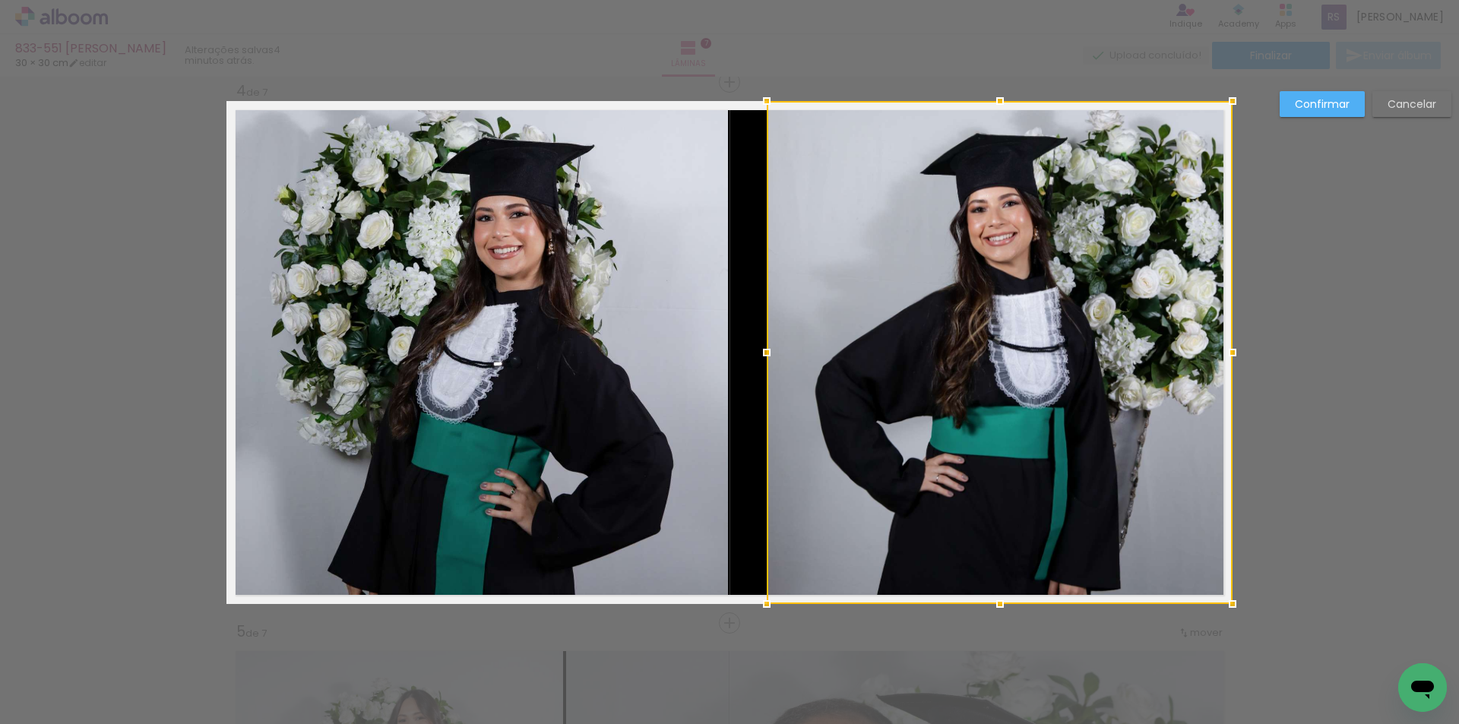
drag, startPoint x: 719, startPoint y: 349, endPoint x: 754, endPoint y: 340, distance: 37.0
click at [754, 340] on div at bounding box center [766, 352] width 30 height 30
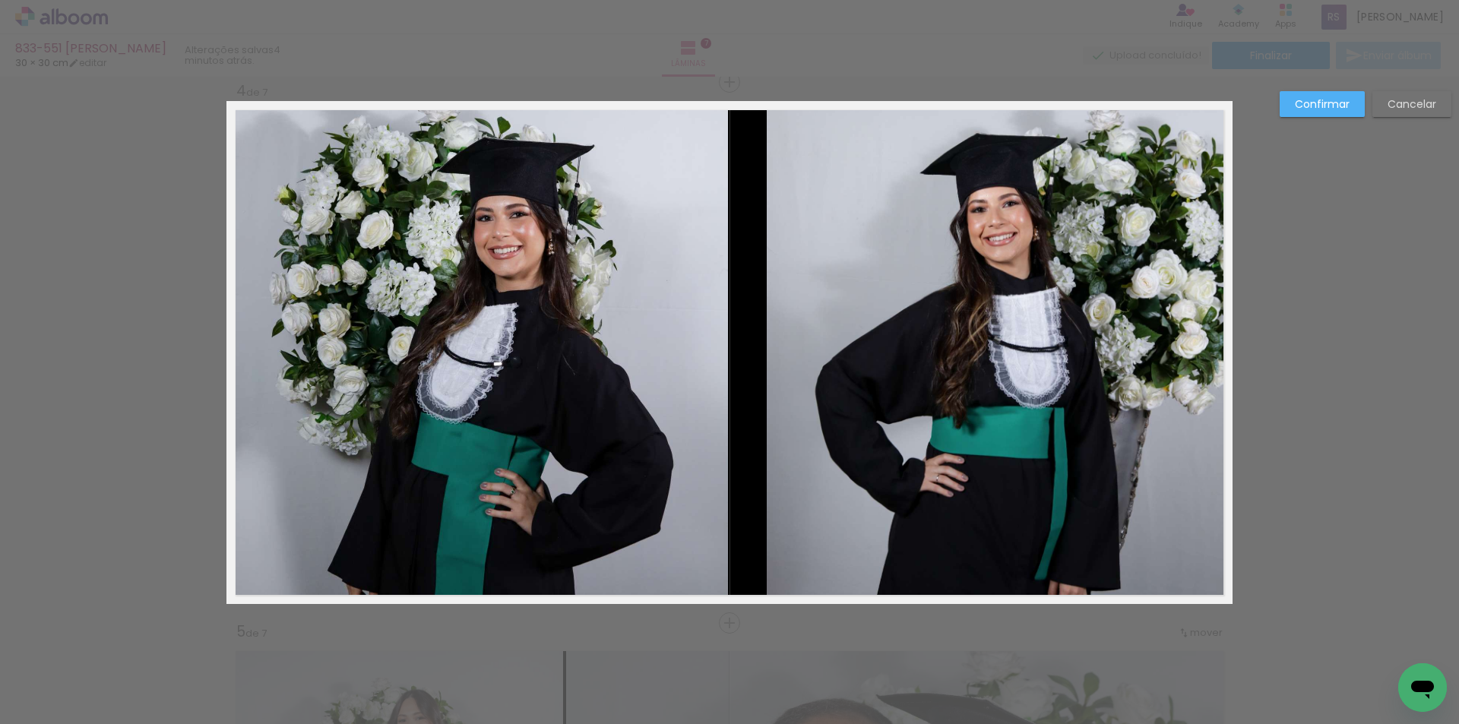
click at [1262, 413] on div "Confirmar Cancelar" at bounding box center [729, 616] width 1459 height 4364
click at [1167, 419] on quentale-photo at bounding box center [1000, 352] width 466 height 503
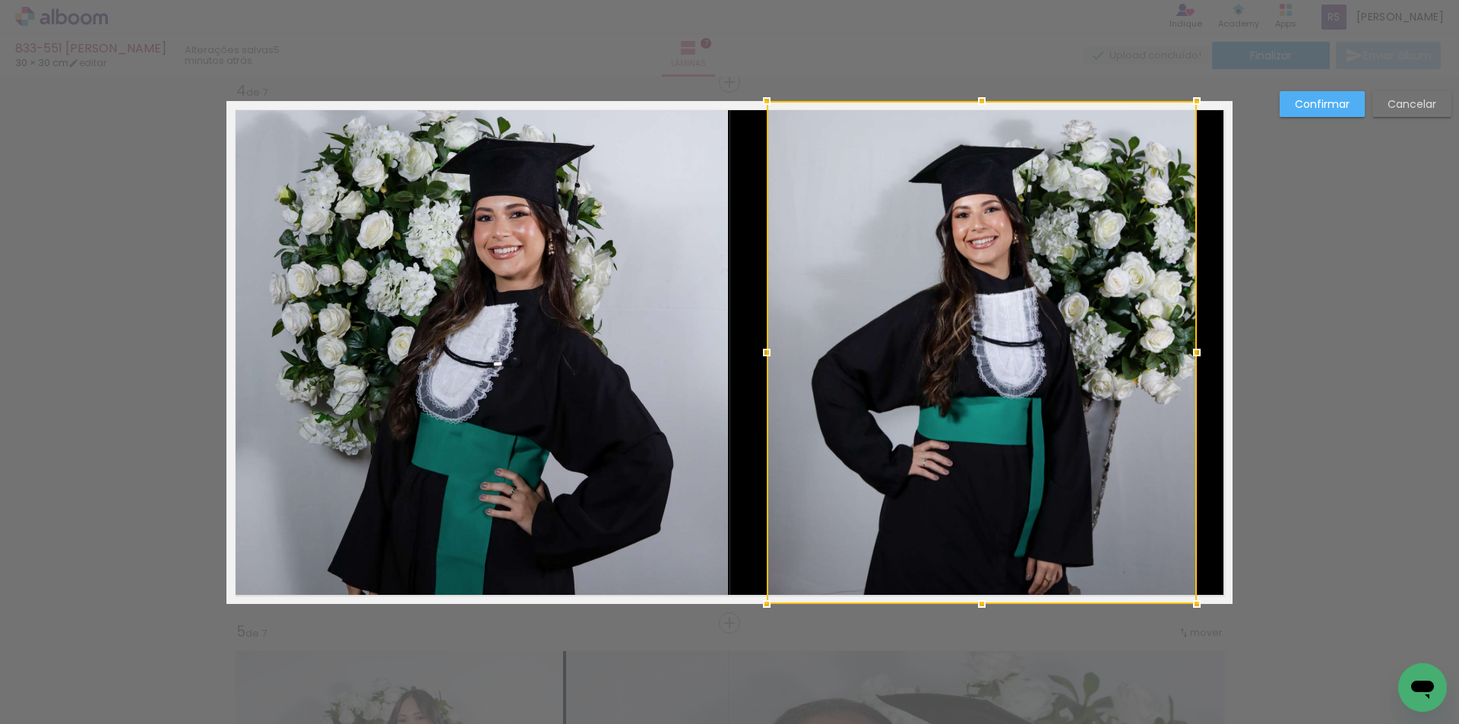
drag, startPoint x: 1225, startPoint y: 355, endPoint x: 1189, endPoint y: 356, distance: 35.7
click at [1189, 356] on div at bounding box center [1196, 352] width 30 height 30
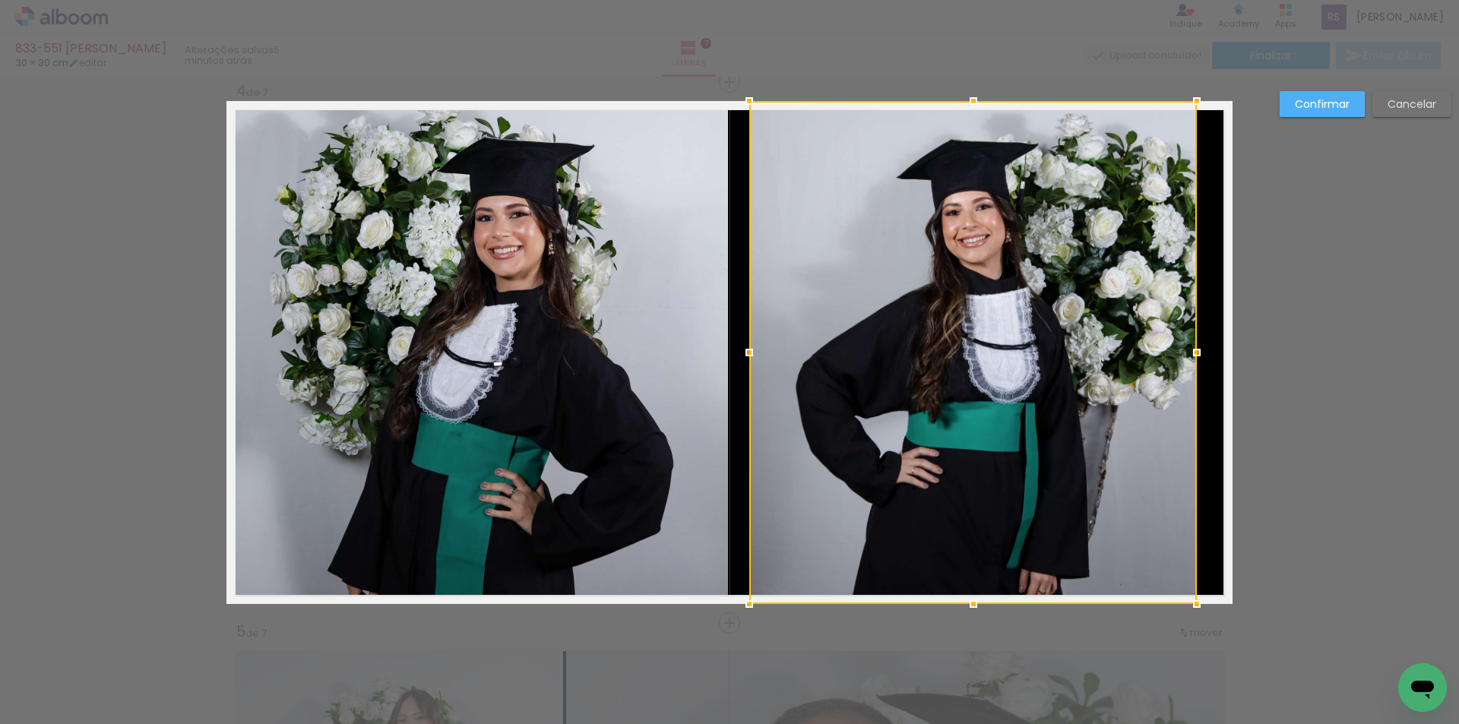
drag, startPoint x: 769, startPoint y: 356, endPoint x: 752, endPoint y: 358, distance: 16.8
click at [752, 358] on div at bounding box center [749, 352] width 30 height 30
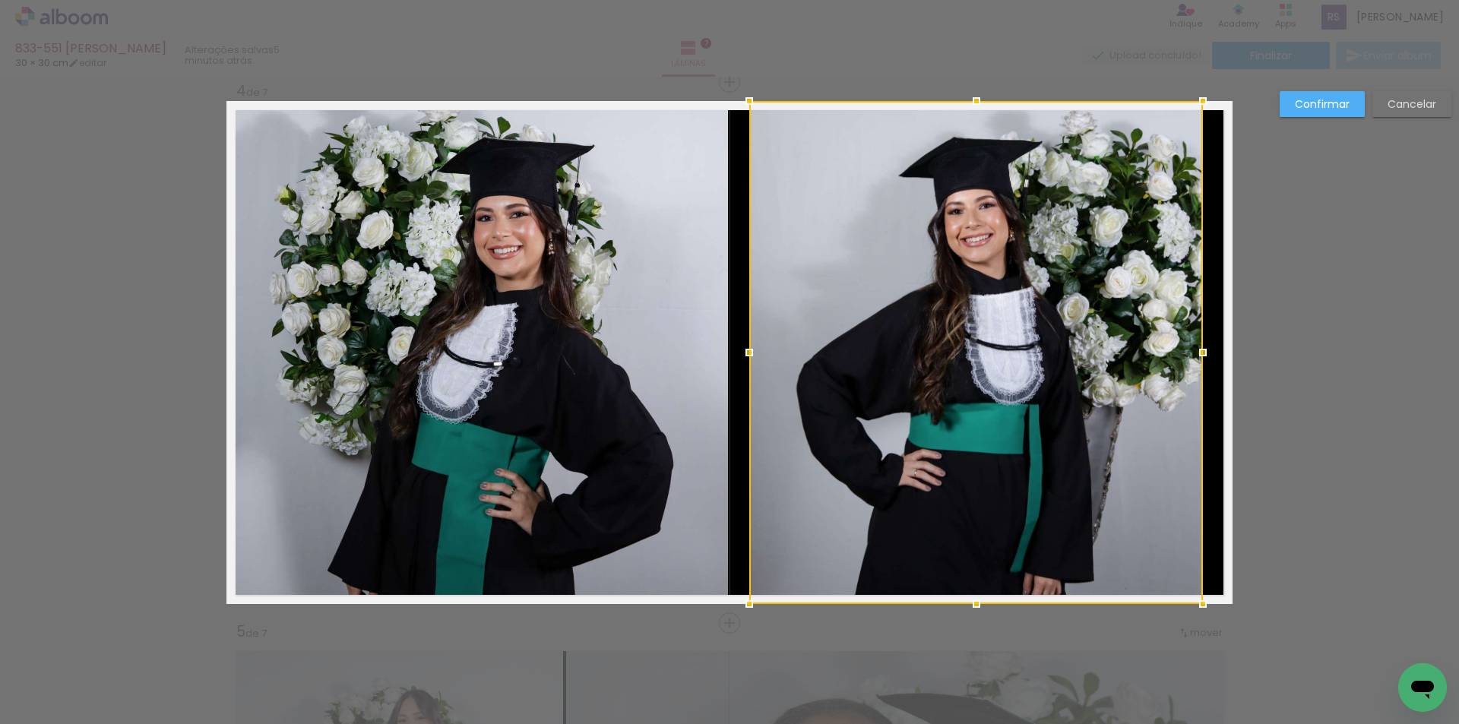
click at [1197, 348] on div at bounding box center [1202, 352] width 30 height 30
drag, startPoint x: 1337, startPoint y: 103, endPoint x: 1250, endPoint y: 160, distance: 104.3
click at [0, 0] on slot "Confirmar" at bounding box center [0, 0] width 0 height 0
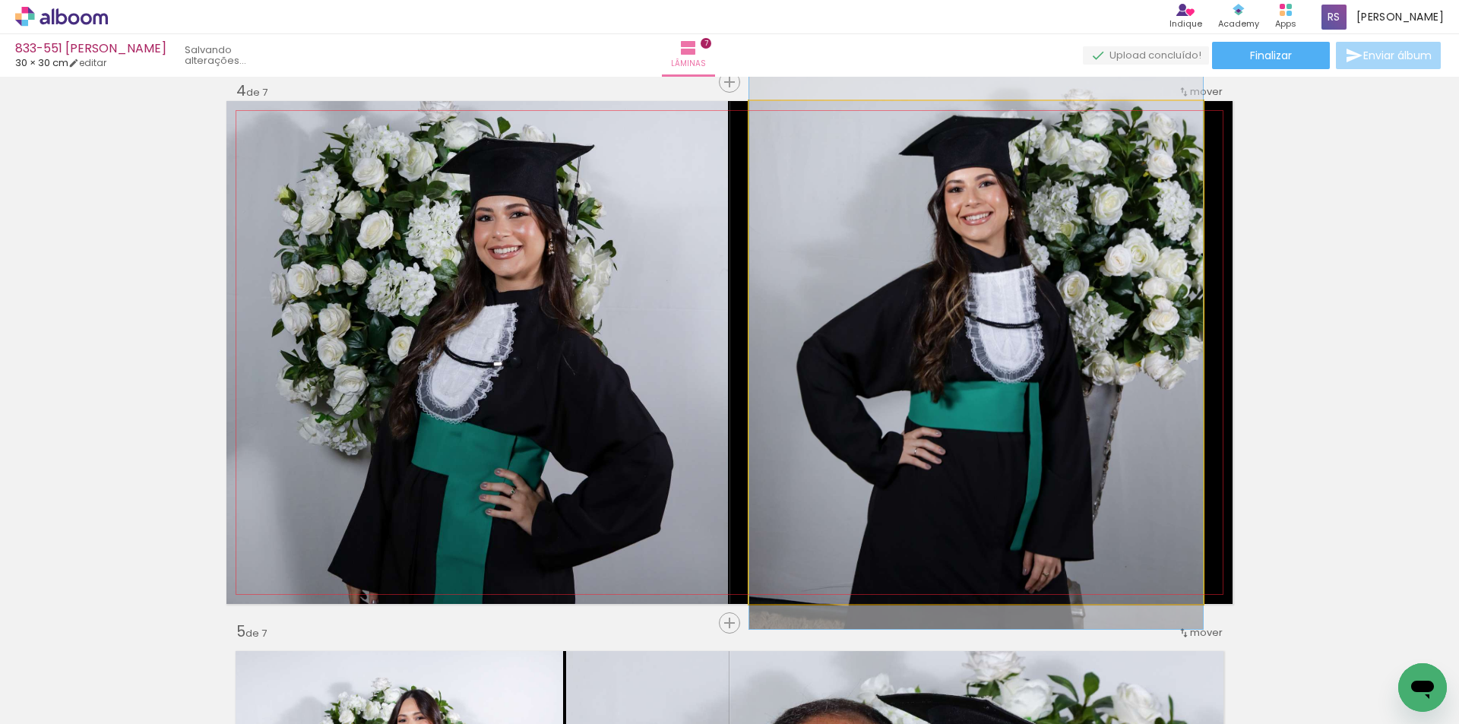
drag, startPoint x: 992, startPoint y: 460, endPoint x: 982, endPoint y: 438, distance: 24.5
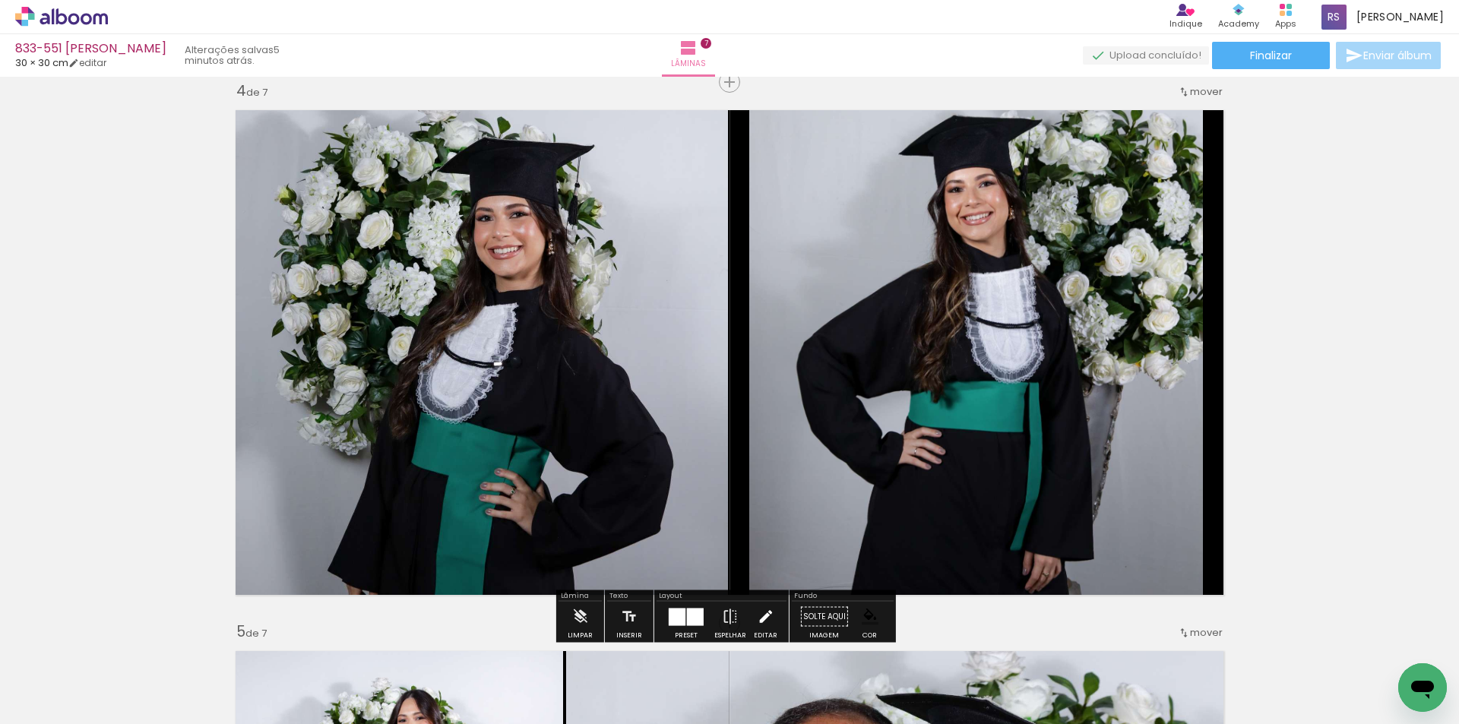
click at [760, 620] on iron-icon at bounding box center [765, 617] width 17 height 30
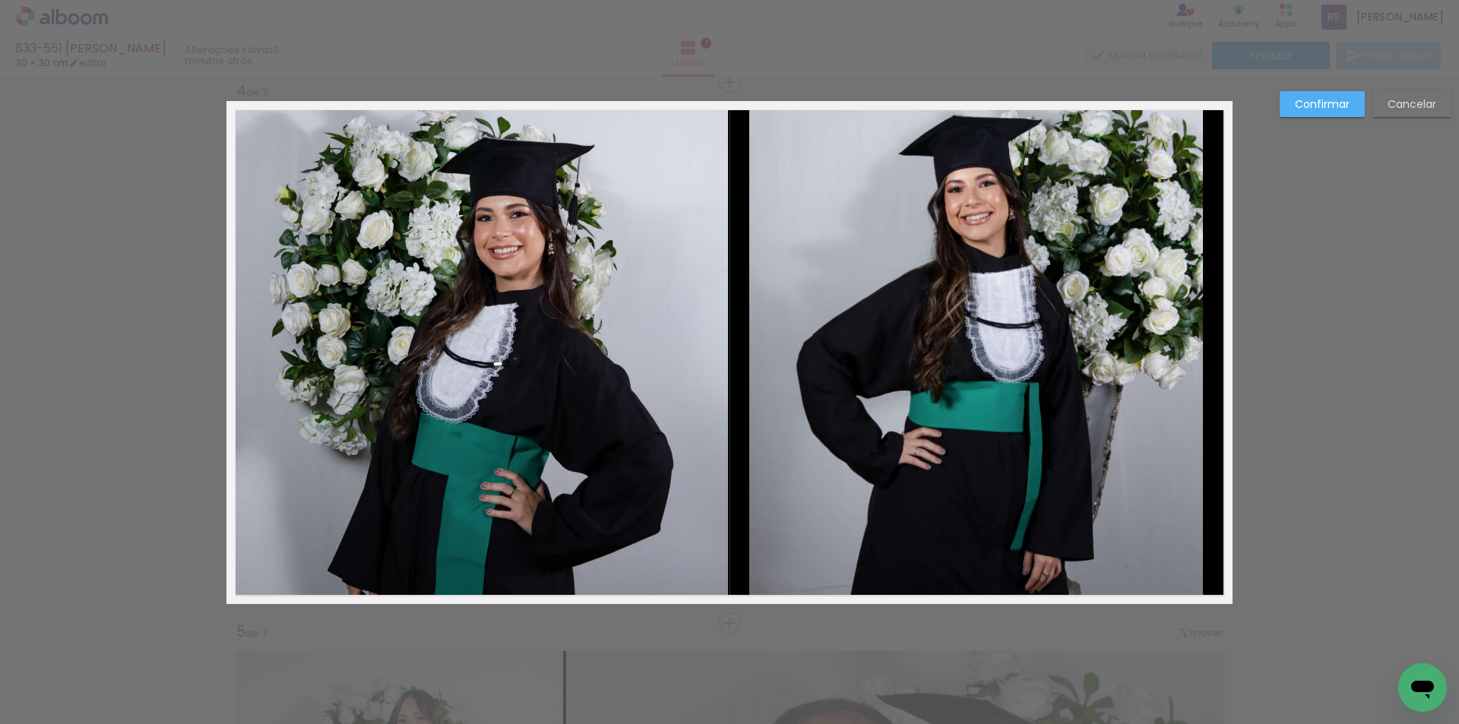
click at [834, 465] on quentale-photo at bounding box center [976, 352] width 454 height 503
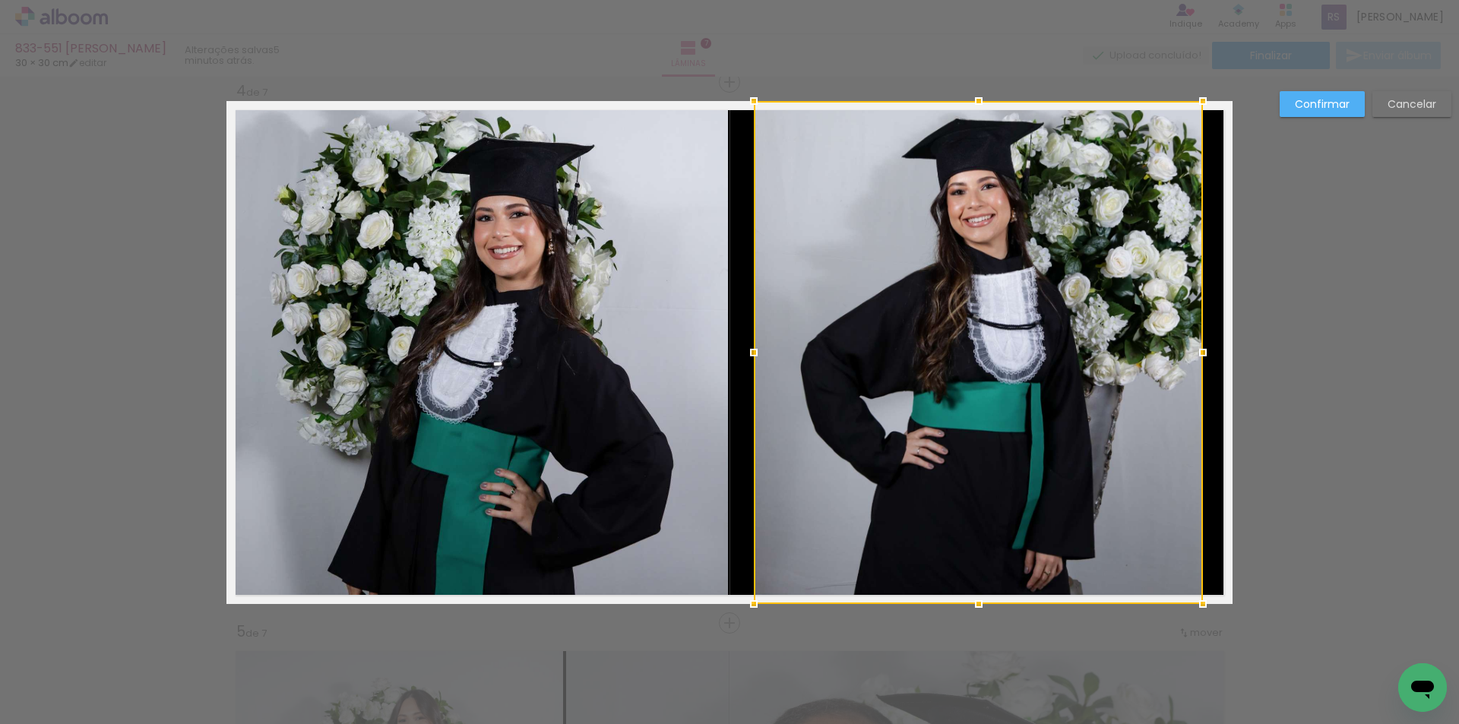
click at [747, 356] on div at bounding box center [753, 352] width 30 height 30
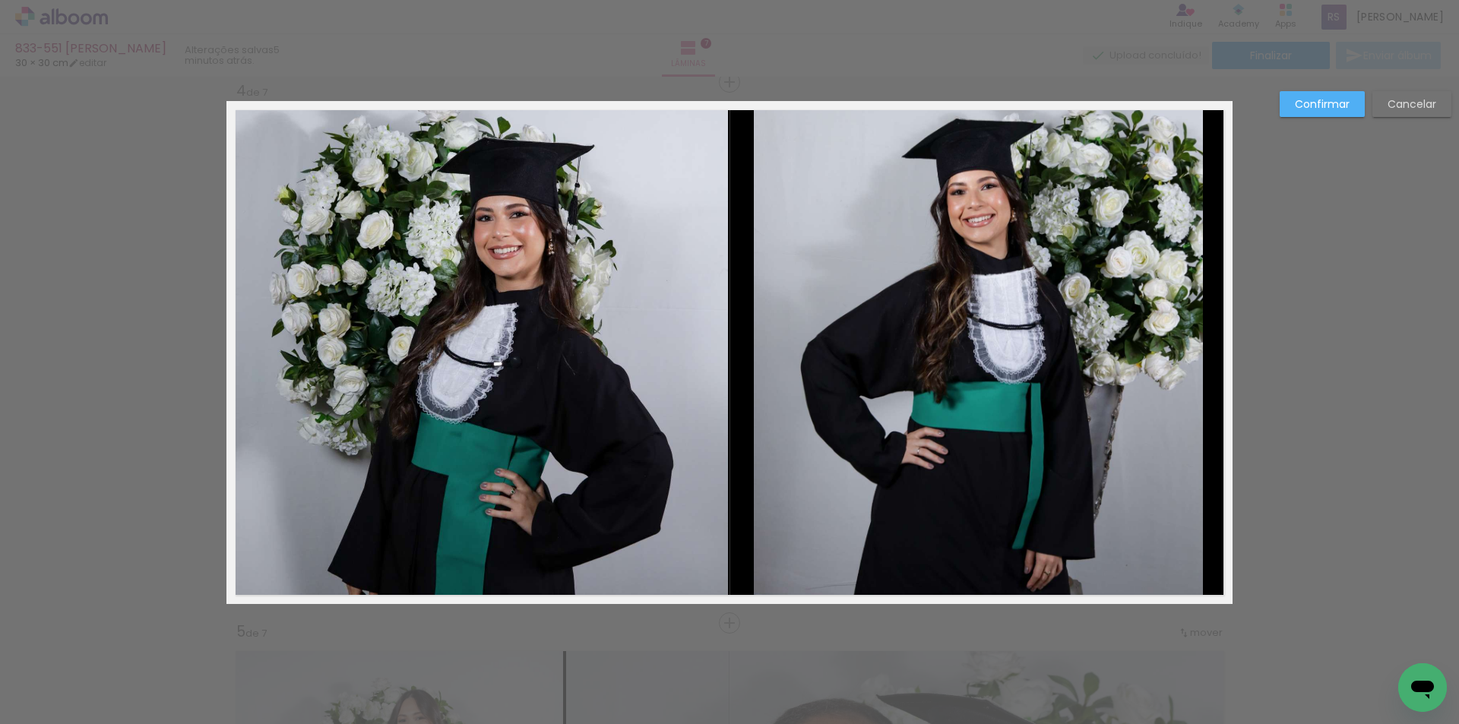
click at [1097, 363] on quentale-photo at bounding box center [978, 352] width 449 height 503
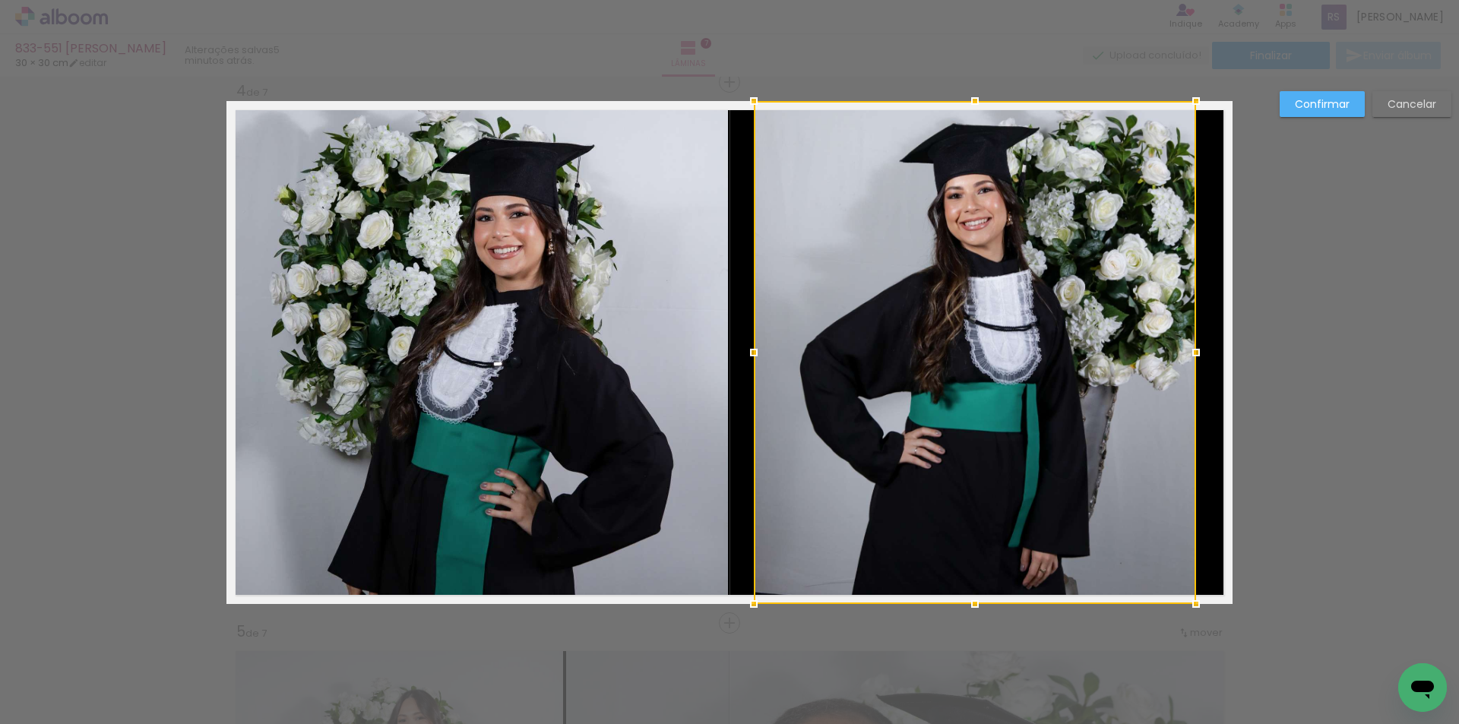
click at [1193, 346] on div at bounding box center [1196, 352] width 30 height 30
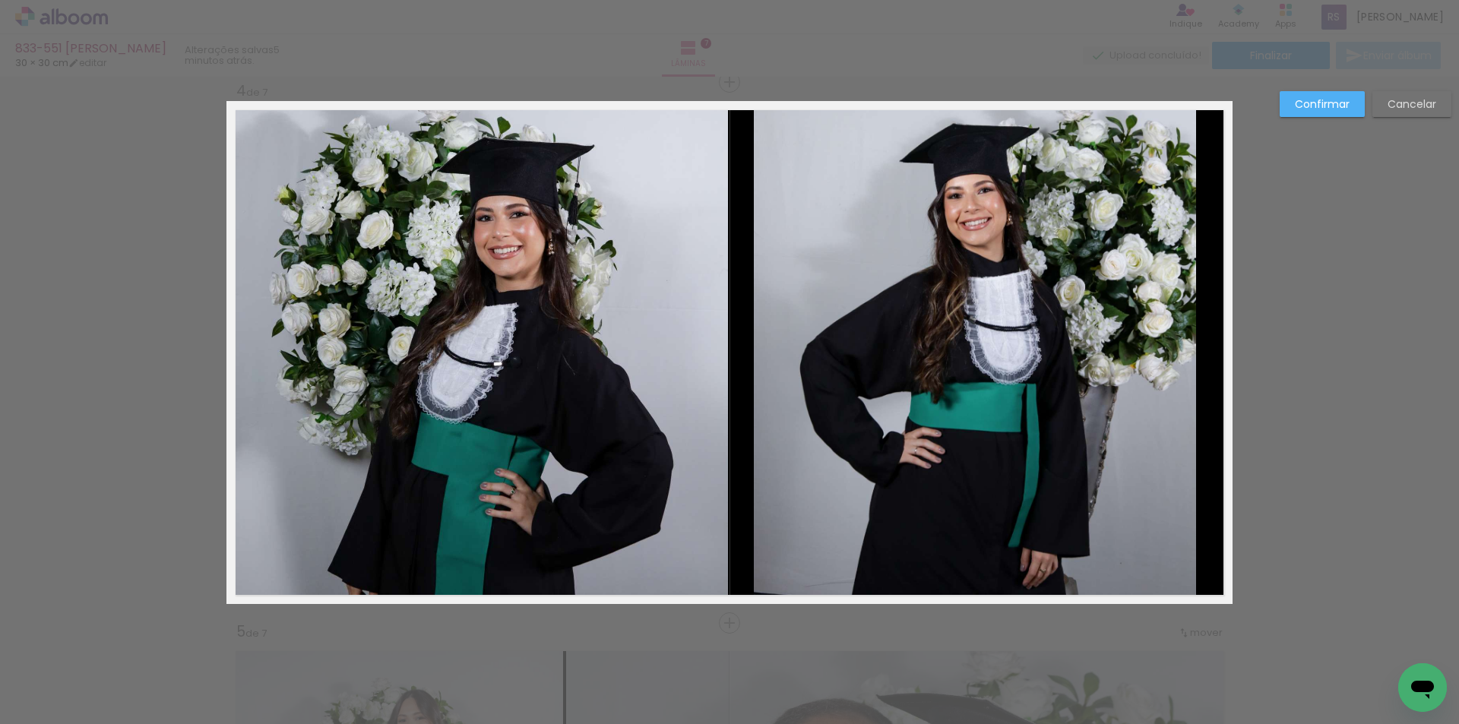
click at [0, 0] on slot "Confirmar" at bounding box center [0, 0] width 0 height 0
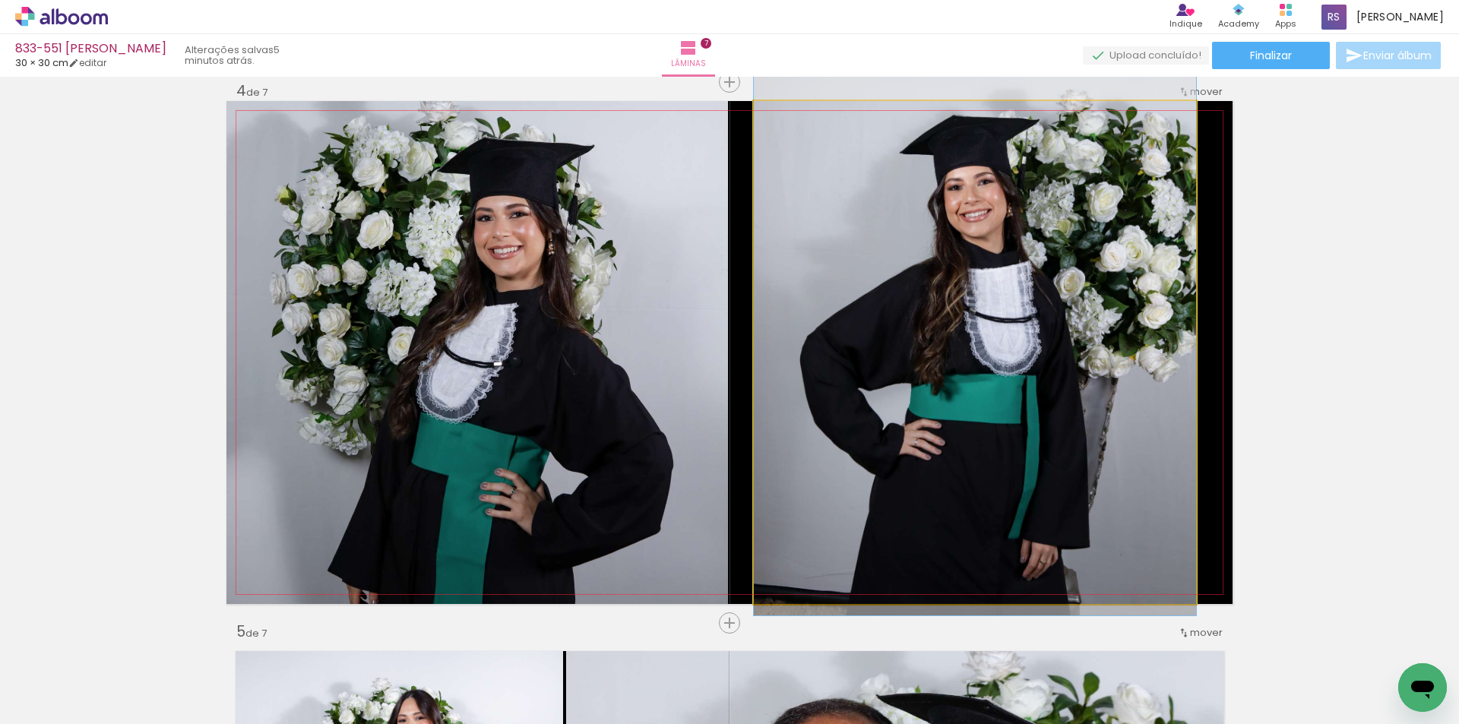
drag, startPoint x: 1067, startPoint y: 341, endPoint x: 1063, endPoint y: 333, distance: 9.2
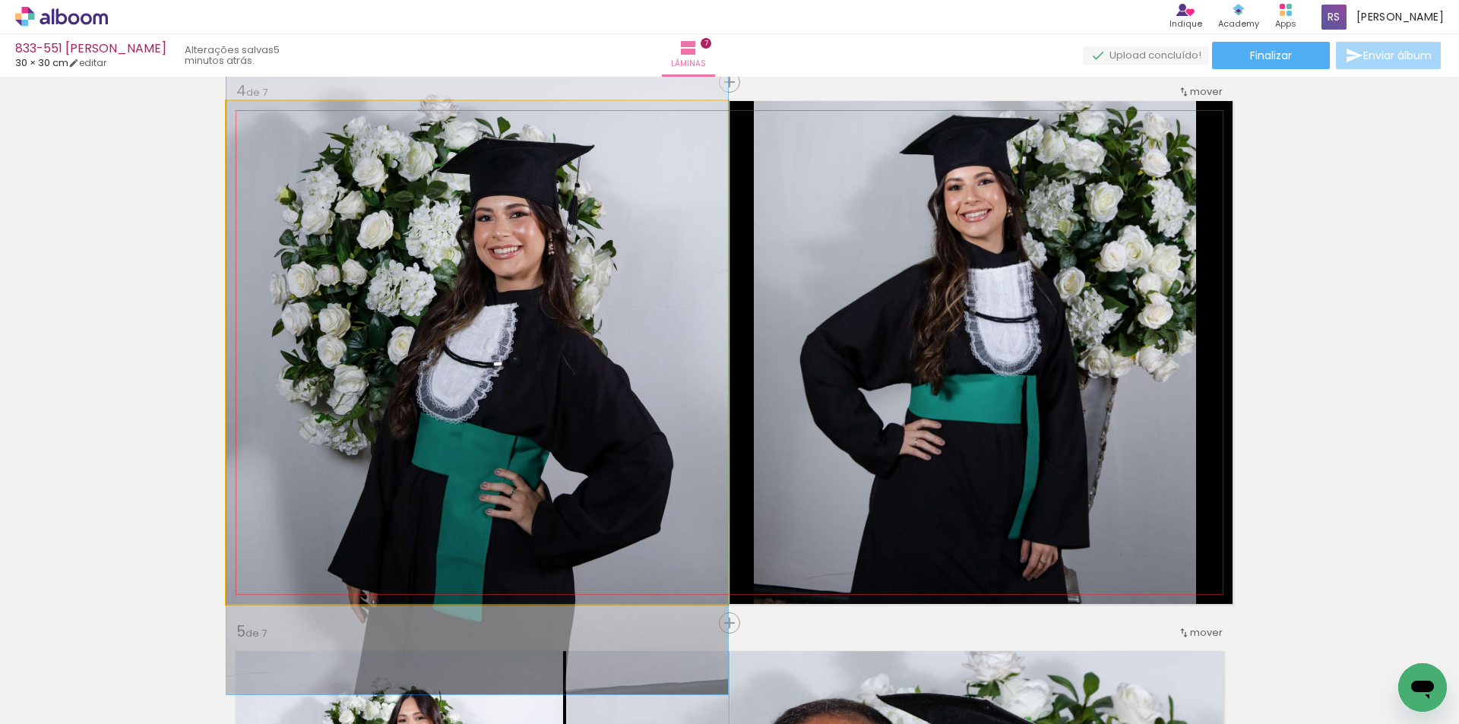
click at [595, 440] on quentale-photo at bounding box center [476, 352] width 501 height 503
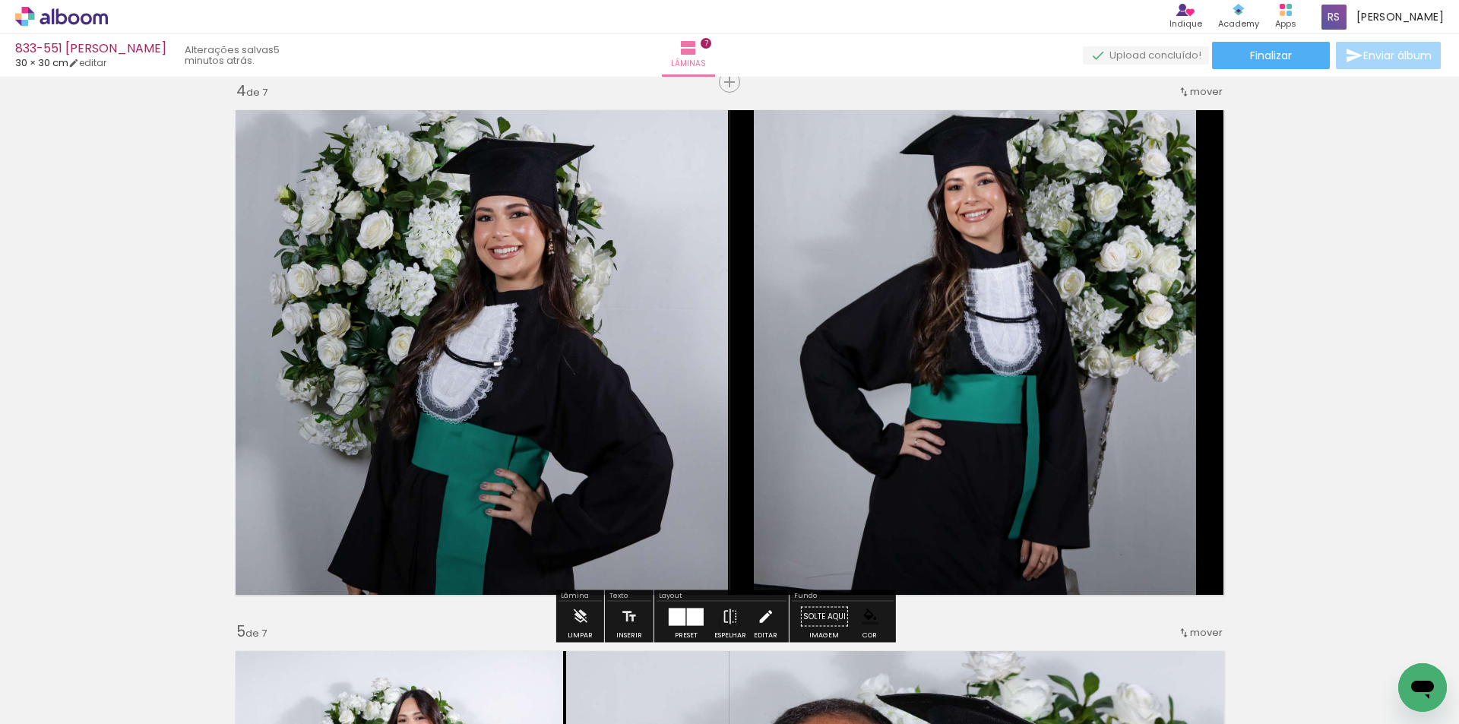
click at [760, 615] on iron-icon at bounding box center [765, 617] width 17 height 30
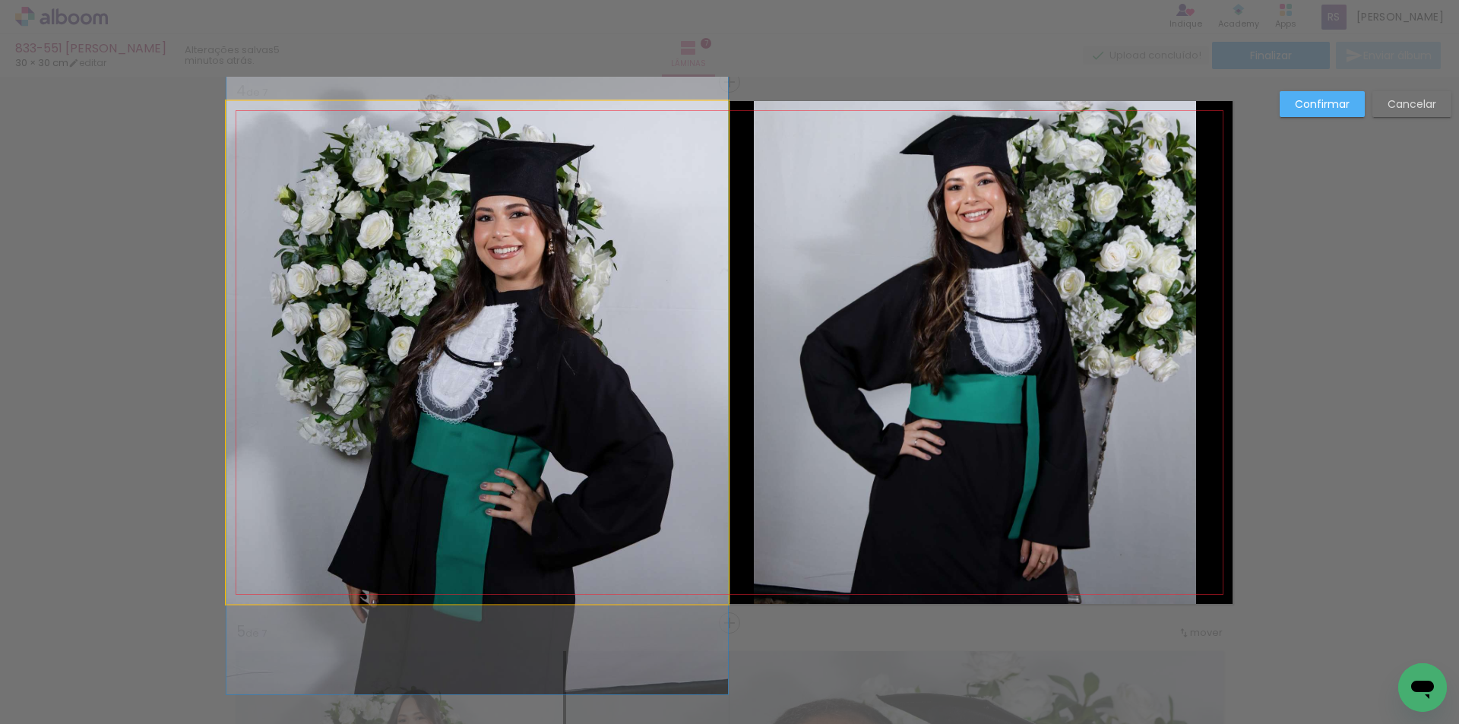
click at [442, 415] on quentale-photo at bounding box center [476, 352] width 501 height 503
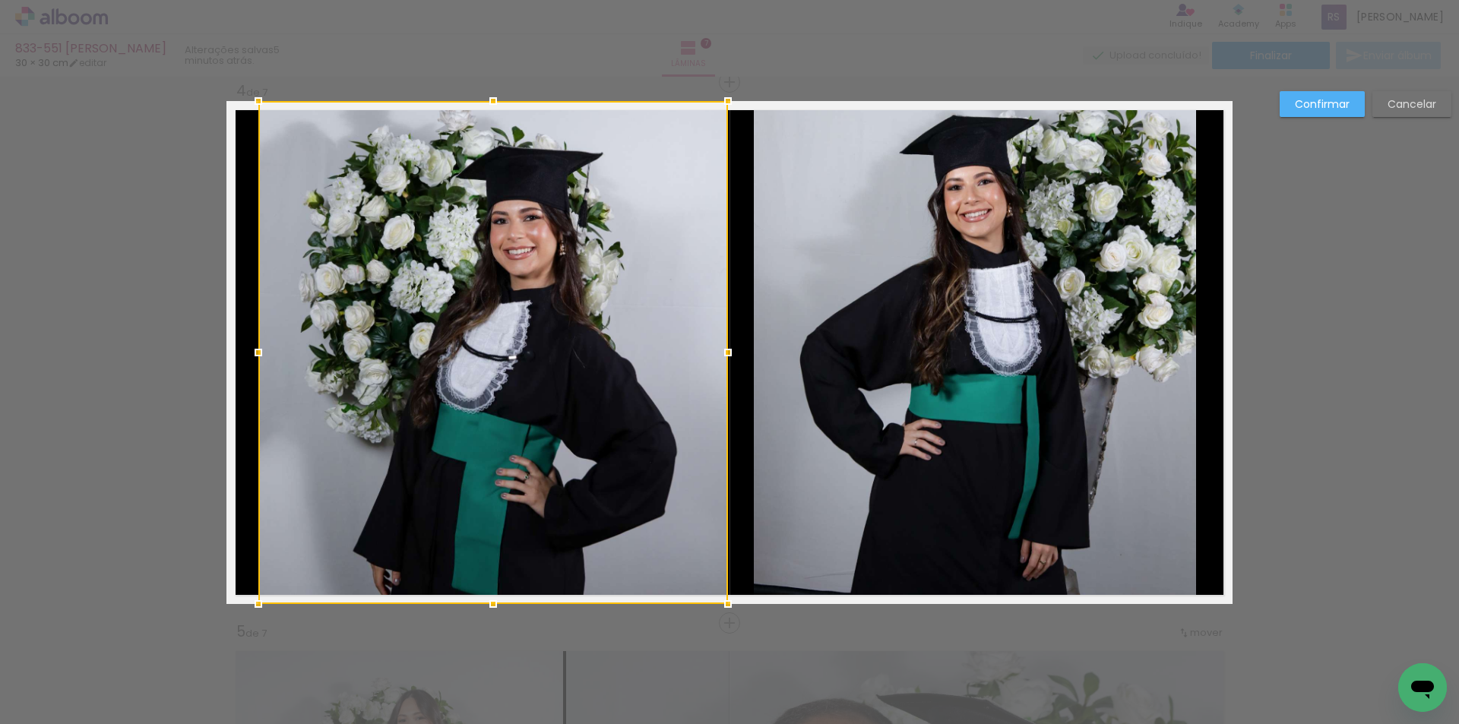
drag, startPoint x: 224, startPoint y: 352, endPoint x: 257, endPoint y: 349, distance: 32.9
click at [257, 349] on div at bounding box center [258, 352] width 30 height 30
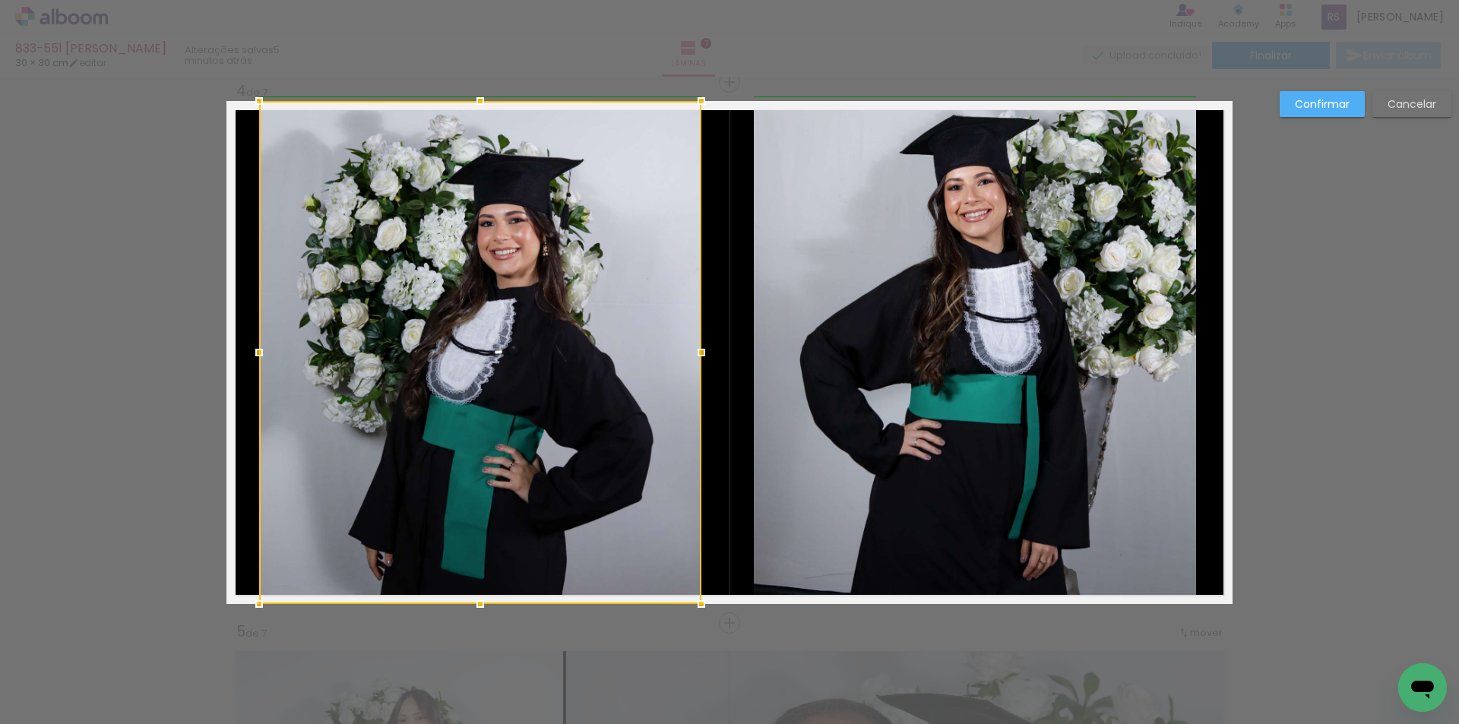
drag, startPoint x: 719, startPoint y: 360, endPoint x: 699, endPoint y: 356, distance: 20.9
click at [699, 356] on div at bounding box center [701, 352] width 30 height 30
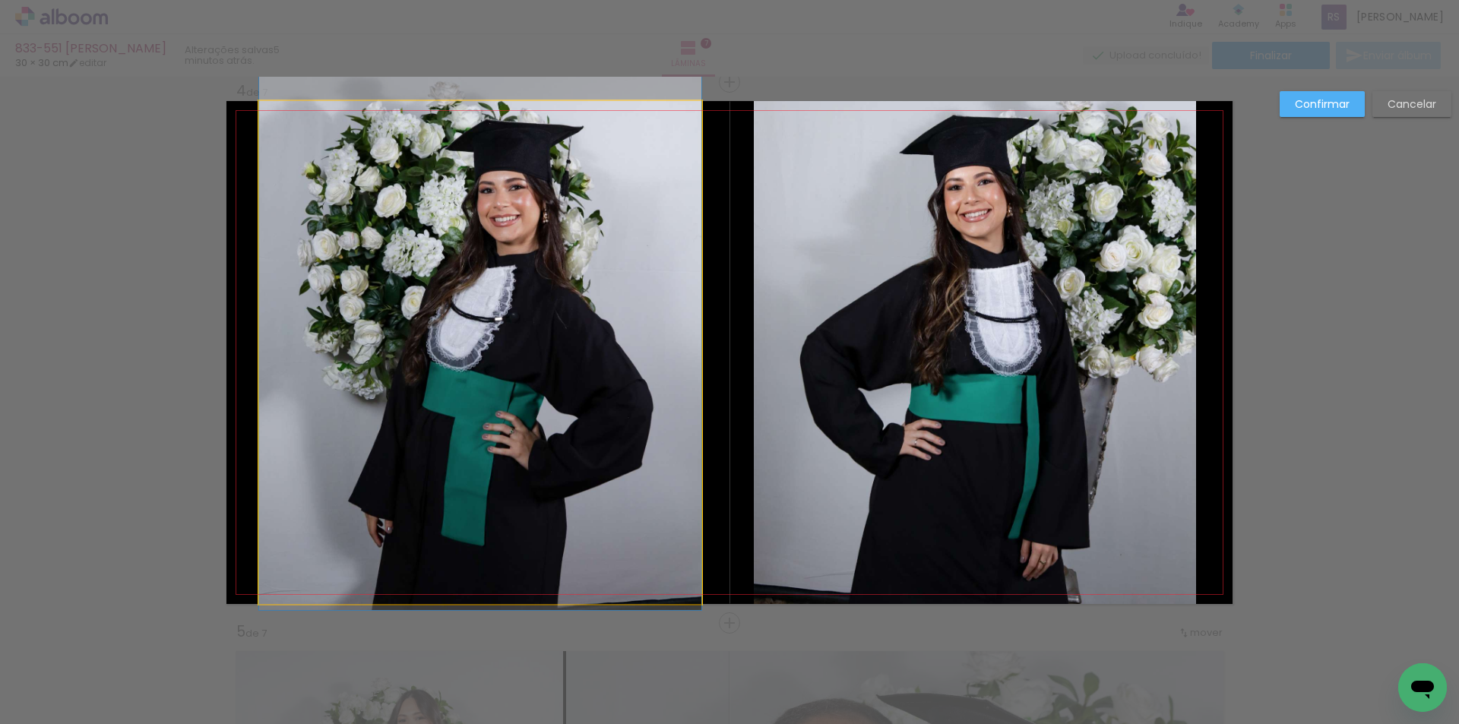
drag, startPoint x: 611, startPoint y: 464, endPoint x: 609, endPoint y: 430, distance: 34.2
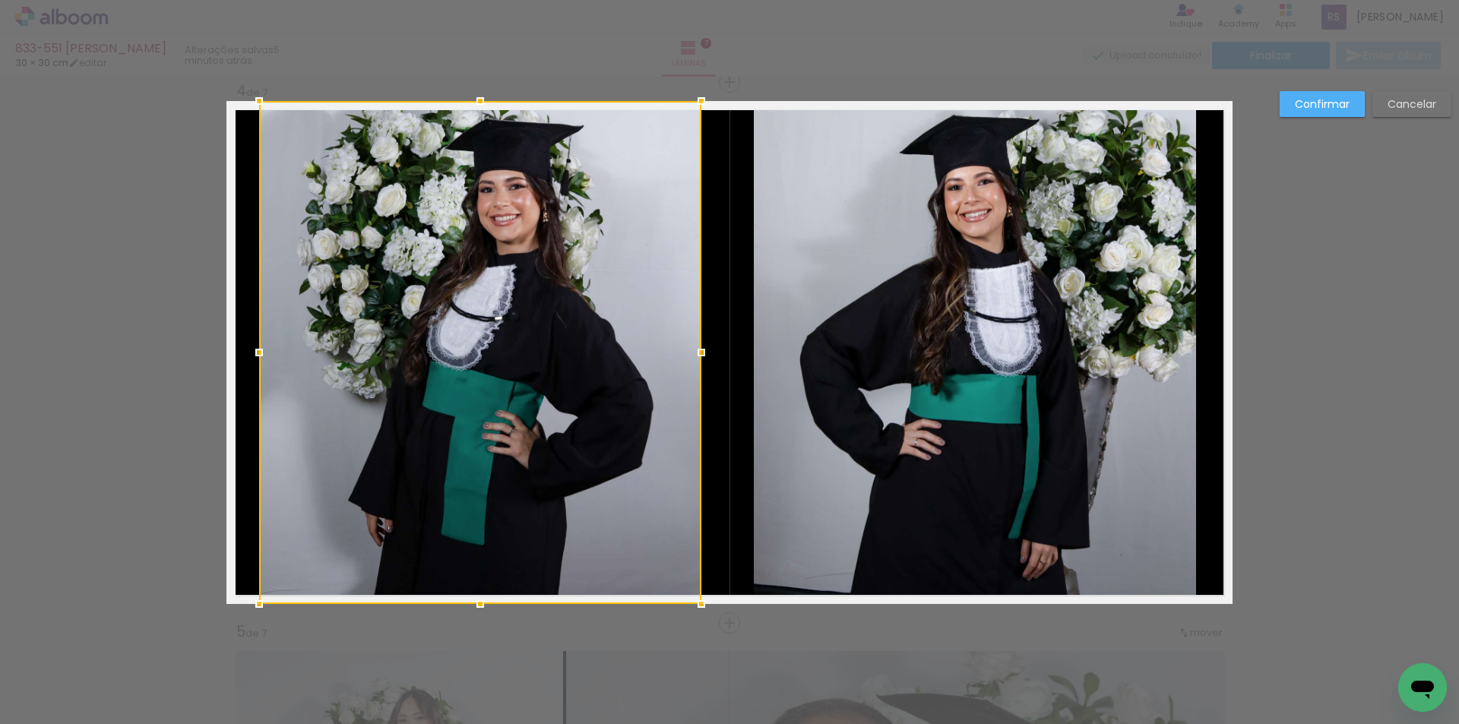
click at [0, 0] on slot "Confirmar" at bounding box center [0, 0] width 0 height 0
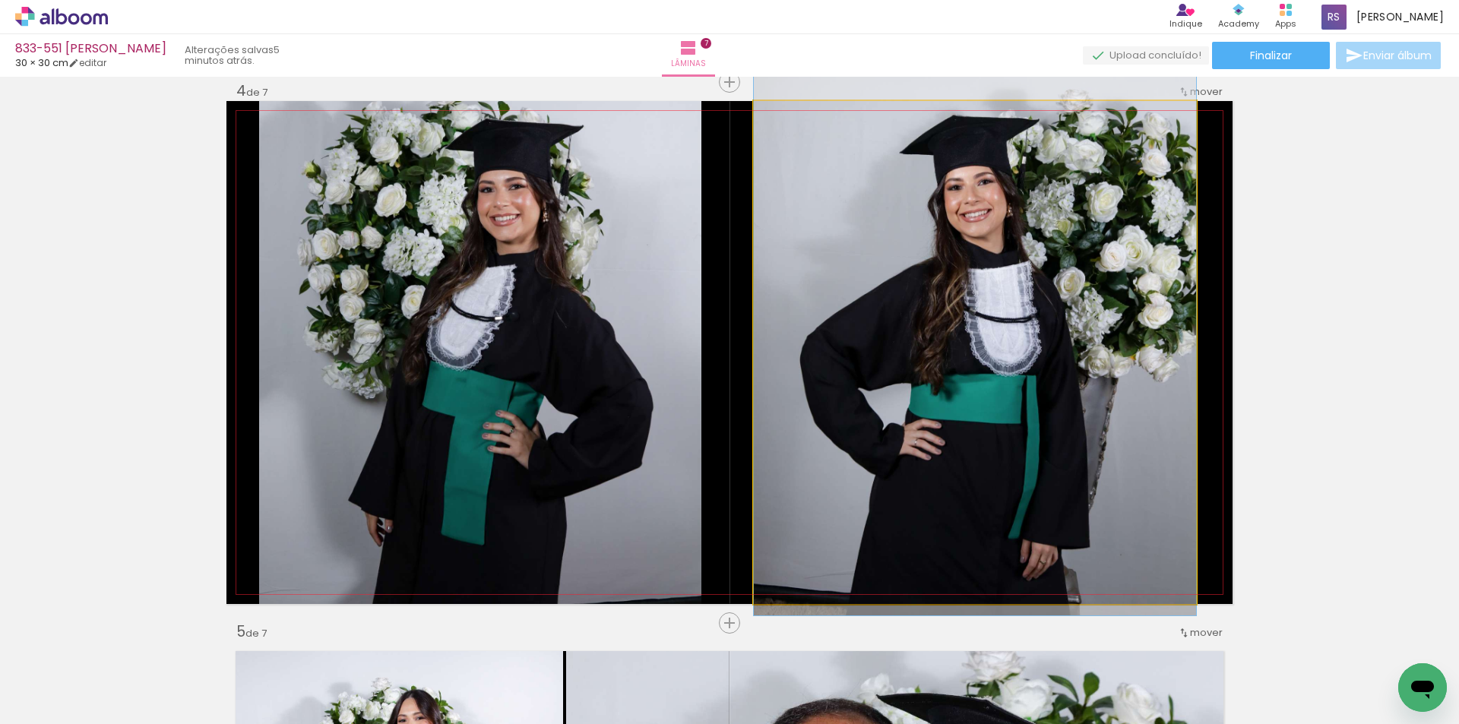
click at [1095, 267] on quentale-photo at bounding box center [975, 352] width 442 height 503
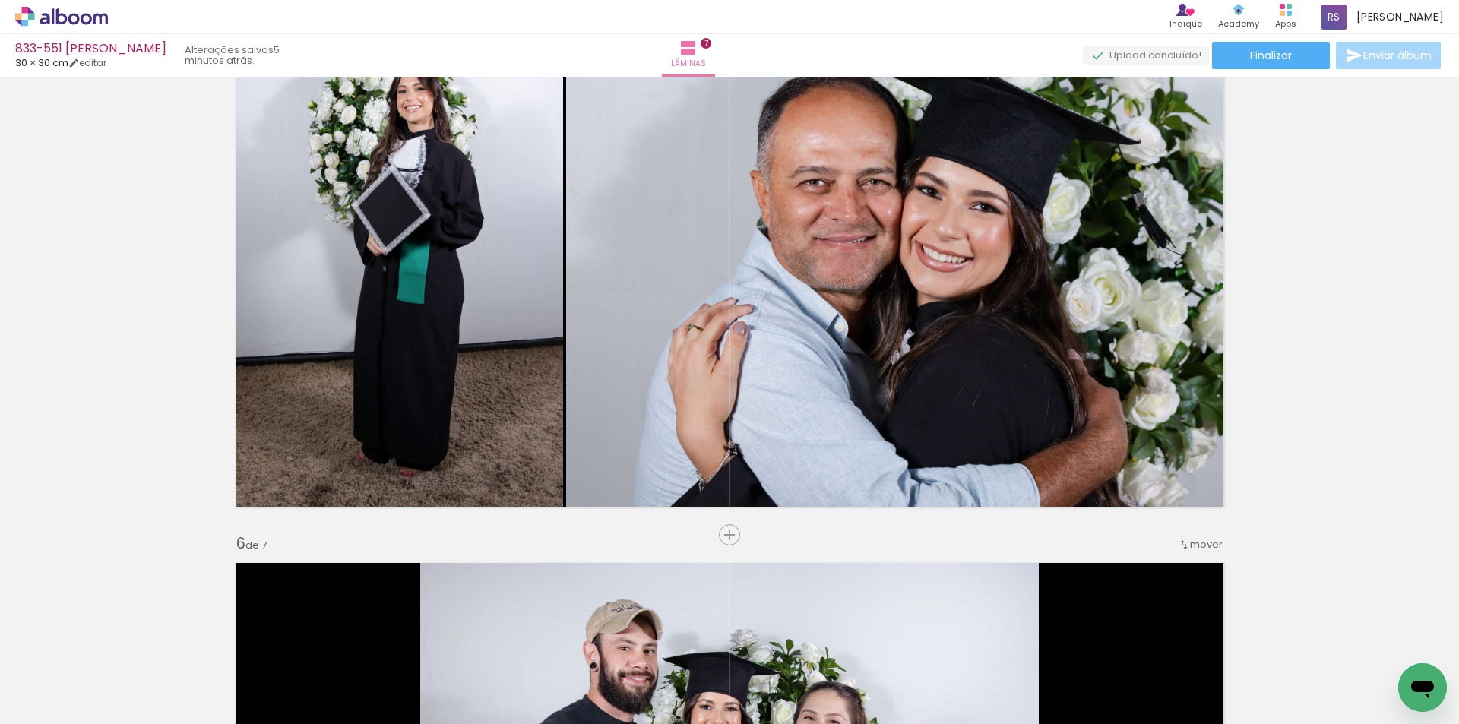
scroll to position [2250, 0]
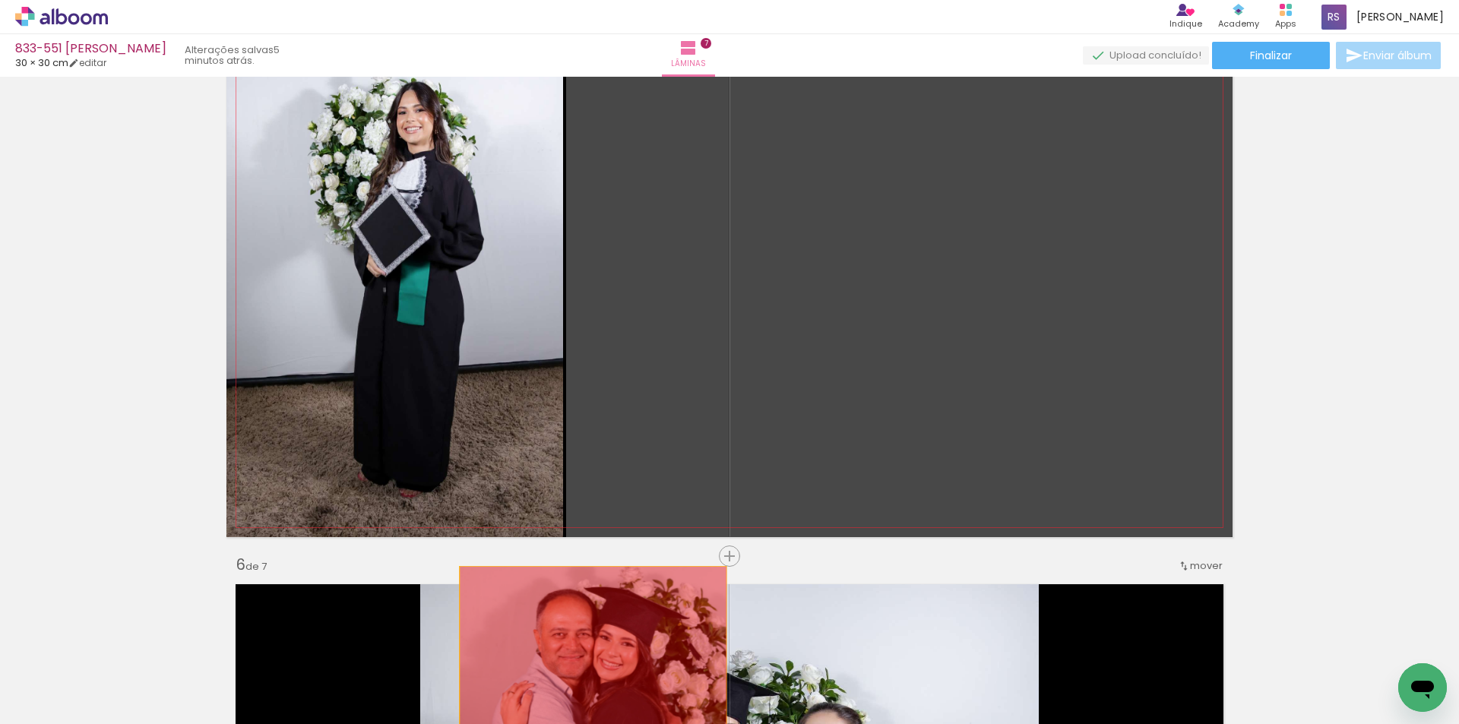
drag, startPoint x: 732, startPoint y: 364, endPoint x: 587, endPoint y: 667, distance: 336.1
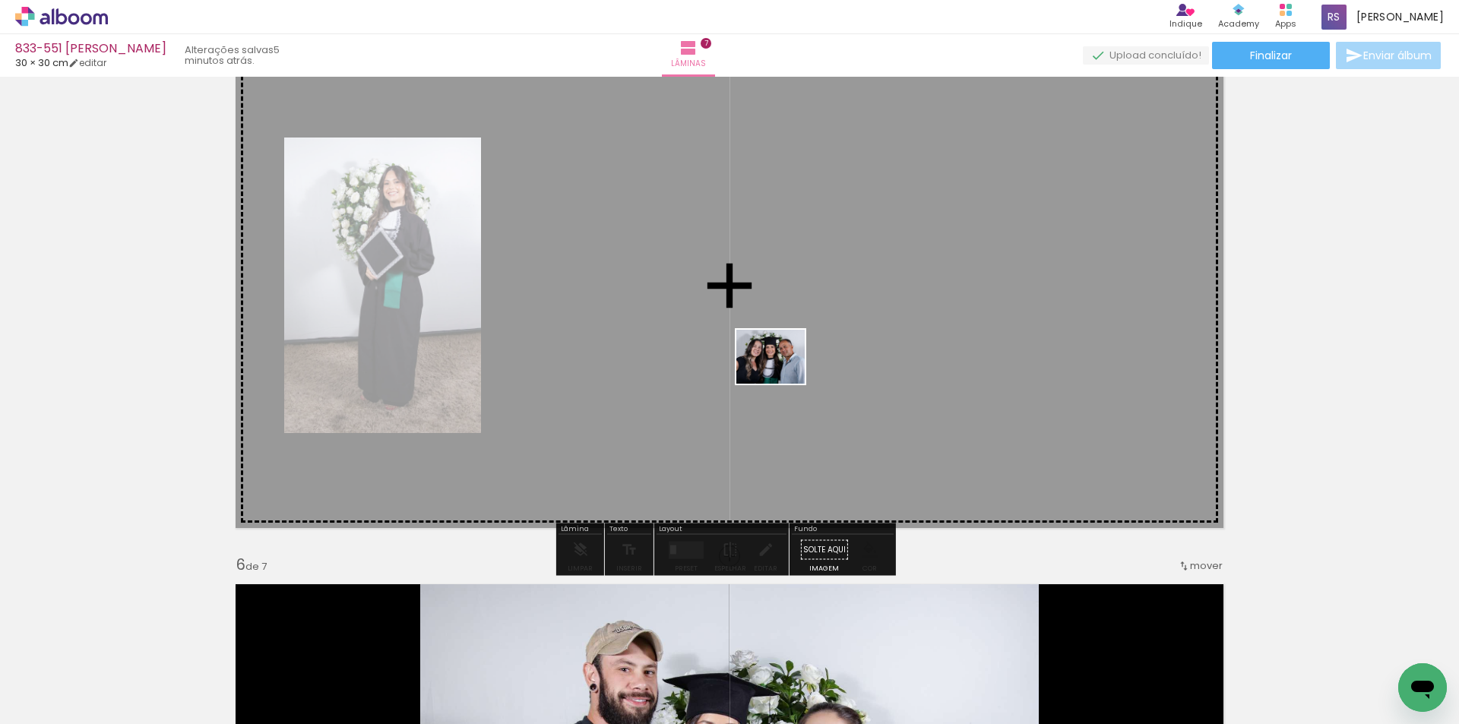
drag, startPoint x: 414, startPoint y: 564, endPoint x: 782, endPoint y: 375, distance: 413.5
click at [782, 375] on quentale-workspace at bounding box center [729, 362] width 1459 height 724
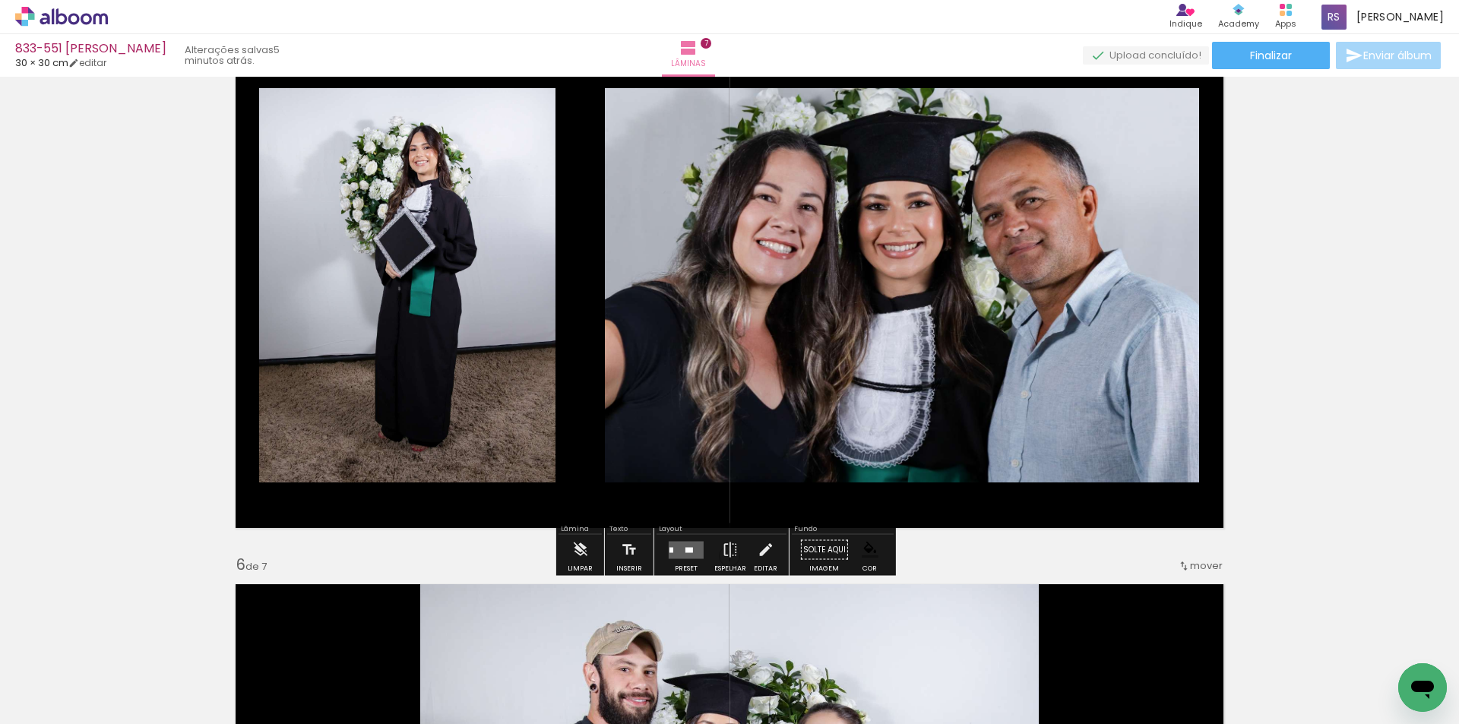
click at [690, 552] on quentale-layouter at bounding box center [686, 549] width 35 height 17
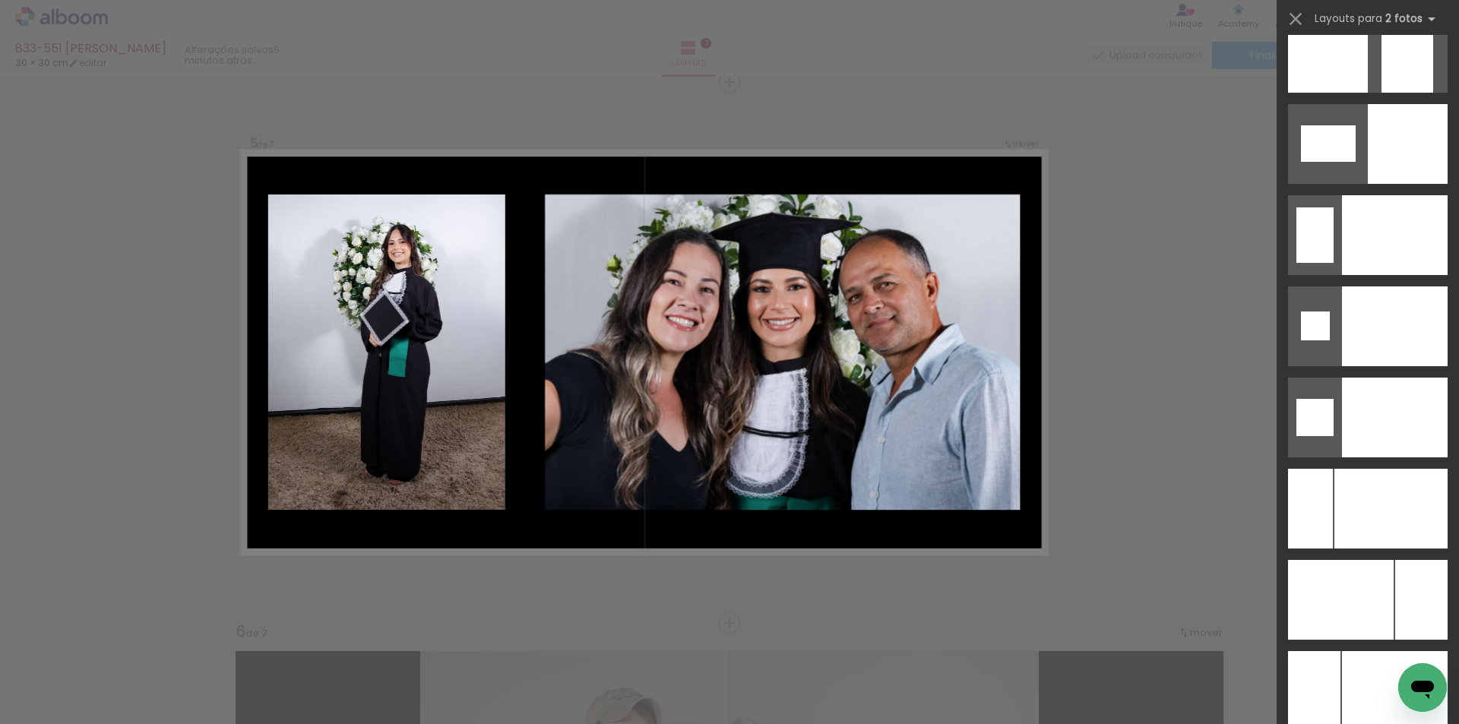
scroll to position [6242, 0]
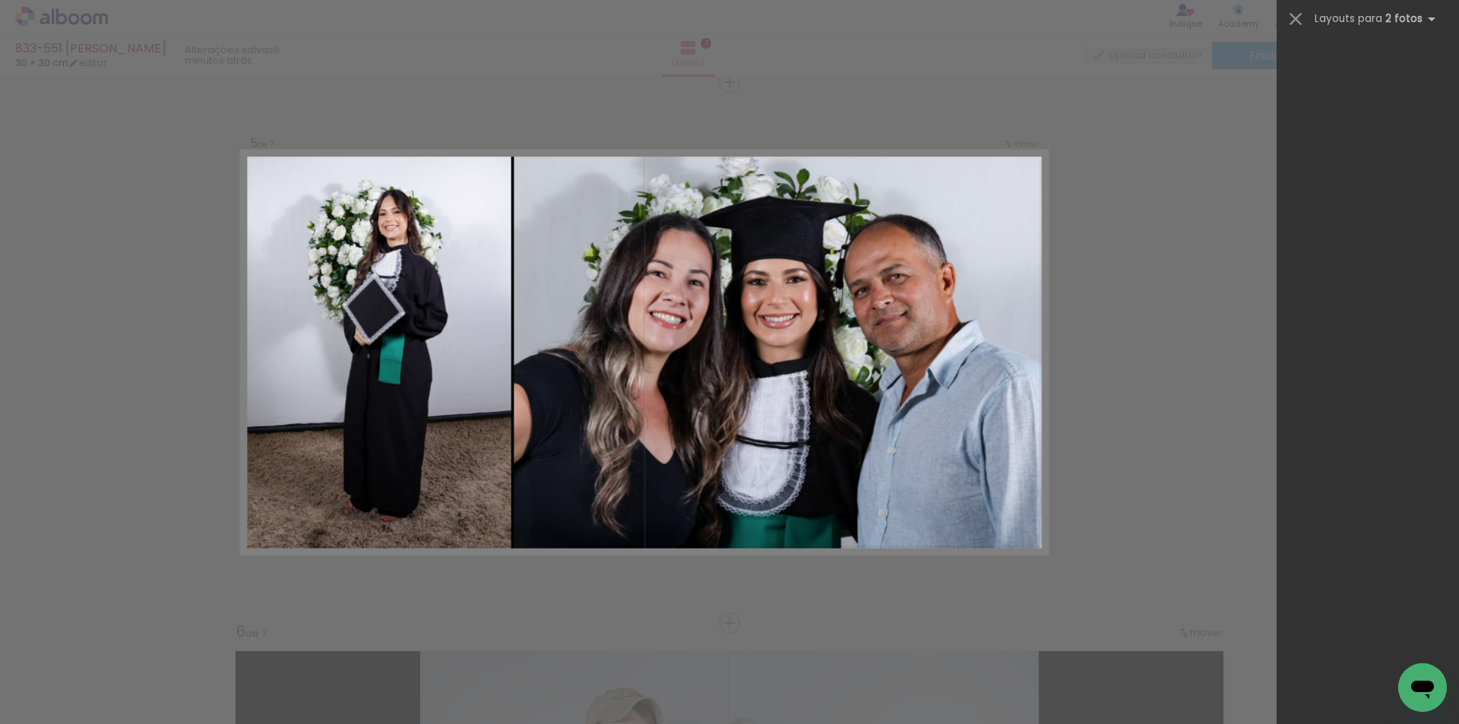
scroll to position [6342, 0]
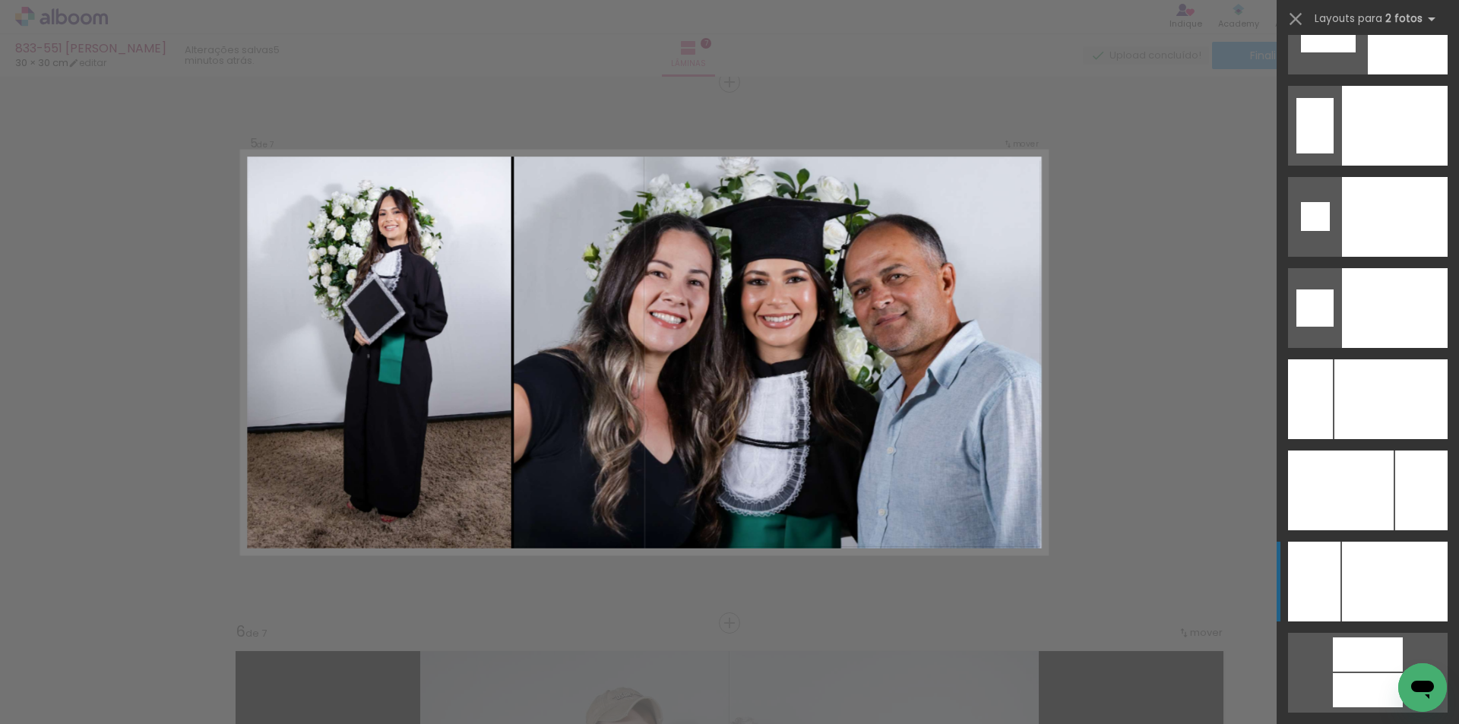
click at [1380, 439] on div at bounding box center [1390, 399] width 113 height 80
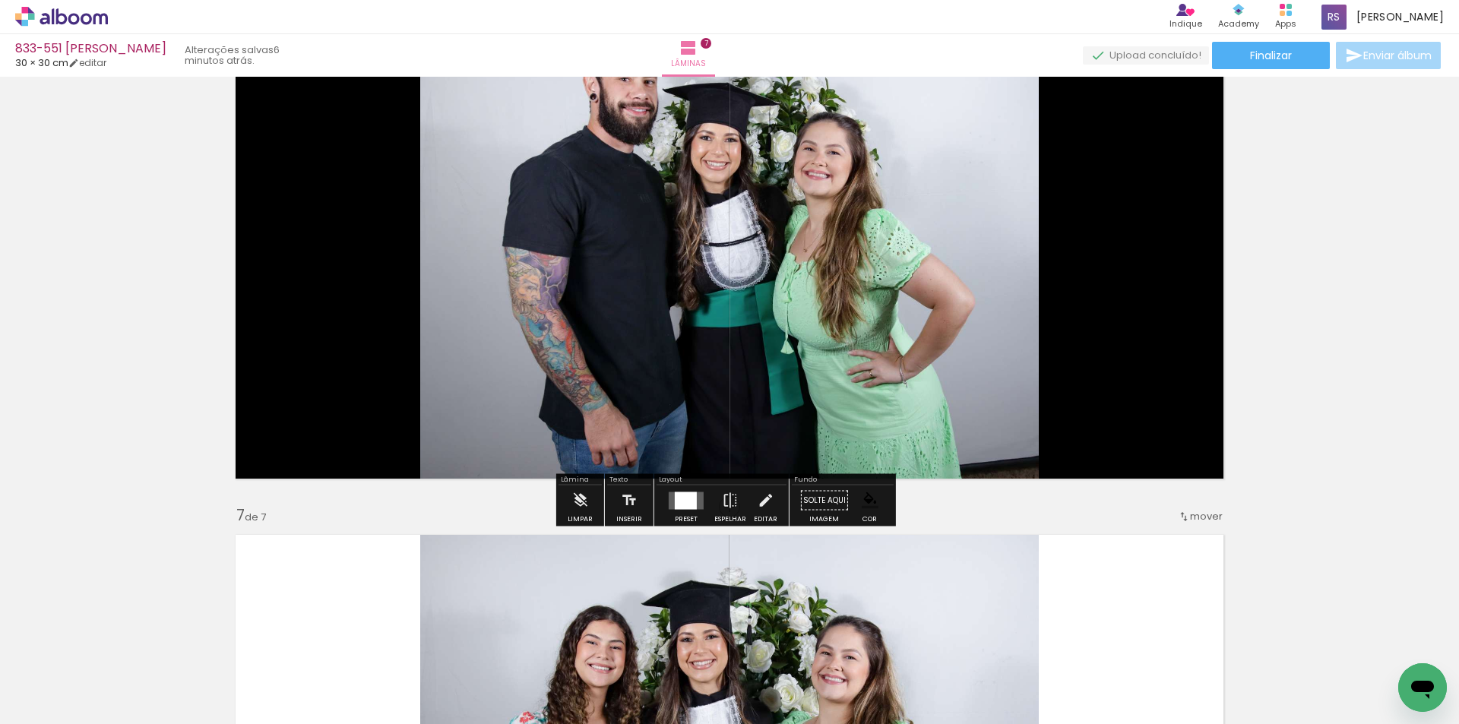
scroll to position [2867, 0]
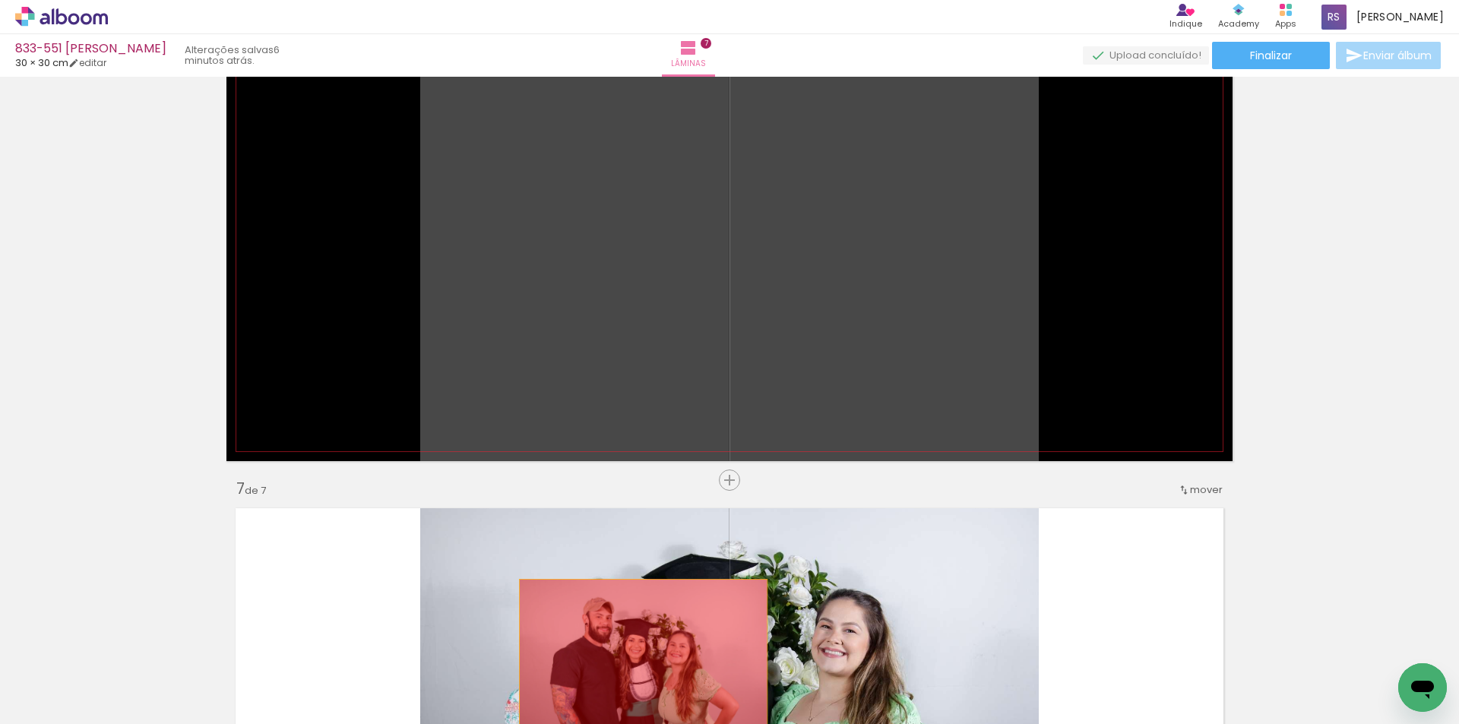
drag, startPoint x: 687, startPoint y: 353, endPoint x: 637, endPoint y: 680, distance: 330.4
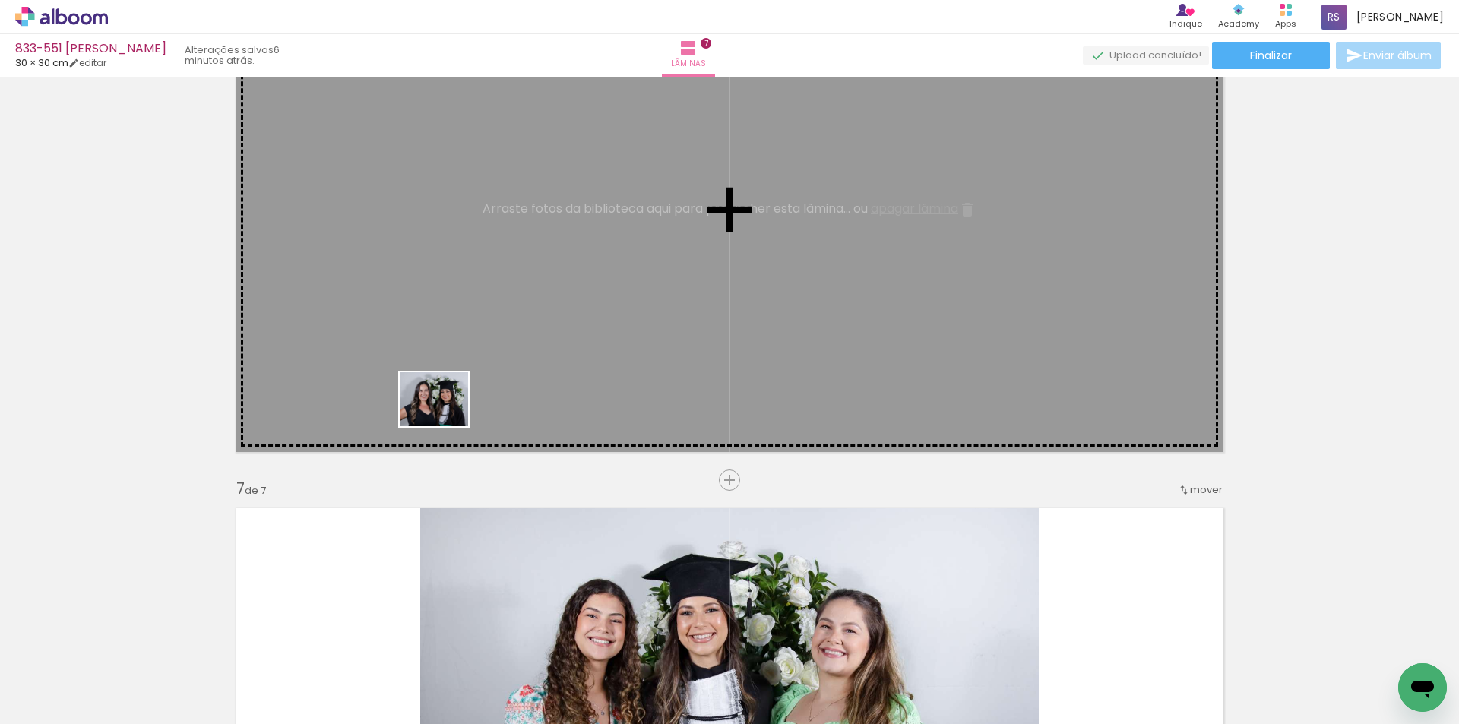
drag, startPoint x: 274, startPoint y: 667, endPoint x: 438, endPoint y: 488, distance: 242.5
click at [469, 377] on quentale-workspace at bounding box center [729, 362] width 1459 height 724
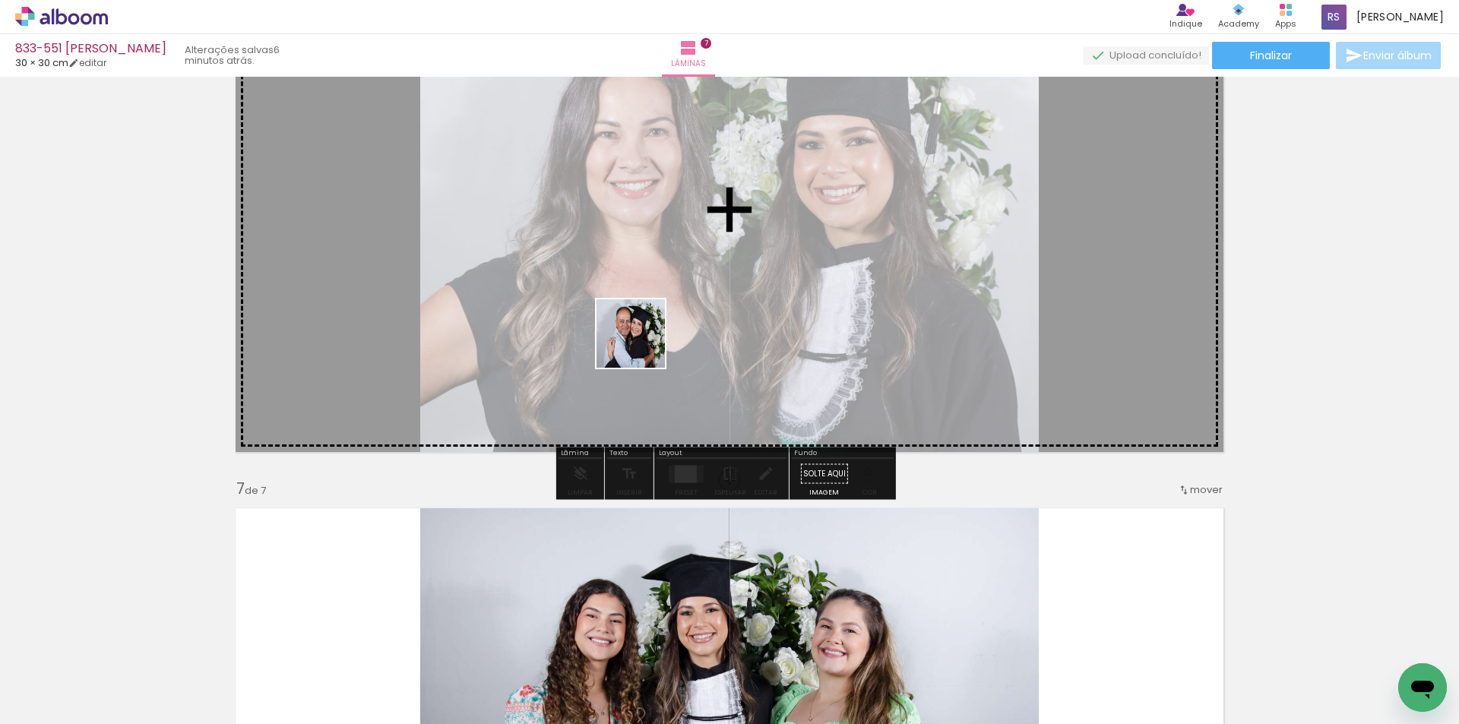
drag, startPoint x: 252, startPoint y: 666, endPoint x: 730, endPoint y: 413, distance: 541.0
click at [662, 321] on quentale-workspace at bounding box center [729, 362] width 1459 height 724
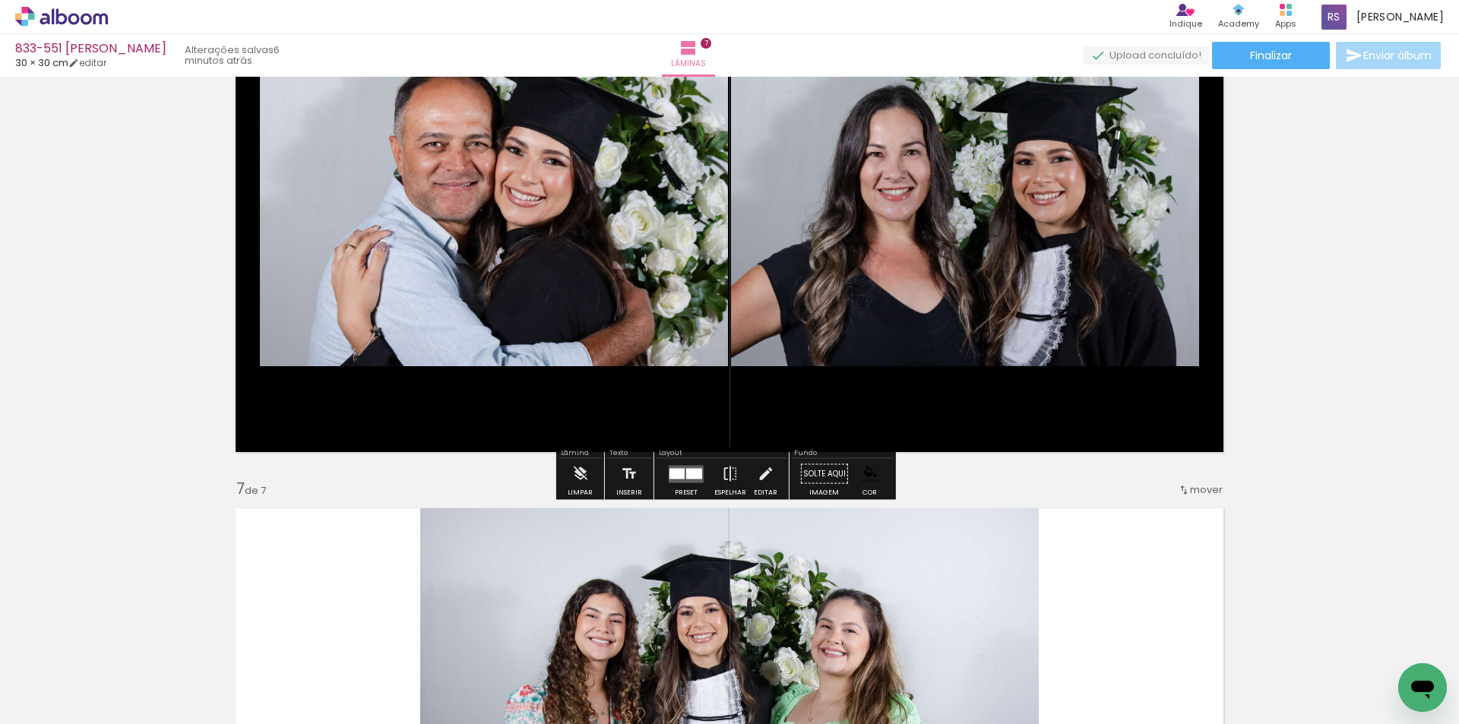
click at [686, 471] on div at bounding box center [694, 473] width 16 height 11
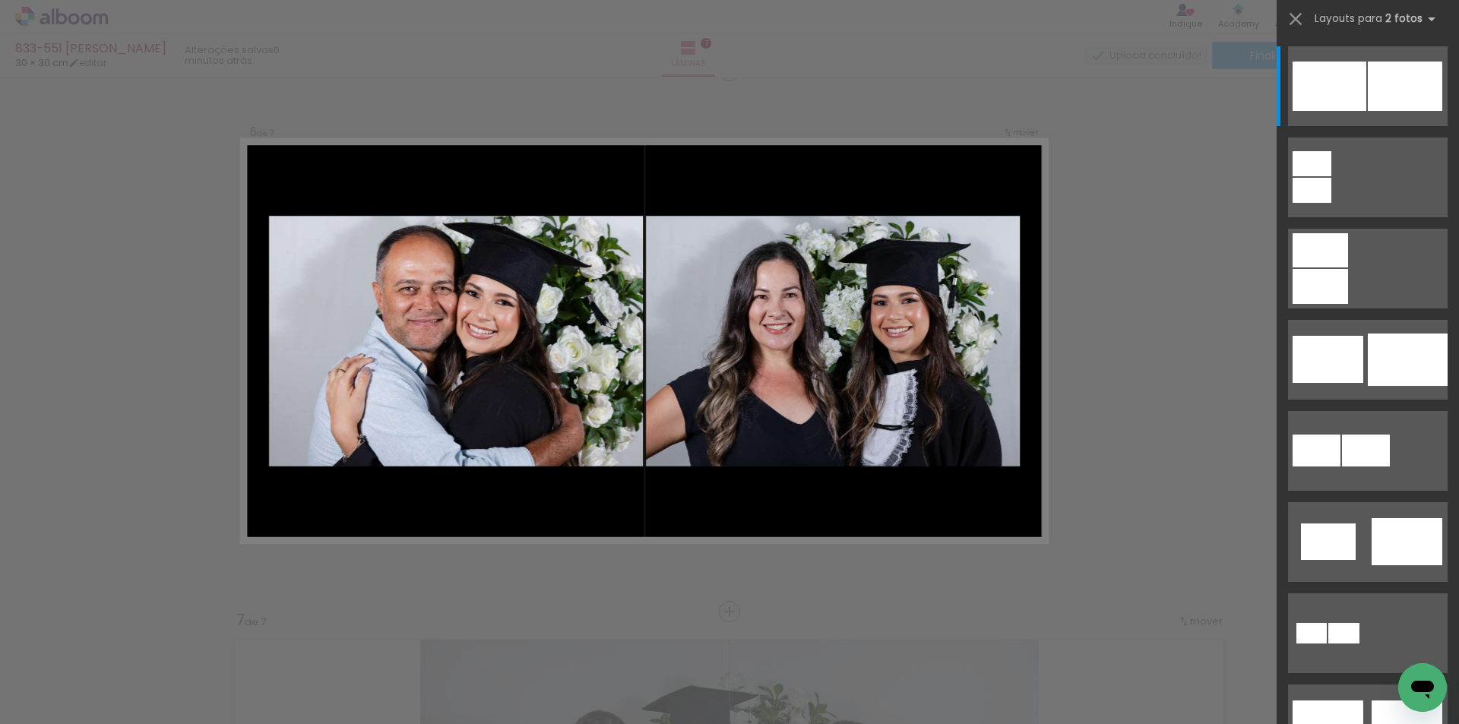
scroll to position [2724, 0]
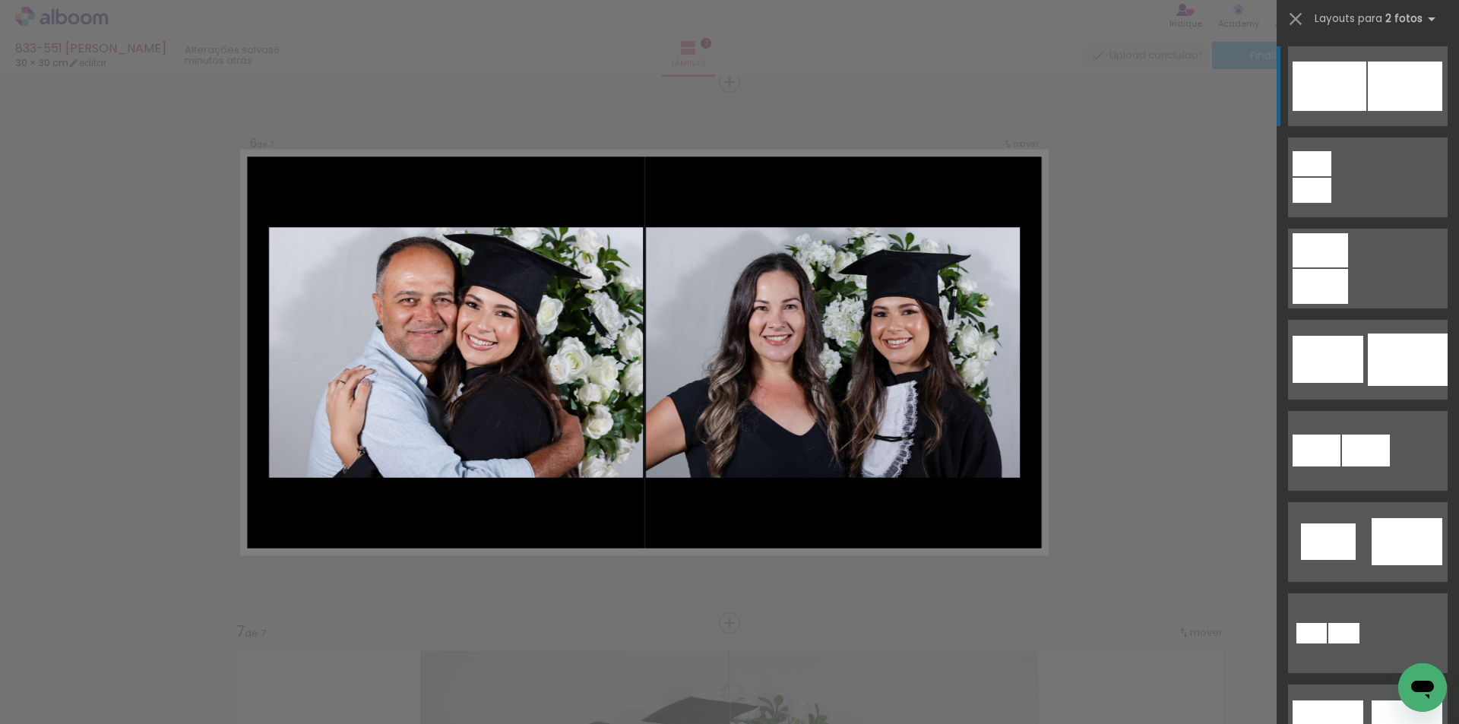
drag, startPoint x: 1457, startPoint y: 32, endPoint x: 1456, endPoint y: 53, distance: 21.3
click at [1456, 53] on quentale-layout-select at bounding box center [1367, 362] width 182 height 724
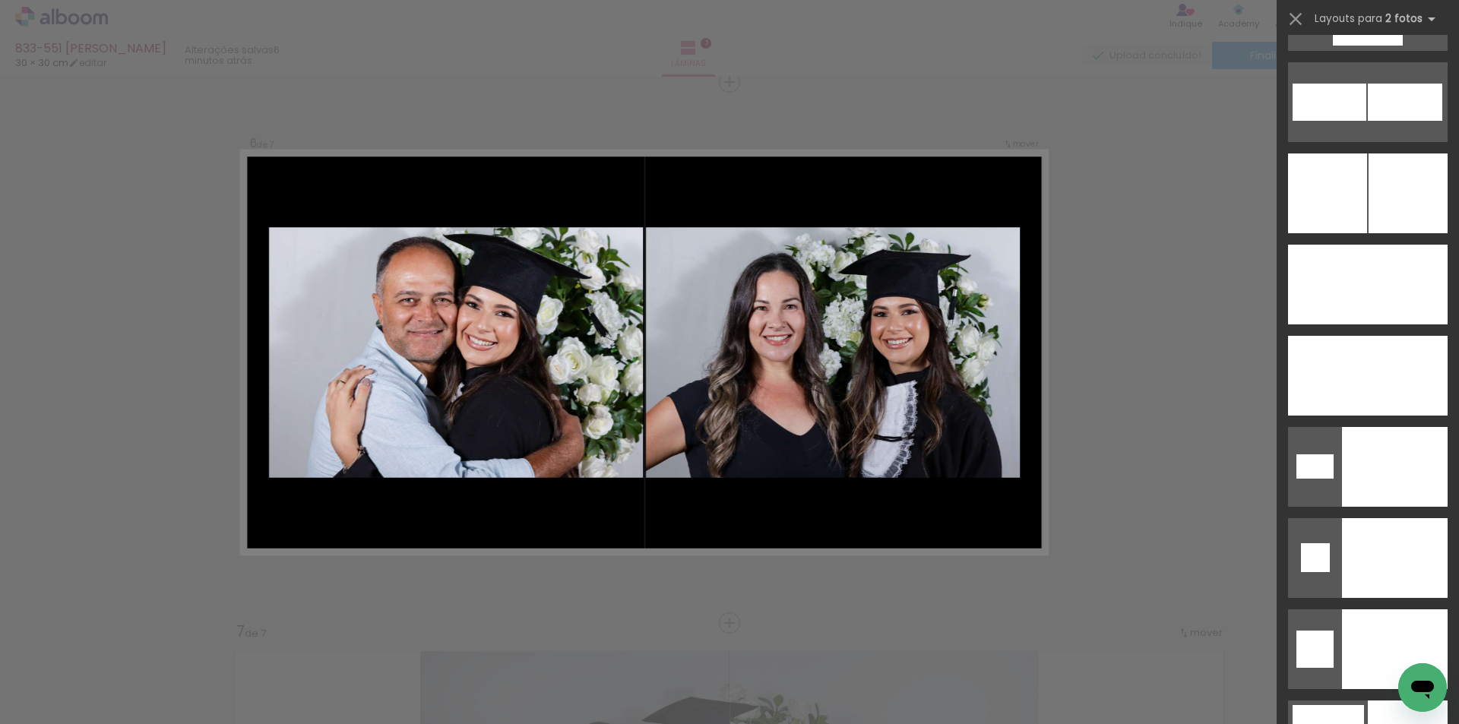
scroll to position [6451, 0]
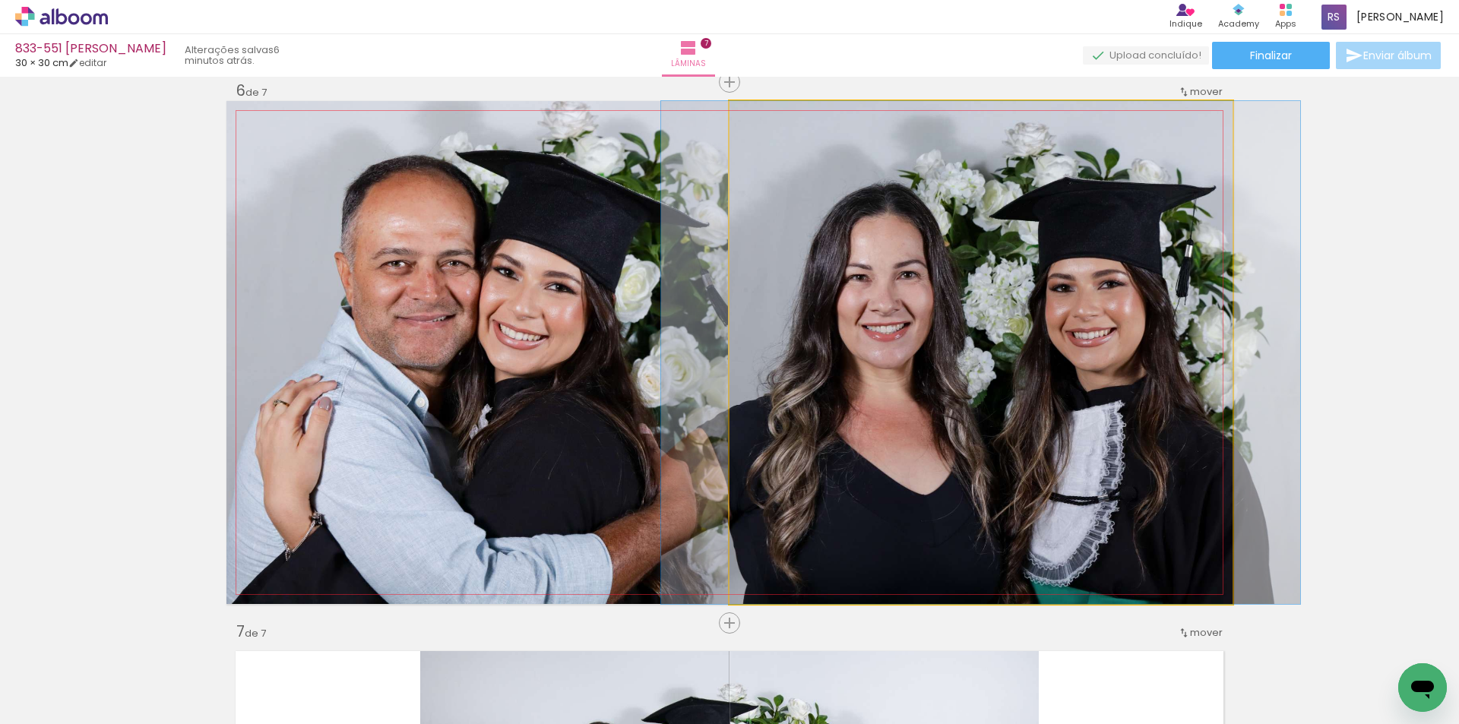
click at [1112, 480] on quentale-photo at bounding box center [980, 352] width 503 height 503
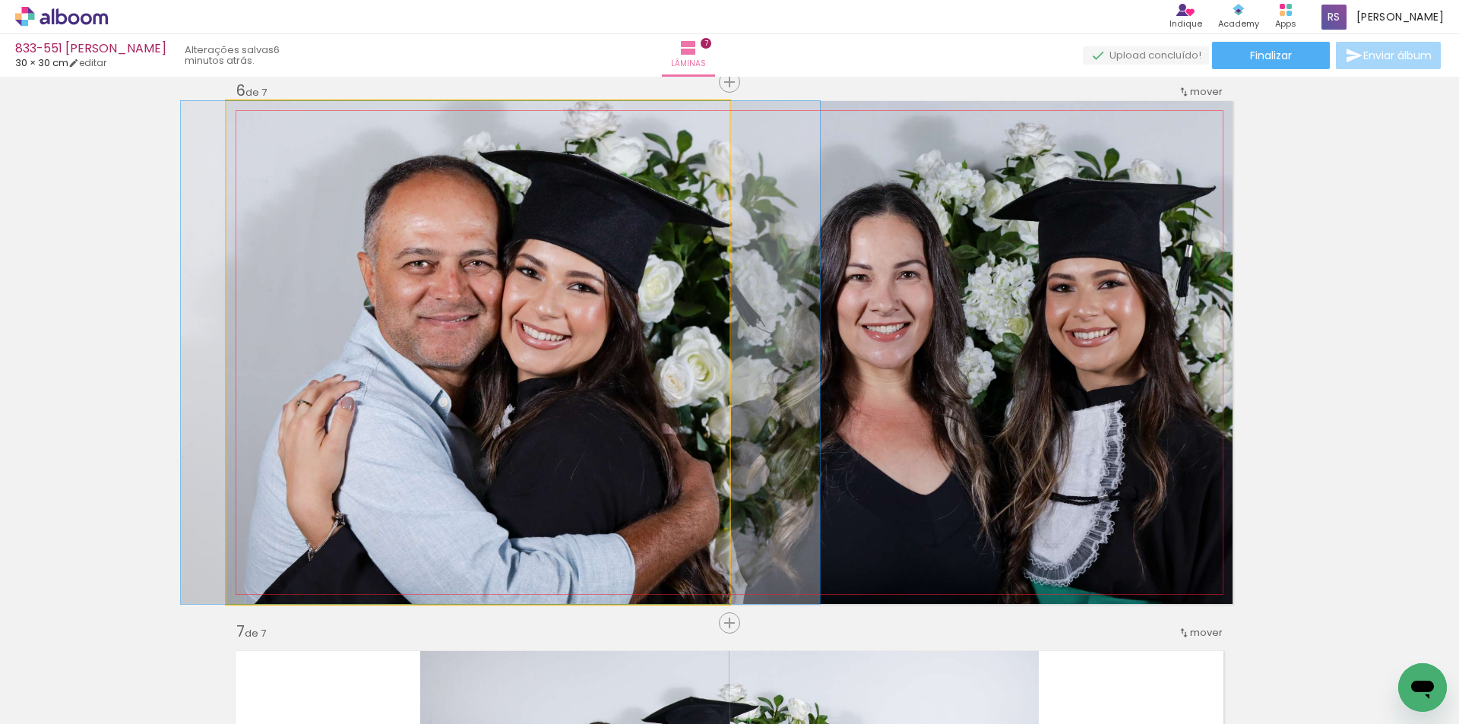
drag, startPoint x: 513, startPoint y: 404, endPoint x: 536, endPoint y: 400, distance: 23.2
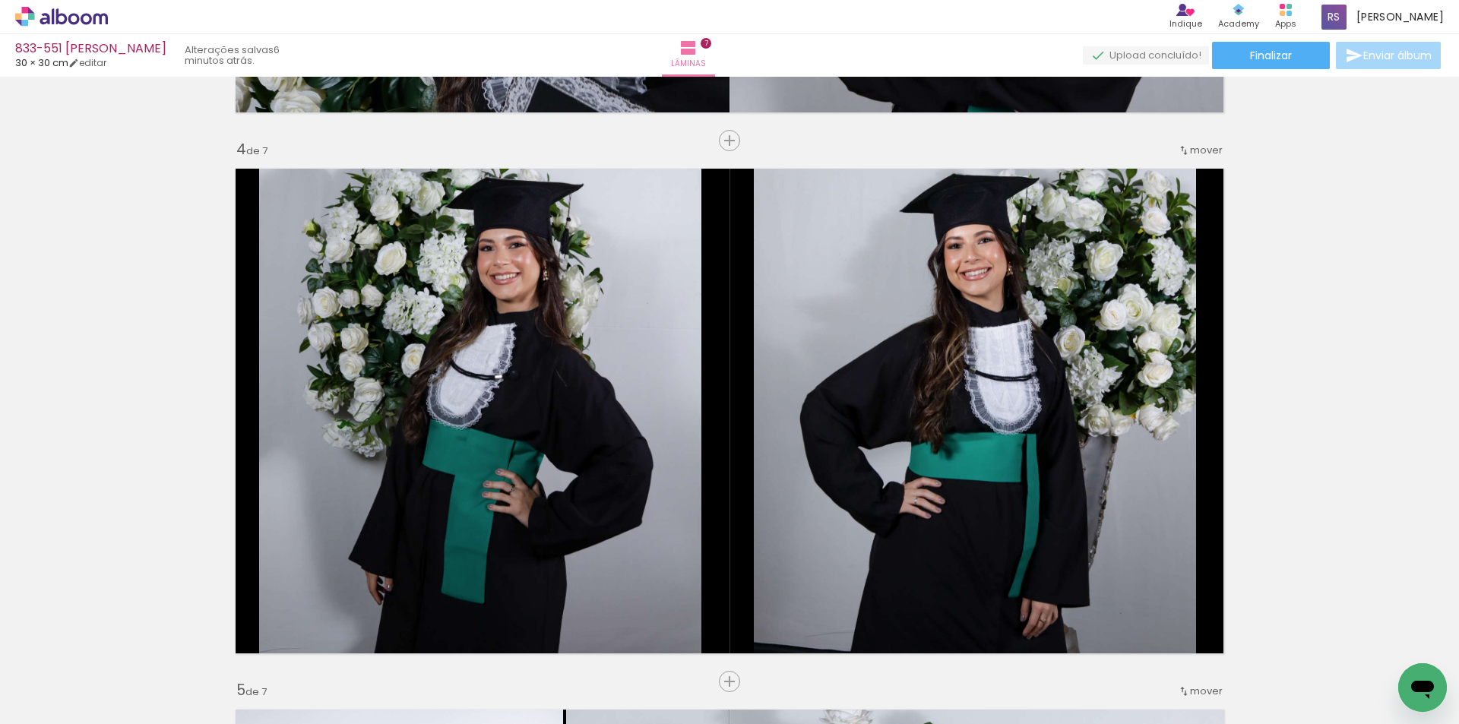
scroll to position [1509, 0]
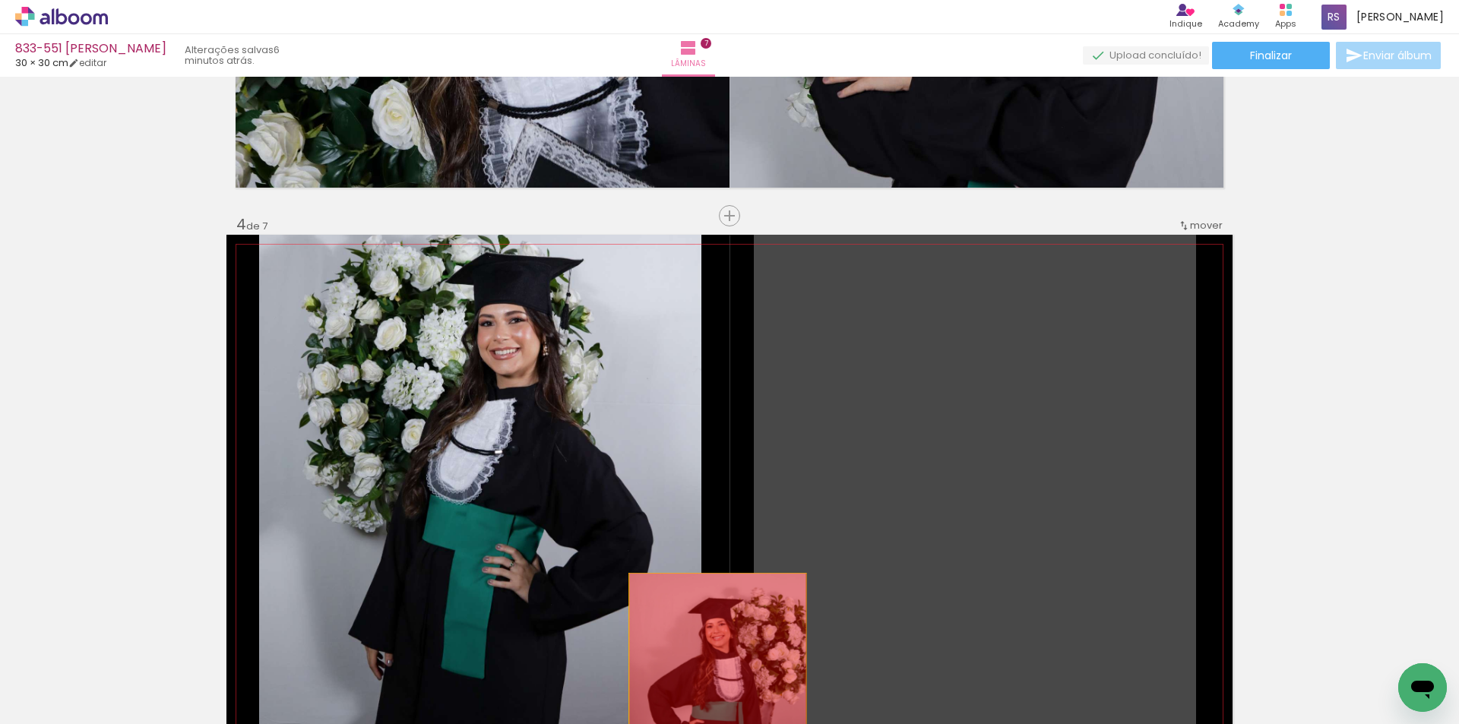
drag, startPoint x: 942, startPoint y: 415, endPoint x: 539, endPoint y: 706, distance: 497.4
click at [706, 684] on quentale-workspace at bounding box center [729, 362] width 1459 height 724
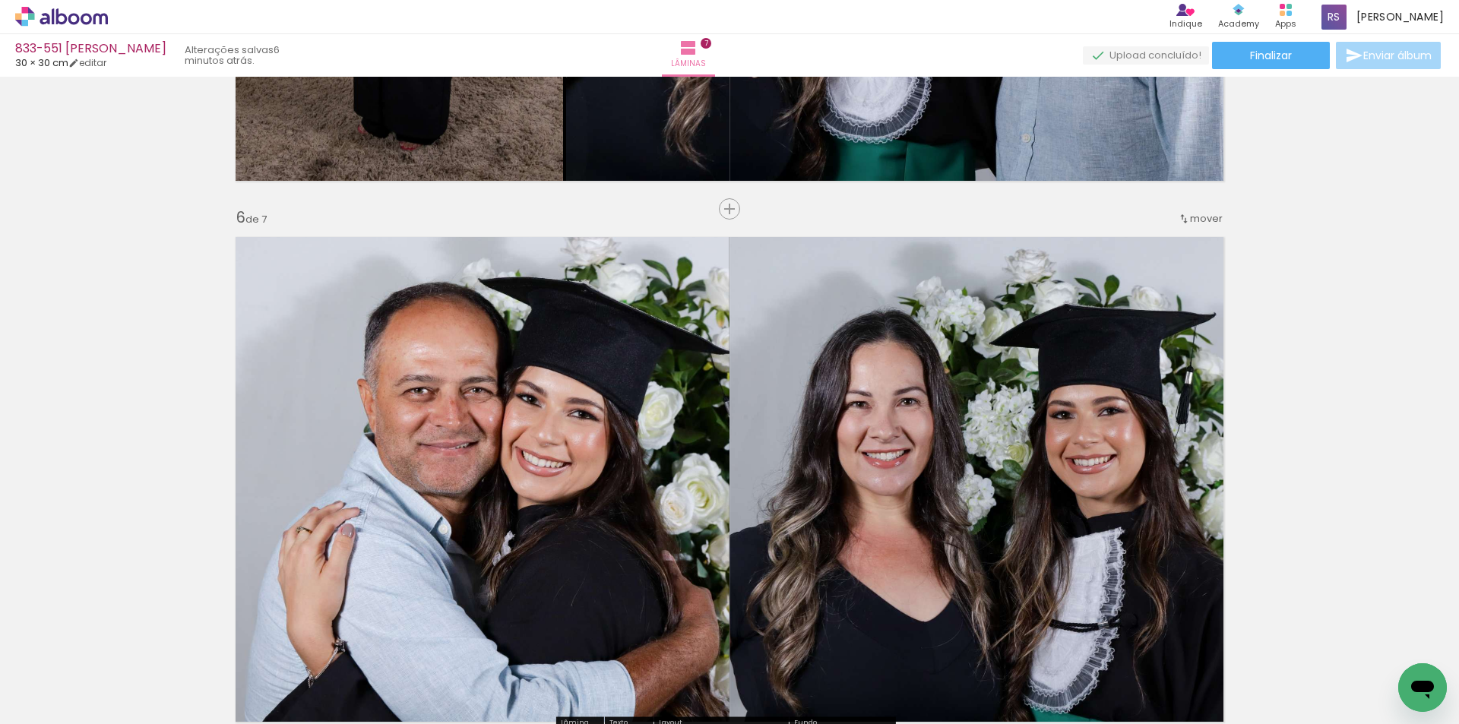
scroll to position [2648, 0]
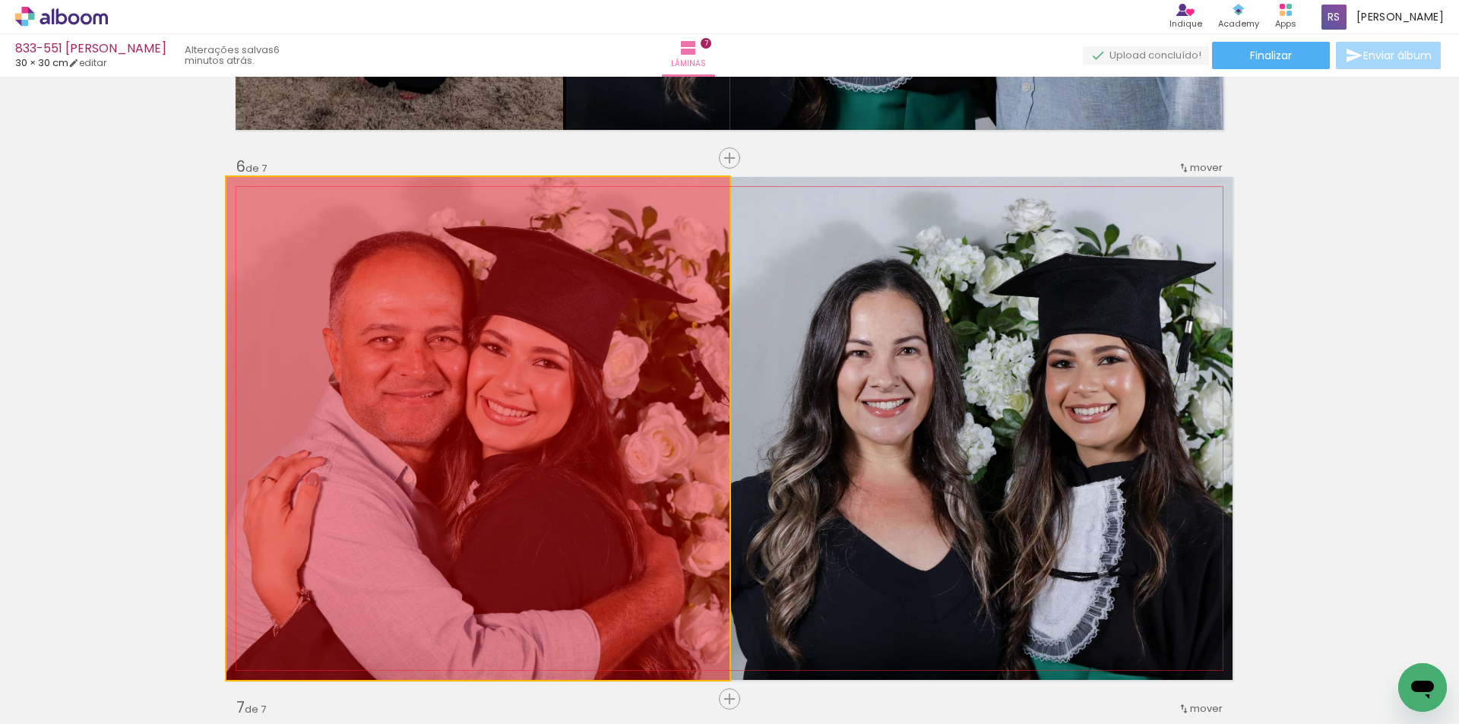
drag, startPoint x: 580, startPoint y: 471, endPoint x: 545, endPoint y: 688, distance: 219.3
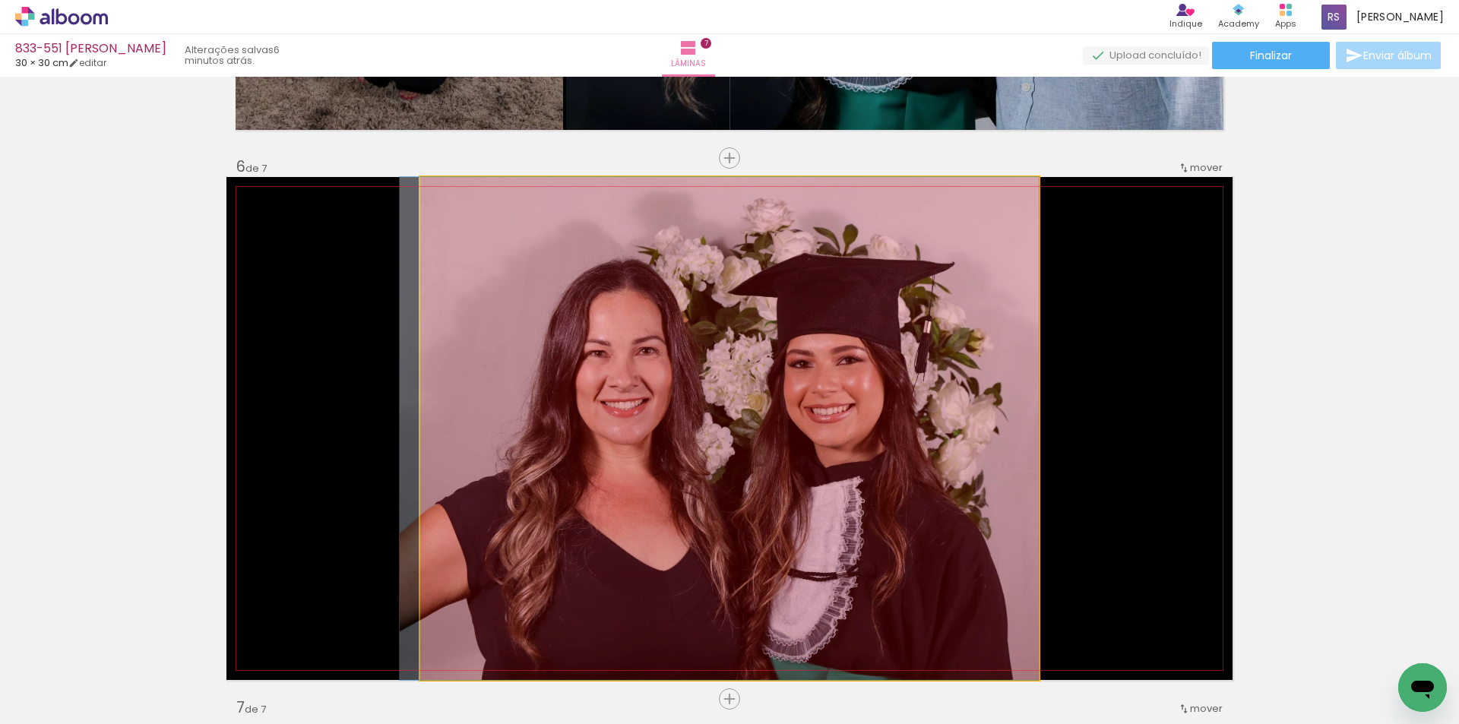
drag, startPoint x: 675, startPoint y: 526, endPoint x: 564, endPoint y: 677, distance: 187.3
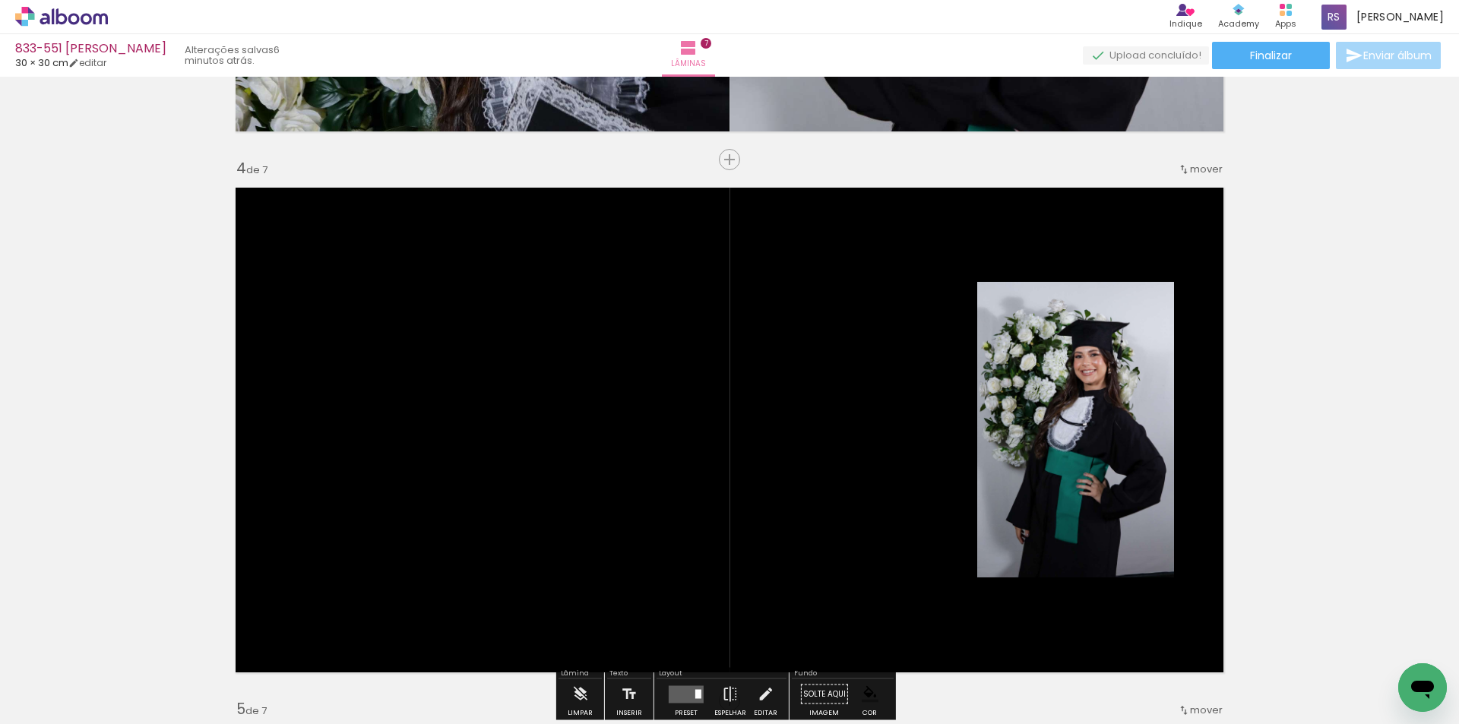
scroll to position [1585, 0]
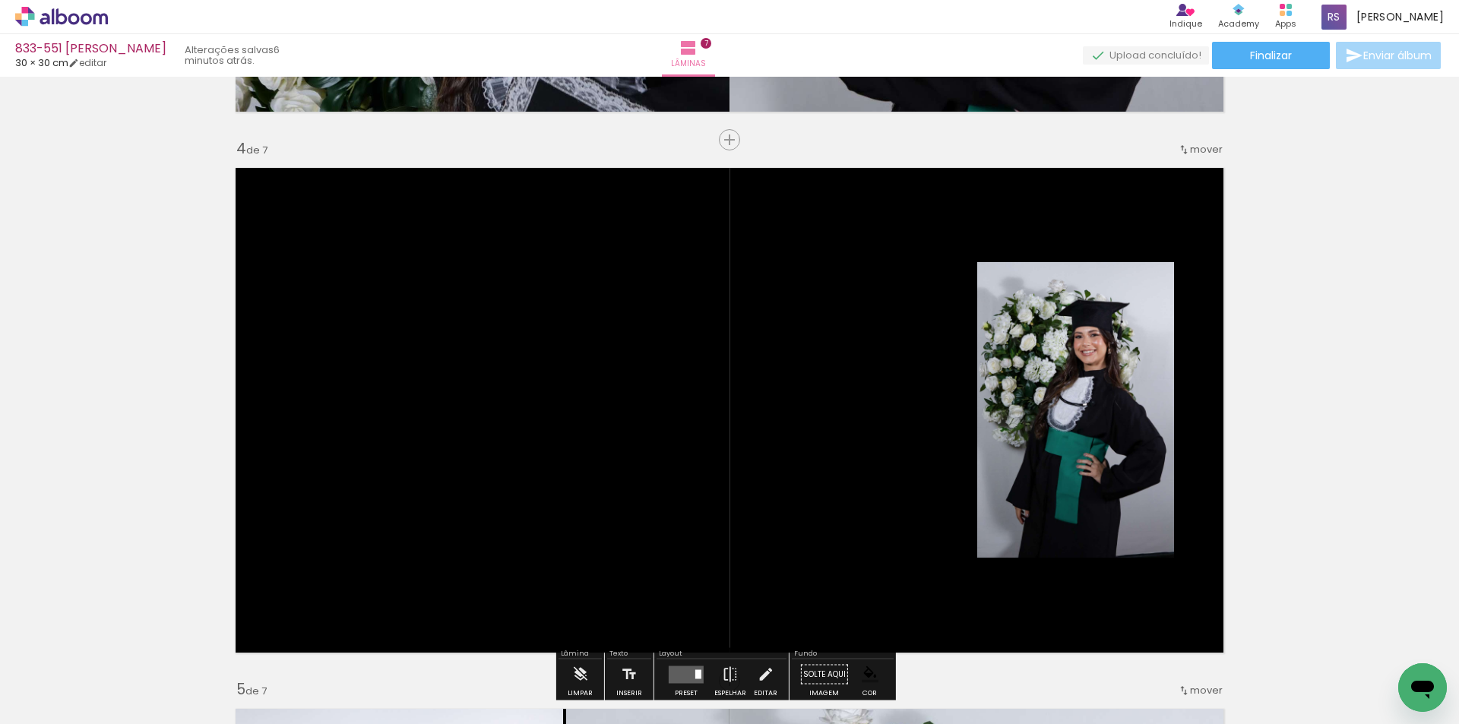
click at [179, 663] on div at bounding box center [152, 673] width 54 height 68
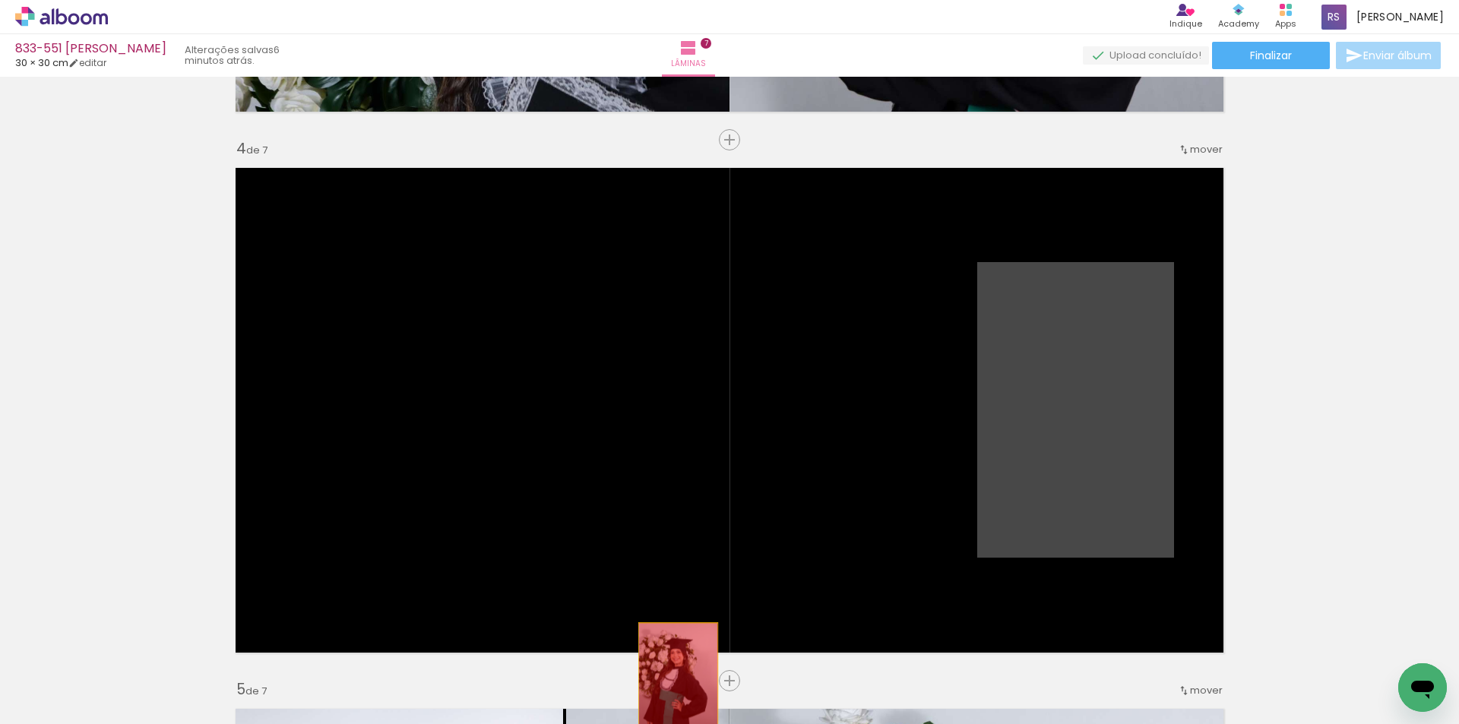
drag, startPoint x: 1041, startPoint y: 401, endPoint x: 672, endPoint y: 682, distance: 463.4
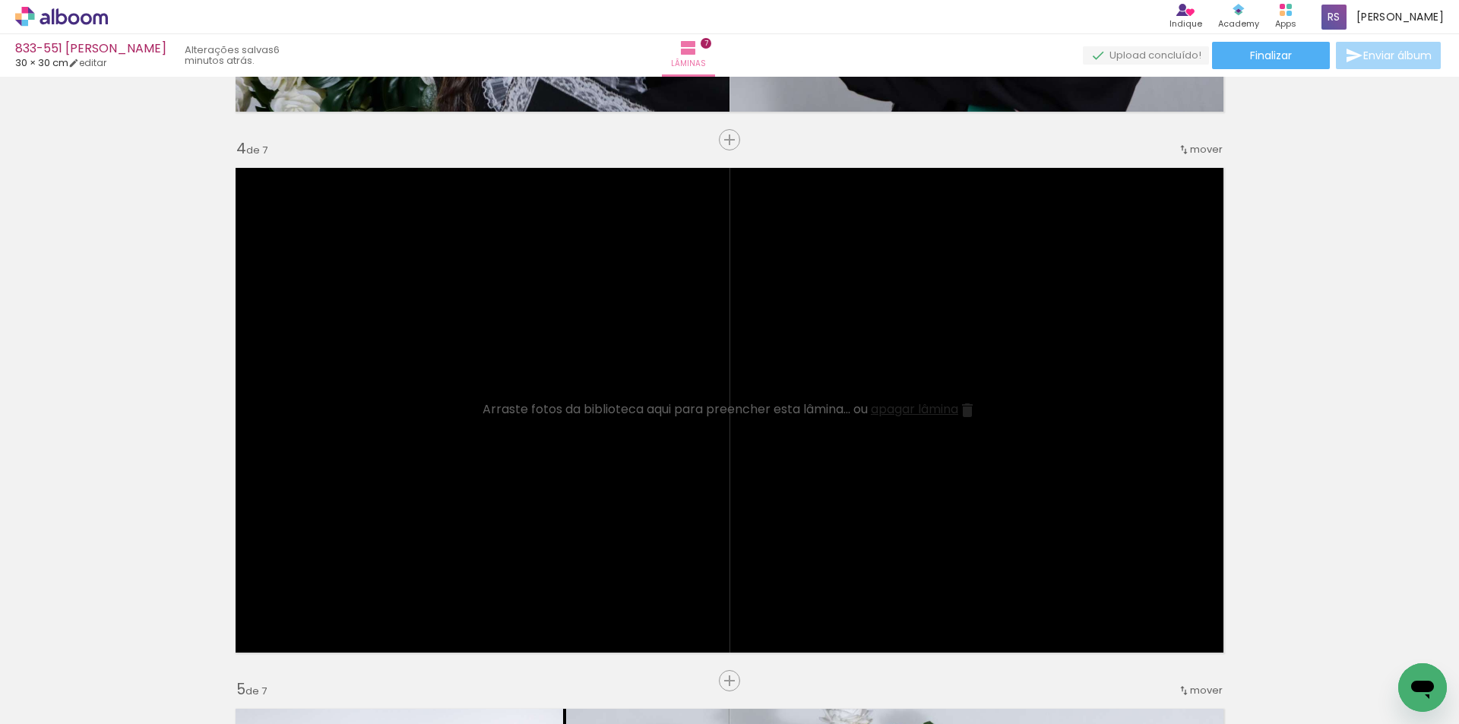
click at [903, 411] on span "apagar lâmina" at bounding box center [914, 408] width 87 height 17
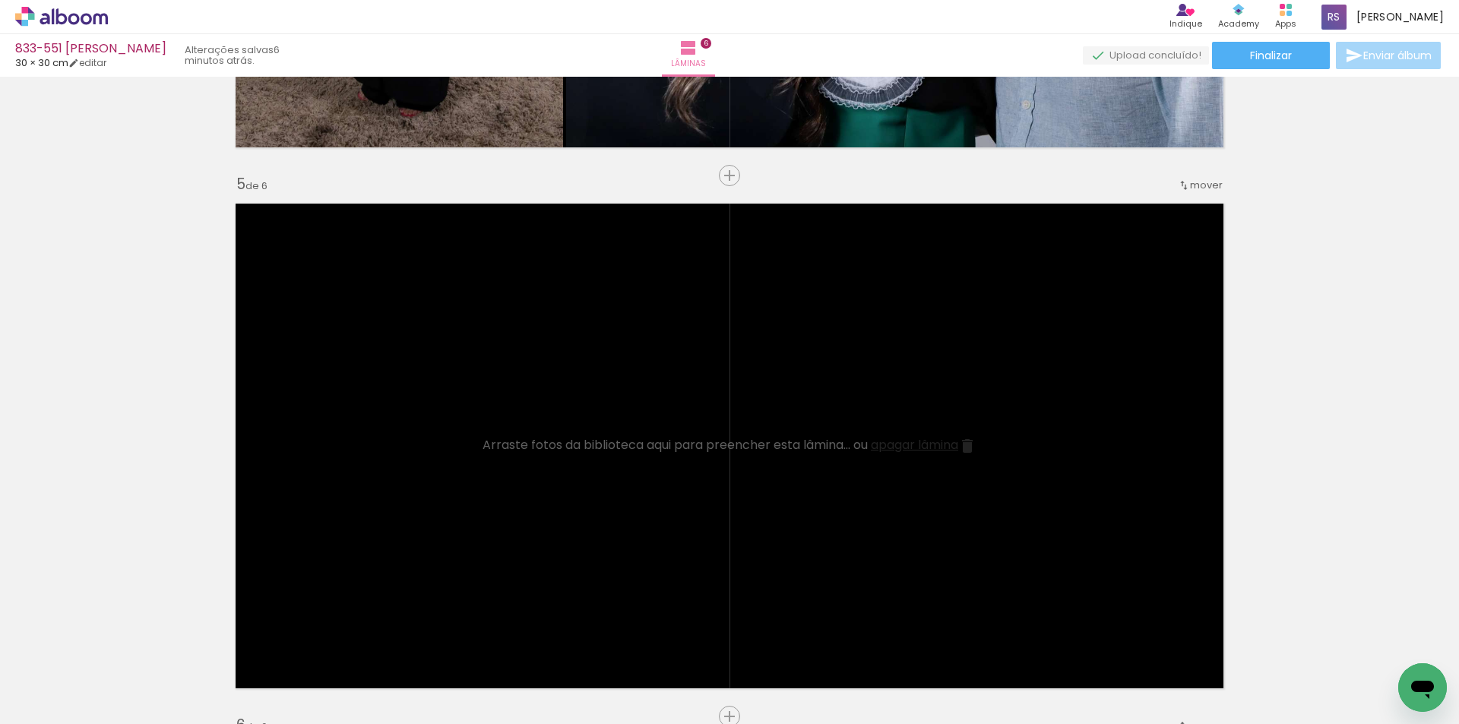
scroll to position [2117, 0]
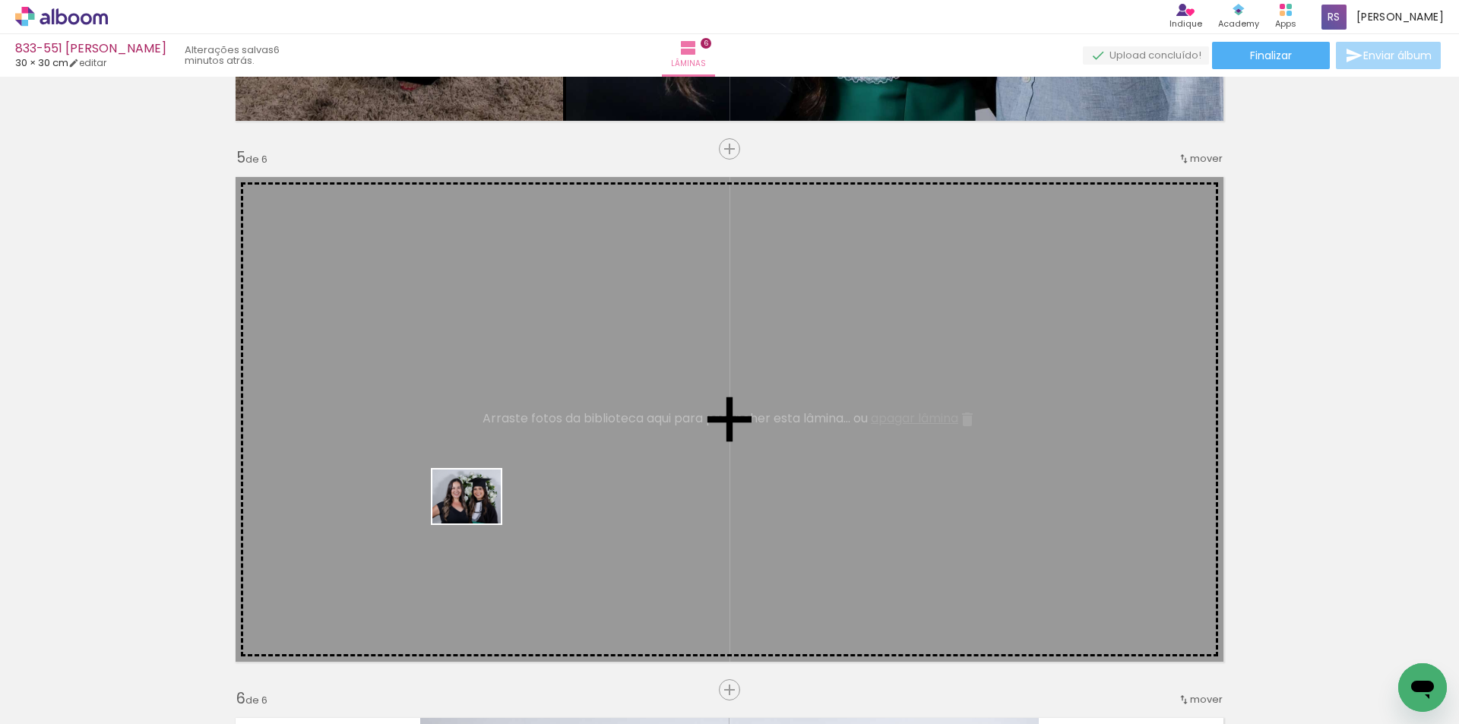
drag, startPoint x: 413, startPoint y: 691, endPoint x: 478, endPoint y: 515, distance: 187.7
click at [478, 515] on quentale-workspace at bounding box center [729, 362] width 1459 height 724
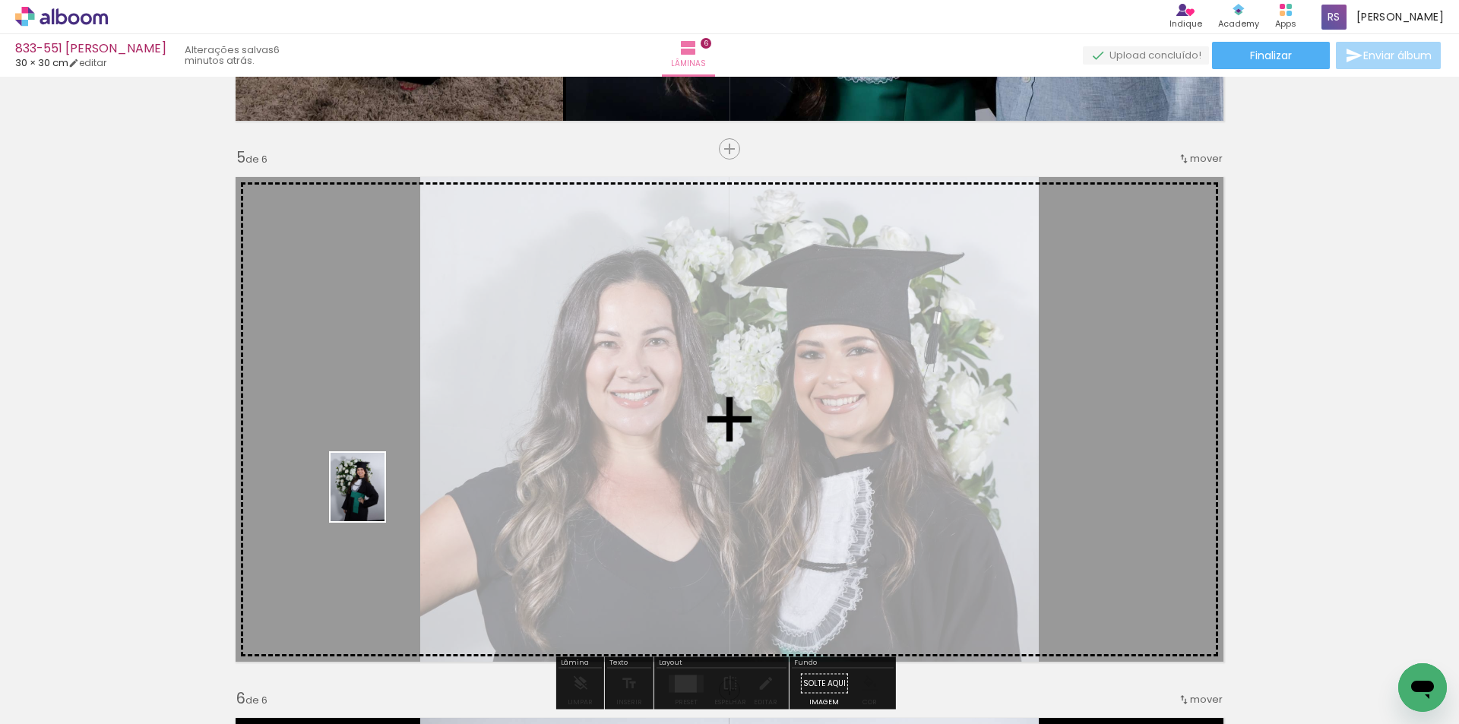
drag, startPoint x: 175, startPoint y: 673, endPoint x: 376, endPoint y: 498, distance: 266.6
click at [376, 498] on quentale-workspace at bounding box center [729, 362] width 1459 height 724
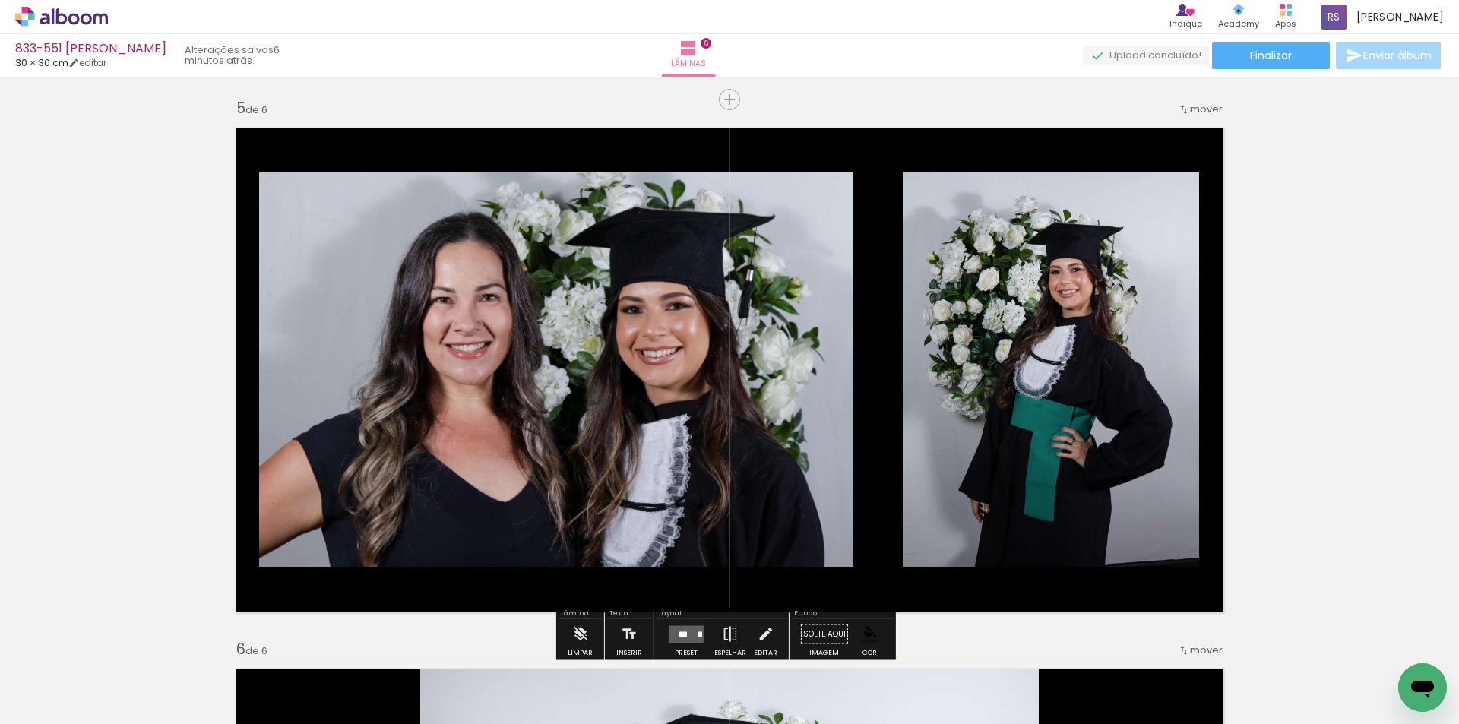
scroll to position [2192, 0]
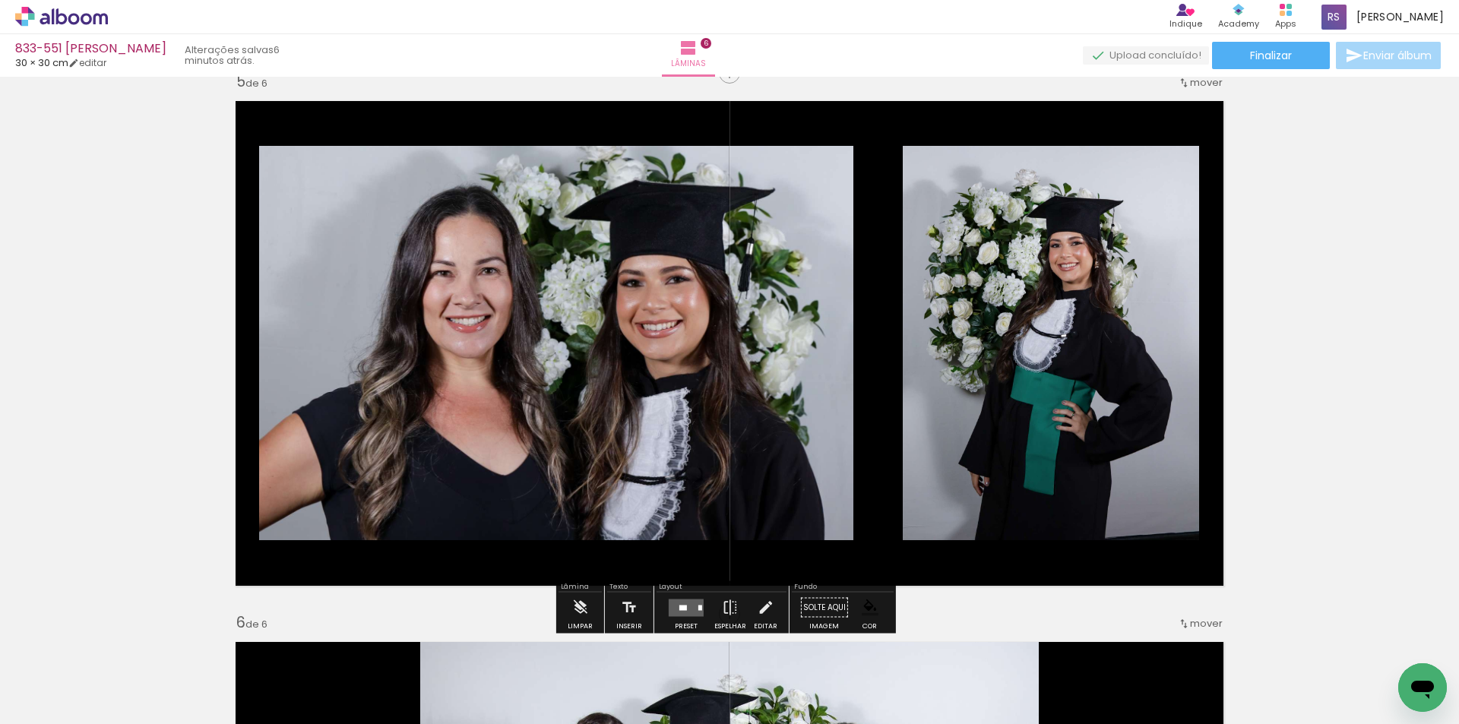
click at [697, 599] on quentale-layouter at bounding box center [686, 607] width 35 height 17
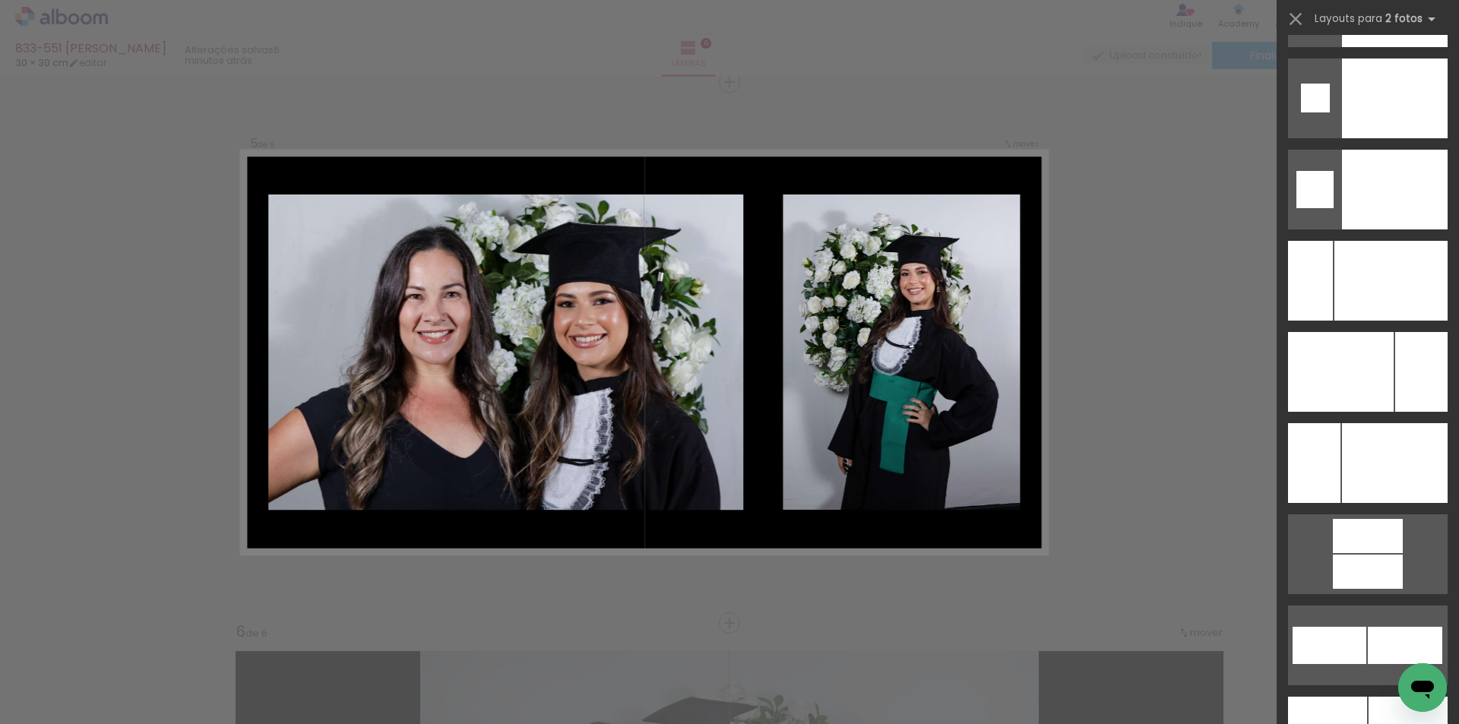
scroll to position [6500, 0]
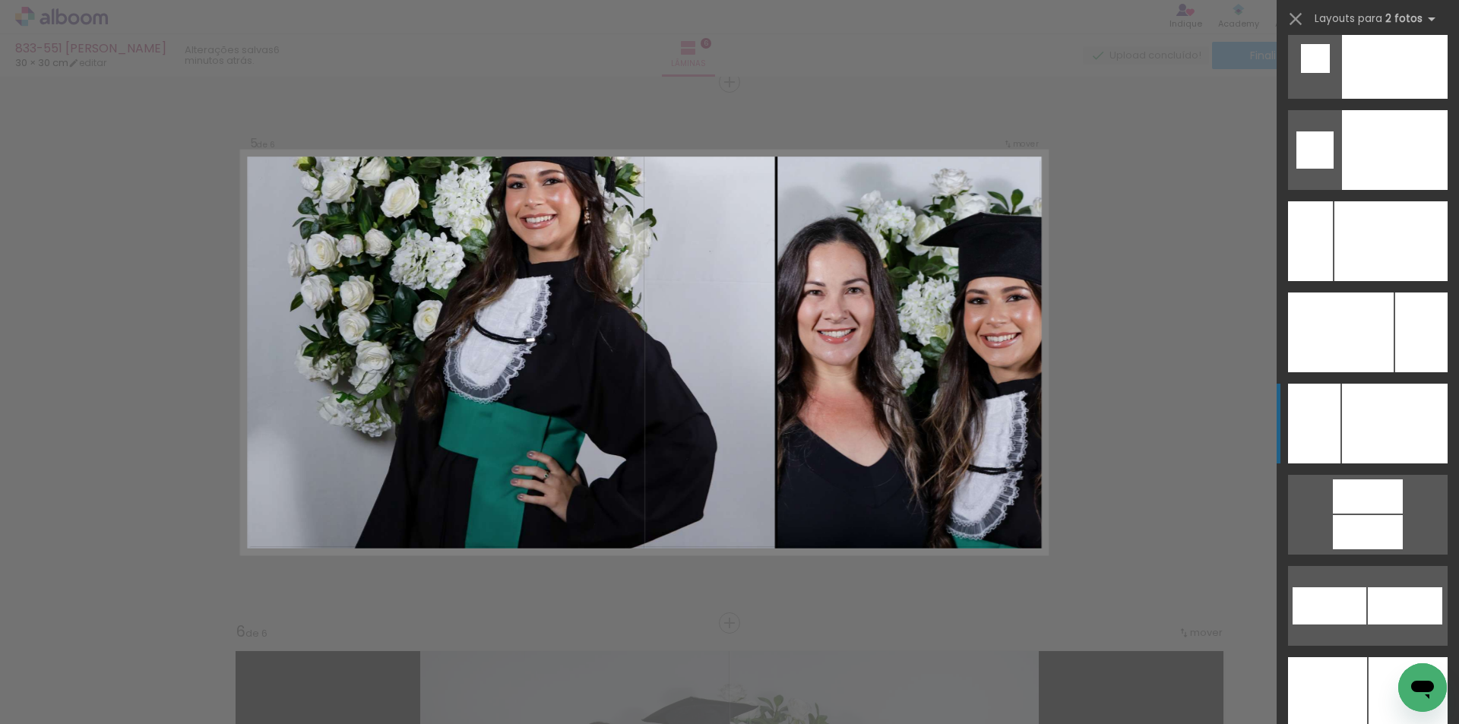
click at [1400, 281] on div at bounding box center [1390, 241] width 113 height 80
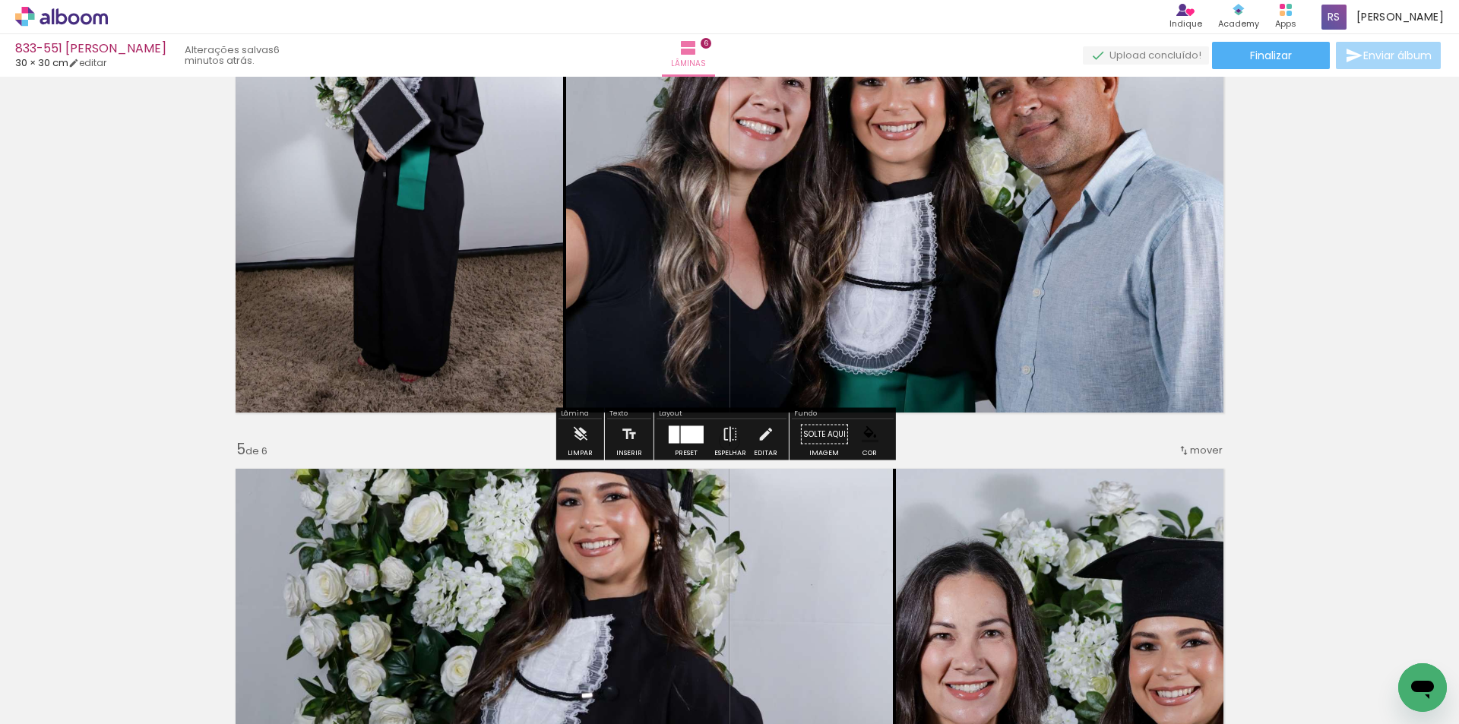
scroll to position [2031, 0]
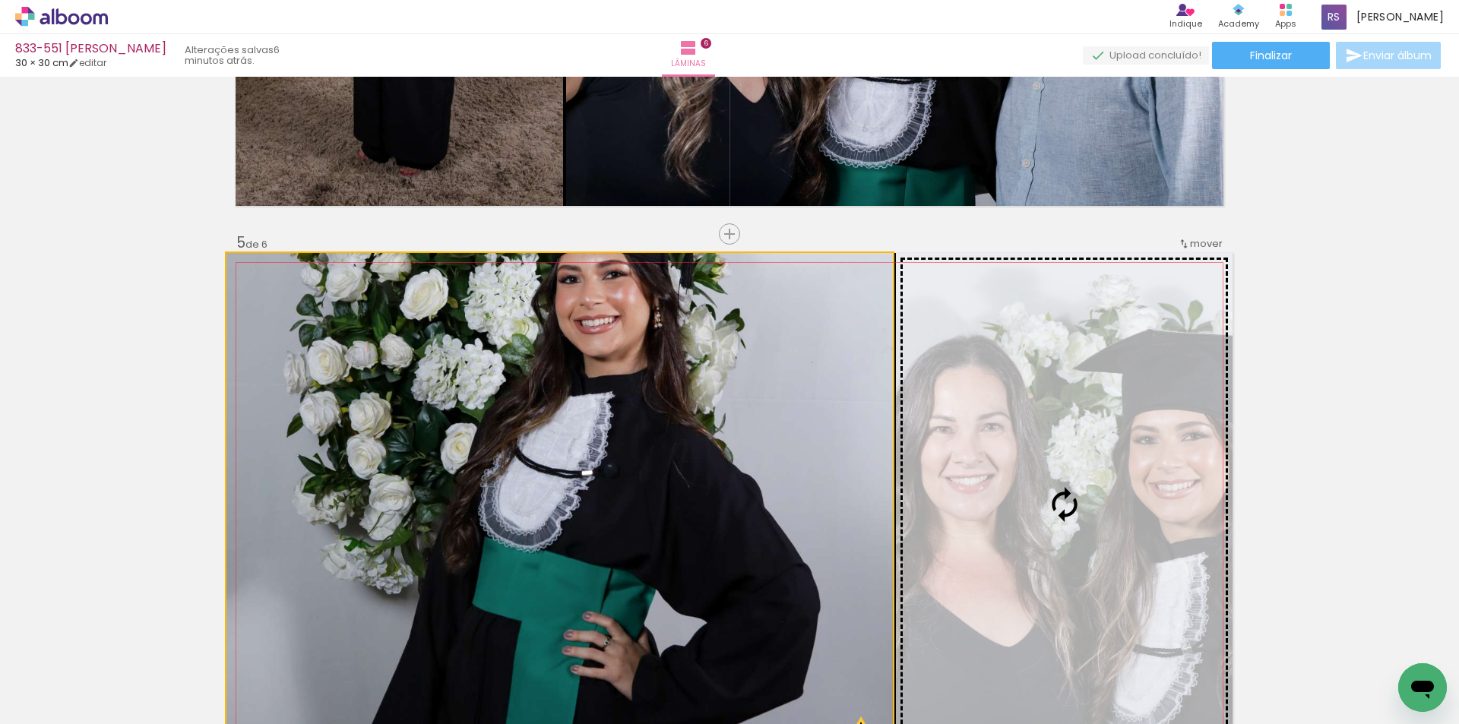
drag, startPoint x: 762, startPoint y: 473, endPoint x: 1012, endPoint y: 433, distance: 253.0
click at [0, 0] on slot at bounding box center [0, 0] width 0 height 0
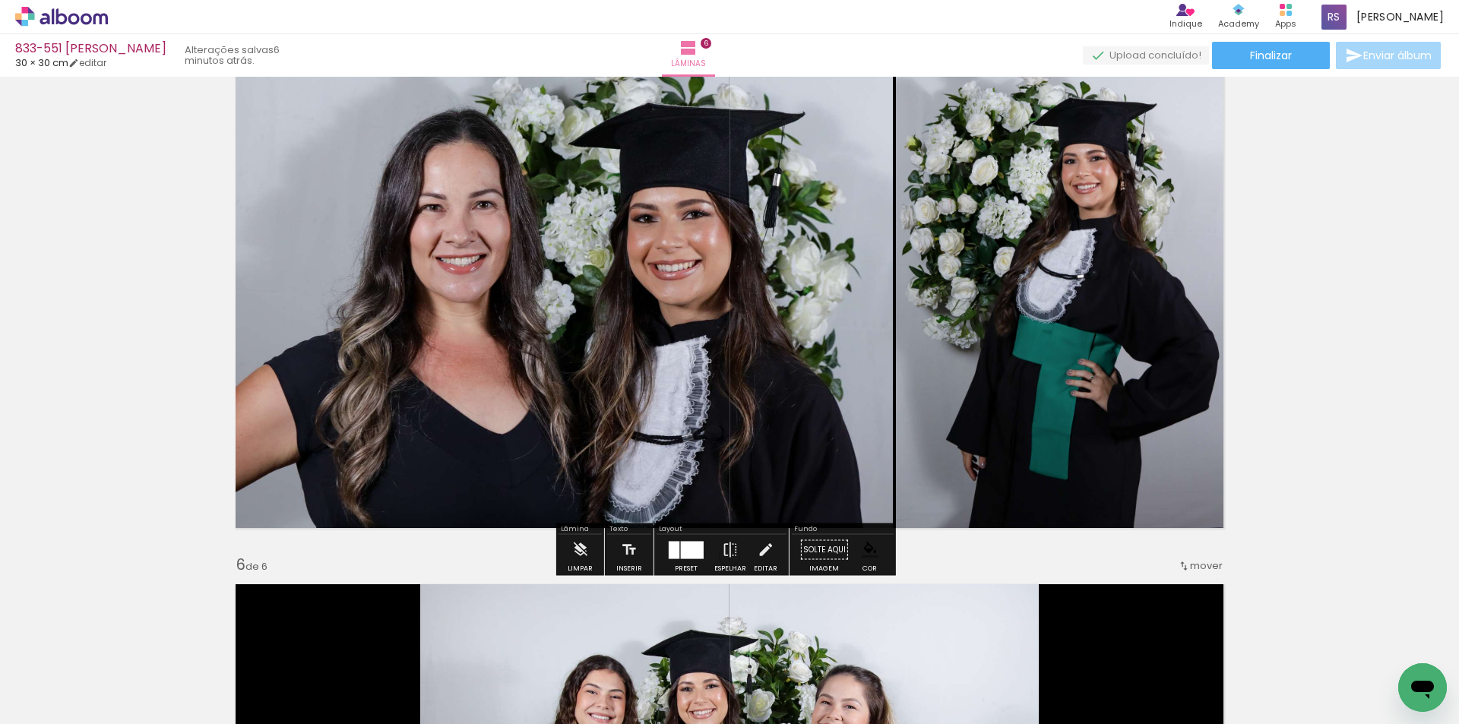
scroll to position [2259, 0]
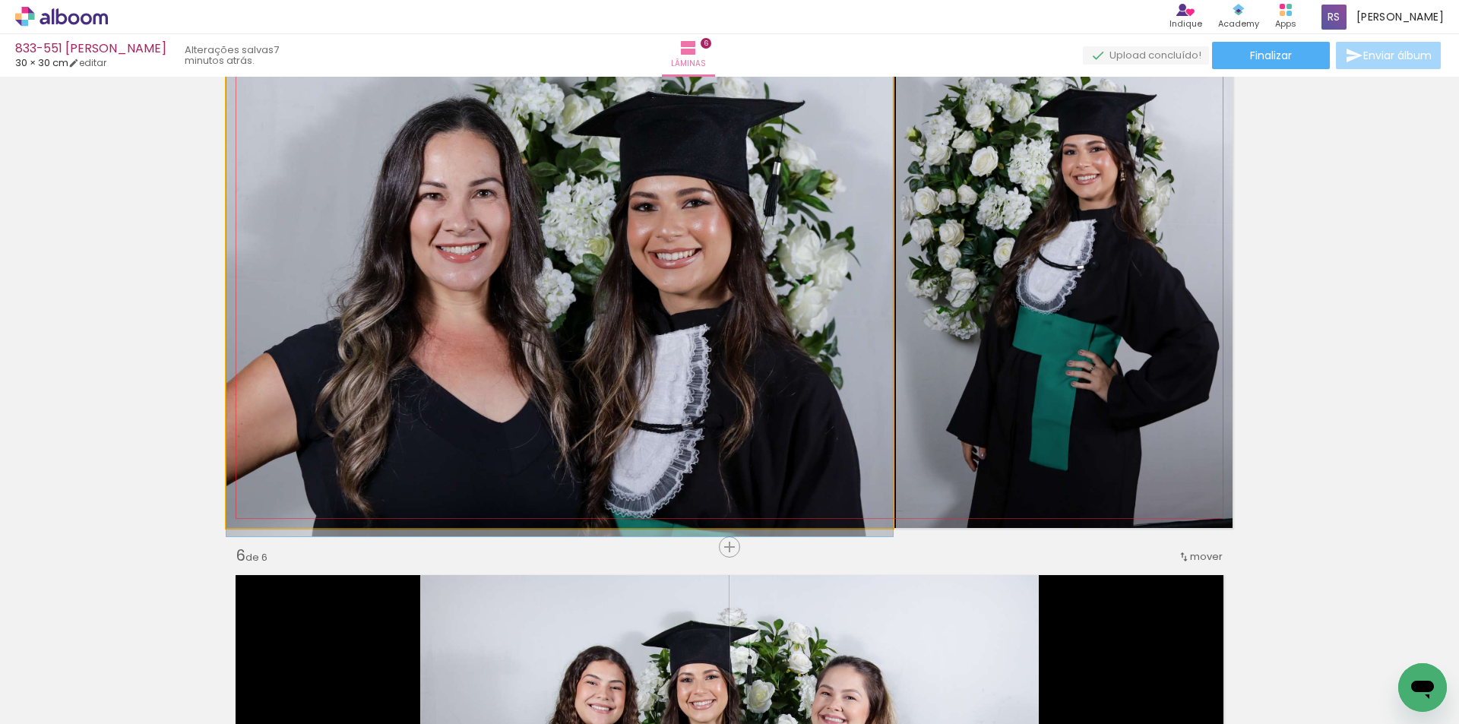
drag, startPoint x: 757, startPoint y: 465, endPoint x: 773, endPoint y: 463, distance: 16.8
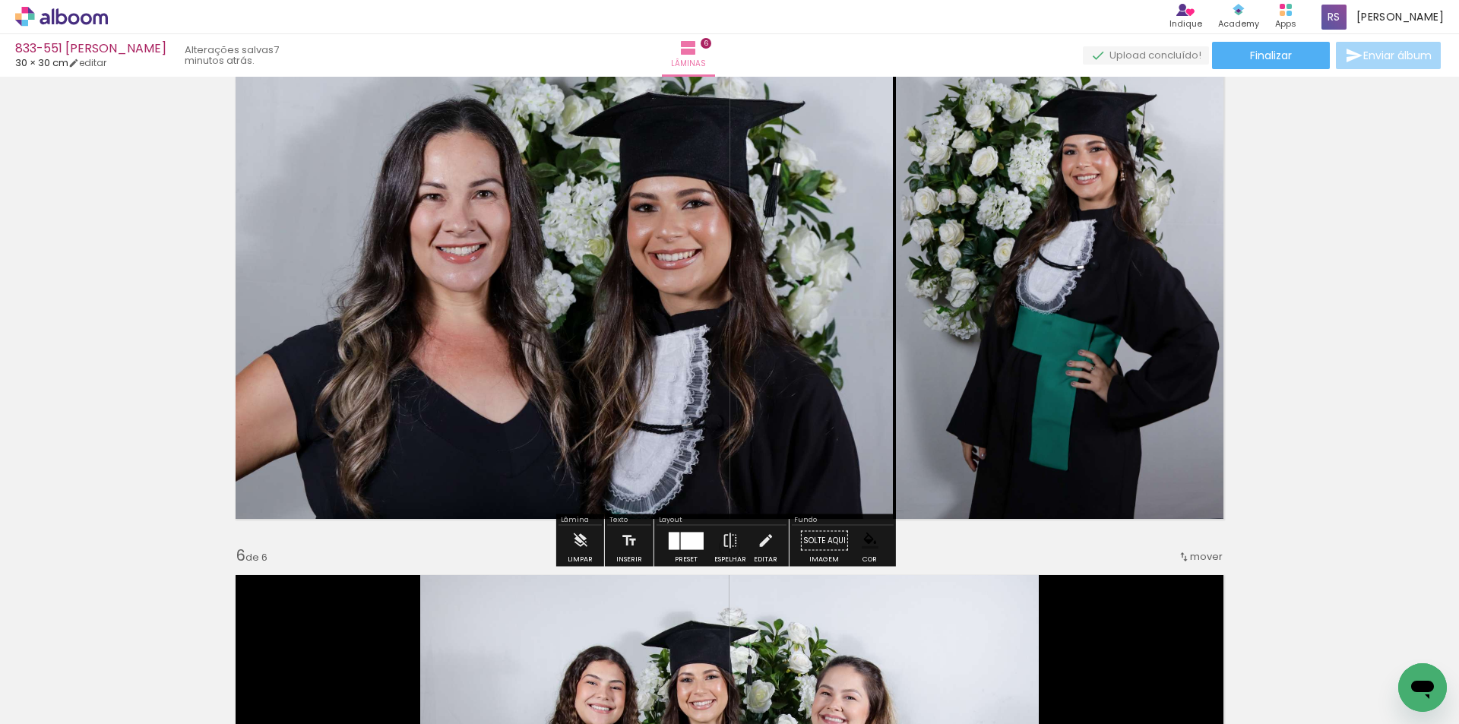
scroll to position [2183, 0]
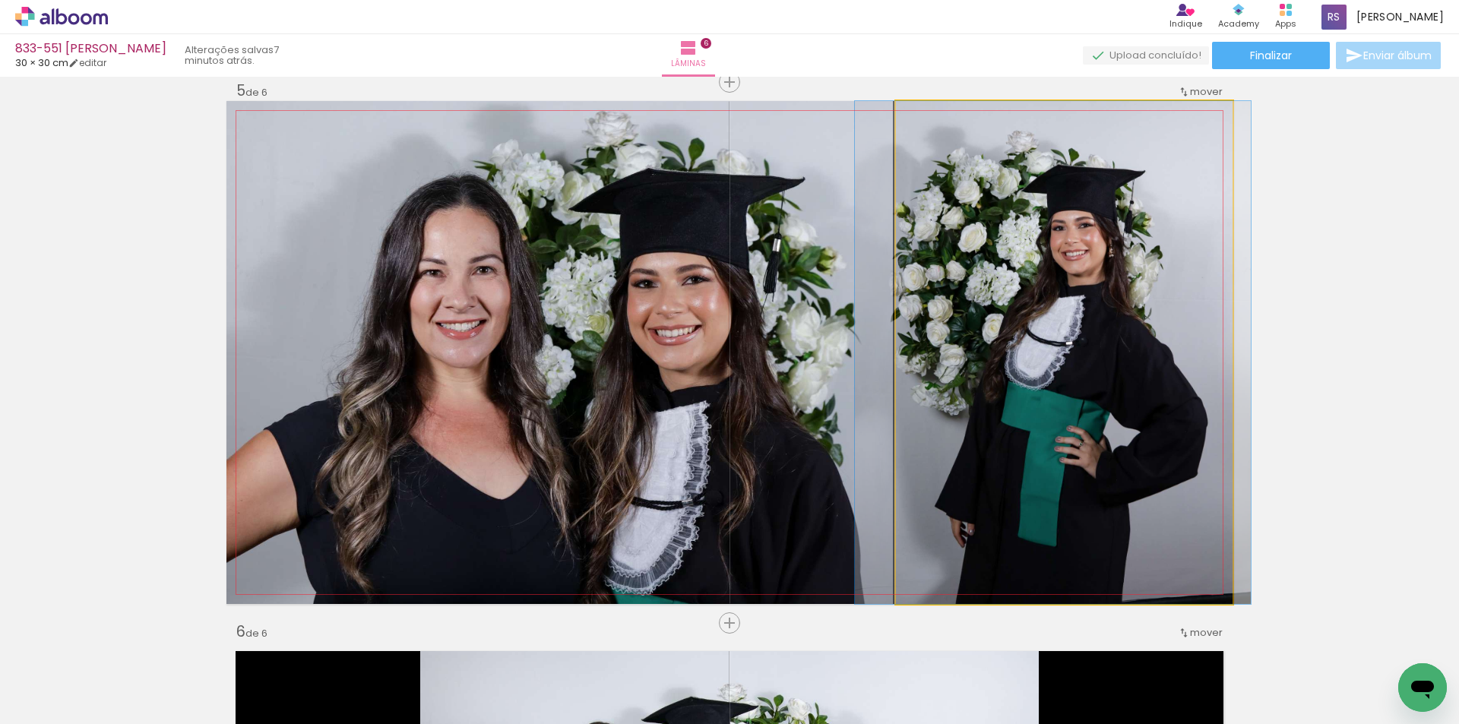
drag, startPoint x: 996, startPoint y: 447, endPoint x: 985, endPoint y: 452, distance: 12.3
click at [992, 461] on quentale-photo at bounding box center [1064, 352] width 337 height 503
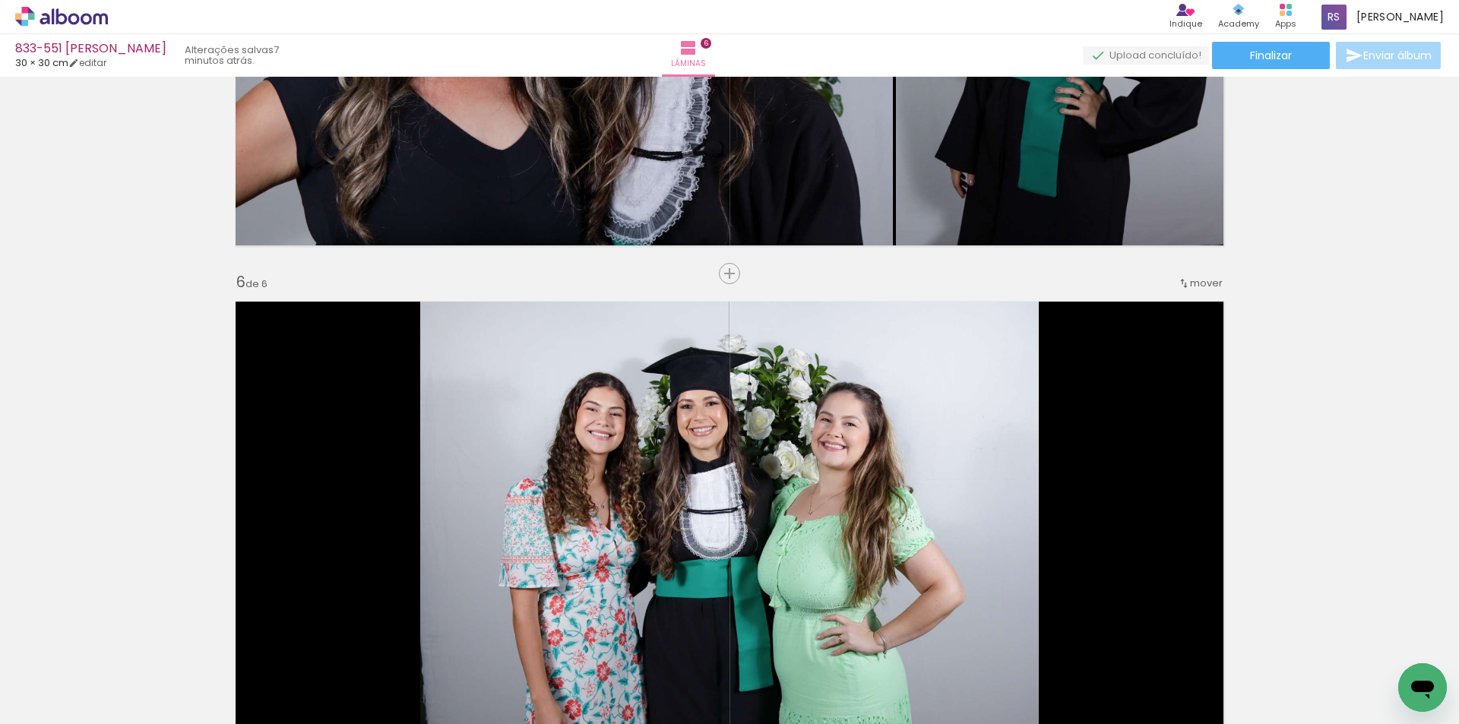
scroll to position [2639, 0]
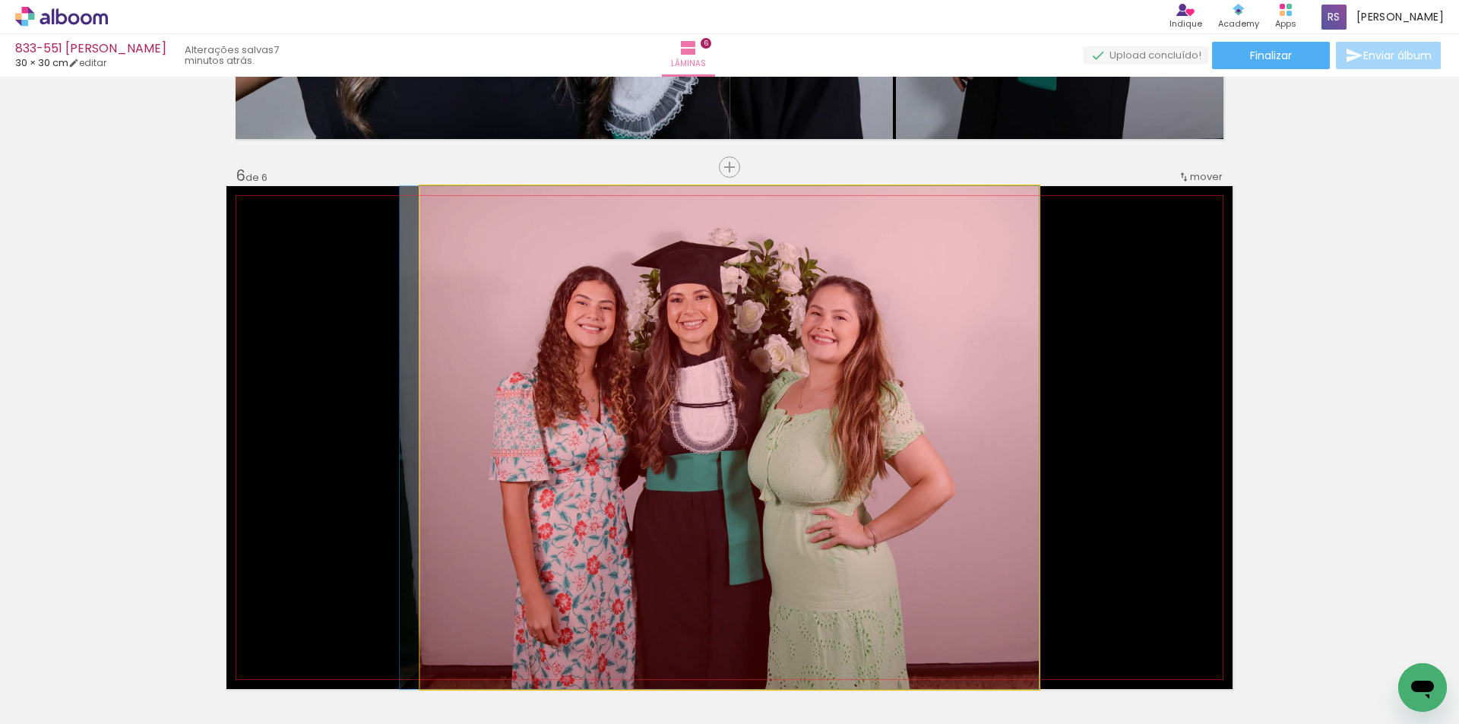
drag, startPoint x: 624, startPoint y: 524, endPoint x: 580, endPoint y: 694, distance: 174.9
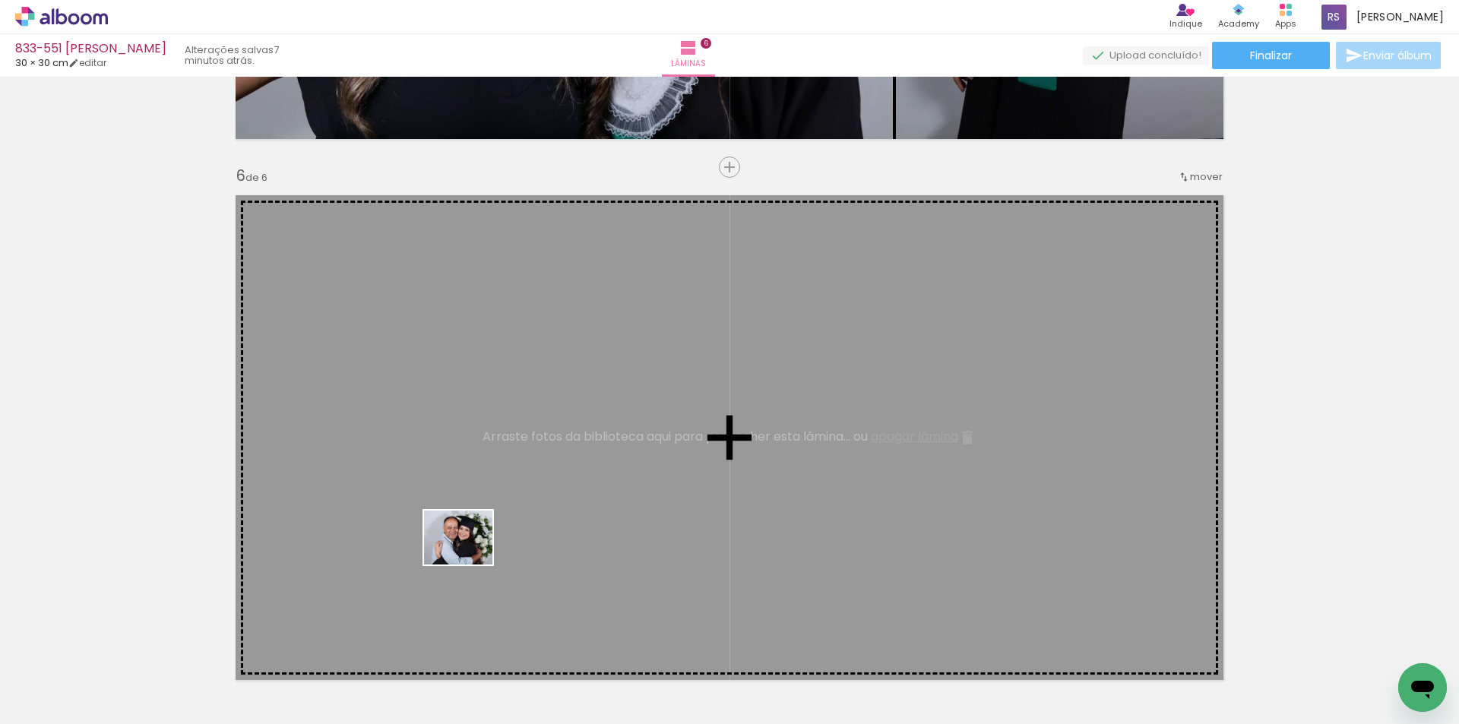
drag, startPoint x: 311, startPoint y: 680, endPoint x: 279, endPoint y: 643, distance: 48.5
click at [471, 554] on quentale-workspace at bounding box center [729, 362] width 1459 height 724
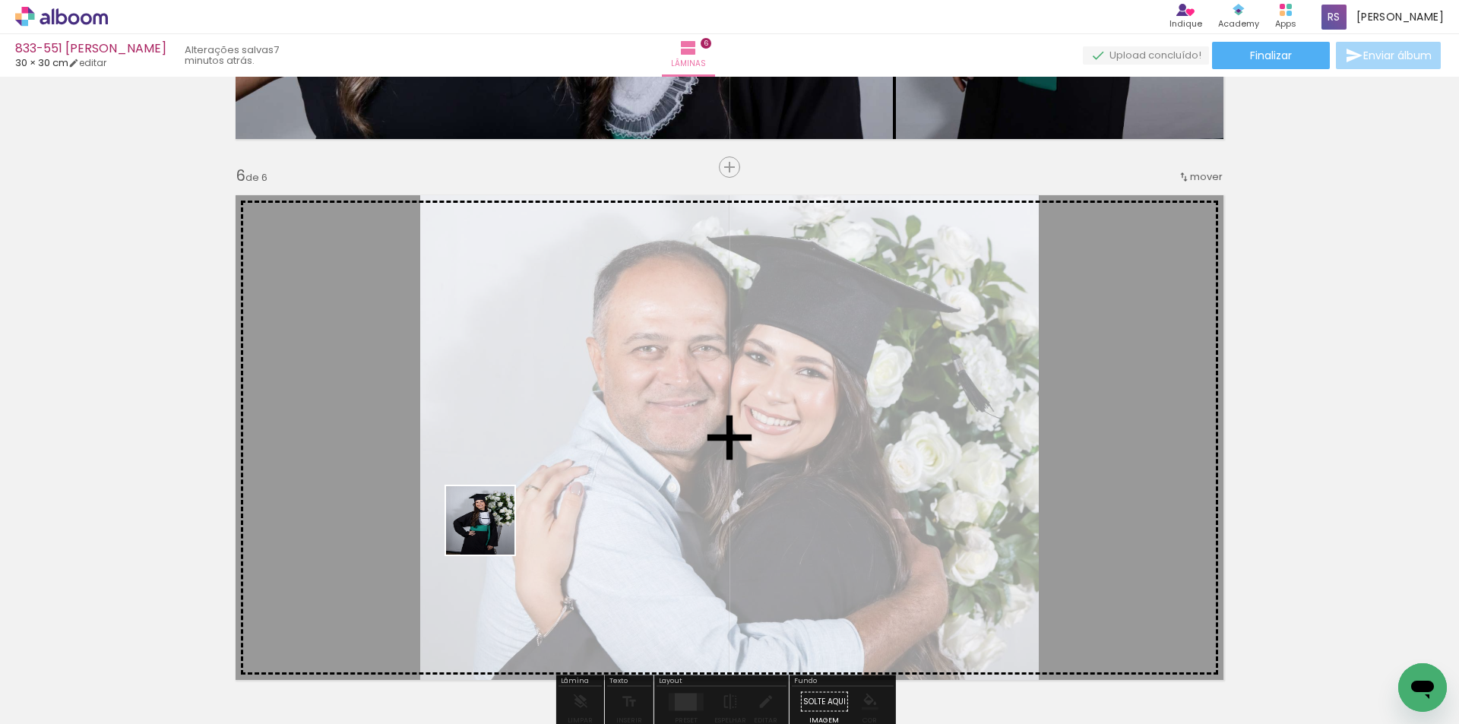
drag, startPoint x: 185, startPoint y: 667, endPoint x: 558, endPoint y: 499, distance: 409.1
click at [558, 499] on quentale-workspace at bounding box center [729, 362] width 1459 height 724
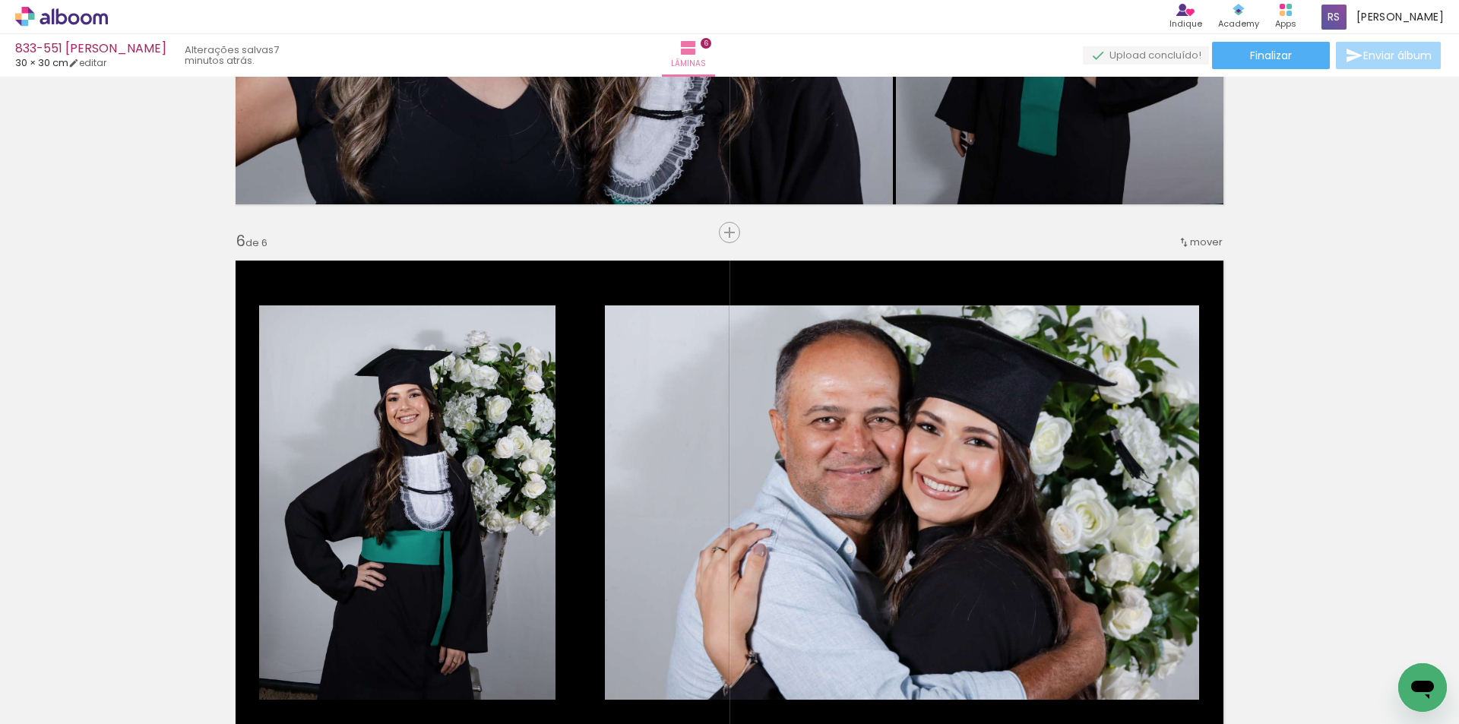
scroll to position [2715, 0]
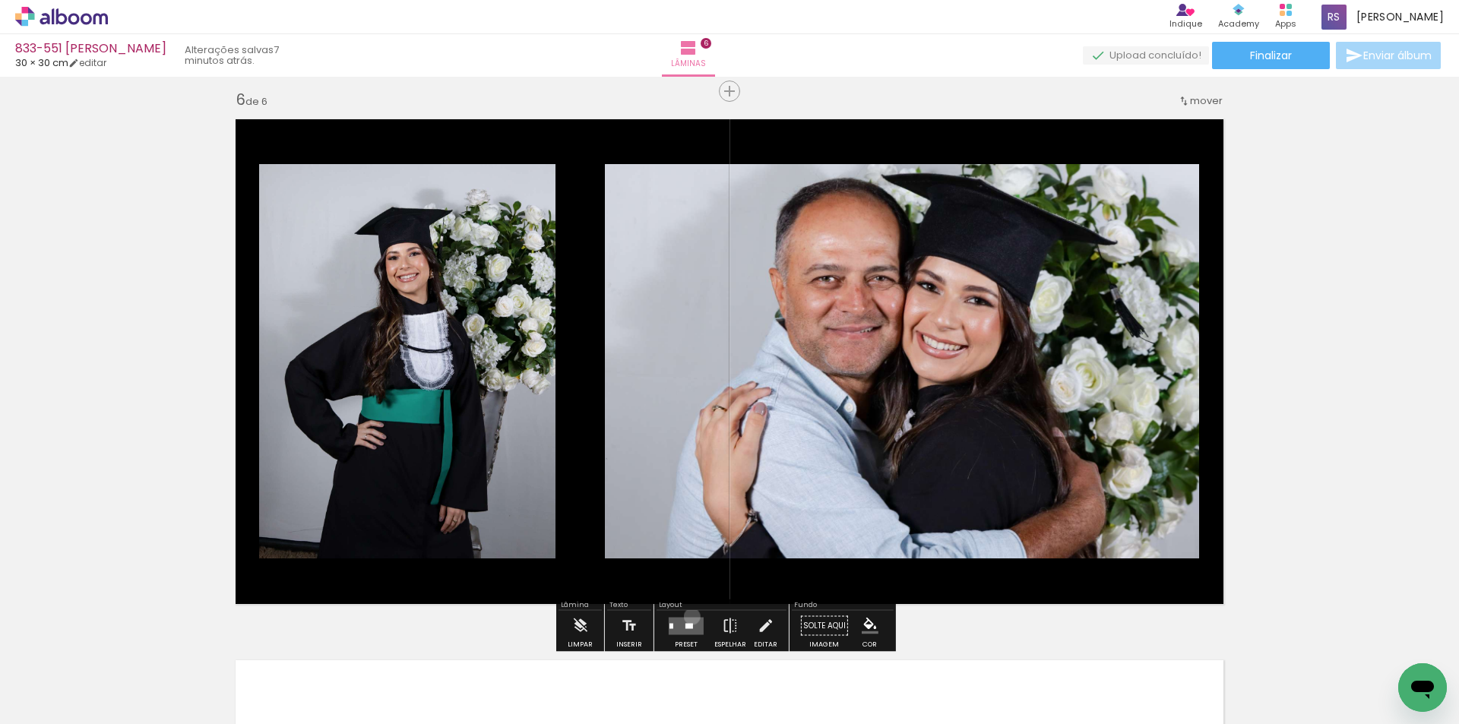
click at [688, 616] on div at bounding box center [685, 626] width 41 height 30
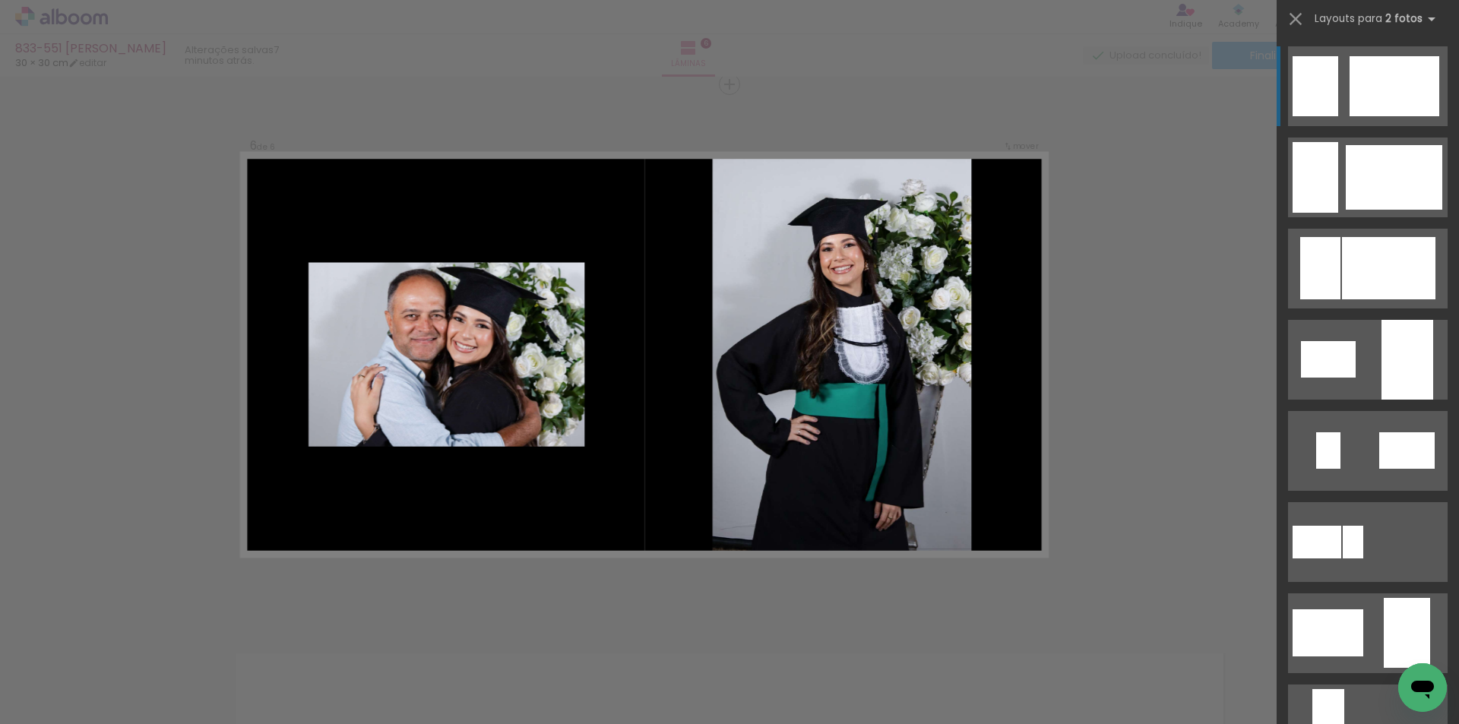
scroll to position [2724, 0]
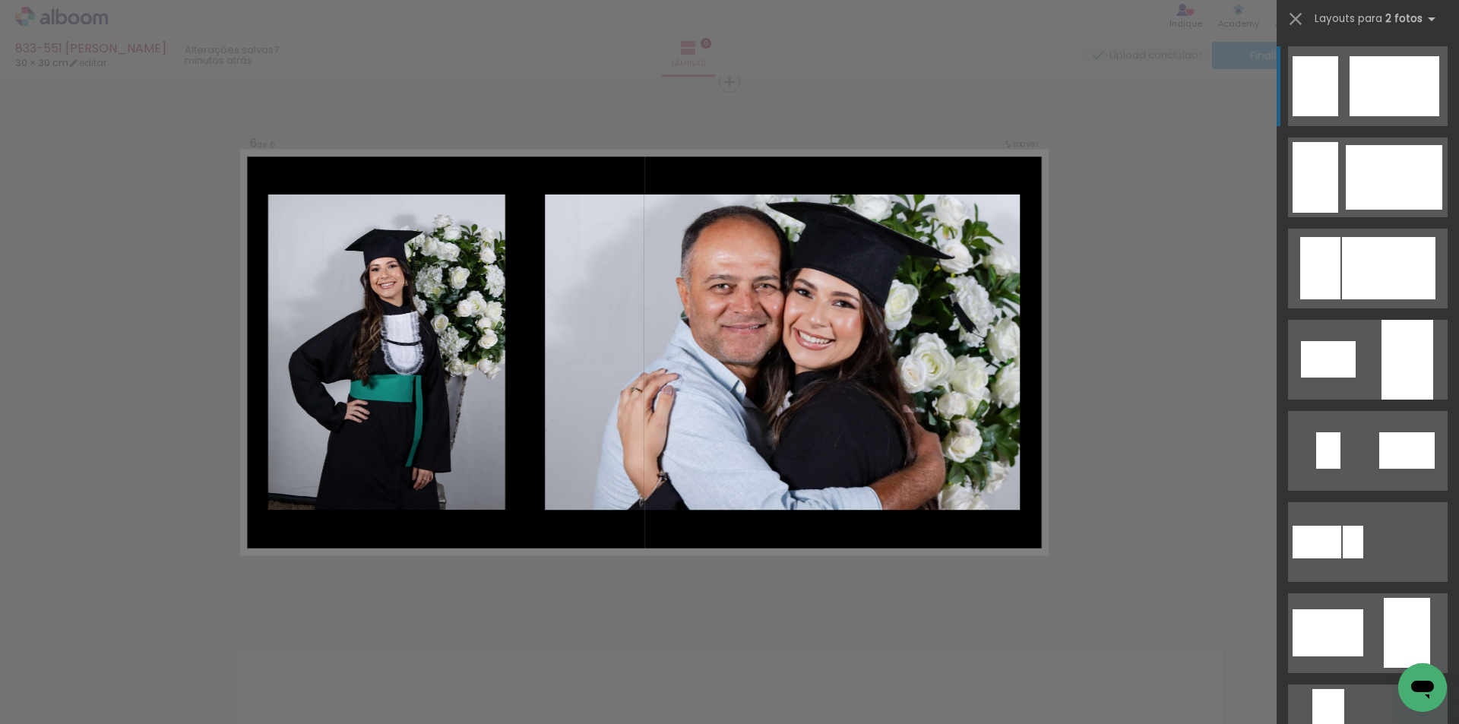
drag, startPoint x: 1446, startPoint y: 83, endPoint x: 1449, endPoint y: 150, distance: 66.9
click at [1449, 169] on div at bounding box center [1367, 379] width 182 height 689
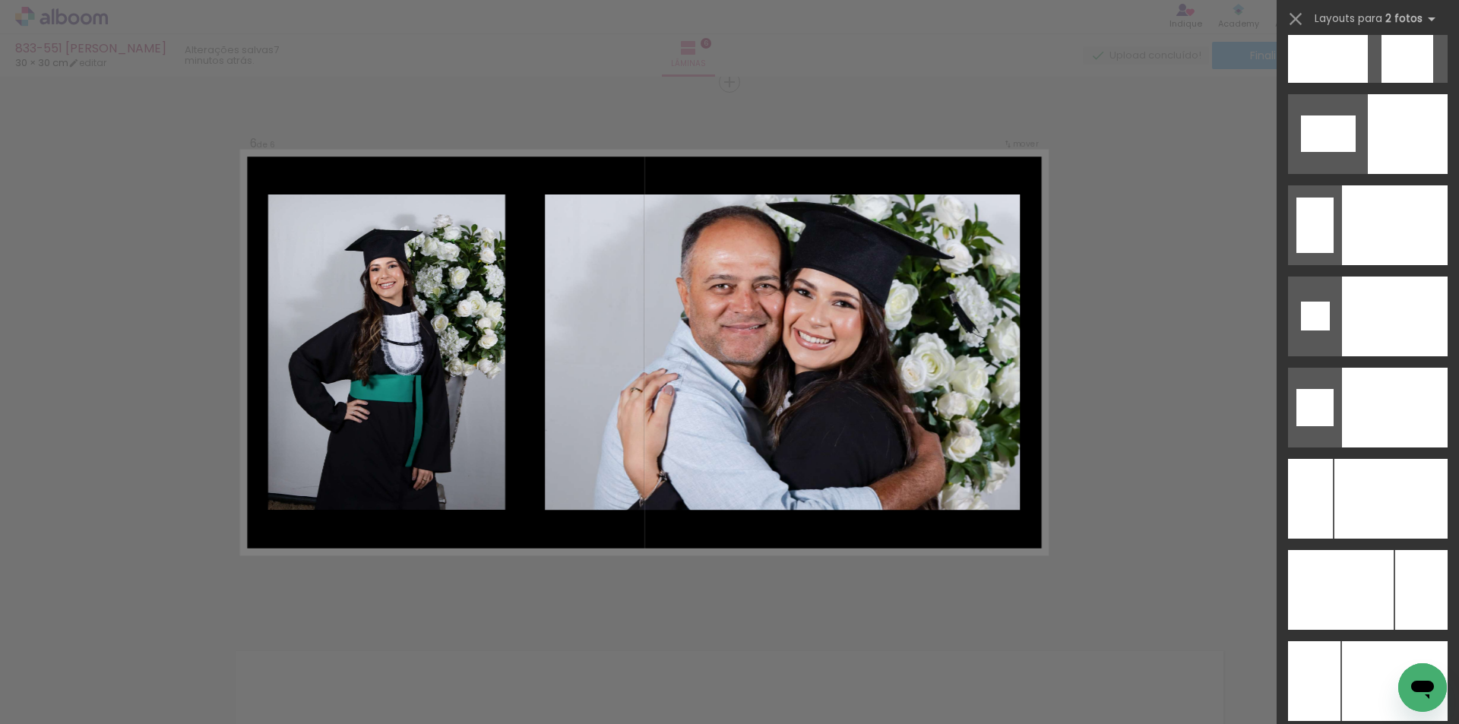
scroll to position [6262, 0]
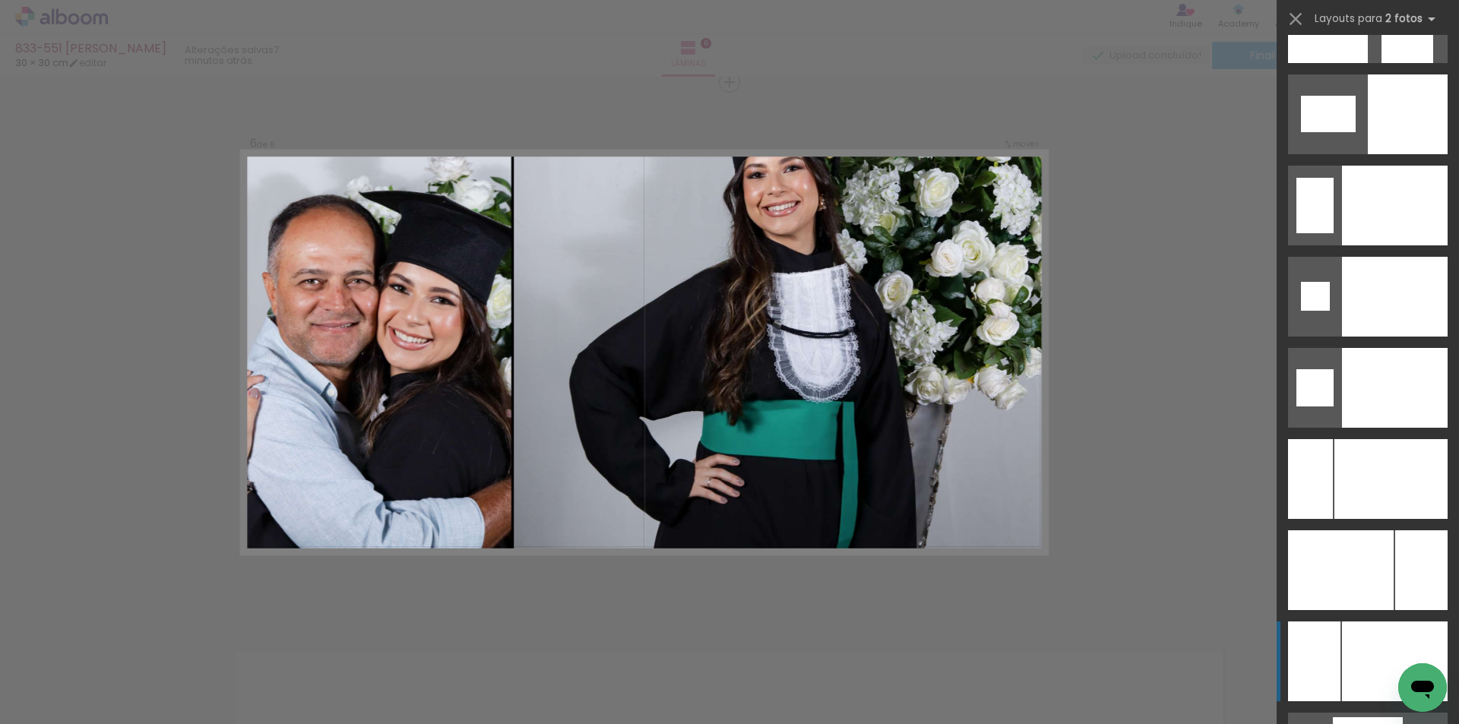
click at [1345, 245] on div at bounding box center [1395, 206] width 106 height 80
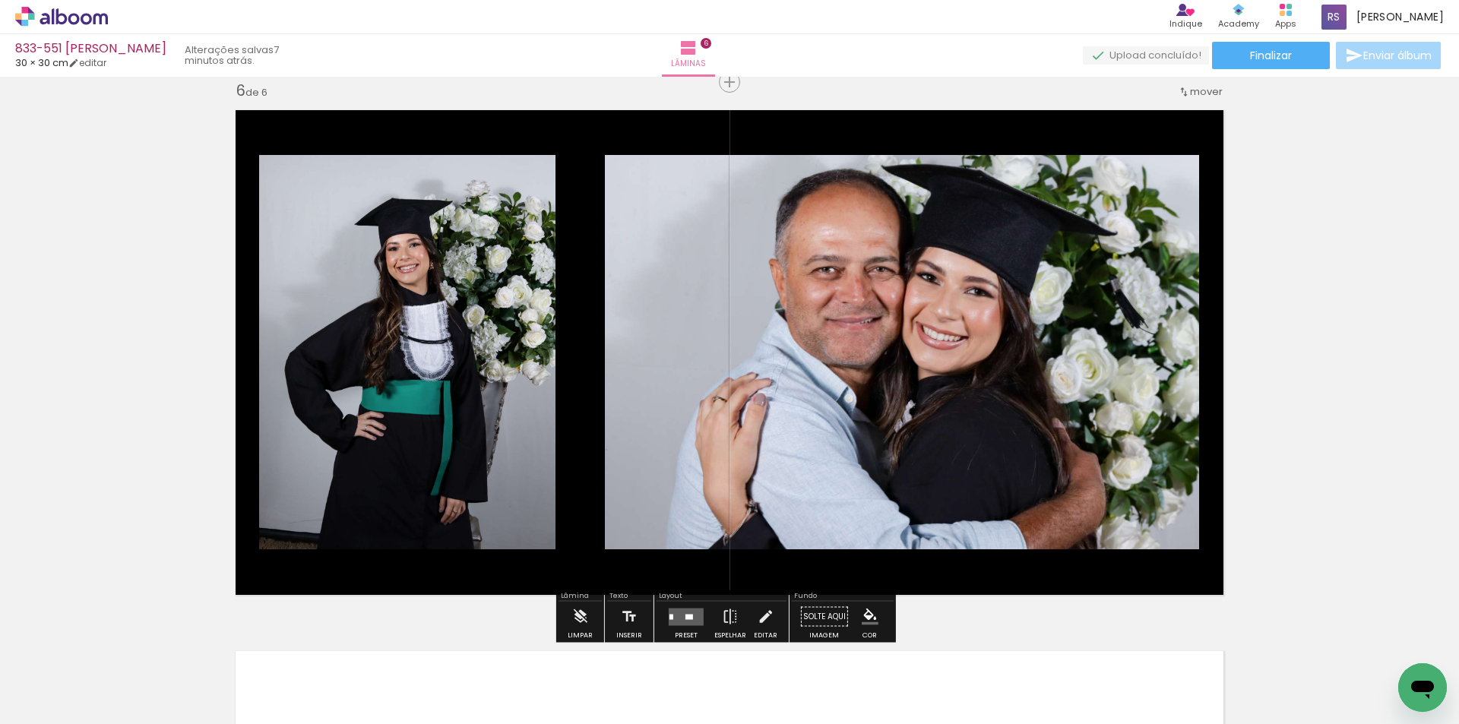
click at [683, 620] on quentale-layouter at bounding box center [686, 616] width 35 height 17
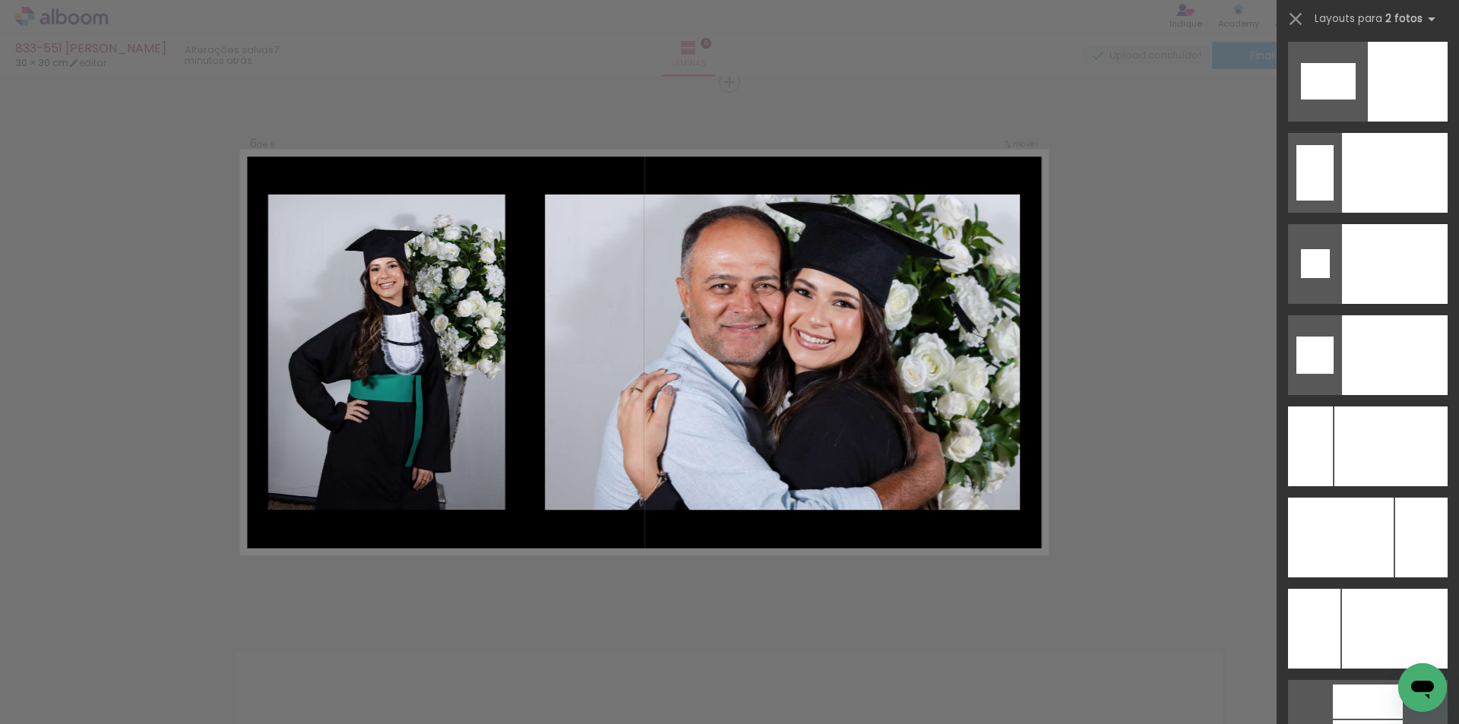
scroll to position [6305, 0]
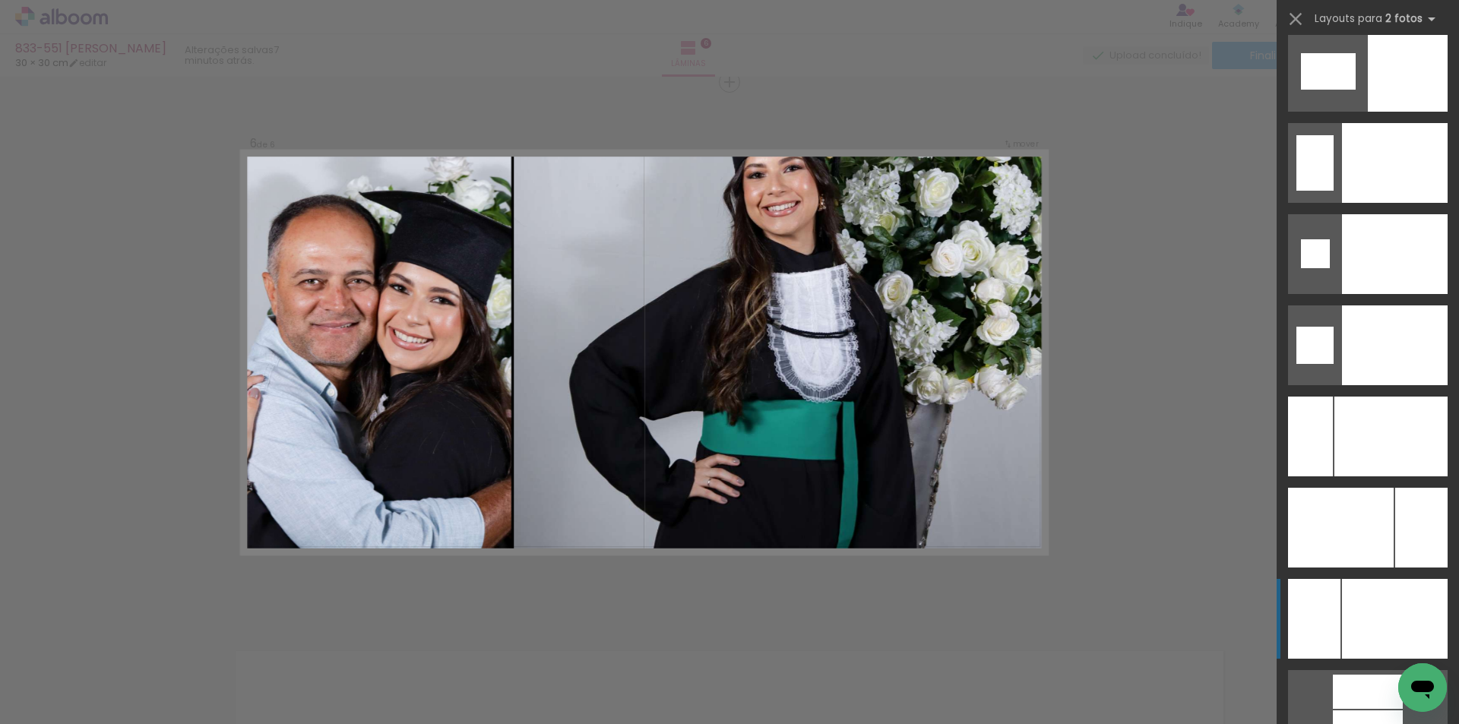
click at [1395, 203] on div at bounding box center [1395, 163] width 106 height 80
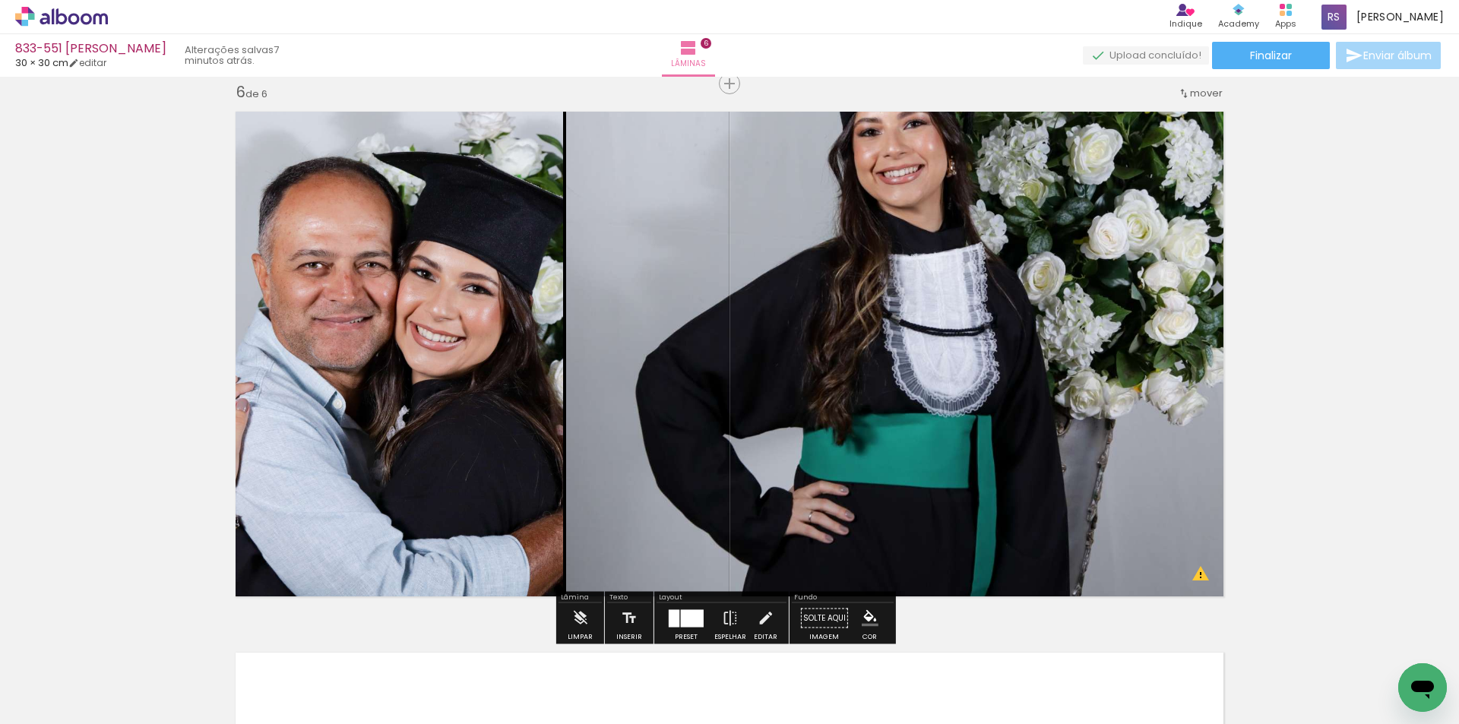
scroll to position [2724, 0]
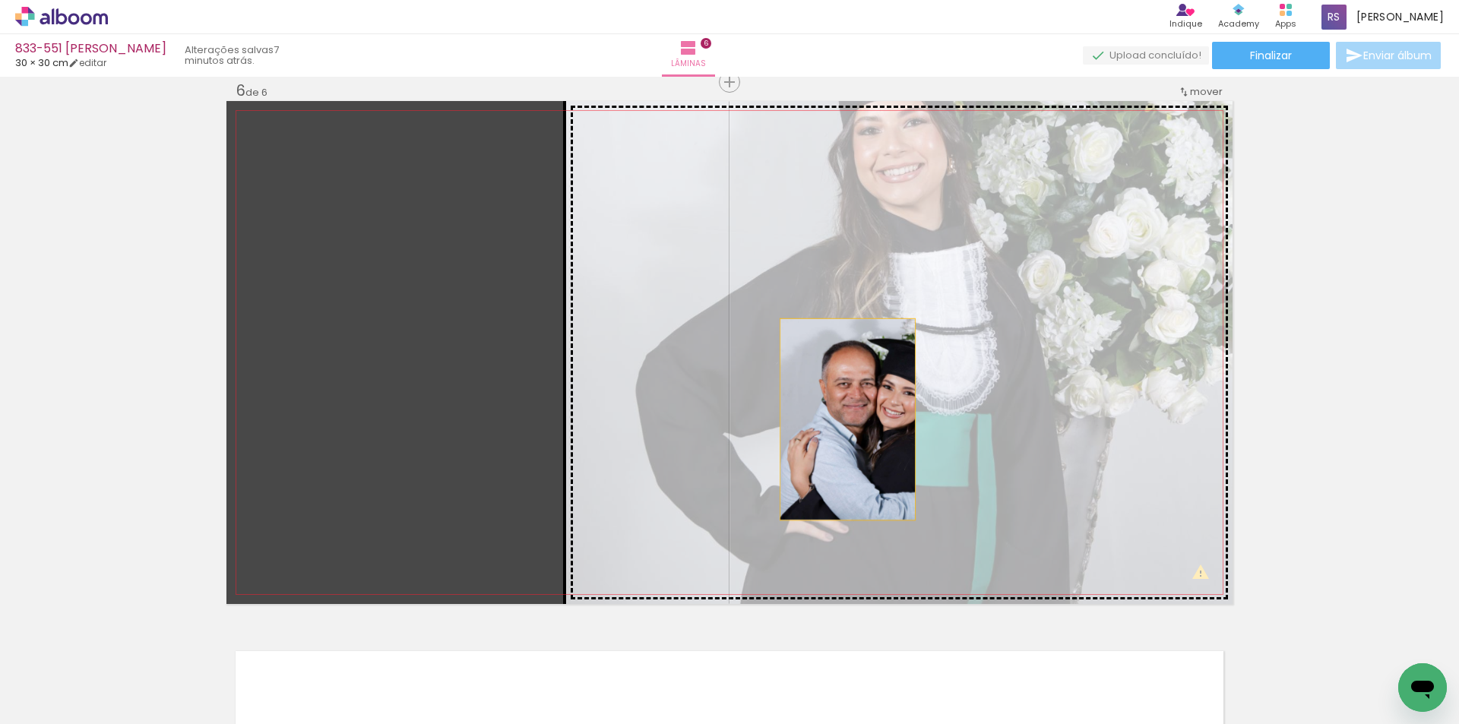
drag, startPoint x: 489, startPoint y: 460, endPoint x: 850, endPoint y: 419, distance: 363.2
click at [0, 0] on slot at bounding box center [0, 0] width 0 height 0
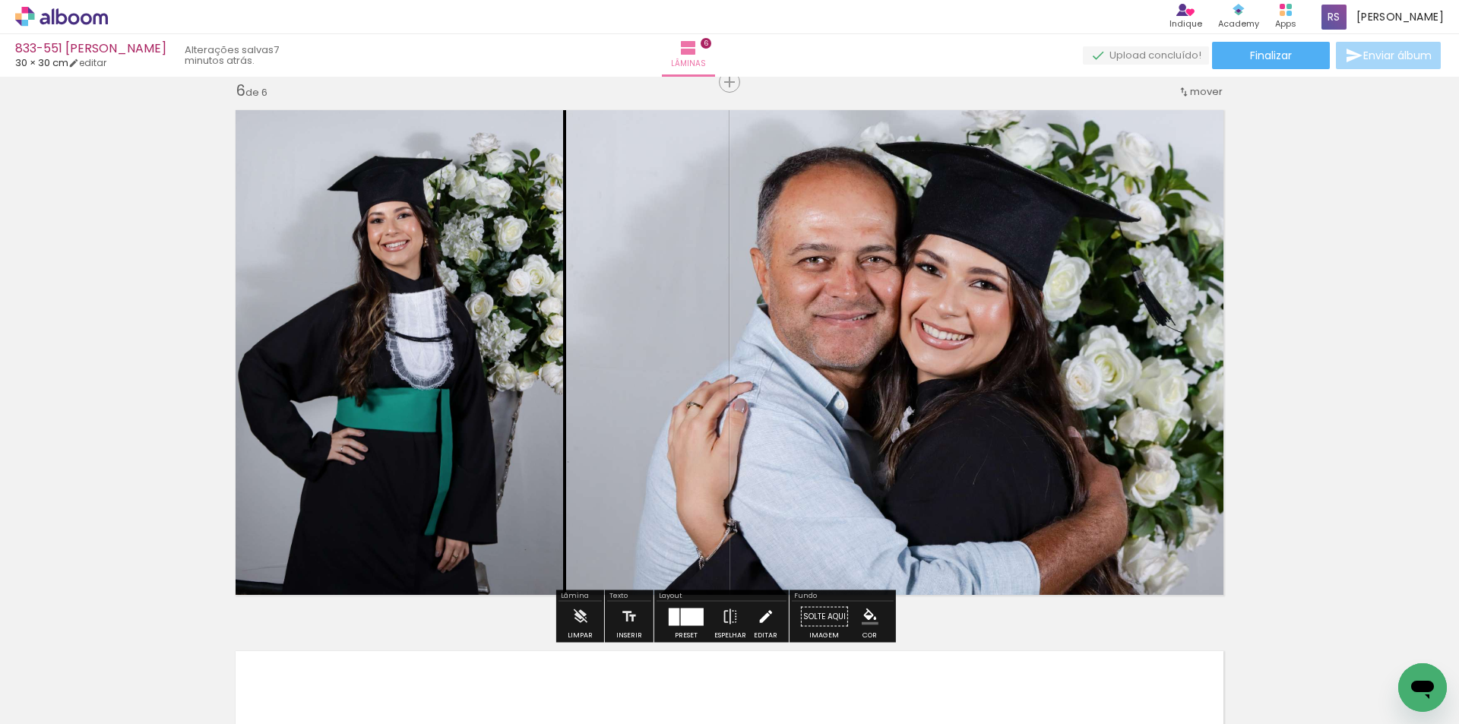
click at [761, 618] on iron-icon at bounding box center [765, 617] width 17 height 30
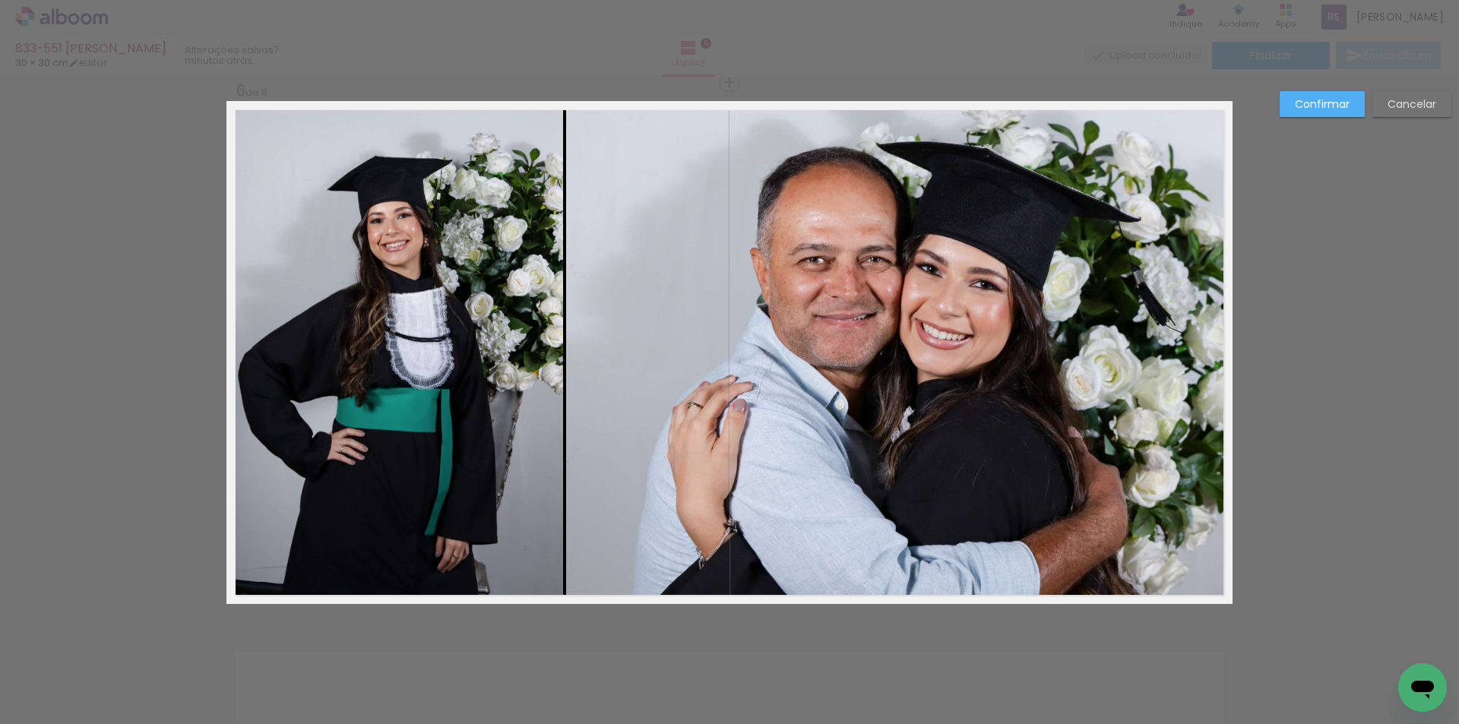
click at [769, 429] on quentale-photo at bounding box center [899, 352] width 666 height 503
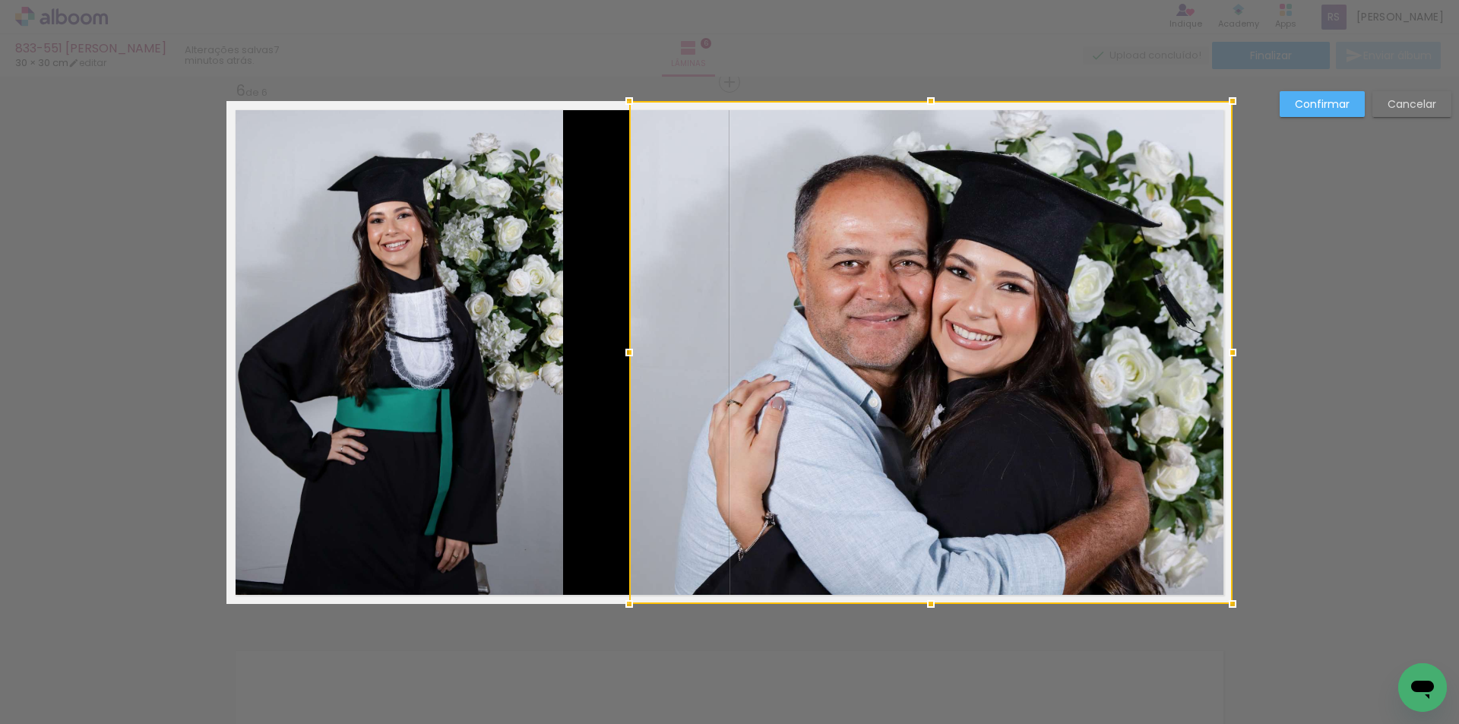
drag, startPoint x: 559, startPoint y: 355, endPoint x: 616, endPoint y: 352, distance: 57.0
click at [616, 352] on div at bounding box center [629, 352] width 30 height 30
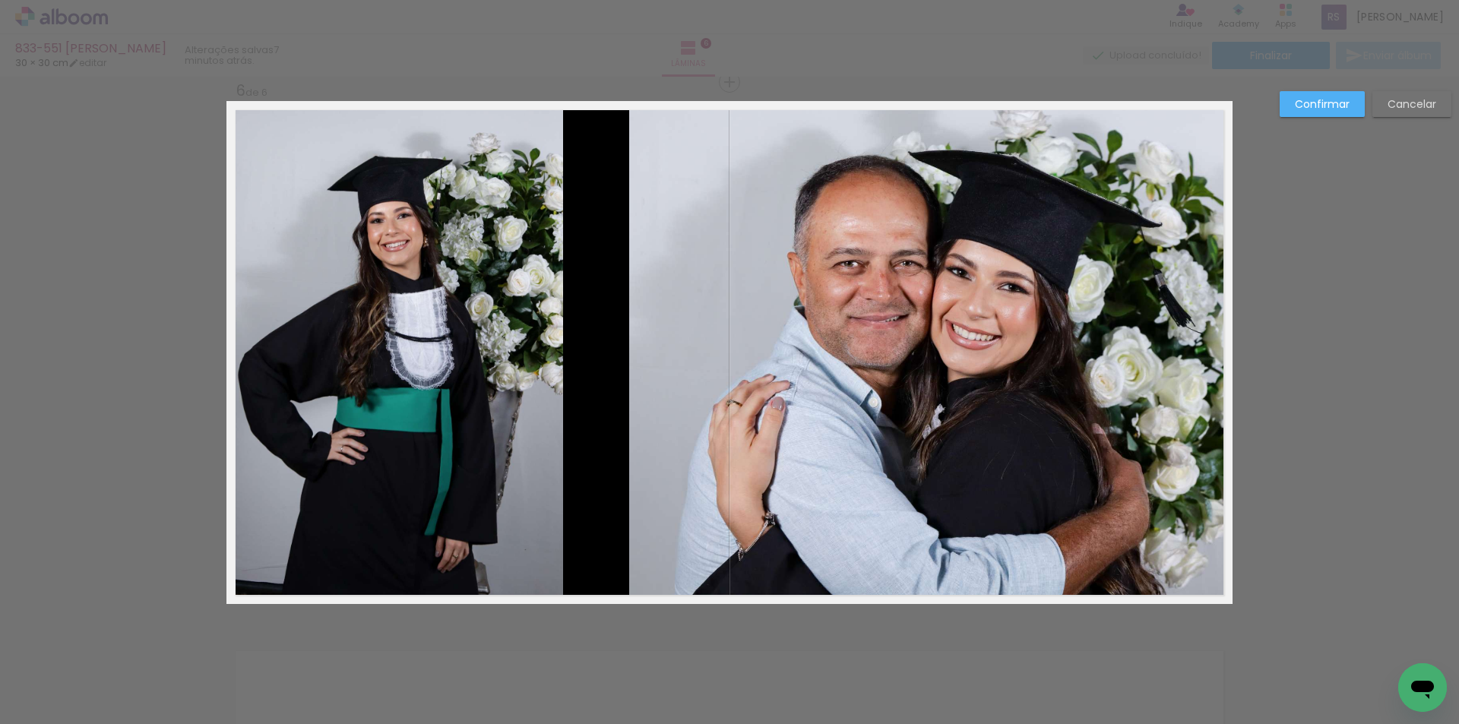
click at [510, 311] on quentale-photo at bounding box center [394, 352] width 337 height 503
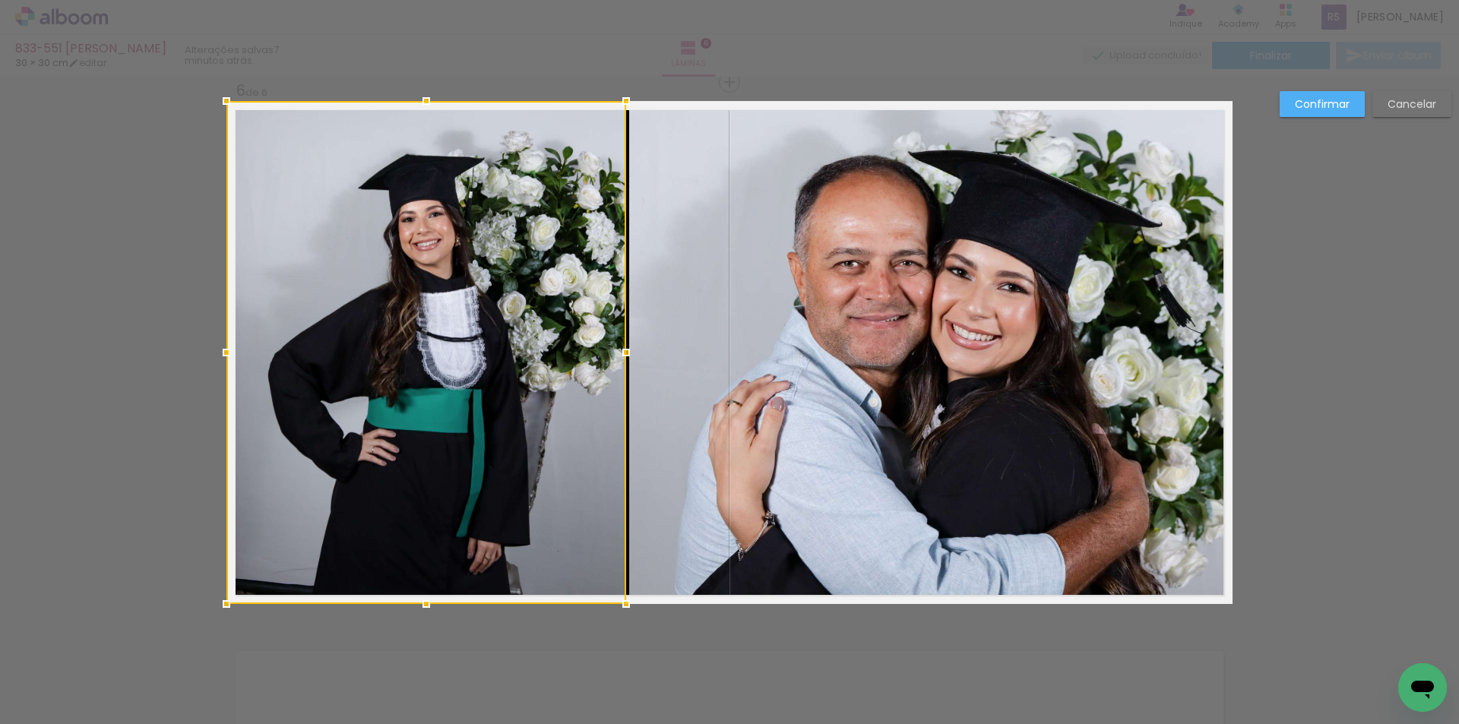
drag, startPoint x: 561, startPoint y: 349, endPoint x: 618, endPoint y: 349, distance: 57.7
click at [618, 349] on div at bounding box center [626, 352] width 30 height 30
click at [0, 0] on slot "Confirmar" at bounding box center [0, 0] width 0 height 0
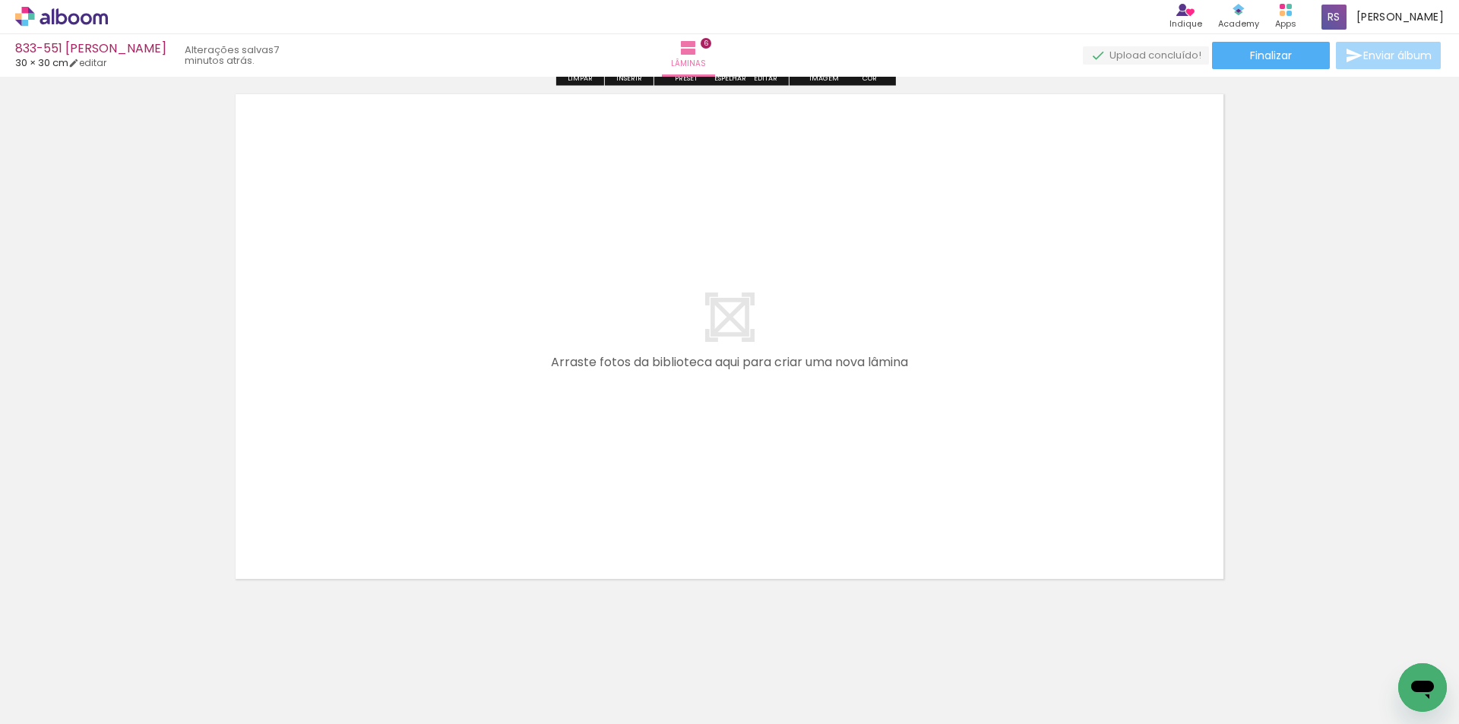
scroll to position [3293, 0]
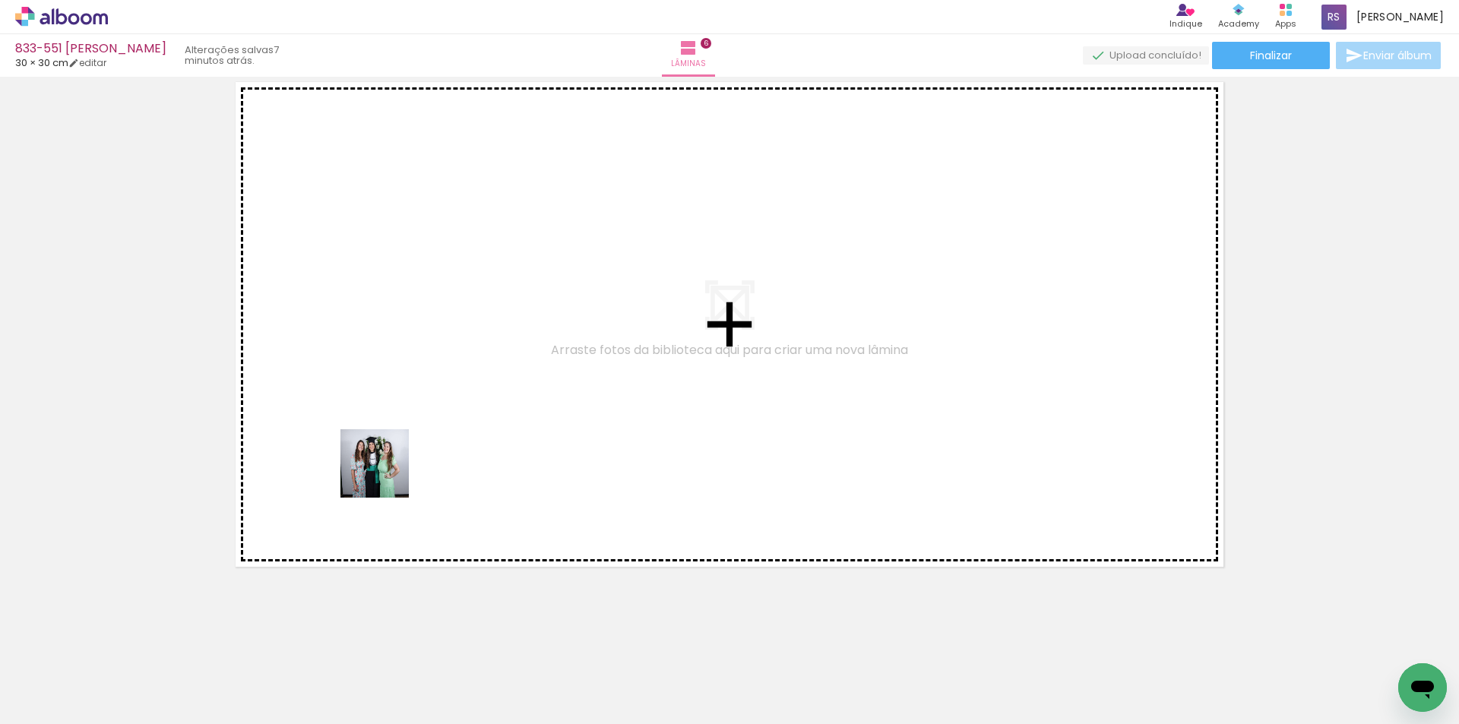
drag, startPoint x: 244, startPoint y: 675, endPoint x: 432, endPoint y: 399, distance: 334.0
click at [432, 399] on quentale-workspace at bounding box center [729, 362] width 1459 height 724
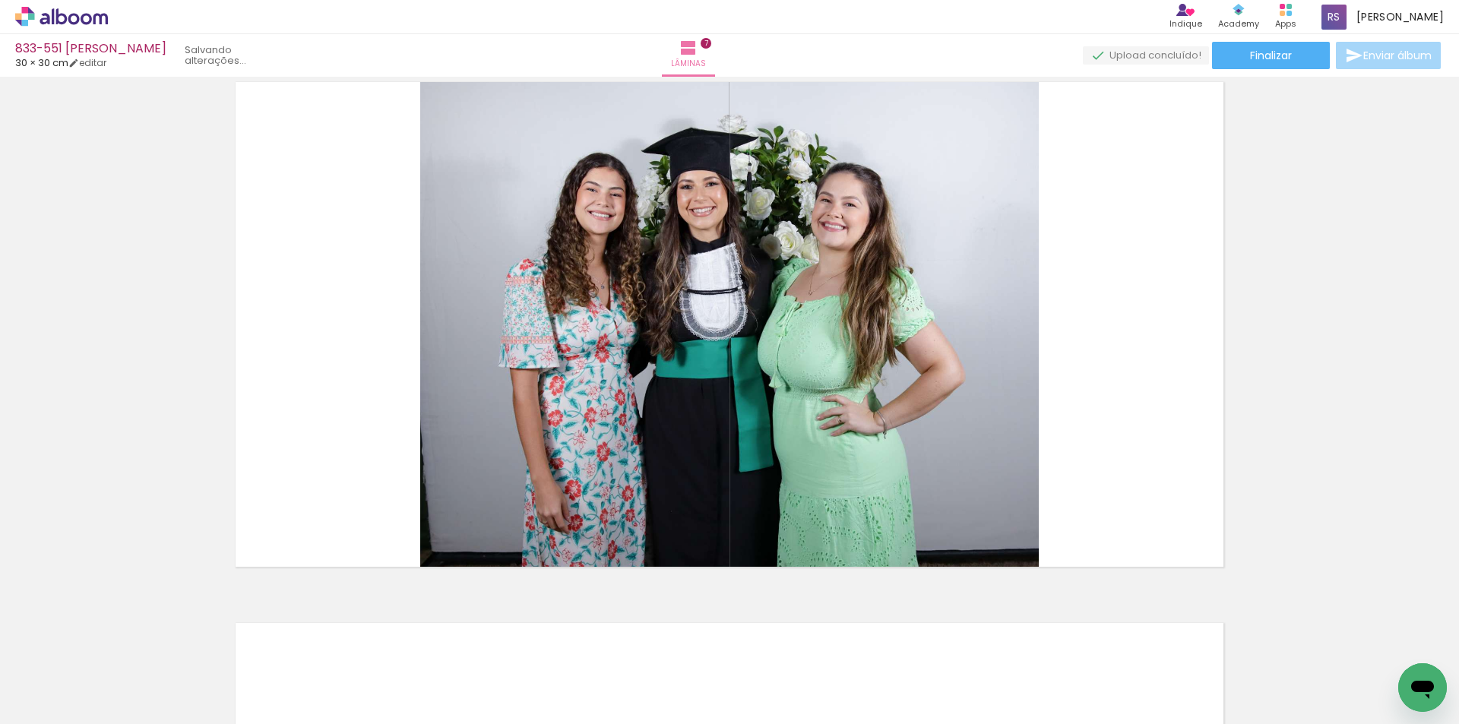
scroll to position [3265, 0]
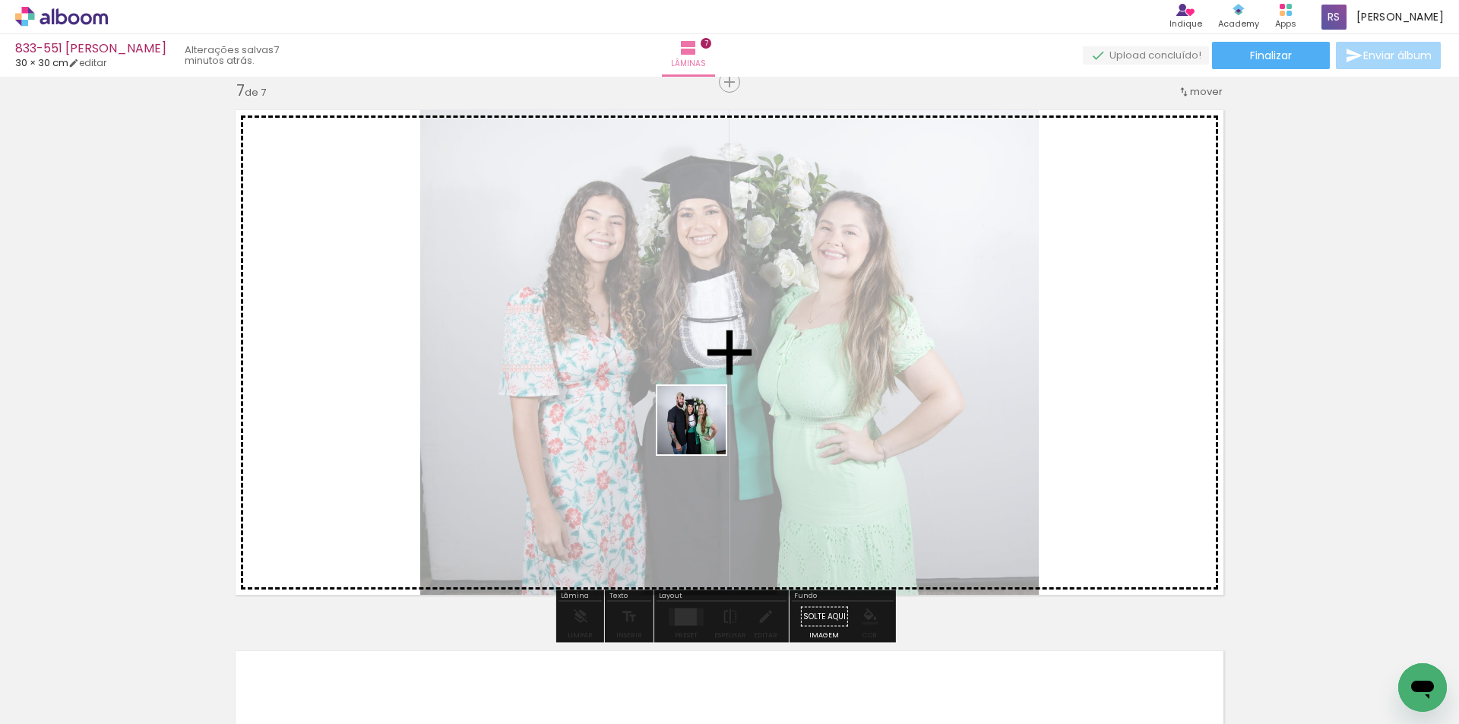
drag, startPoint x: 441, startPoint y: 667, endPoint x: 703, endPoint y: 449, distance: 340.9
click at [703, 431] on quentale-workspace at bounding box center [729, 362] width 1459 height 724
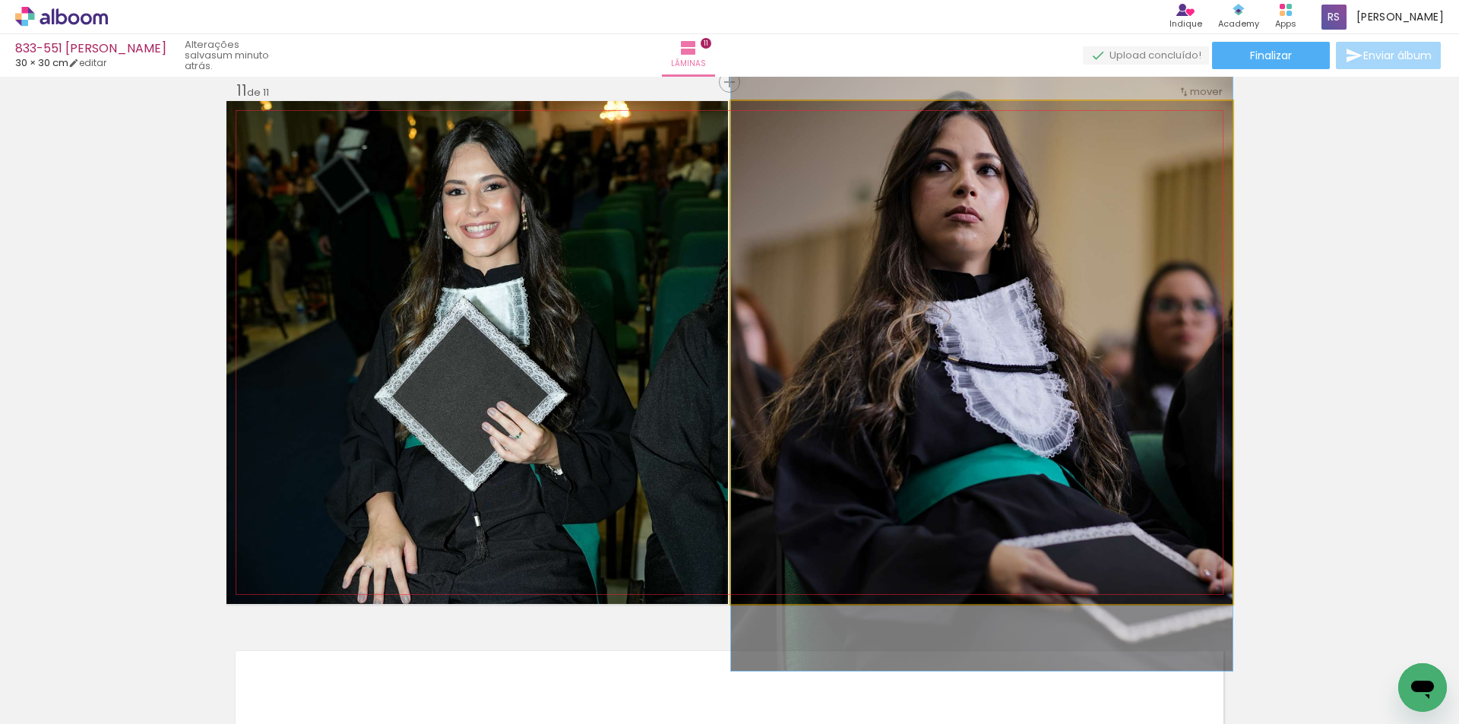
scroll to position [1367, 0]
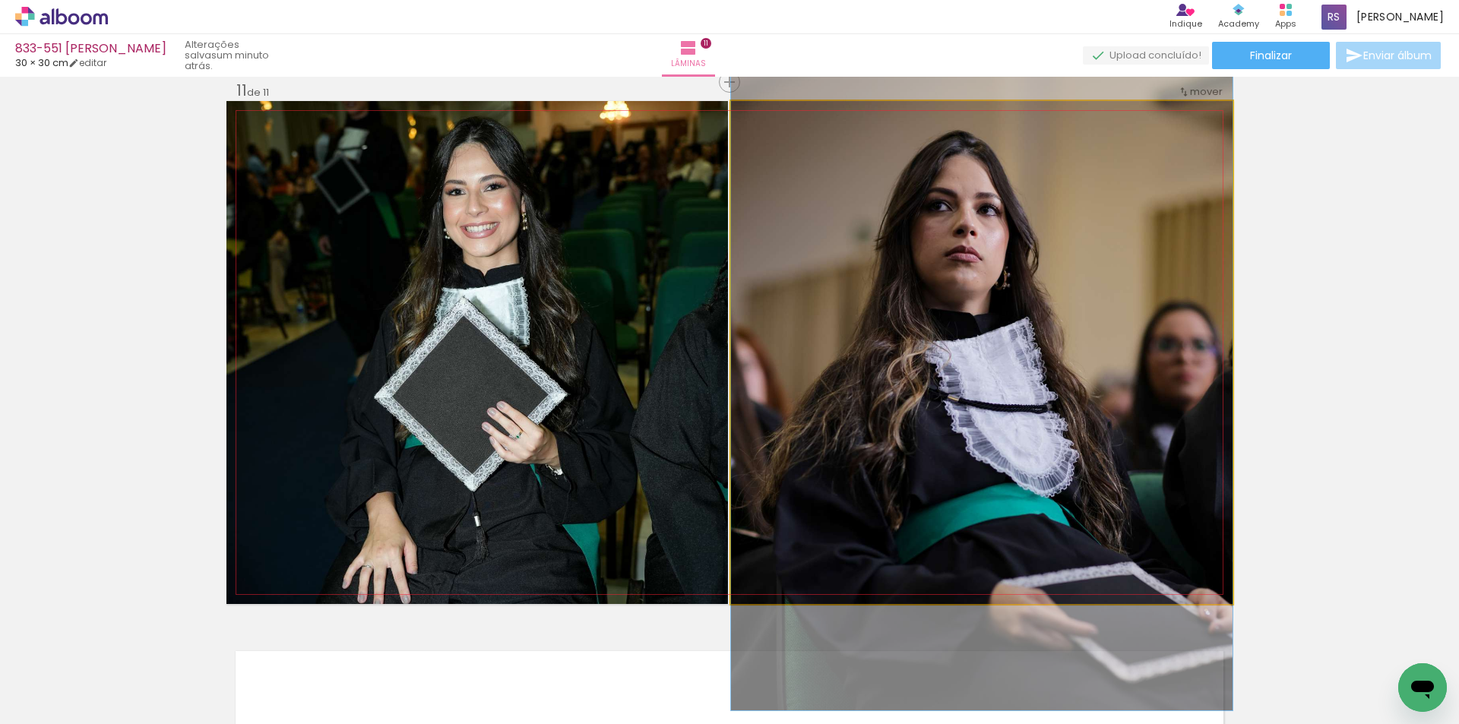
drag, startPoint x: 873, startPoint y: 382, endPoint x: 892, endPoint y: 422, distance: 43.8
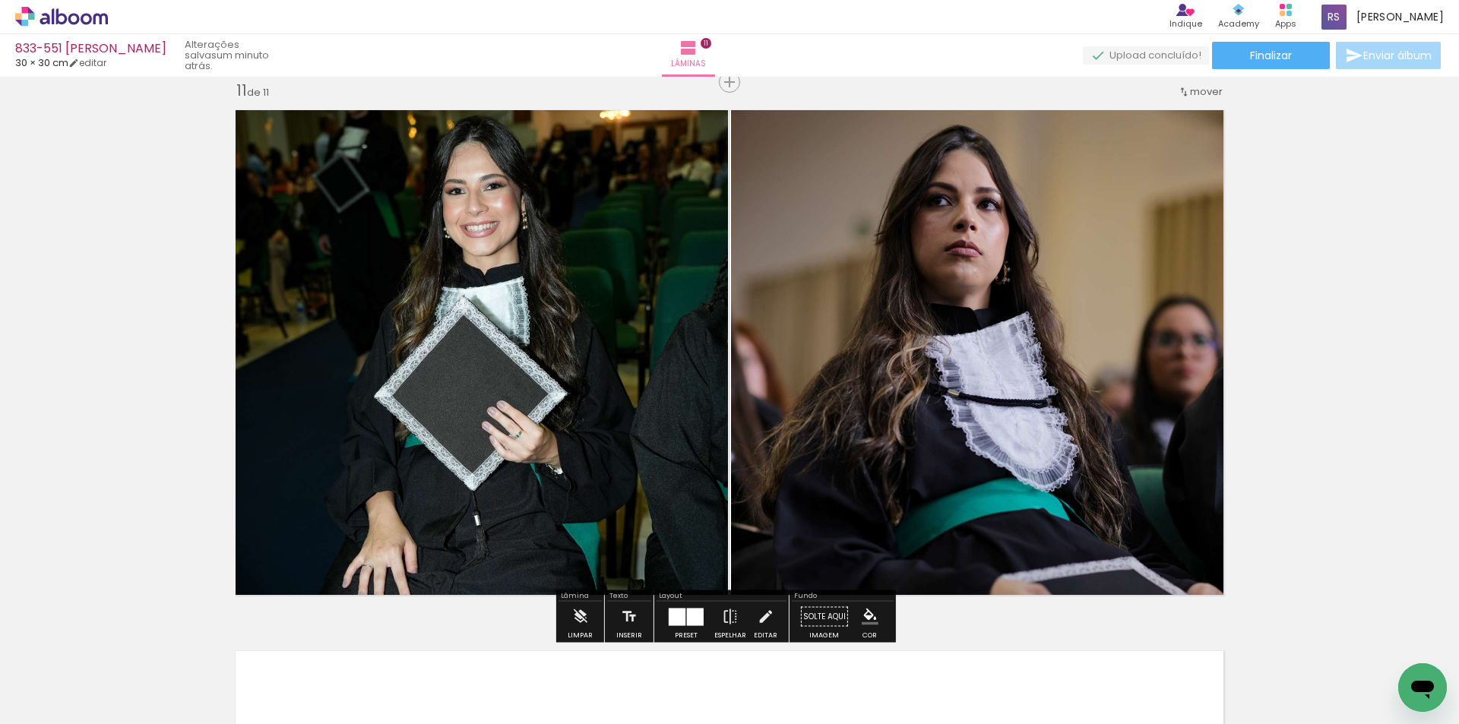
click at [687, 621] on div at bounding box center [695, 616] width 17 height 17
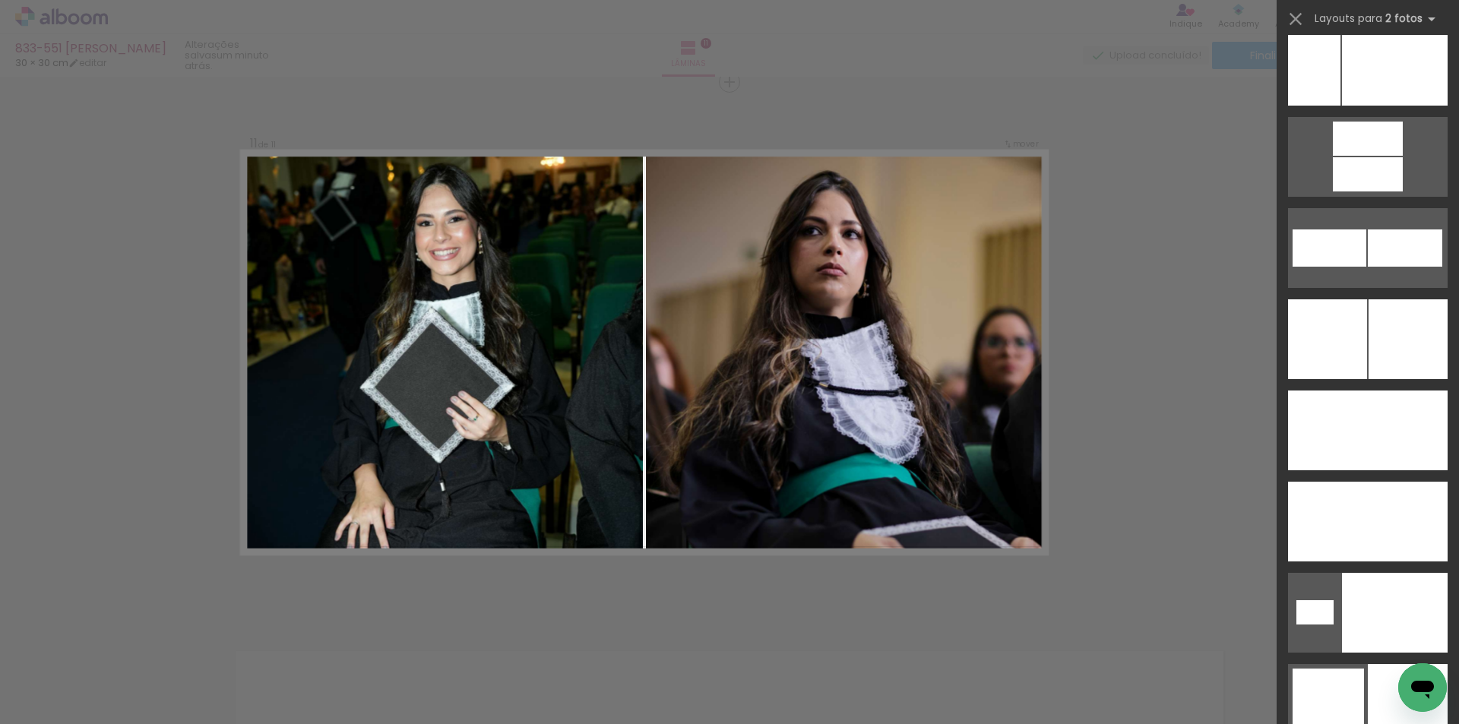
scroll to position [6877, 0]
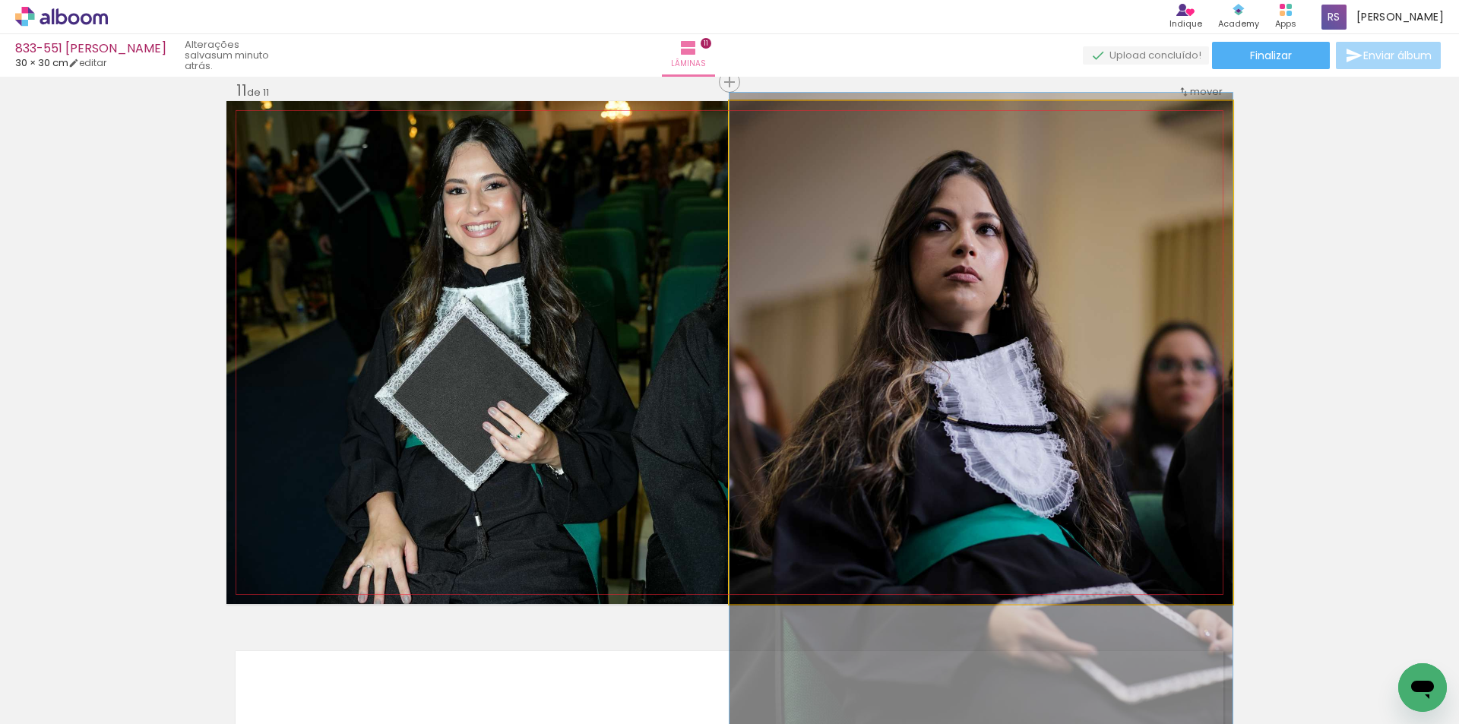
drag, startPoint x: 996, startPoint y: 379, endPoint x: 991, endPoint y: 404, distance: 25.6
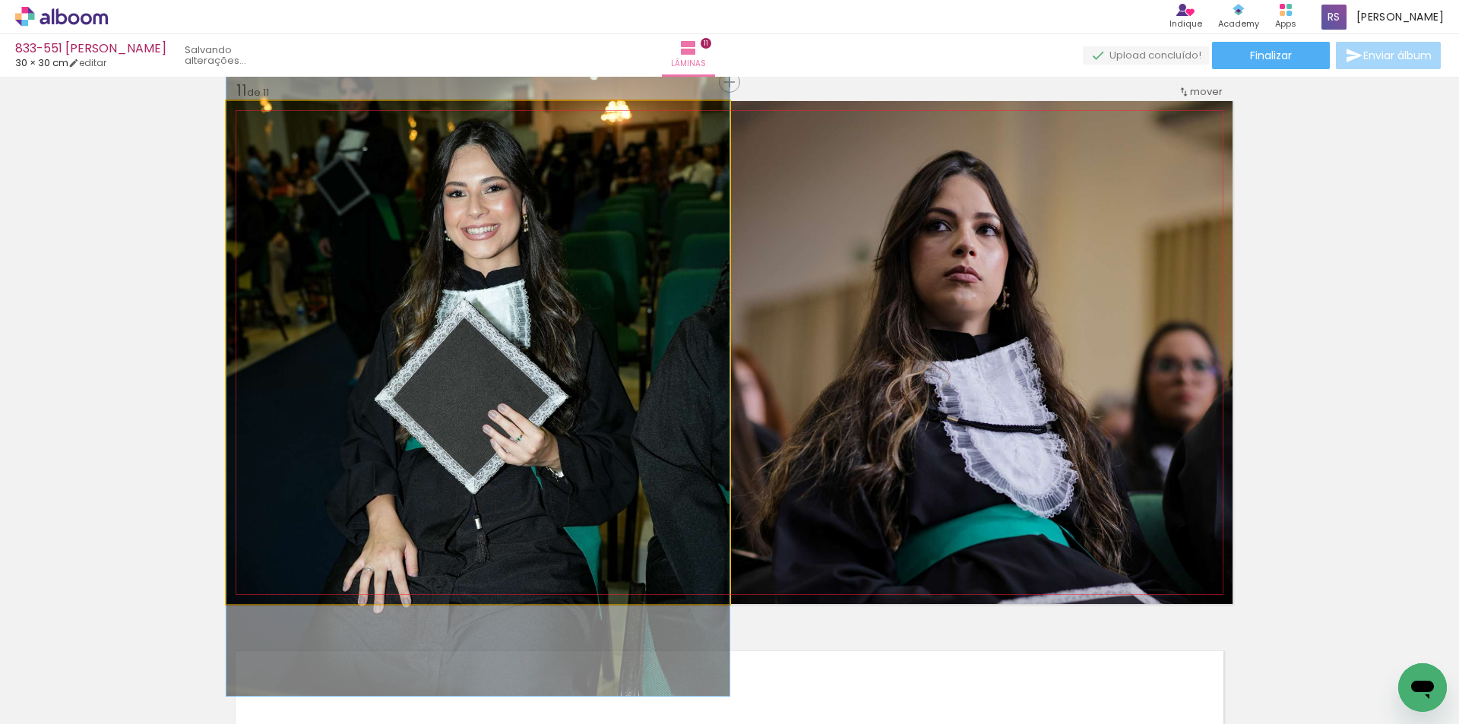
drag, startPoint x: 587, startPoint y: 427, endPoint x: 568, endPoint y: 430, distance: 19.2
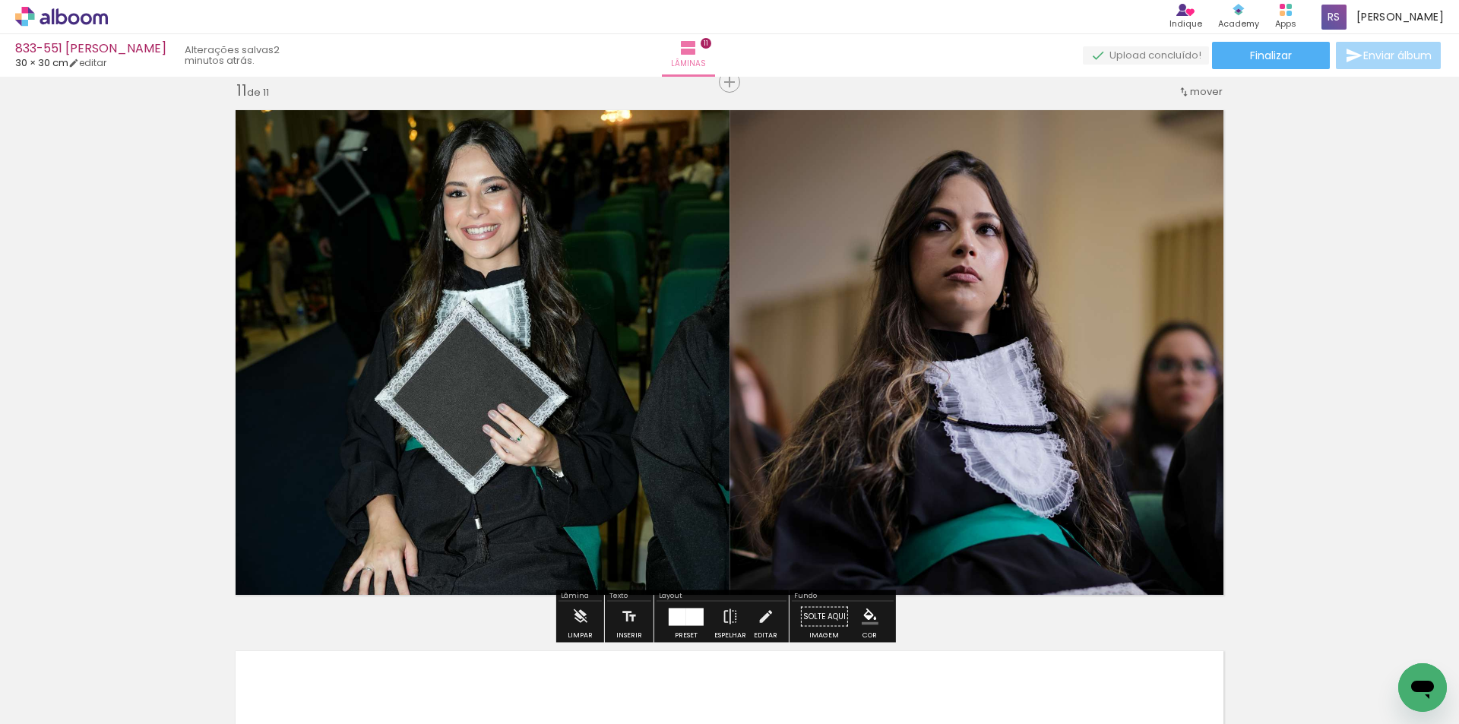
click at [757, 614] on iron-icon at bounding box center [765, 617] width 17 height 30
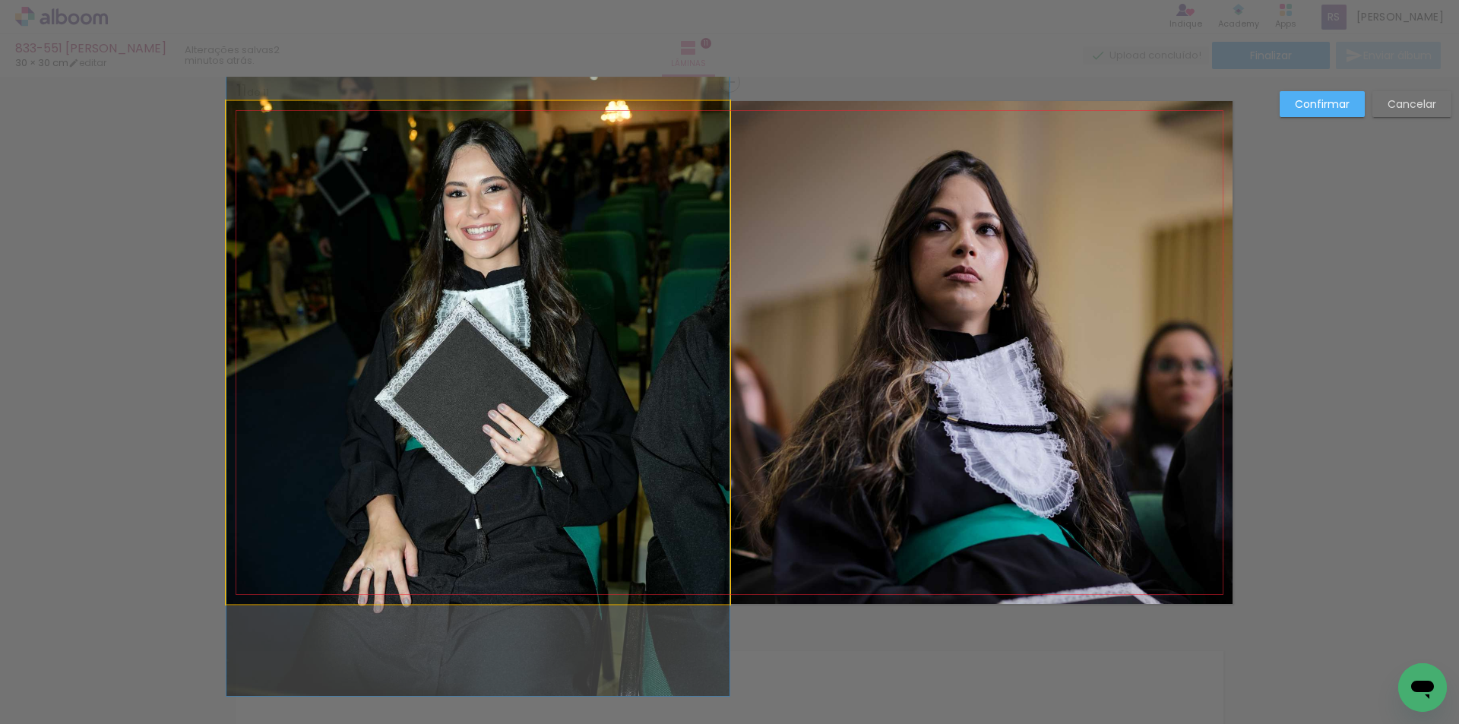
click at [349, 391] on quentale-photo at bounding box center [477, 352] width 503 height 503
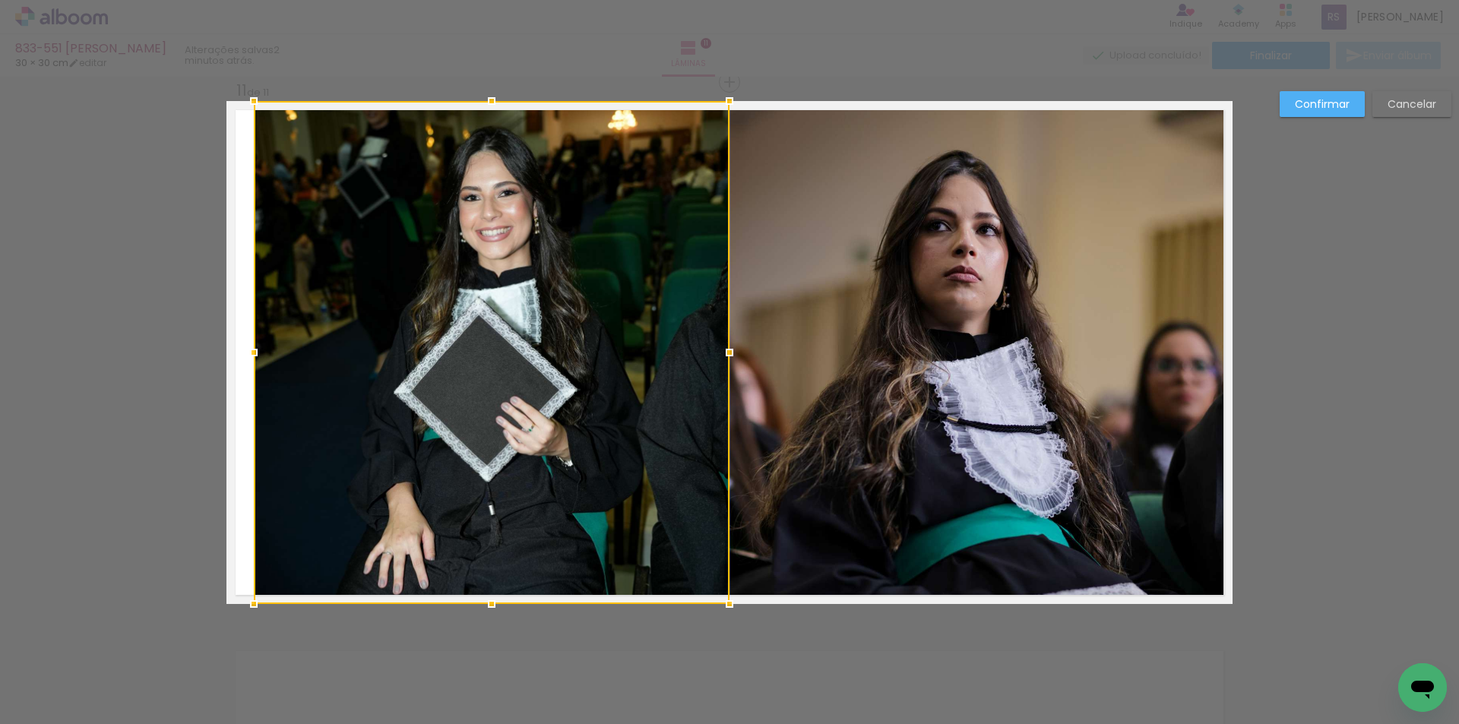
drag, startPoint x: 217, startPoint y: 352, endPoint x: 244, endPoint y: 348, distance: 27.6
click at [244, 348] on div at bounding box center [254, 352] width 30 height 30
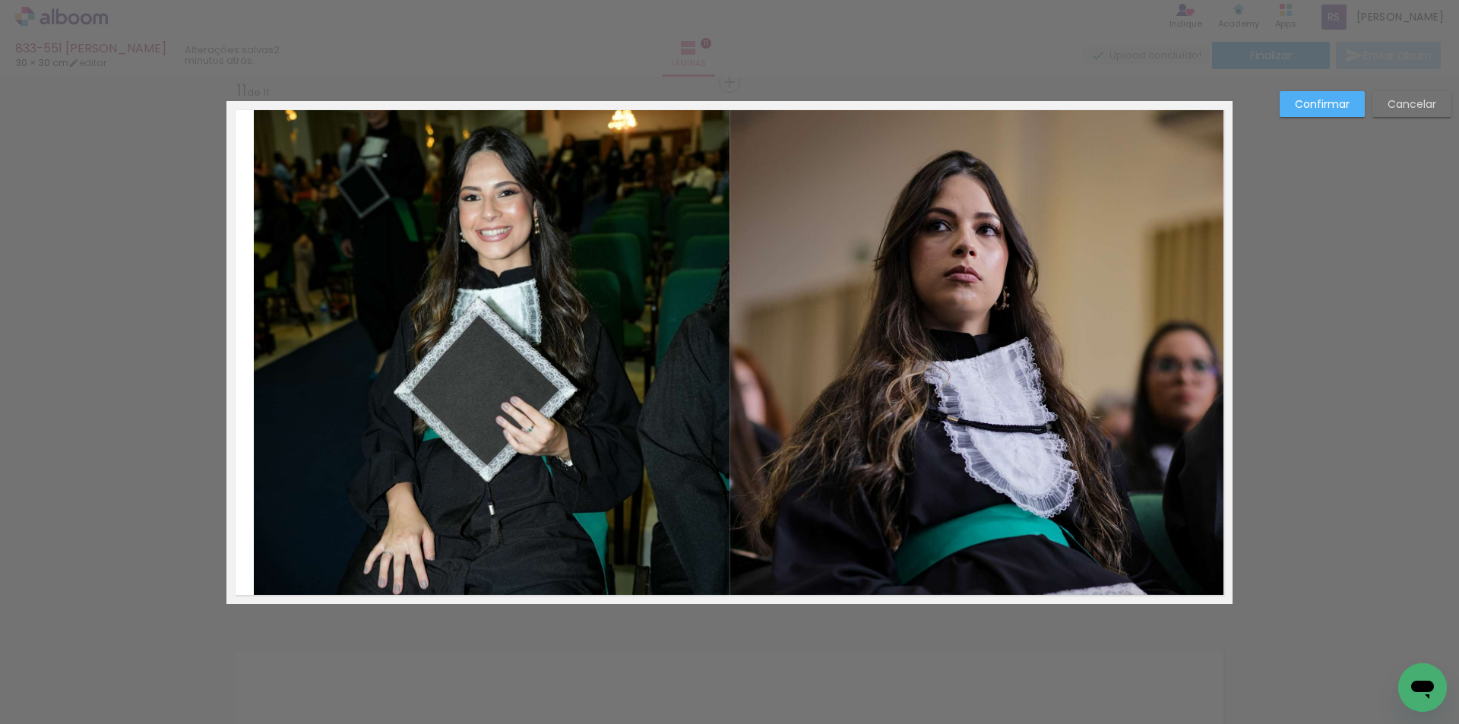
click at [530, 371] on quentale-photo at bounding box center [492, 352] width 476 height 503
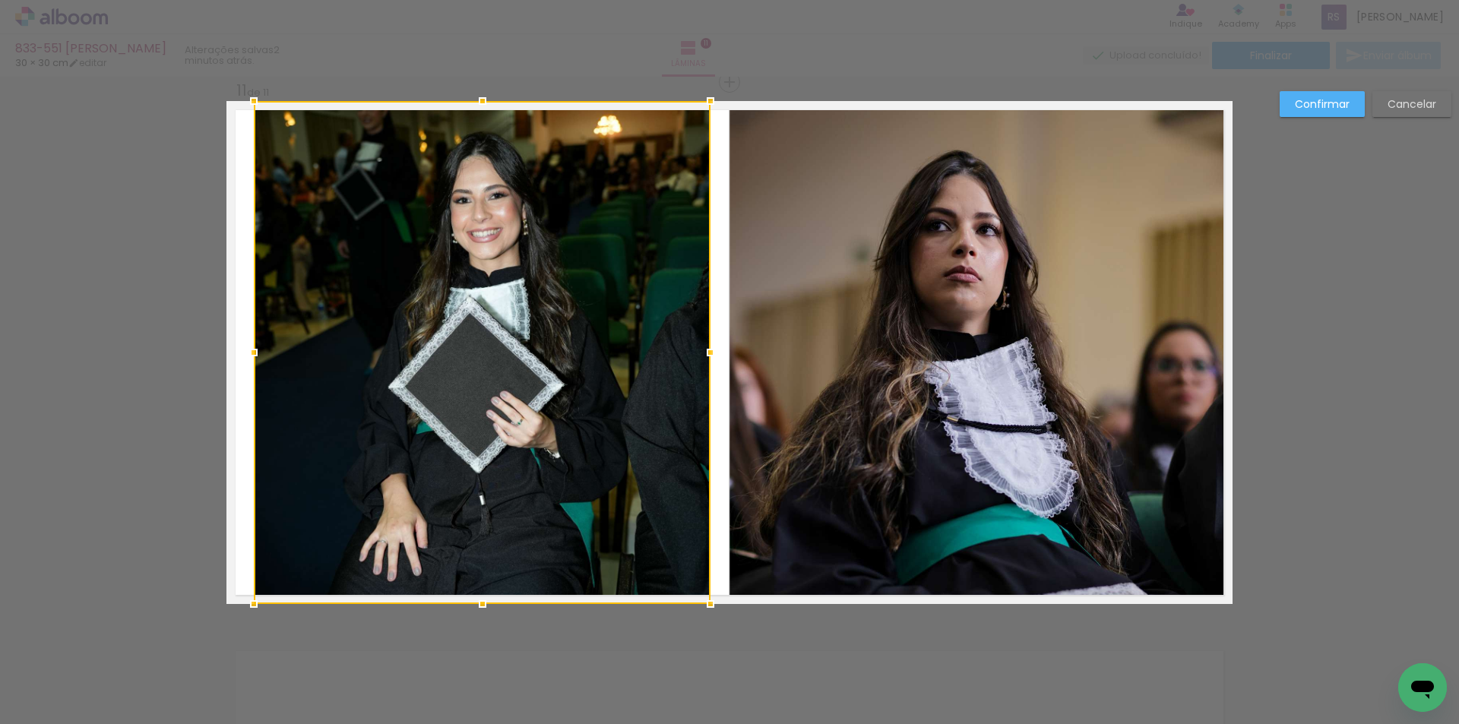
drag, startPoint x: 717, startPoint y: 357, endPoint x: 702, endPoint y: 354, distance: 15.5
click at [702, 354] on div at bounding box center [710, 352] width 30 height 30
click at [0, 0] on slot "Confirmar" at bounding box center [0, 0] width 0 height 0
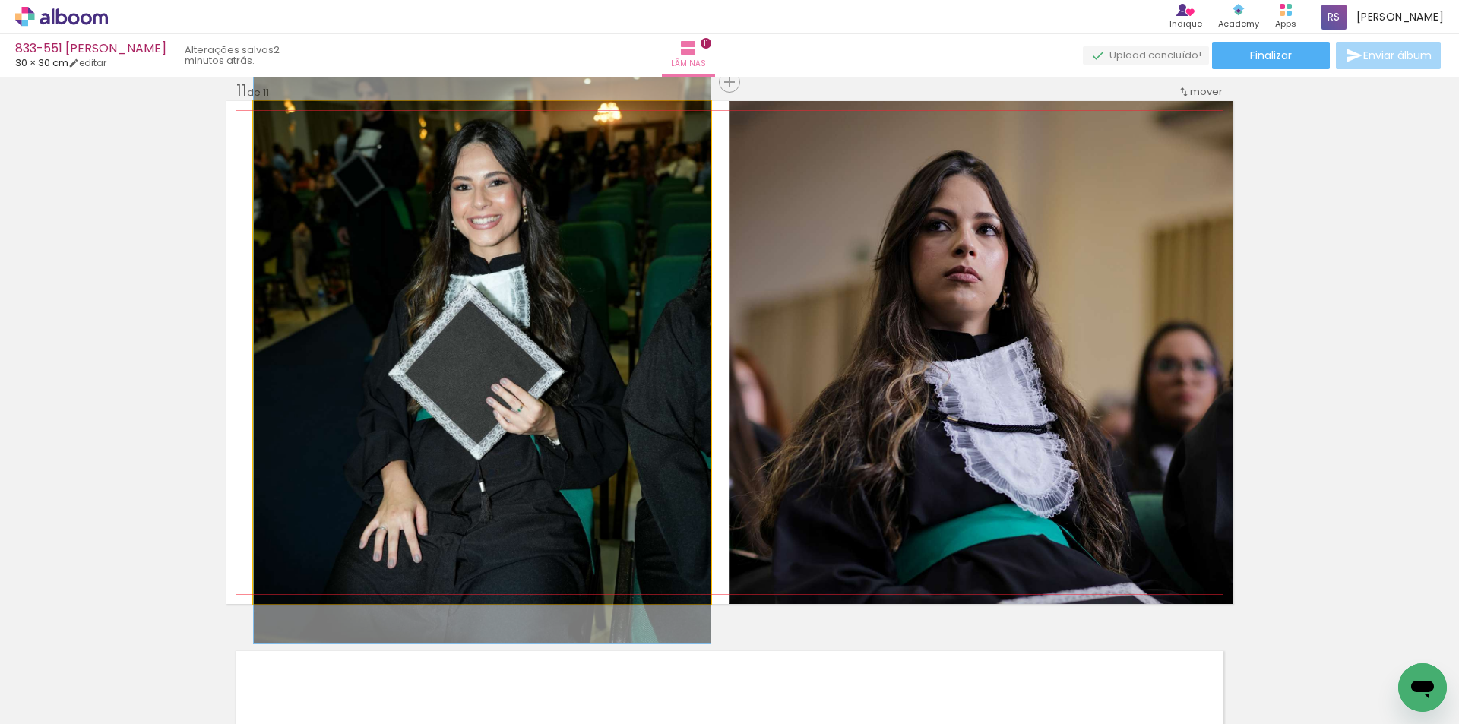
drag, startPoint x: 629, startPoint y: 435, endPoint x: 624, endPoint y: 422, distance: 14.0
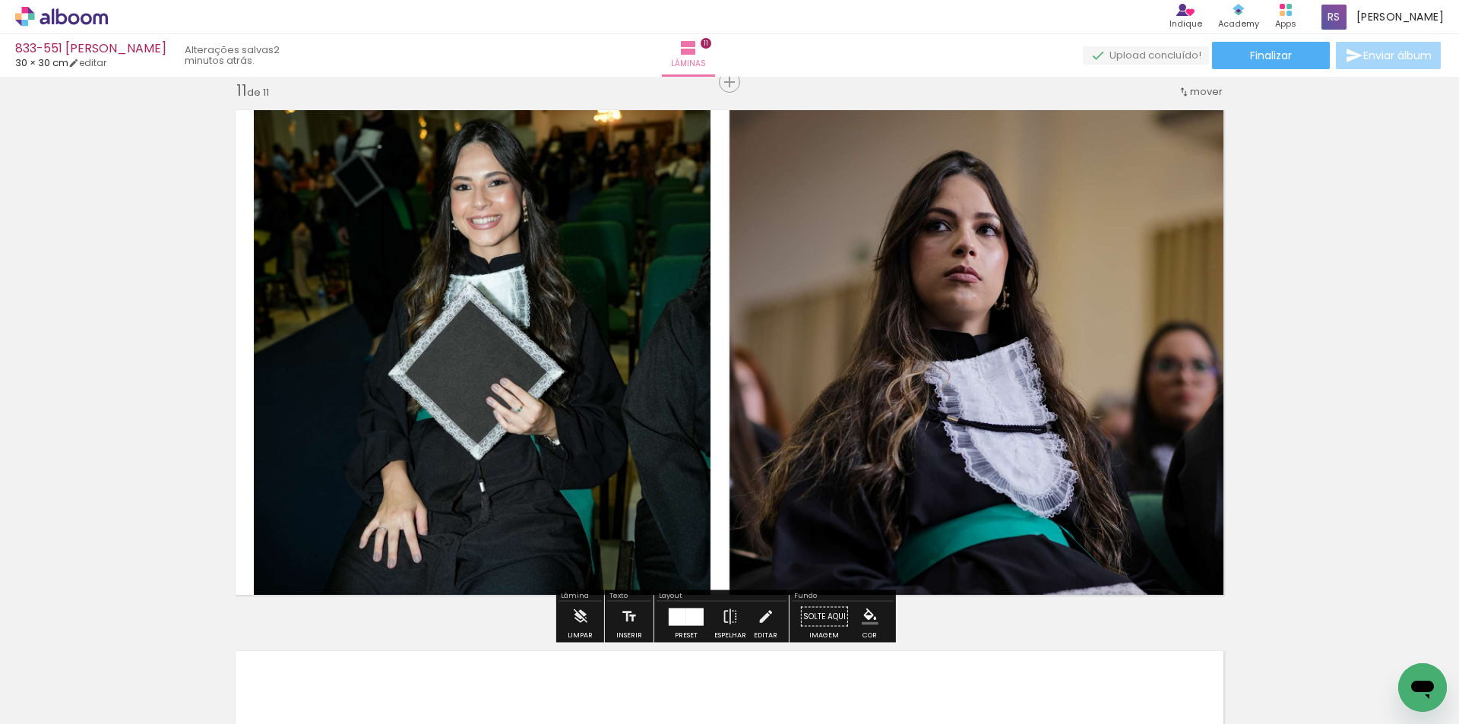
click at [864, 615] on iron-icon "color picker" at bounding box center [869, 617] width 17 height 17
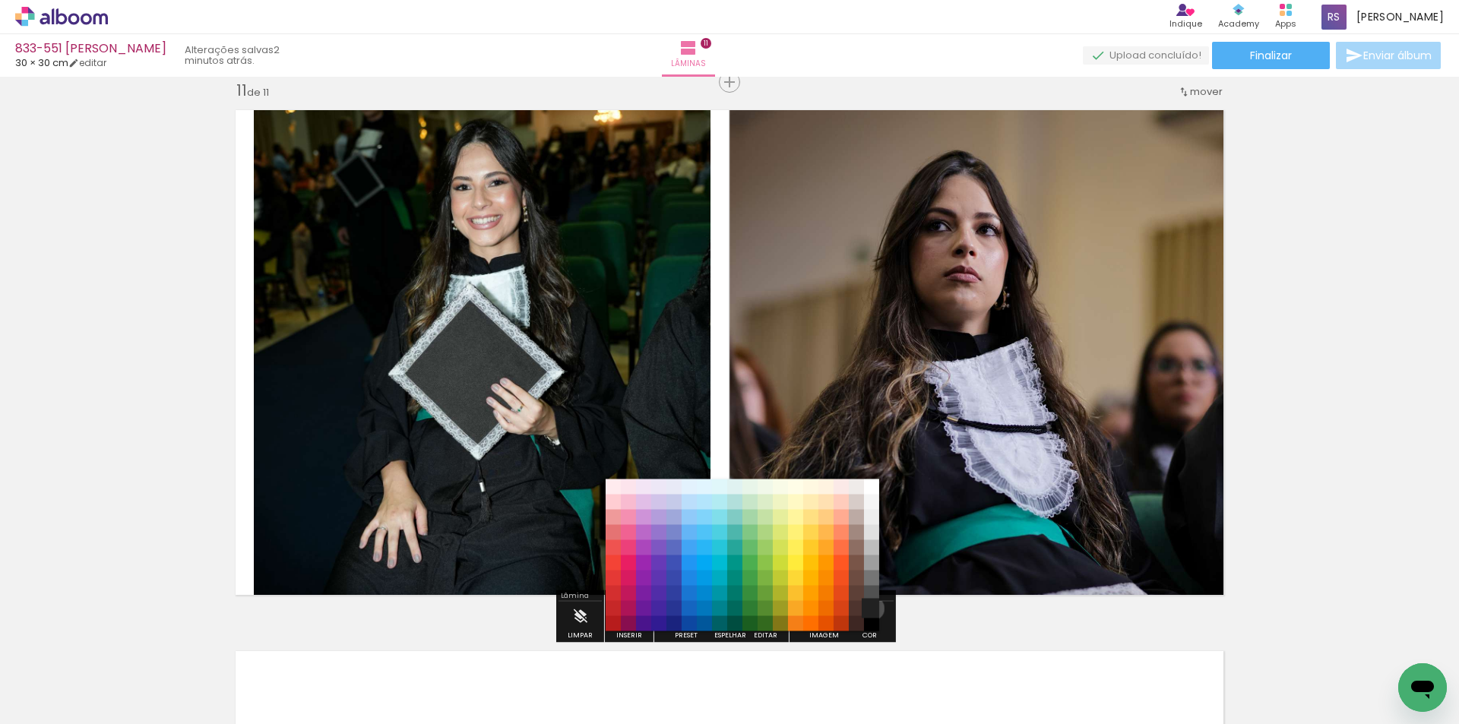
click at [867, 609] on paper-item "#212121" at bounding box center [871, 608] width 15 height 15
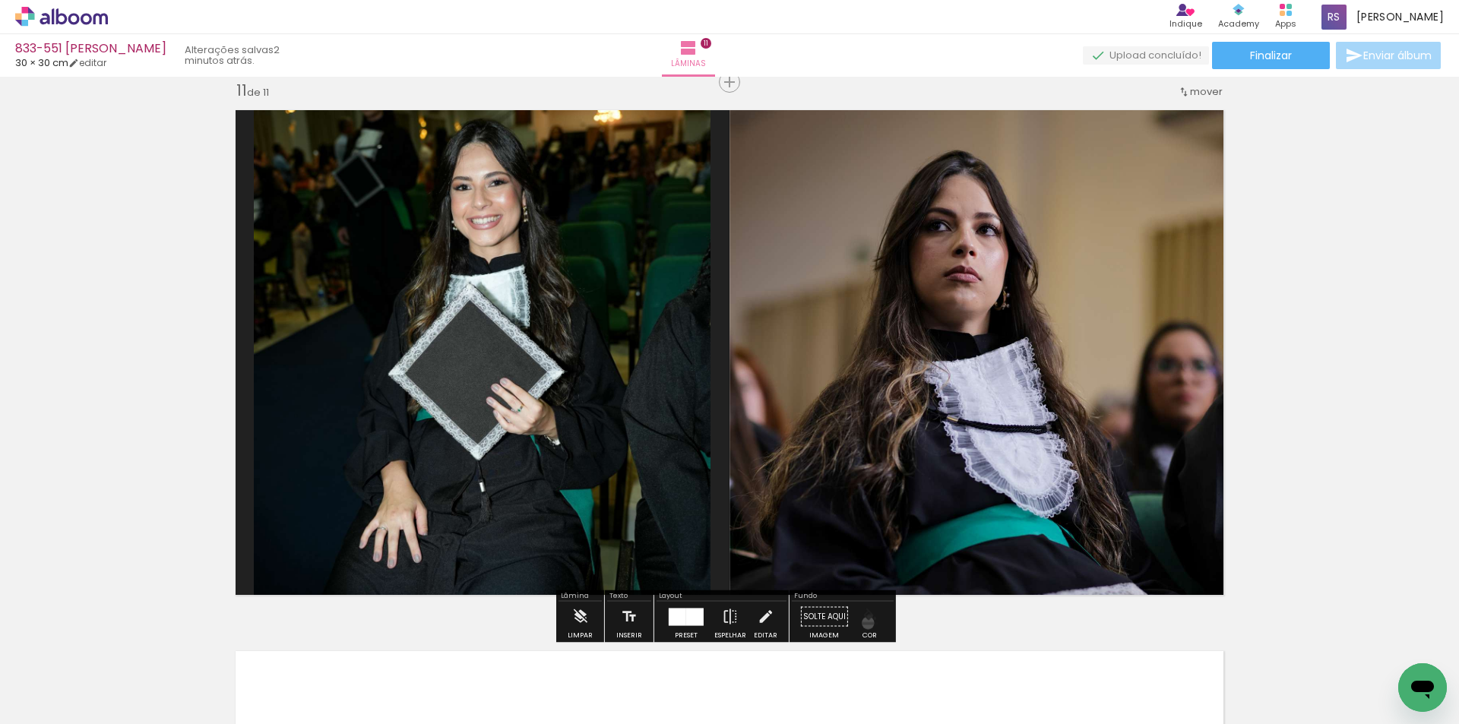
click at [862, 623] on iron-icon "color picker" at bounding box center [869, 617] width 17 height 17
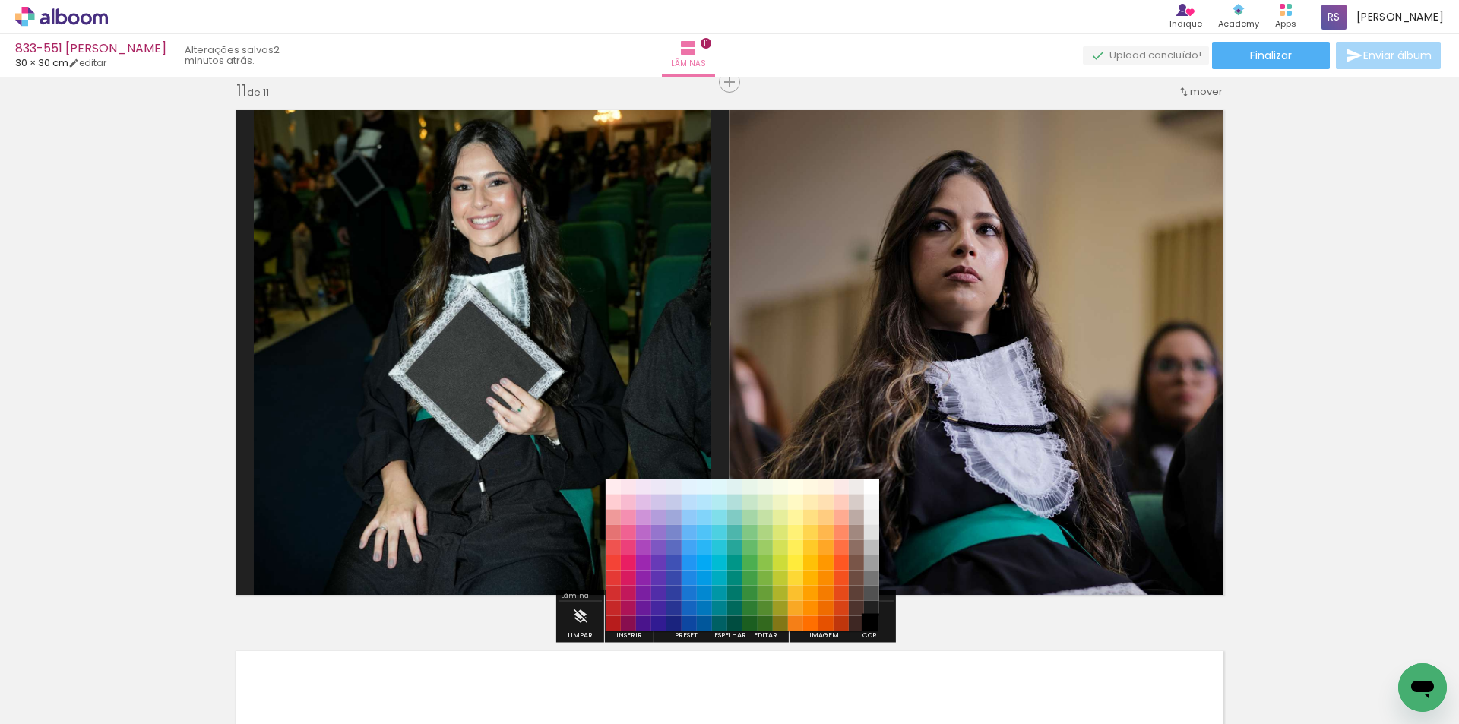
click at [869, 620] on paper-item "#000000" at bounding box center [871, 623] width 15 height 15
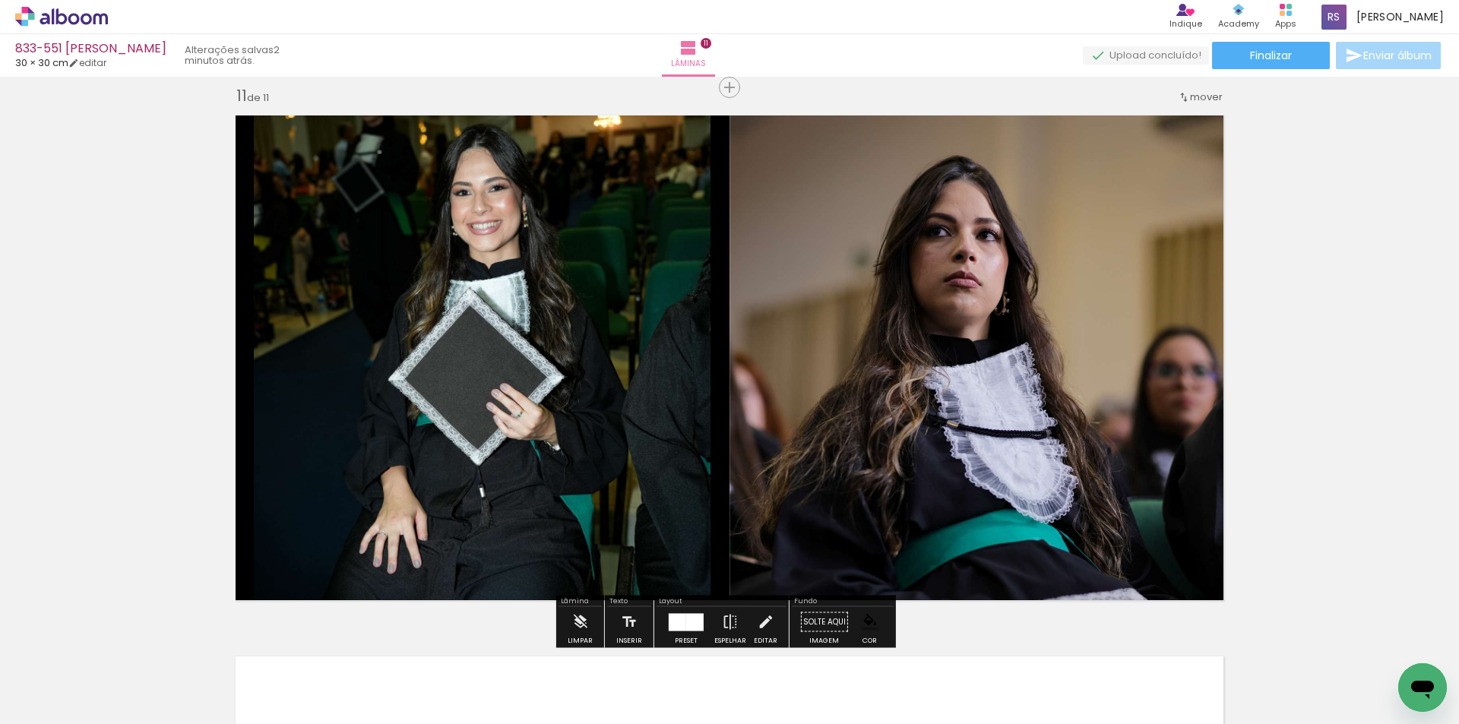
scroll to position [5353, 0]
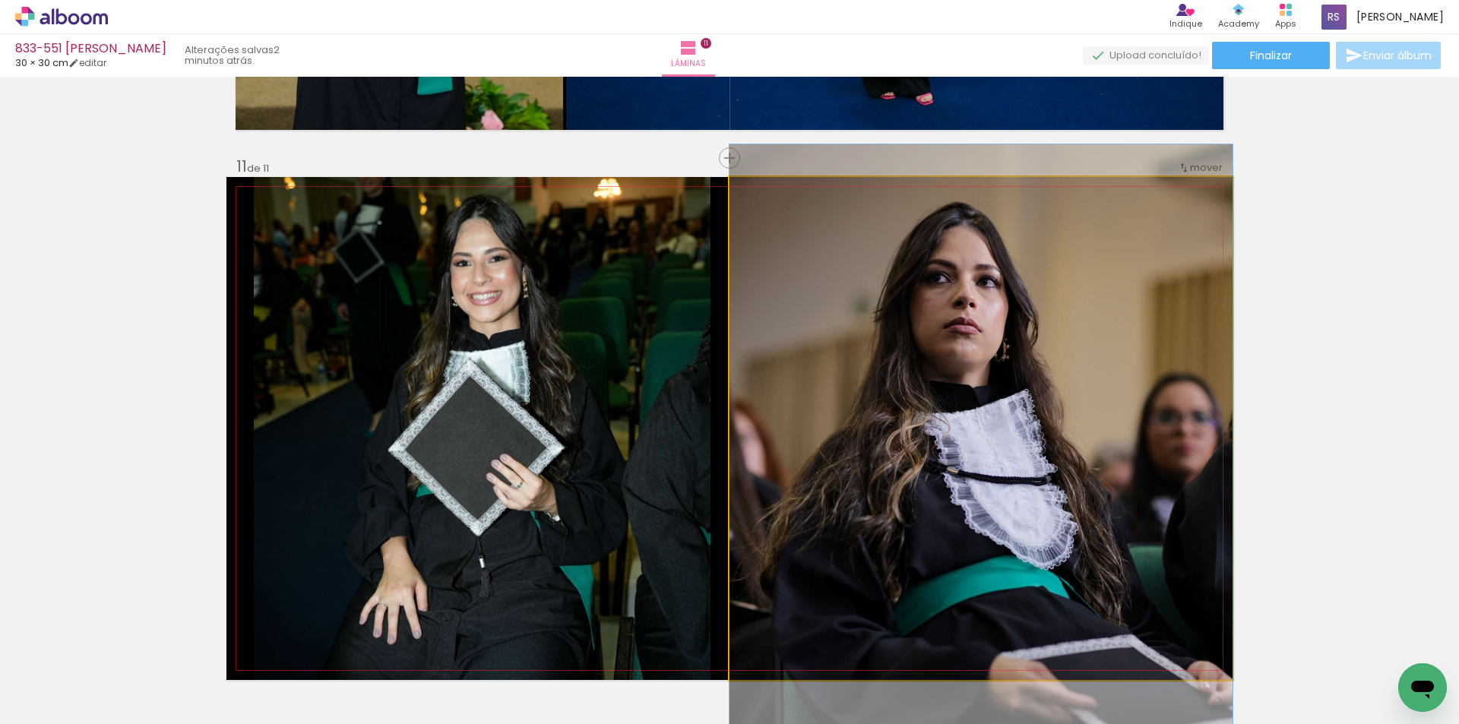
drag, startPoint x: 988, startPoint y: 484, endPoint x: 991, endPoint y: 466, distance: 18.5
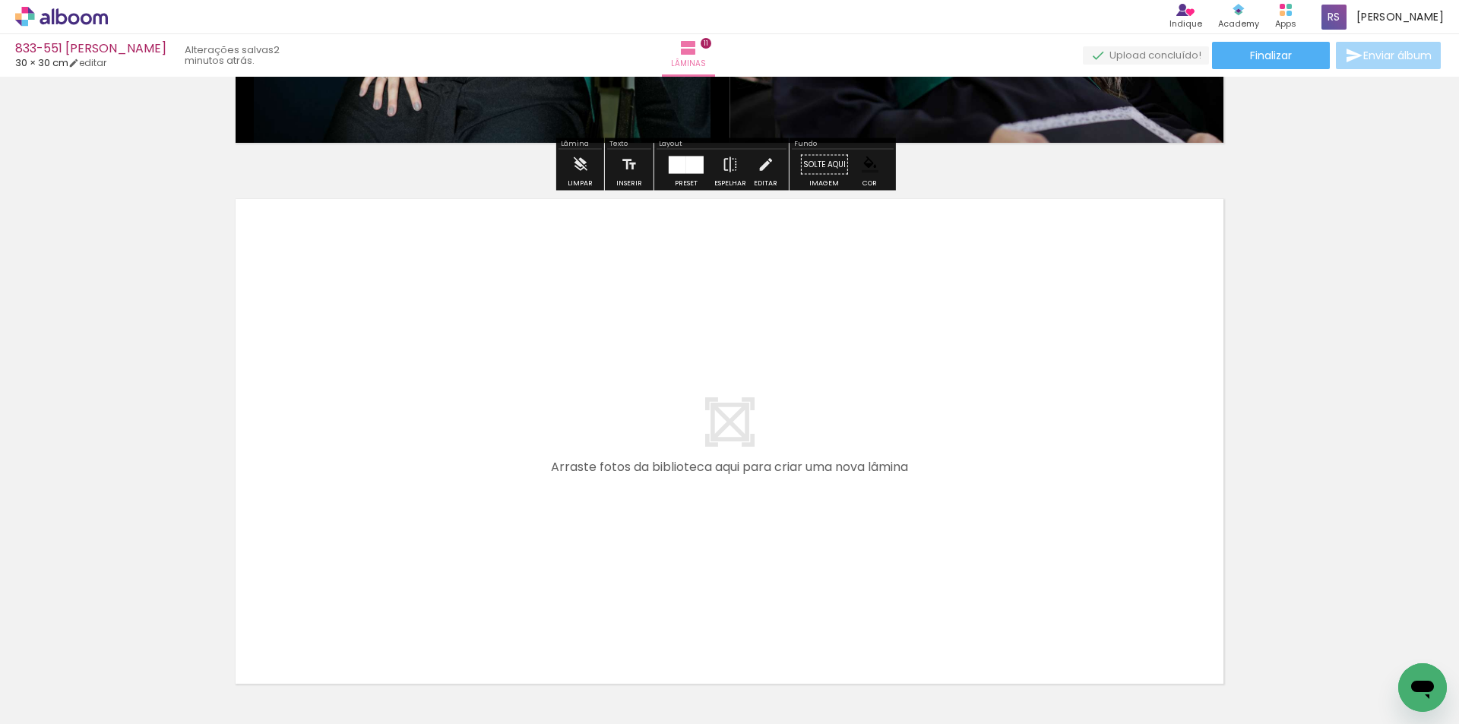
scroll to position [5961, 0]
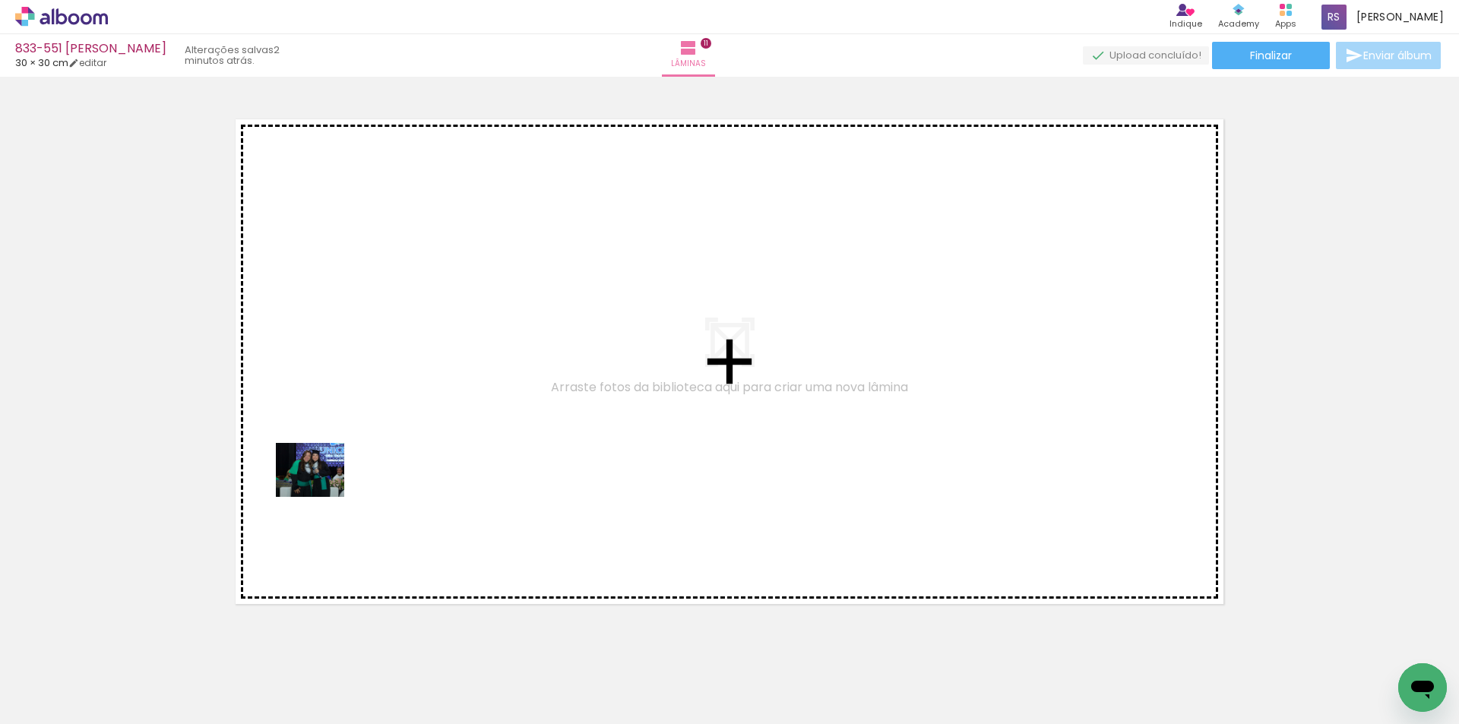
drag, startPoint x: 161, startPoint y: 676, endPoint x: 321, endPoint y: 488, distance: 246.8
click at [321, 488] on quentale-workspace at bounding box center [729, 362] width 1459 height 724
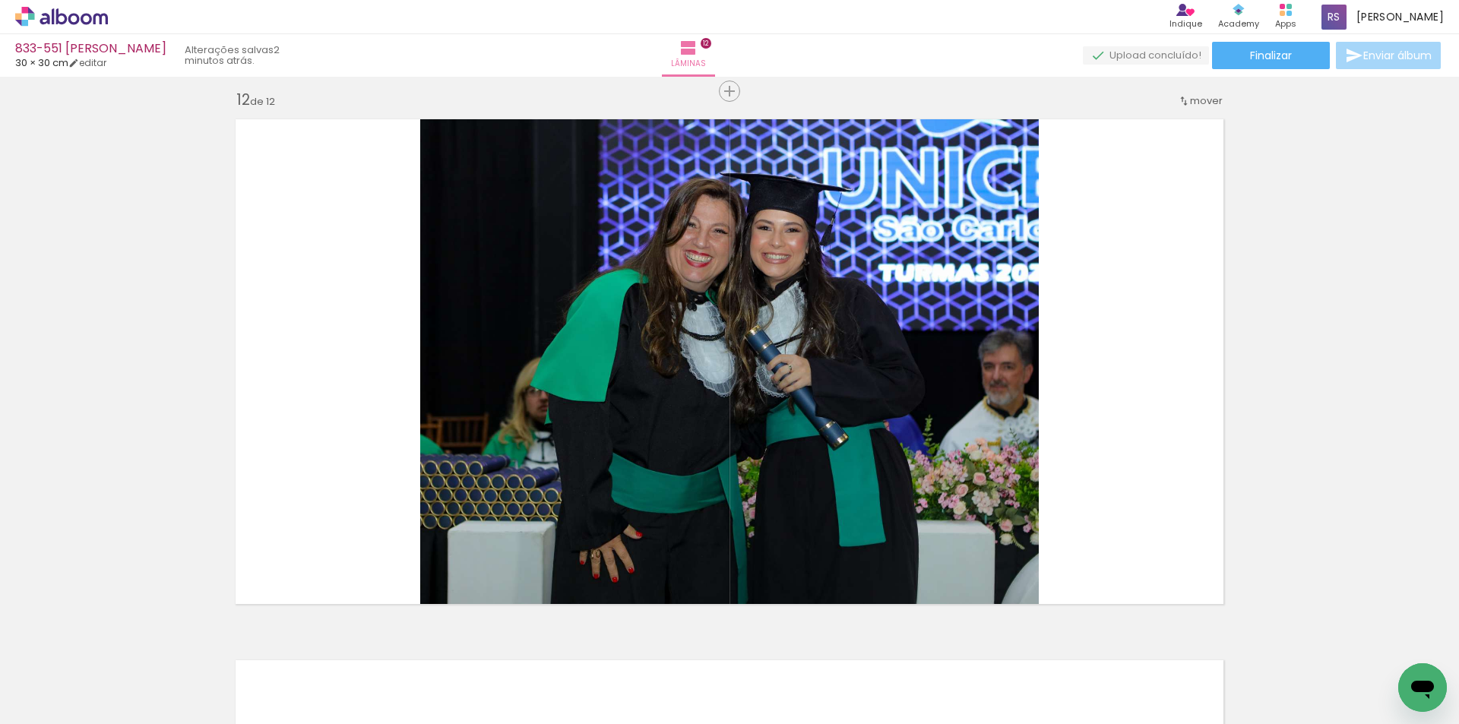
scroll to position [5970, 0]
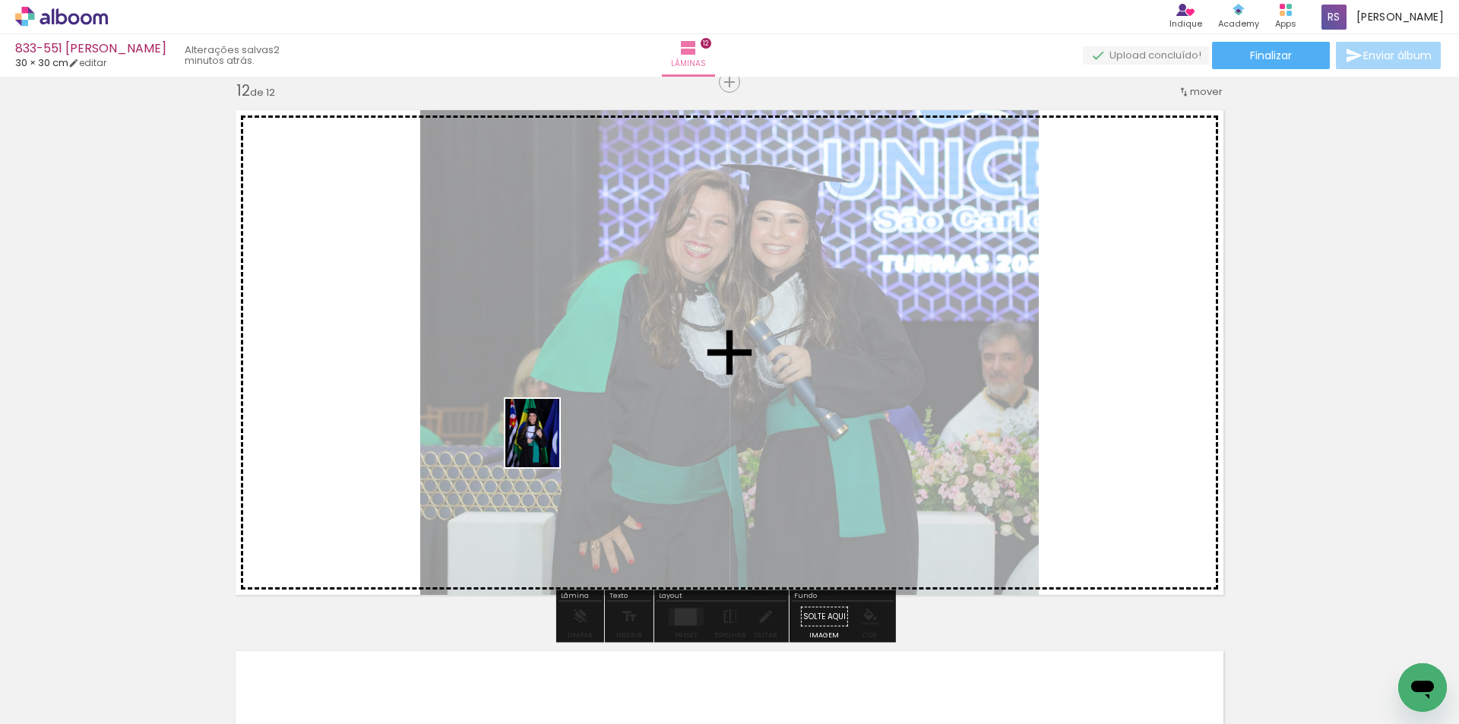
drag, startPoint x: 182, startPoint y: 686, endPoint x: 552, endPoint y: 443, distance: 443.3
click at [552, 443] on quentale-workspace at bounding box center [729, 362] width 1459 height 724
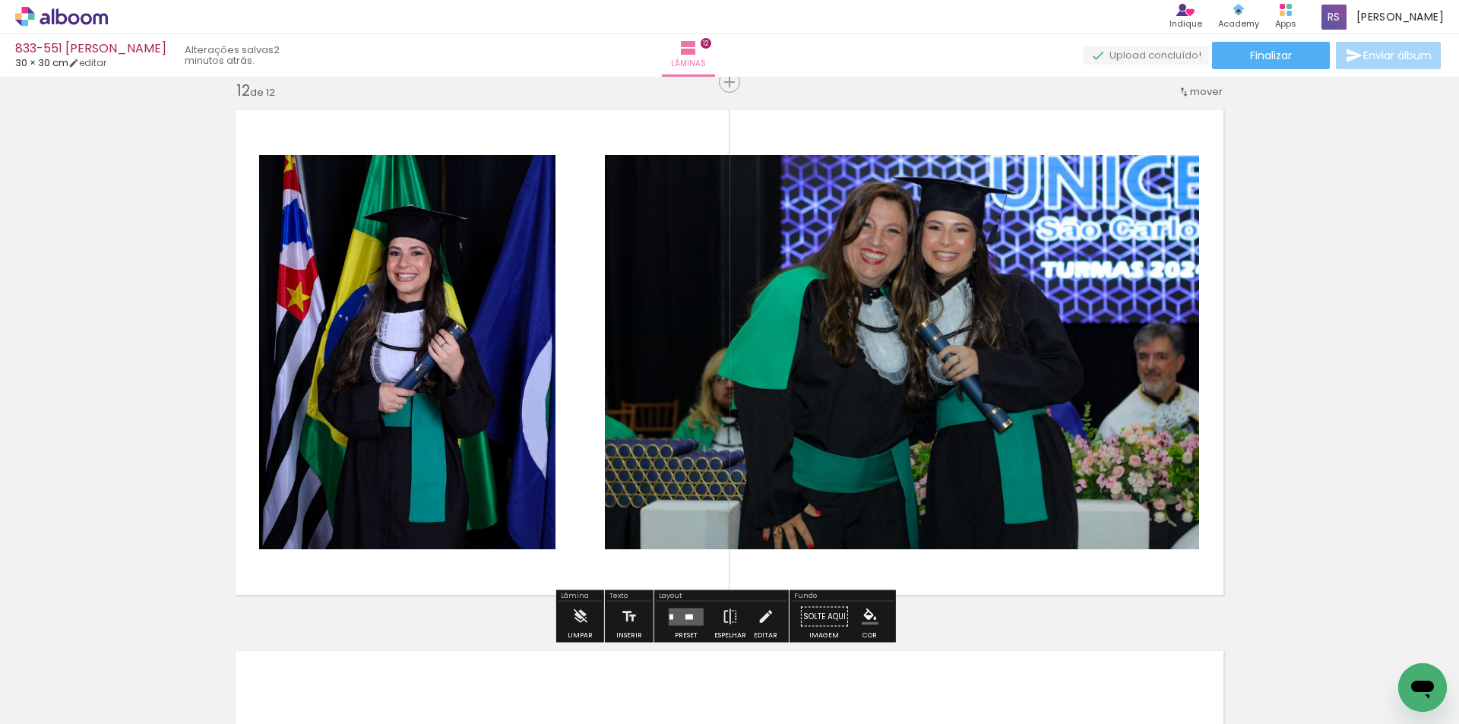
click at [678, 615] on quentale-layouter at bounding box center [686, 616] width 35 height 17
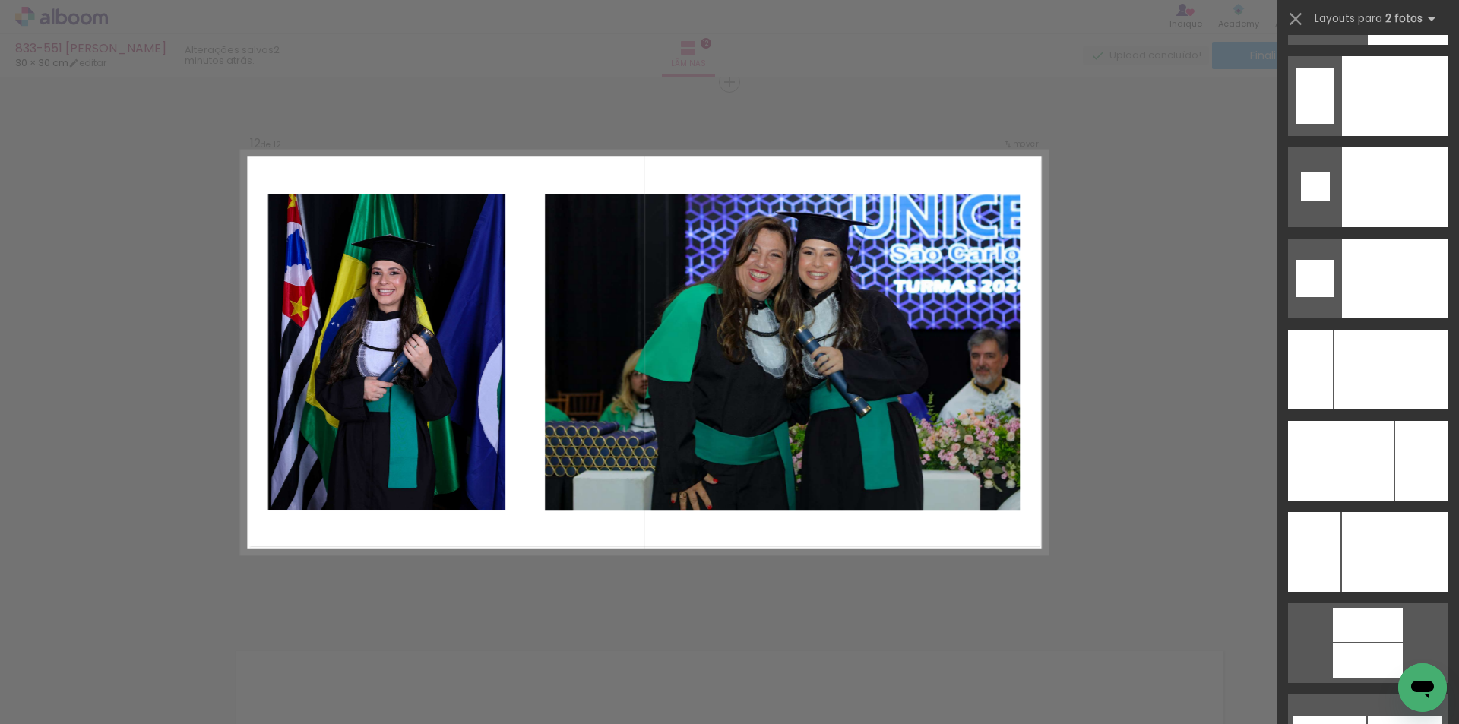
scroll to position [6381, 0]
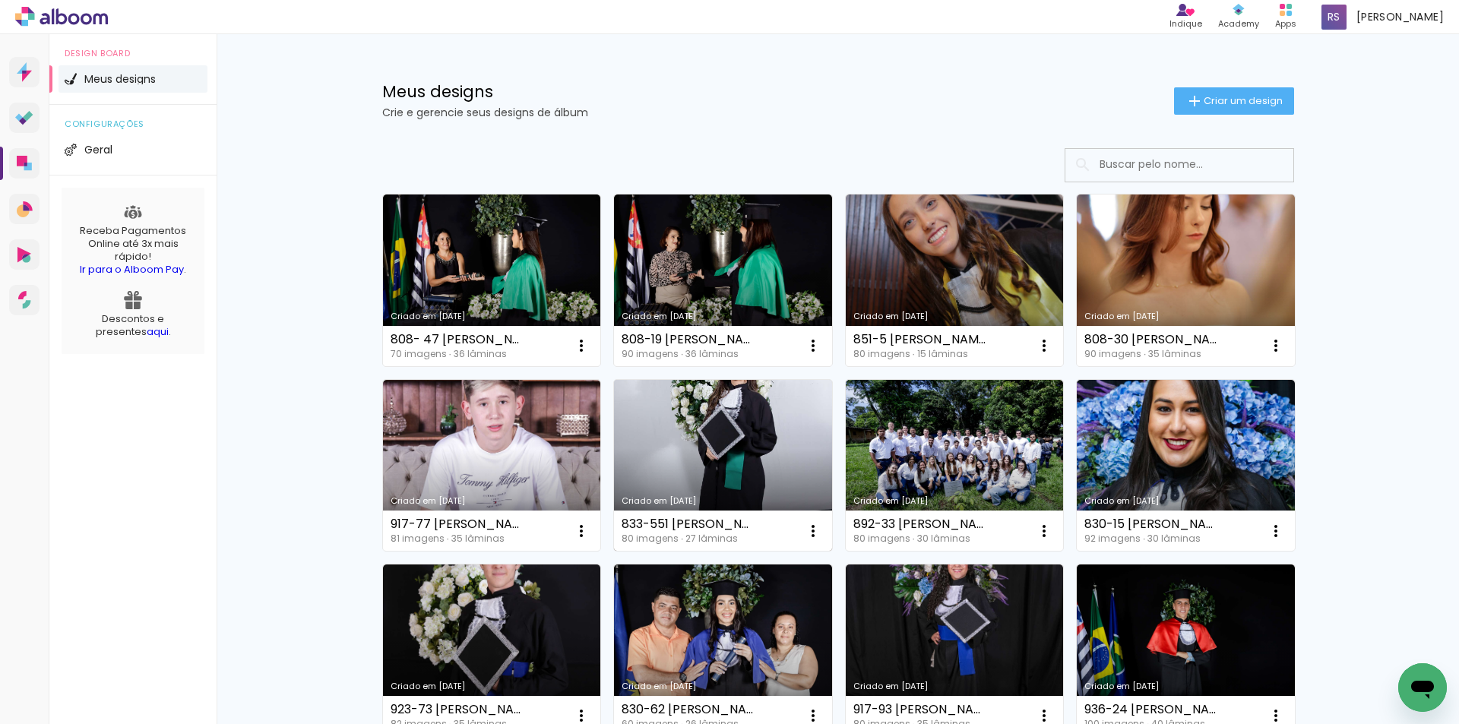
click at [739, 422] on link "Criado em [DATE]" at bounding box center [723, 466] width 218 height 172
